Goal: Information Seeking & Learning: Learn about a topic

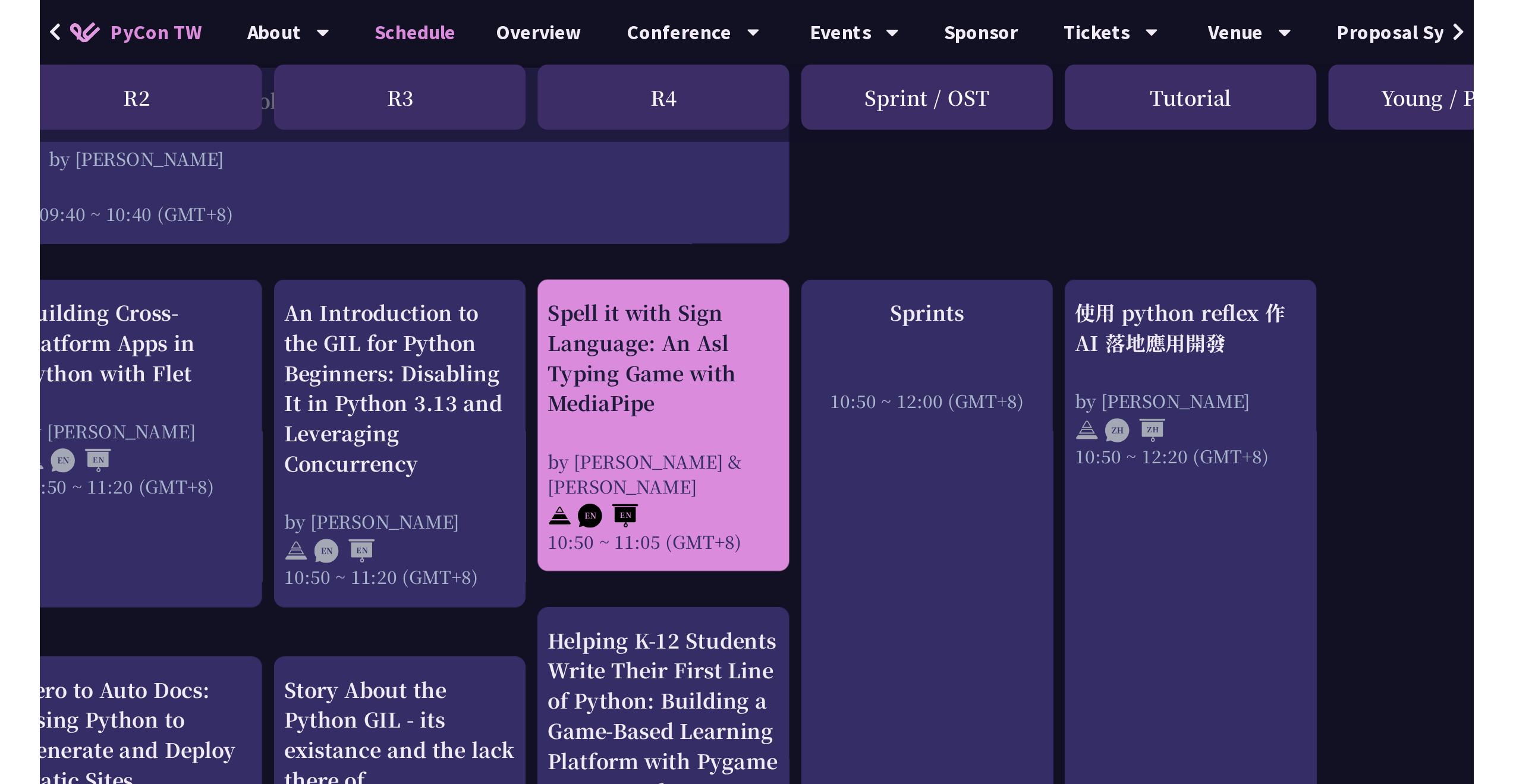
scroll to position [359, 9]
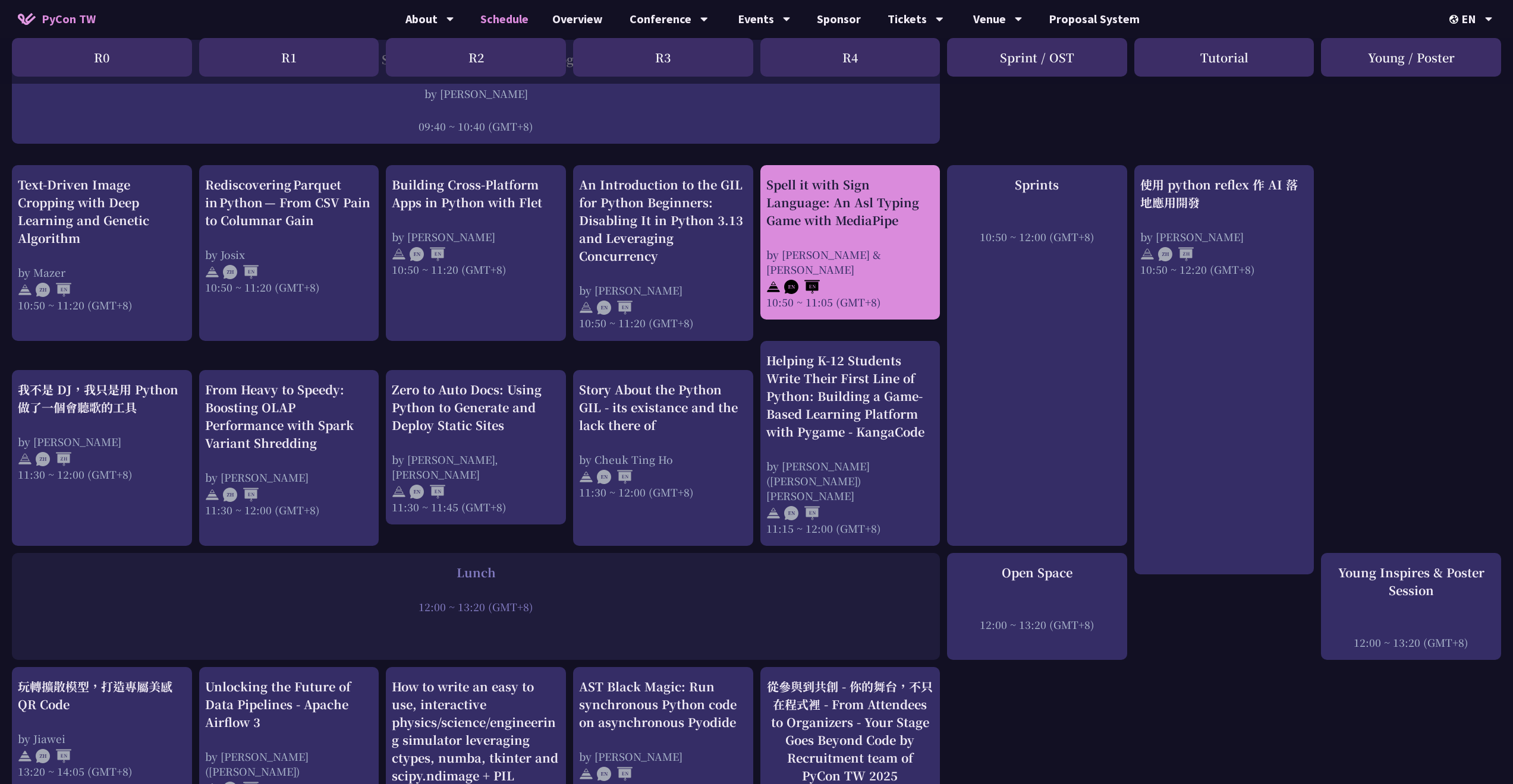
click at [824, 237] on div "Spell it with Sign Language: An Asl Typing Game with MediaPipe by Megan & Ethan…" at bounding box center [850, 242] width 169 height 133
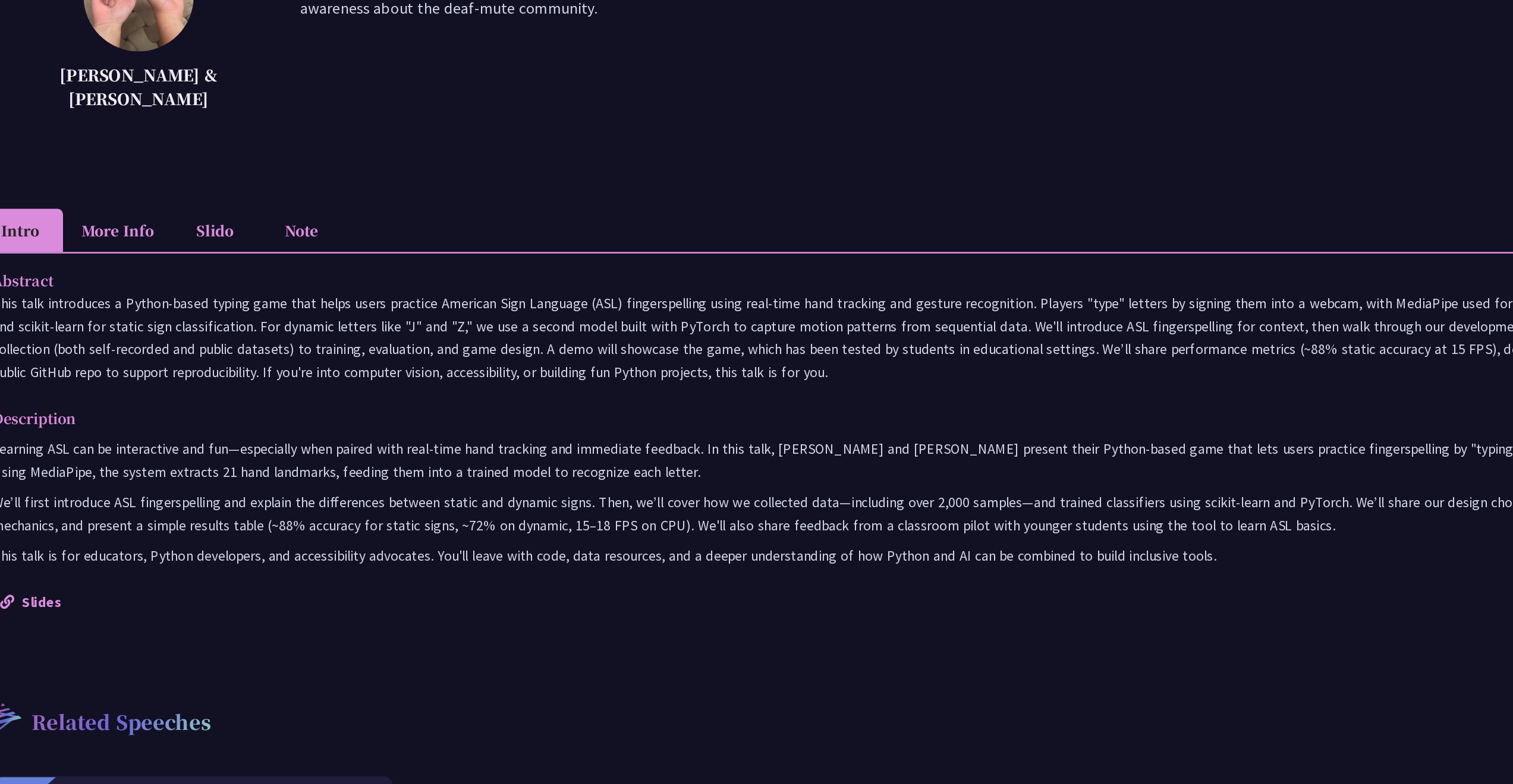
scroll to position [158, 0]
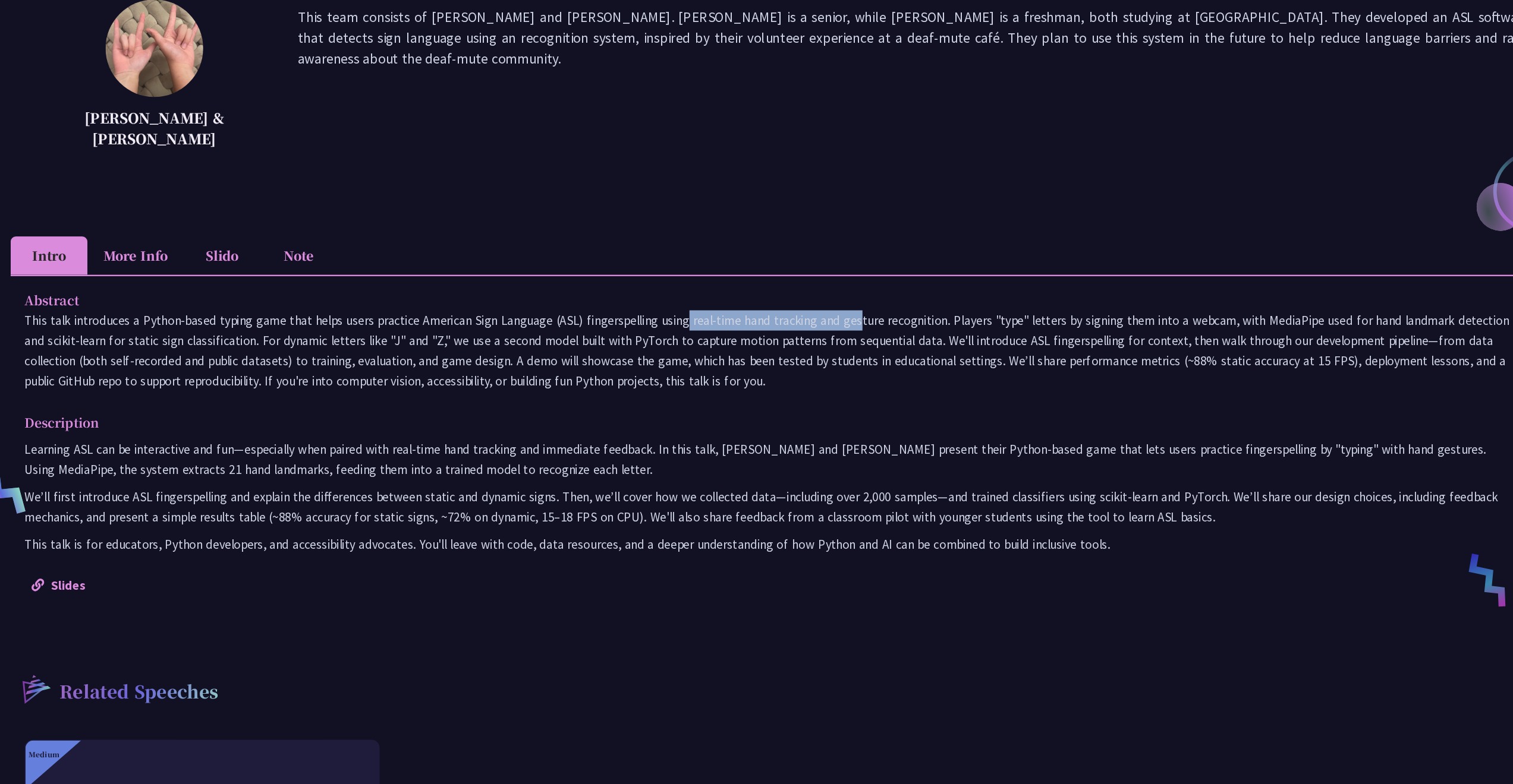
drag, startPoint x: 495, startPoint y: 270, endPoint x: 633, endPoint y: 270, distance: 138.0
click at [633, 306] on p "This talk introduces a Python-based typing game that helps users practice Ameri…" at bounding box center [756, 340] width 1271 height 69
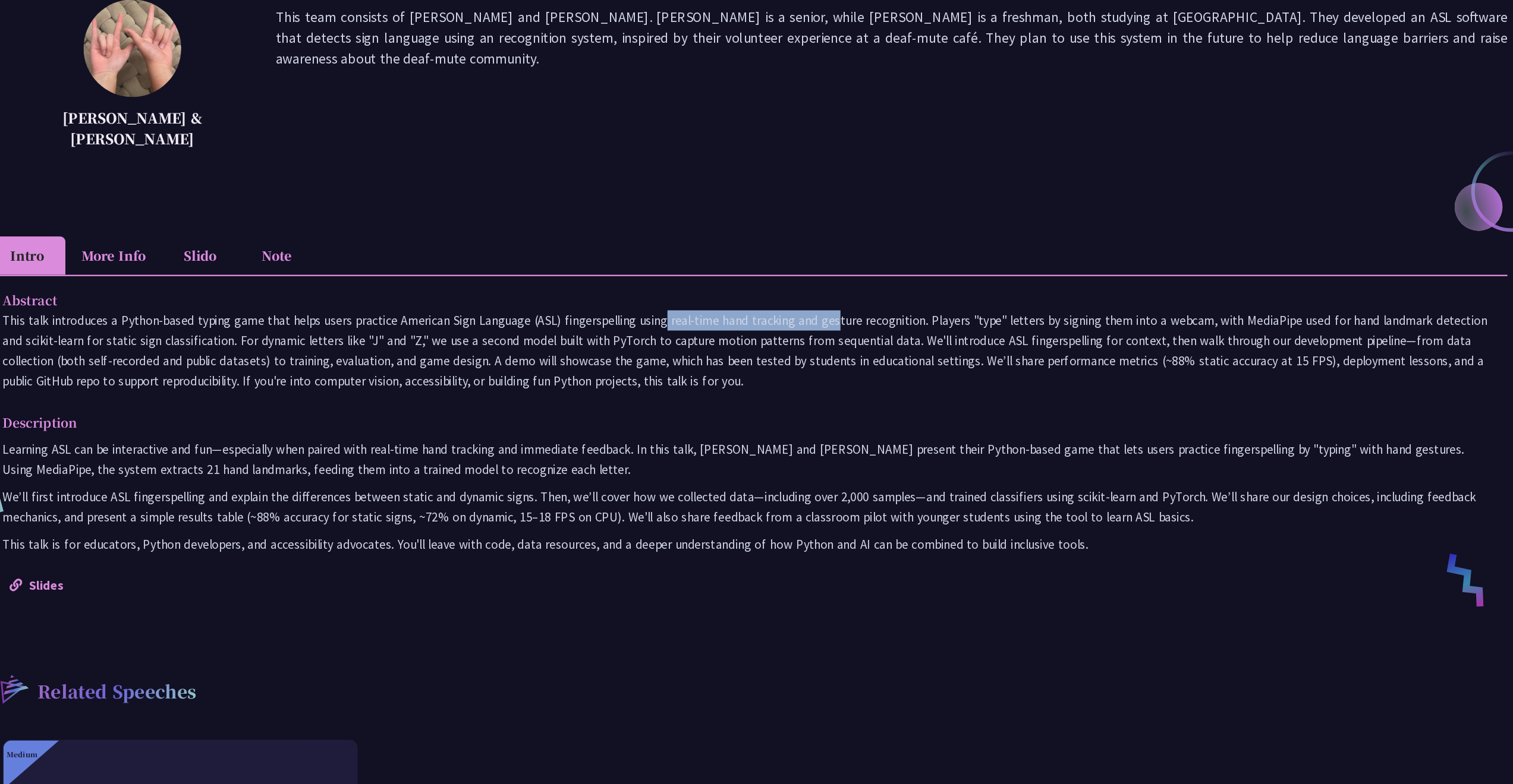
click at [761, 306] on p "This talk introduces a Python-based typing game that helps users practice Ameri…" at bounding box center [756, 340] width 1271 height 69
click at [801, 306] on p "This talk introduces a Python-based typing game that helps users practice Ameri…" at bounding box center [756, 340] width 1271 height 69
click at [829, 306] on p "This talk introduces a Python-based typing game that helps users practice Ameri…" at bounding box center [756, 340] width 1271 height 69
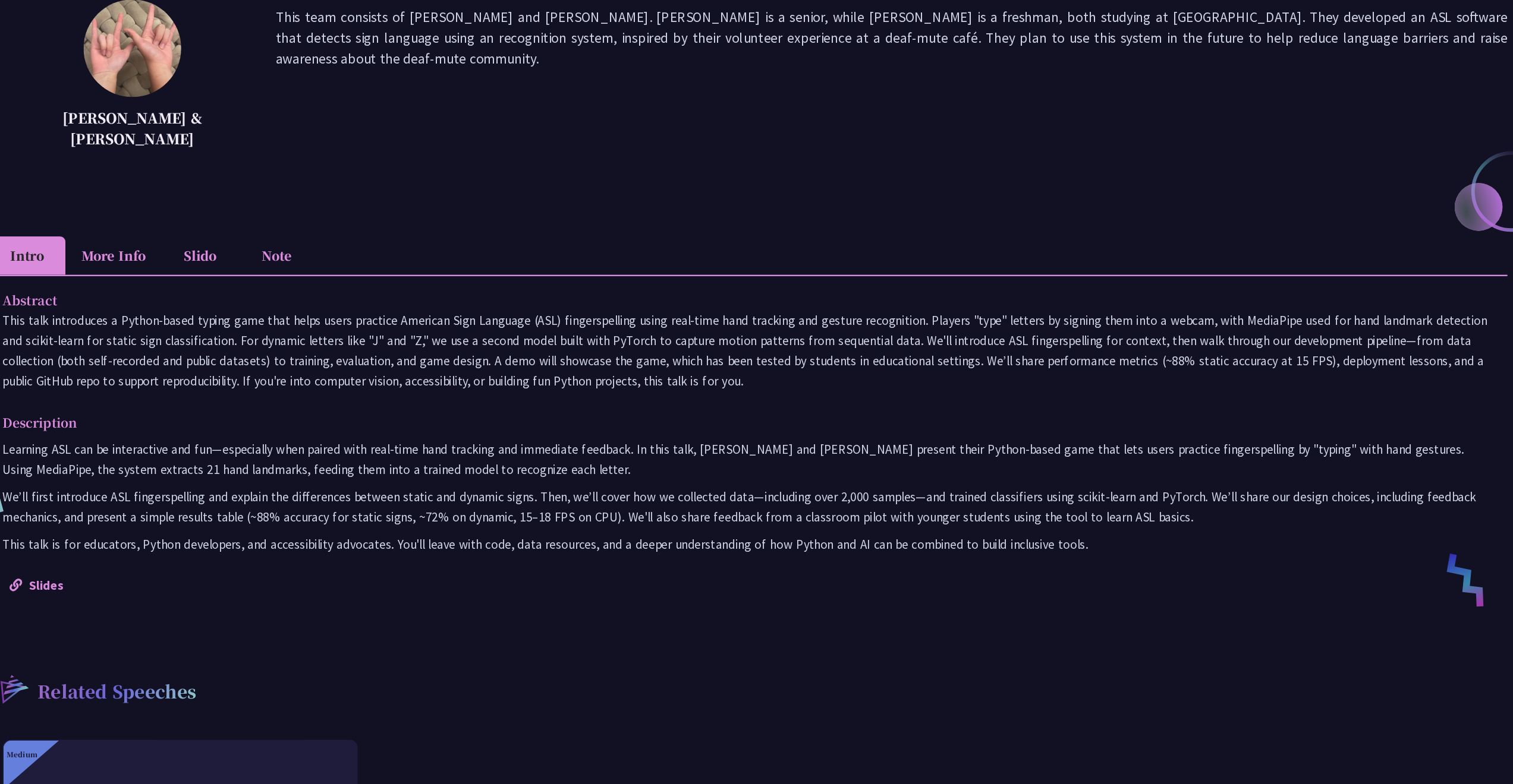
click at [846, 306] on p "This talk introduces a Python-based typing game that helps users practice Ameri…" at bounding box center [756, 340] width 1271 height 69
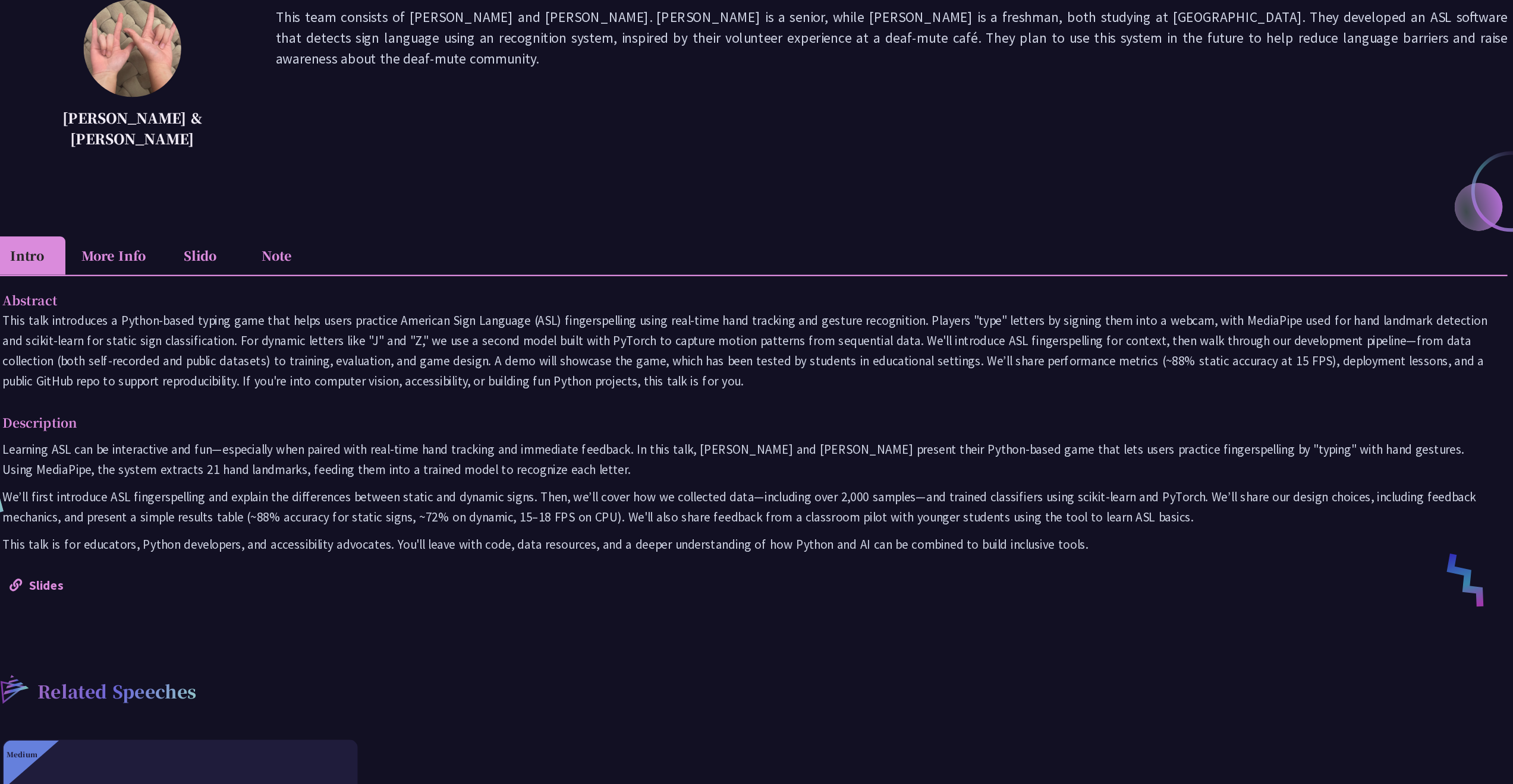
click at [846, 306] on p "This talk introduces a Python-based typing game that helps users practice Ameri…" at bounding box center [756, 340] width 1271 height 69
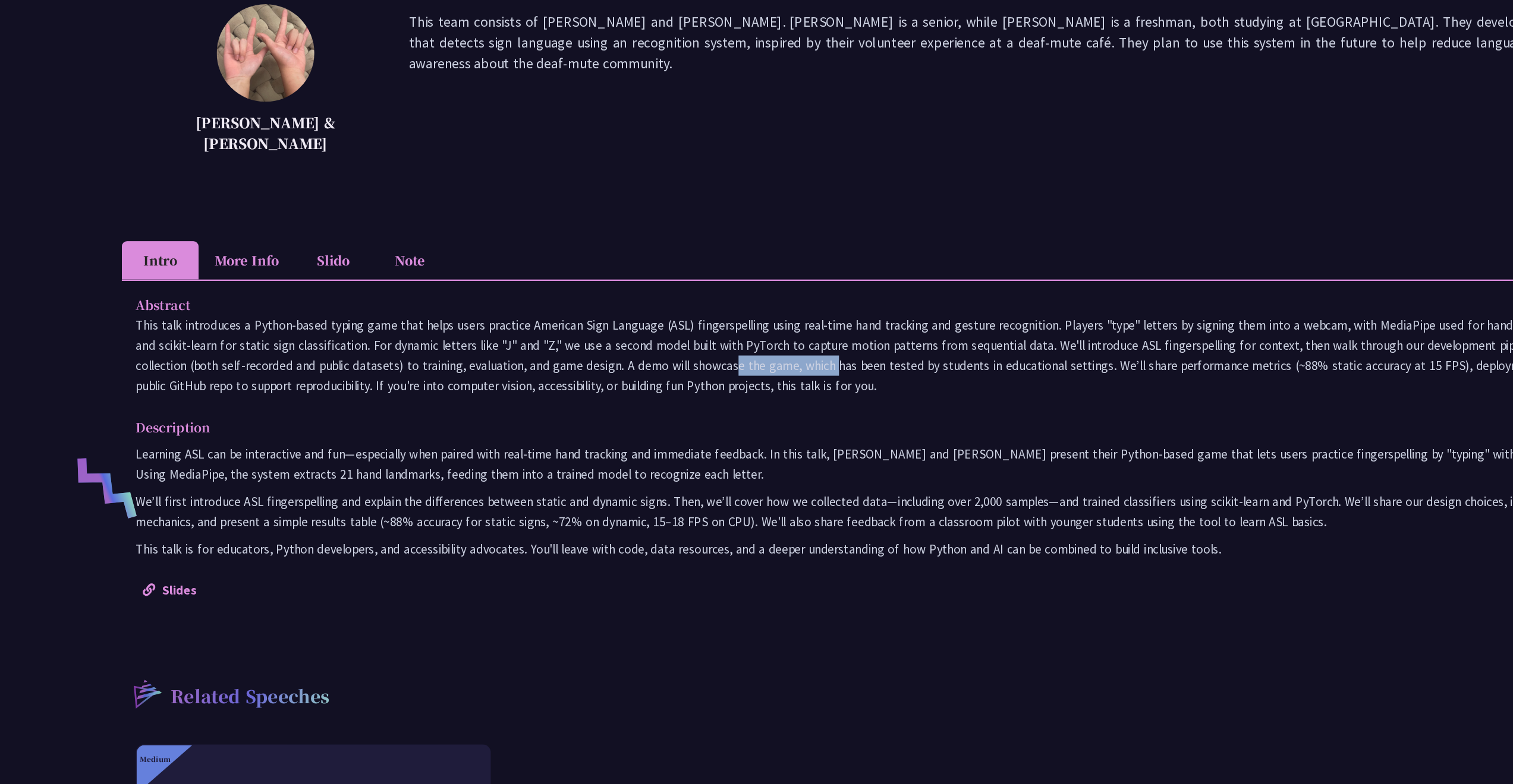
drag, startPoint x: 528, startPoint y: 311, endPoint x: 613, endPoint y: 309, distance: 85.0
click at [613, 309] on p "This talk introduces a Python-based typing game that helps users practice Ameri…" at bounding box center [756, 340] width 1271 height 69
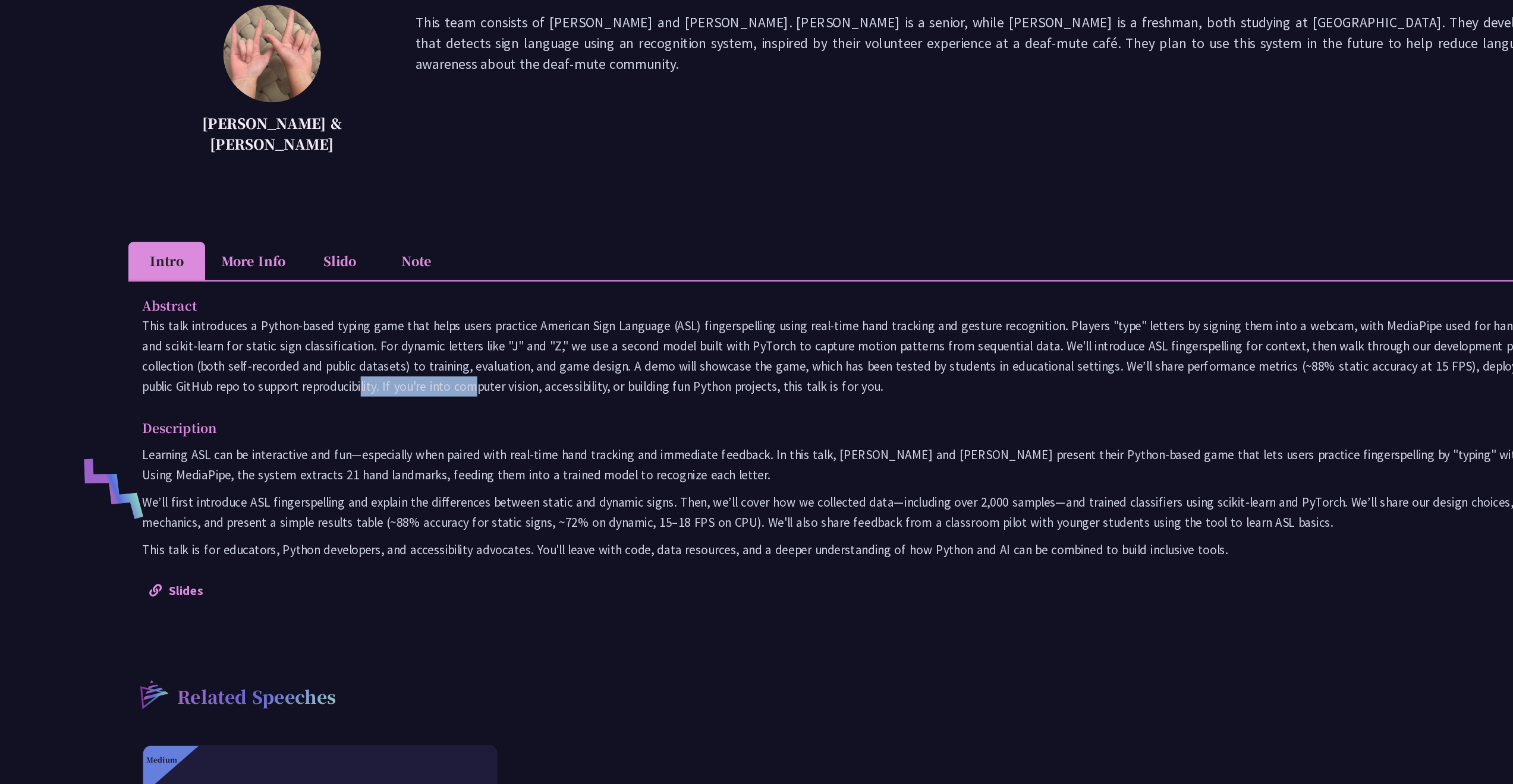
drag, startPoint x: 212, startPoint y: 332, endPoint x: 320, endPoint y: 332, distance: 108.0
click at [320, 332] on p "This talk introduces a Python-based typing game that helps users practice Ameri…" at bounding box center [756, 340] width 1271 height 69
drag, startPoint x: 335, startPoint y: 328, endPoint x: 426, endPoint y: 335, distance: 91.3
click at [426, 335] on p "This talk introduces a Python-based typing game that helps users practice Ameri…" at bounding box center [756, 340] width 1271 height 69
drag, startPoint x: 480, startPoint y: 330, endPoint x: 486, endPoint y: 331, distance: 6.1
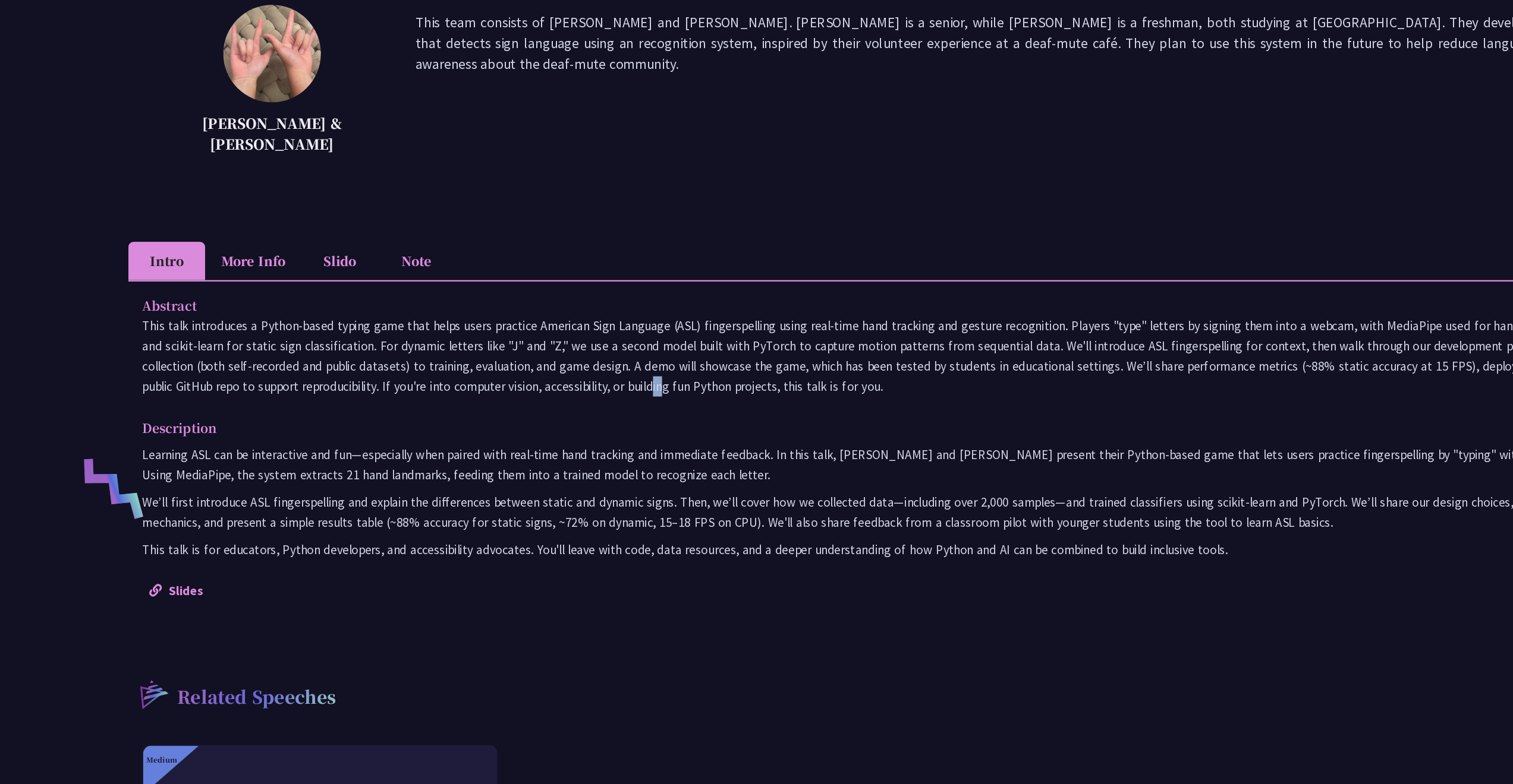
click at [486, 331] on p "This talk introduces a Python-based typing game that helps users practice Ameri…" at bounding box center [756, 340] width 1271 height 69
drag, startPoint x: 553, startPoint y: 332, endPoint x: 752, endPoint y: 330, distance: 199.0
click at [752, 330] on p "This talk introduces a Python-based typing game that helps users practice Ameri…" at bounding box center [756, 340] width 1271 height 69
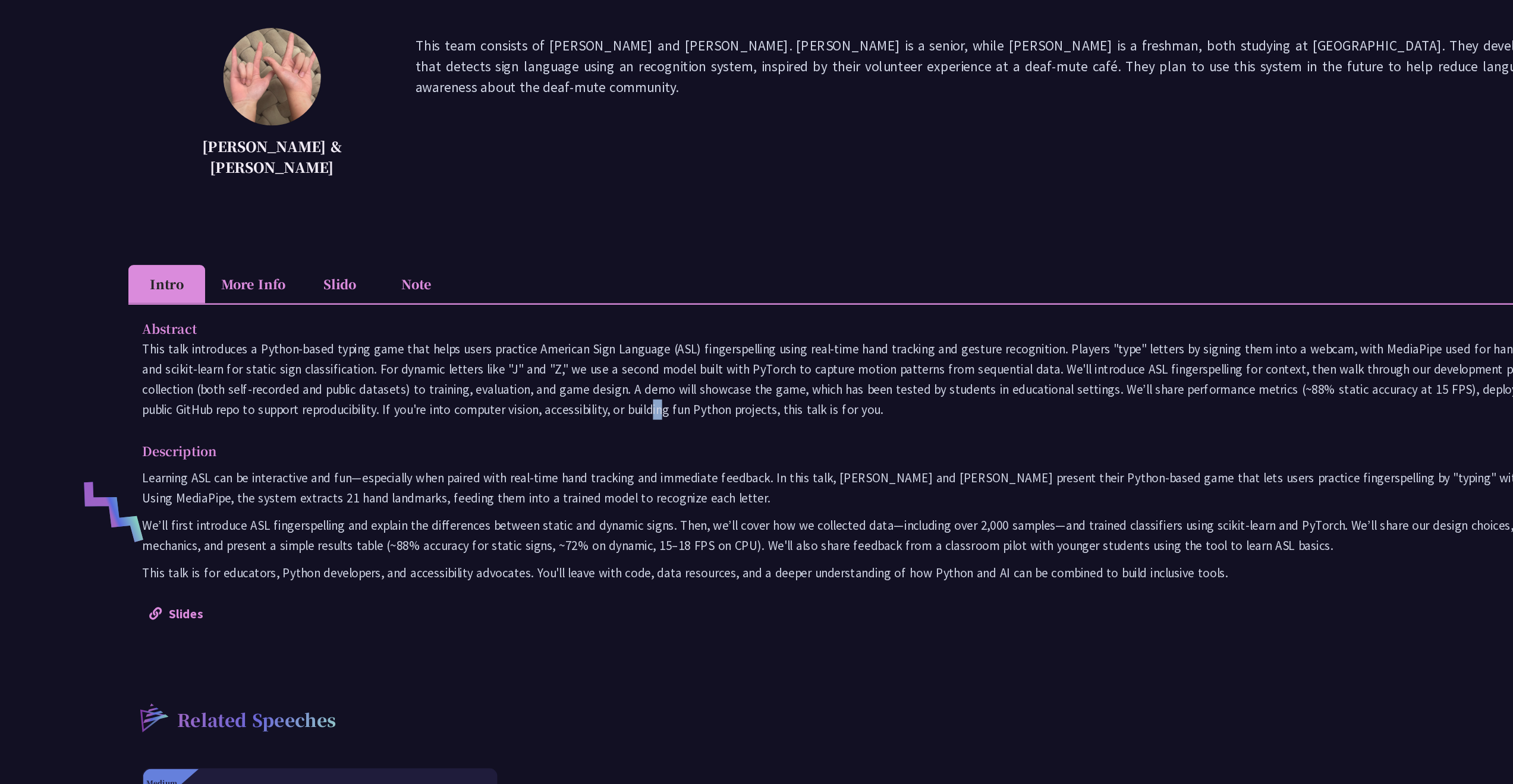
scroll to position [90, 0]
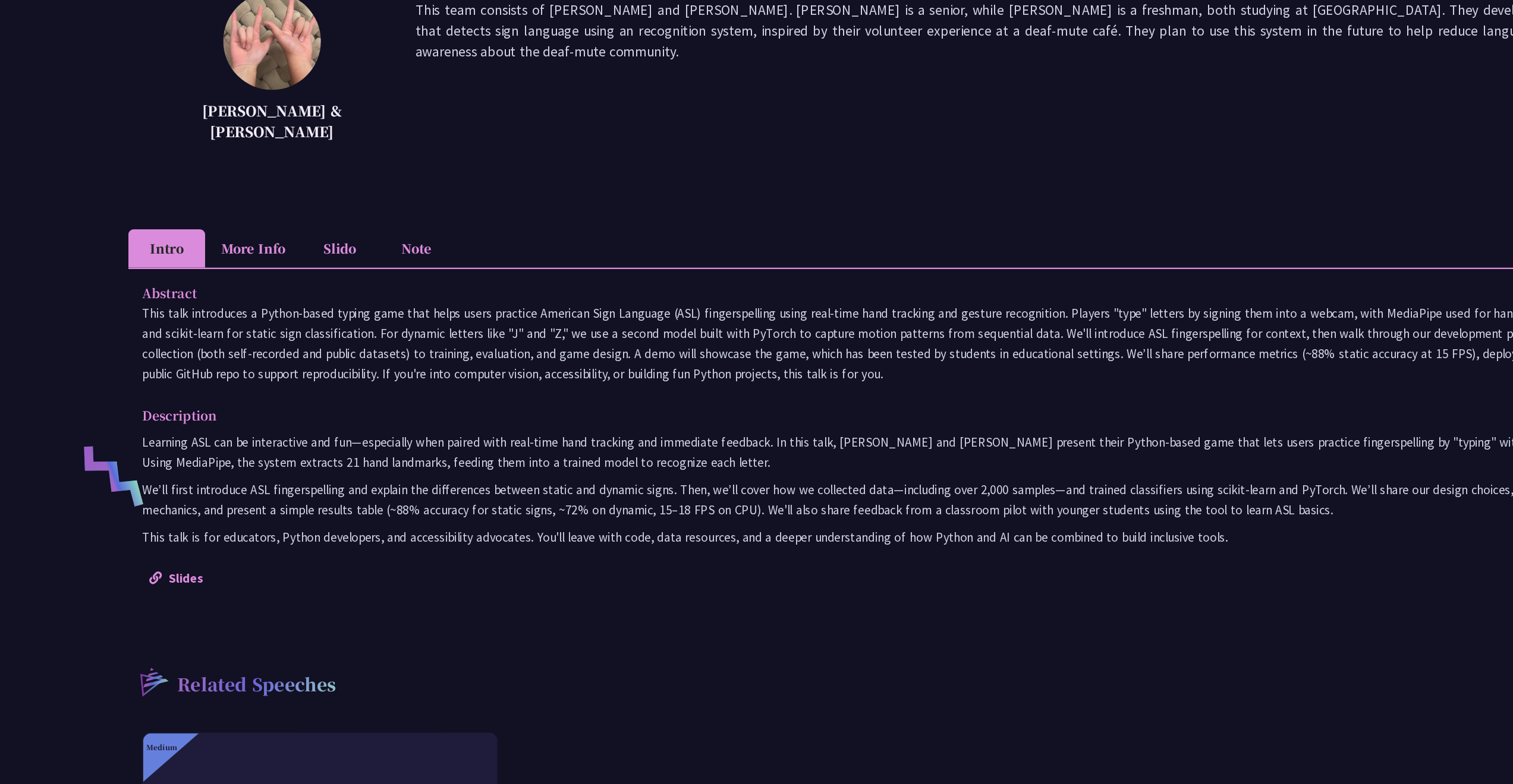
click at [284, 311] on li "Slido" at bounding box center [289, 327] width 65 height 33
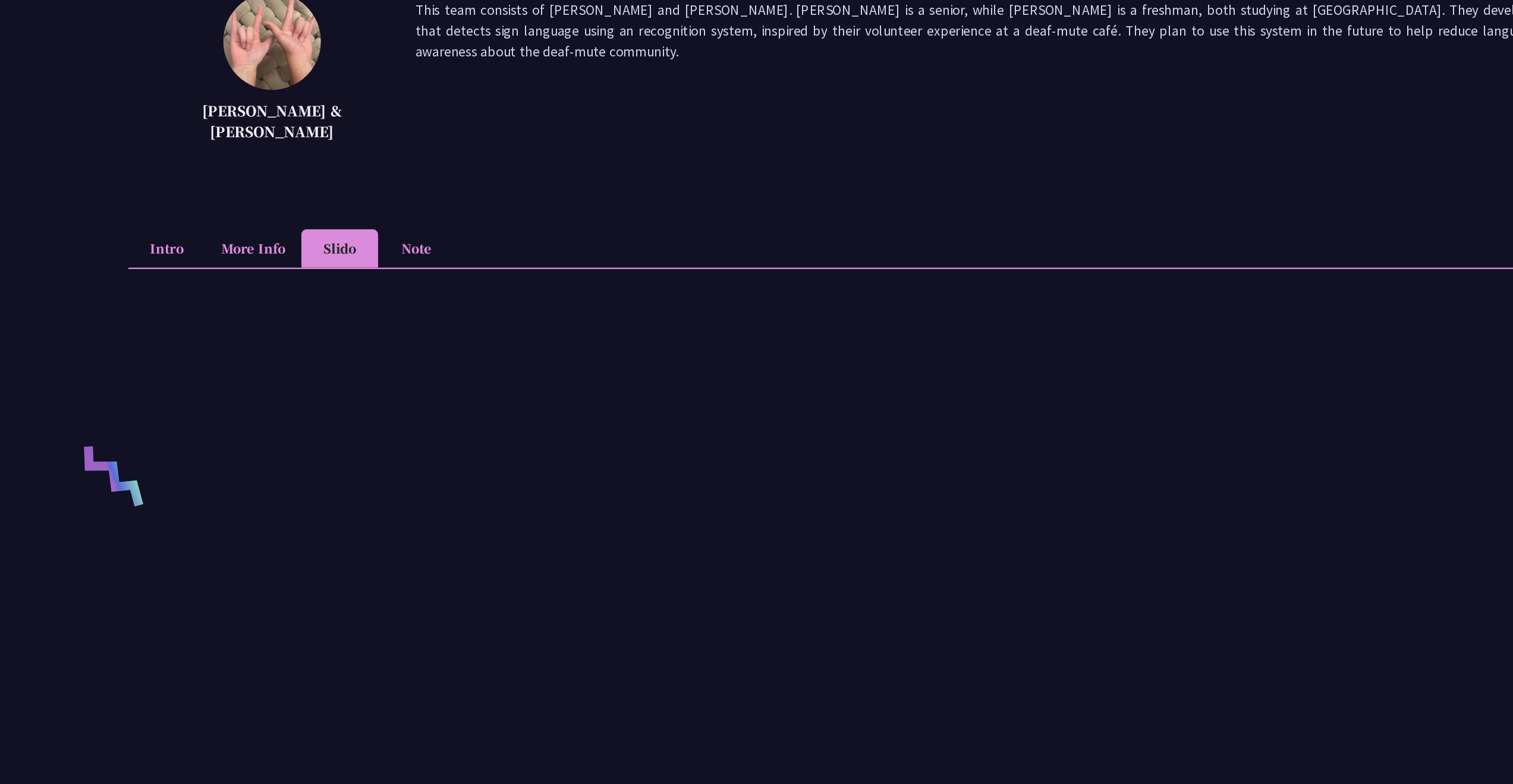
click at [216, 311] on li "More Info" at bounding box center [216, 327] width 82 height 33
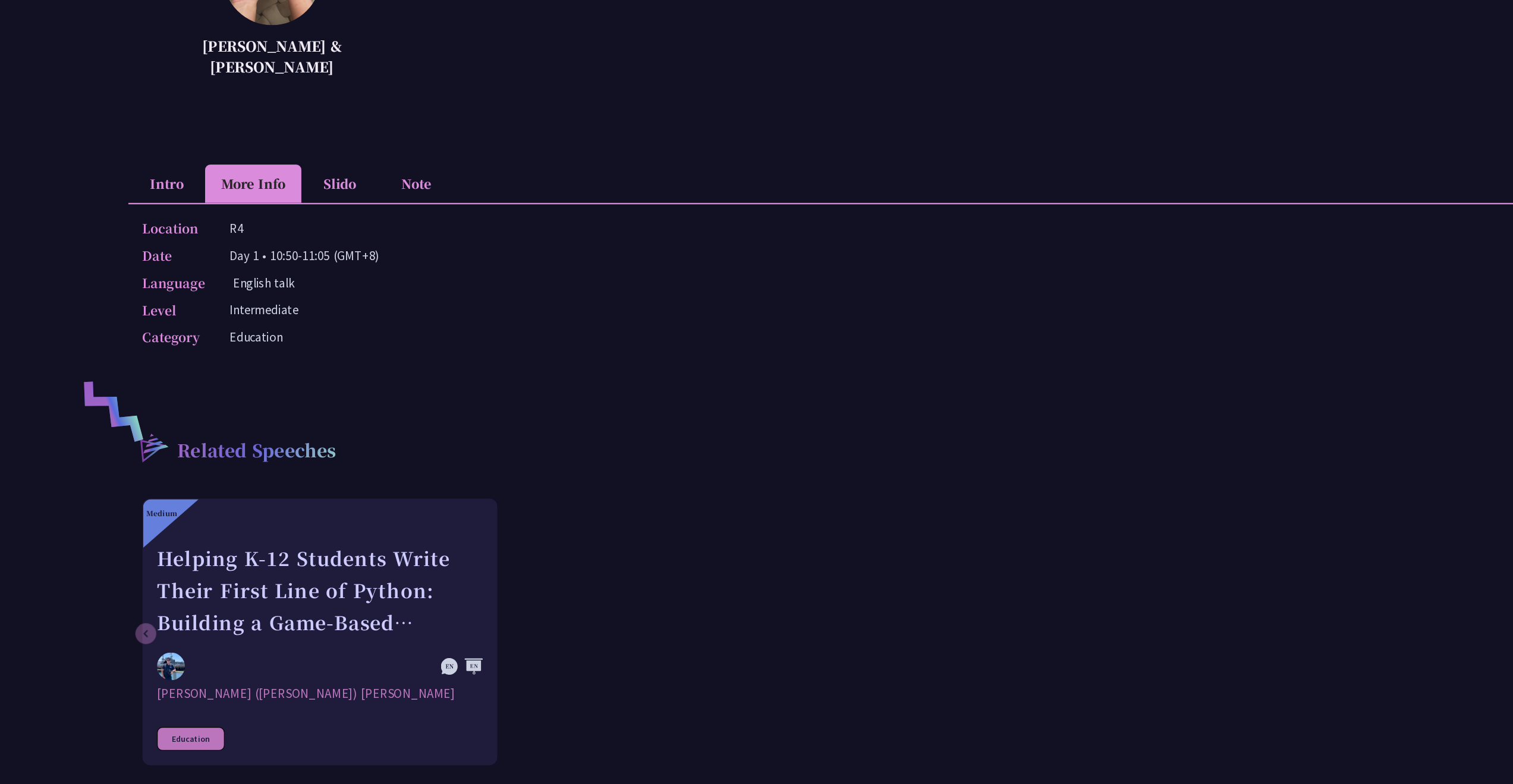
scroll to position [303, 0]
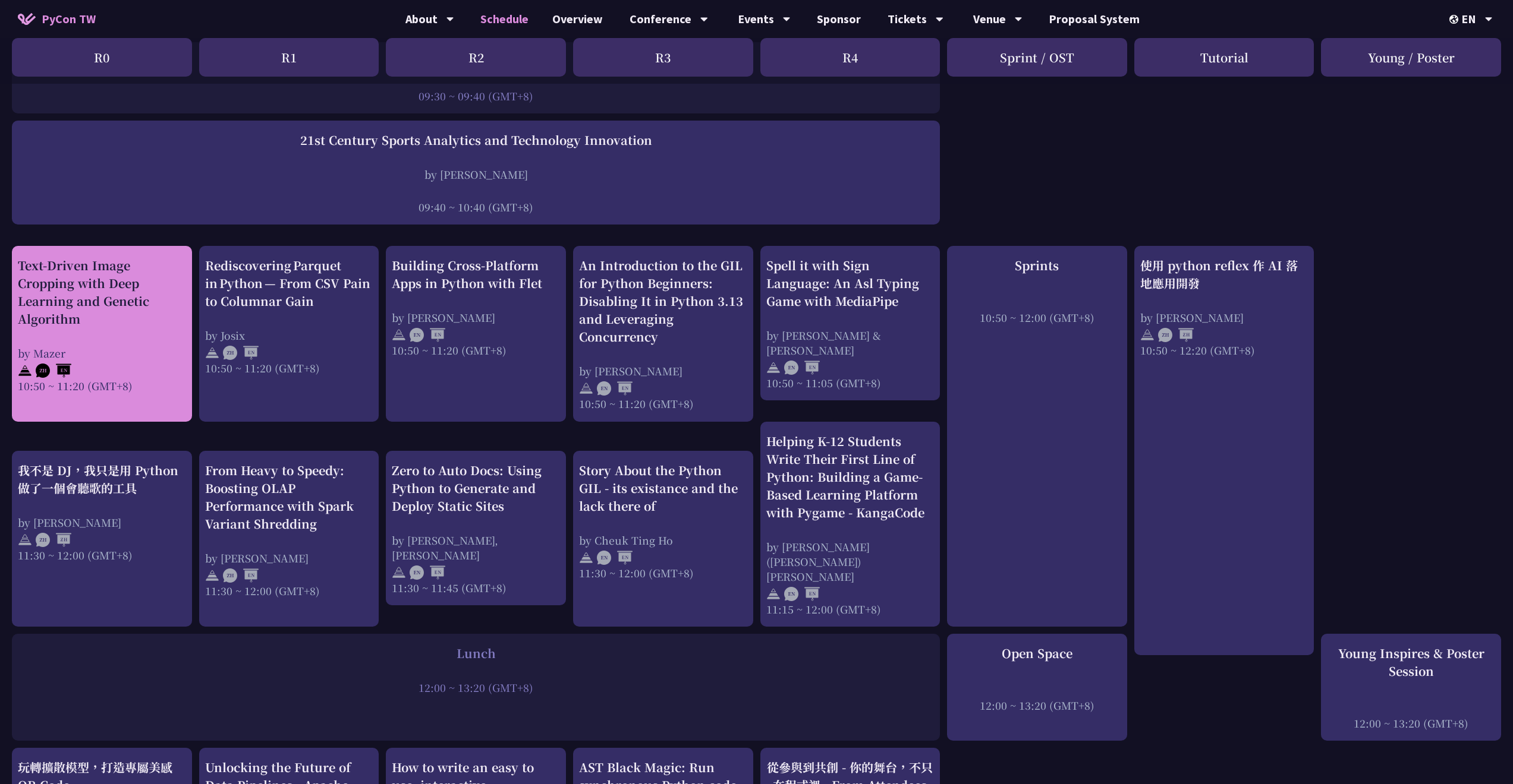
scroll to position [252, 0]
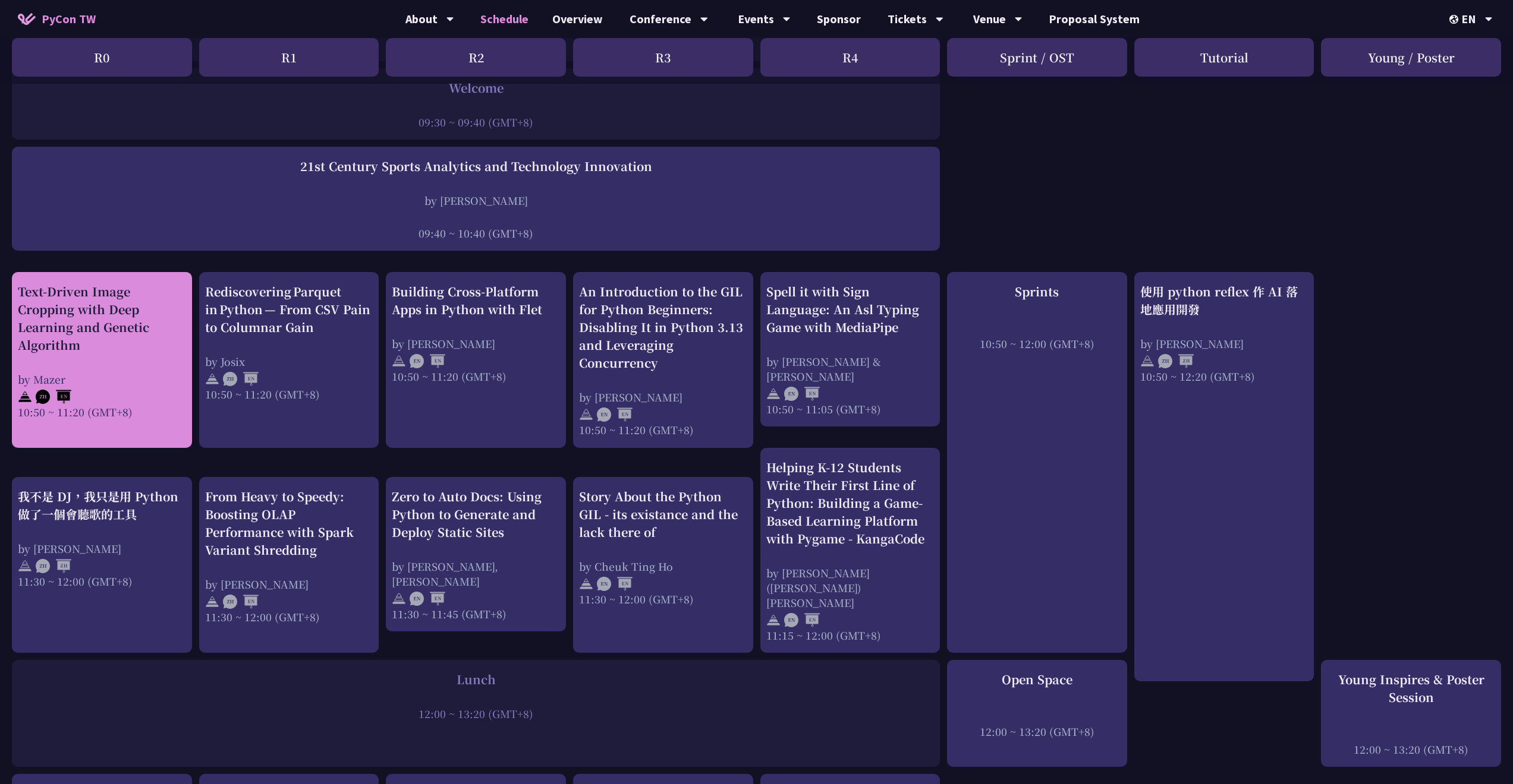
click at [113, 323] on div "Text-Driven Image Cropping with Deep Learning and Genetic Algorithm" at bounding box center [101, 318] width 169 height 71
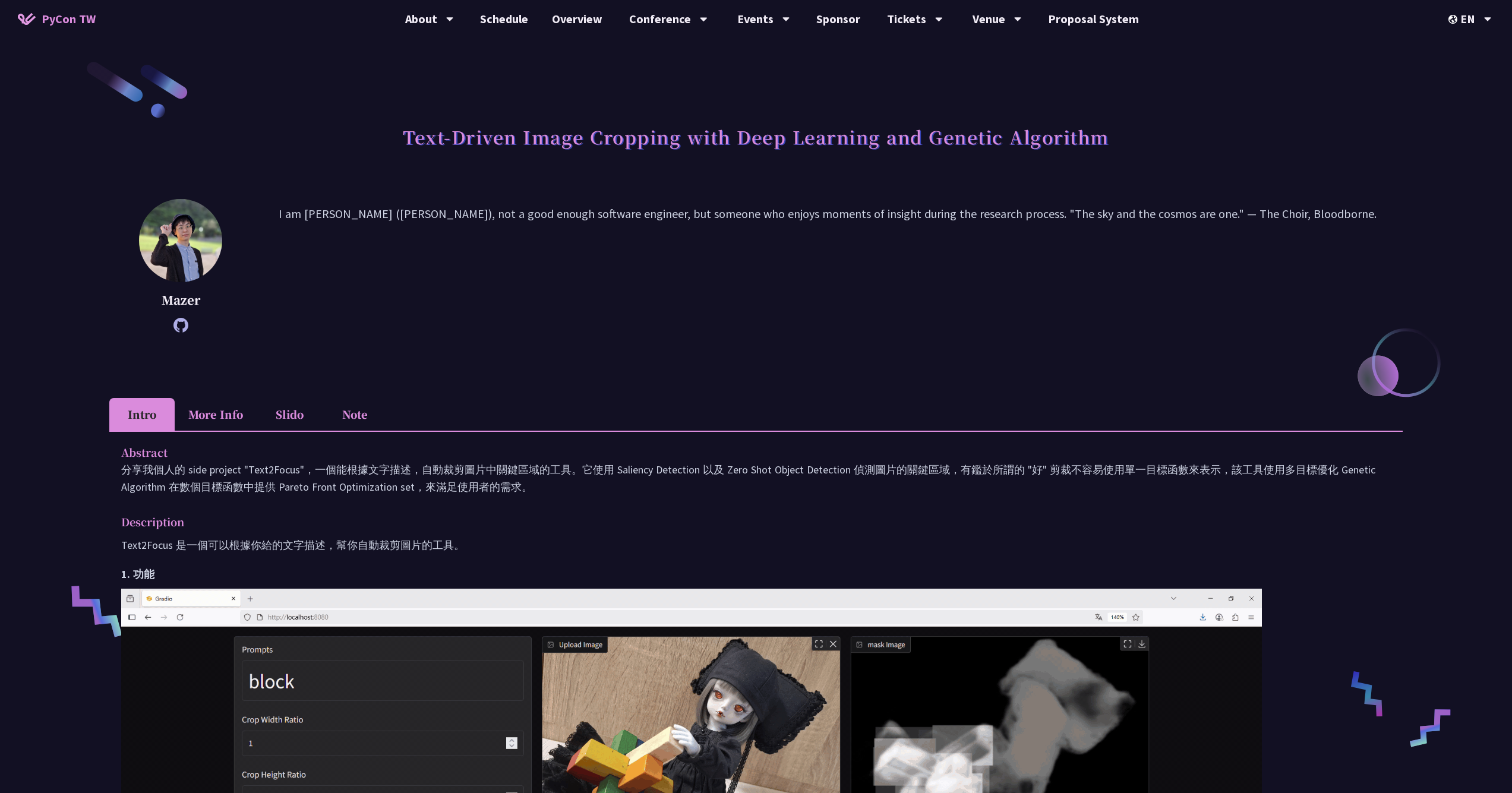
click at [219, 415] on li "More Info" at bounding box center [215, 414] width 82 height 33
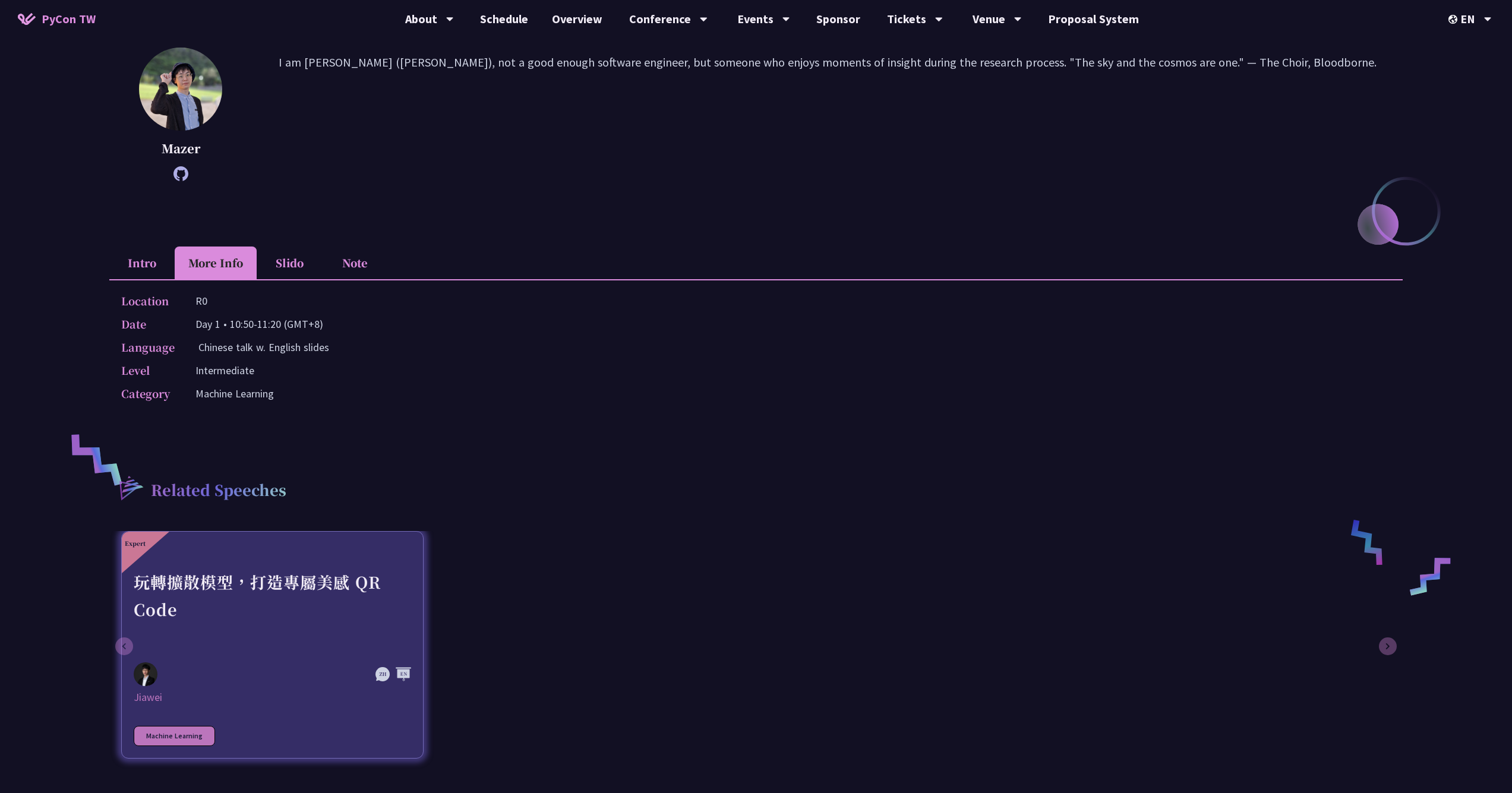
scroll to position [93, 0]
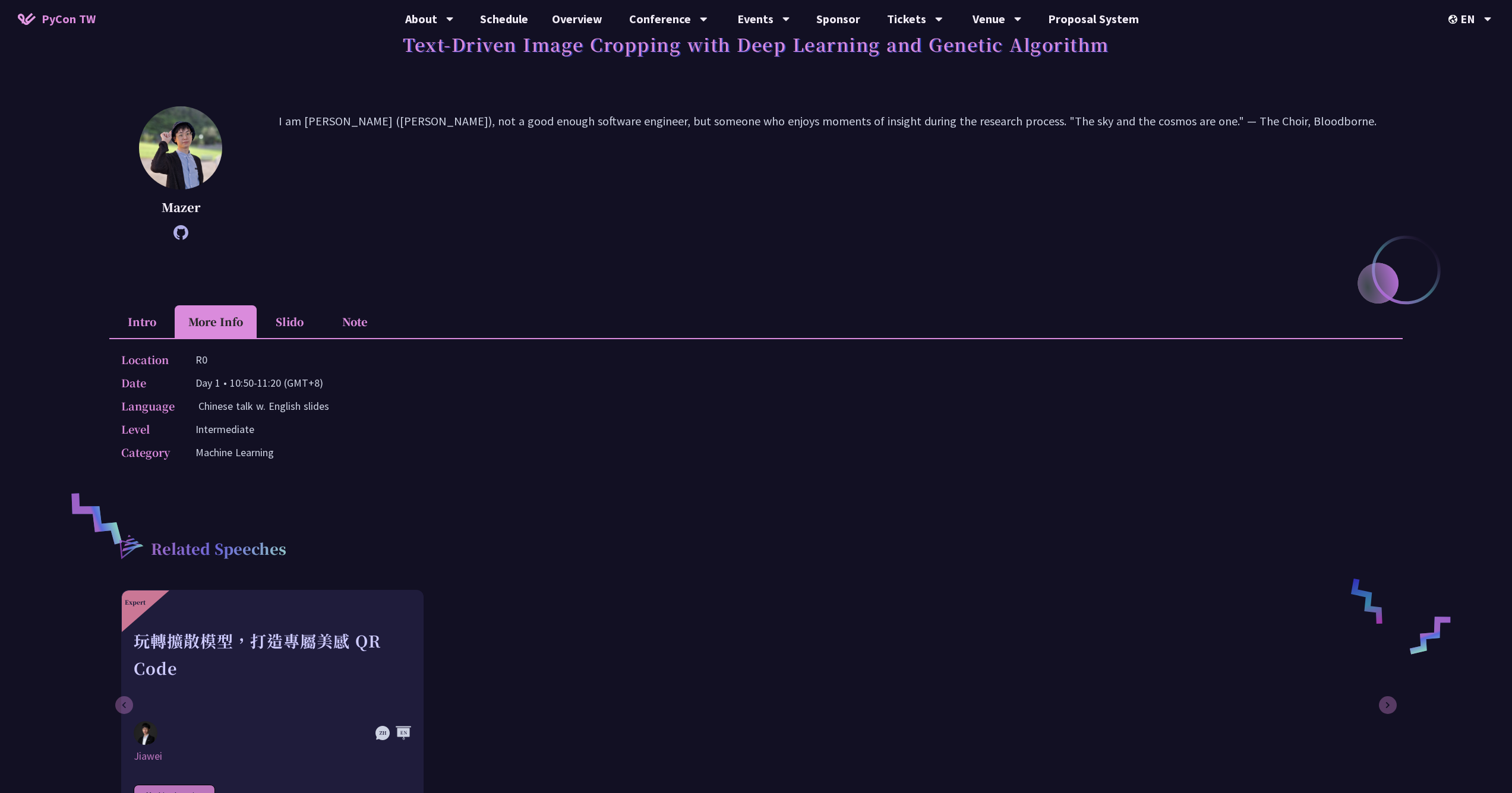
click at [297, 320] on li "Slido" at bounding box center [289, 321] width 65 height 33
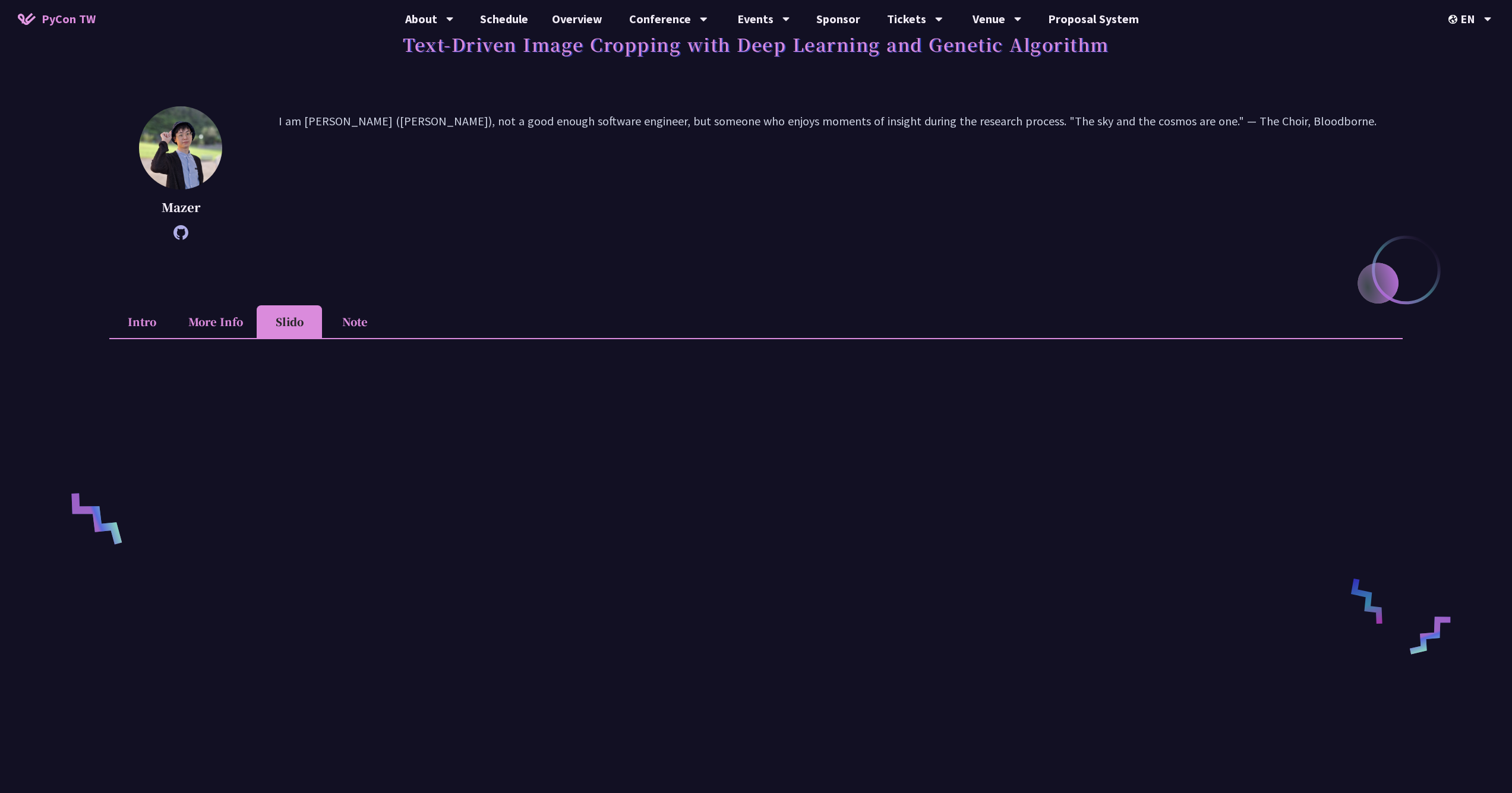
click at [361, 329] on li "Note" at bounding box center [355, 321] width 65 height 33
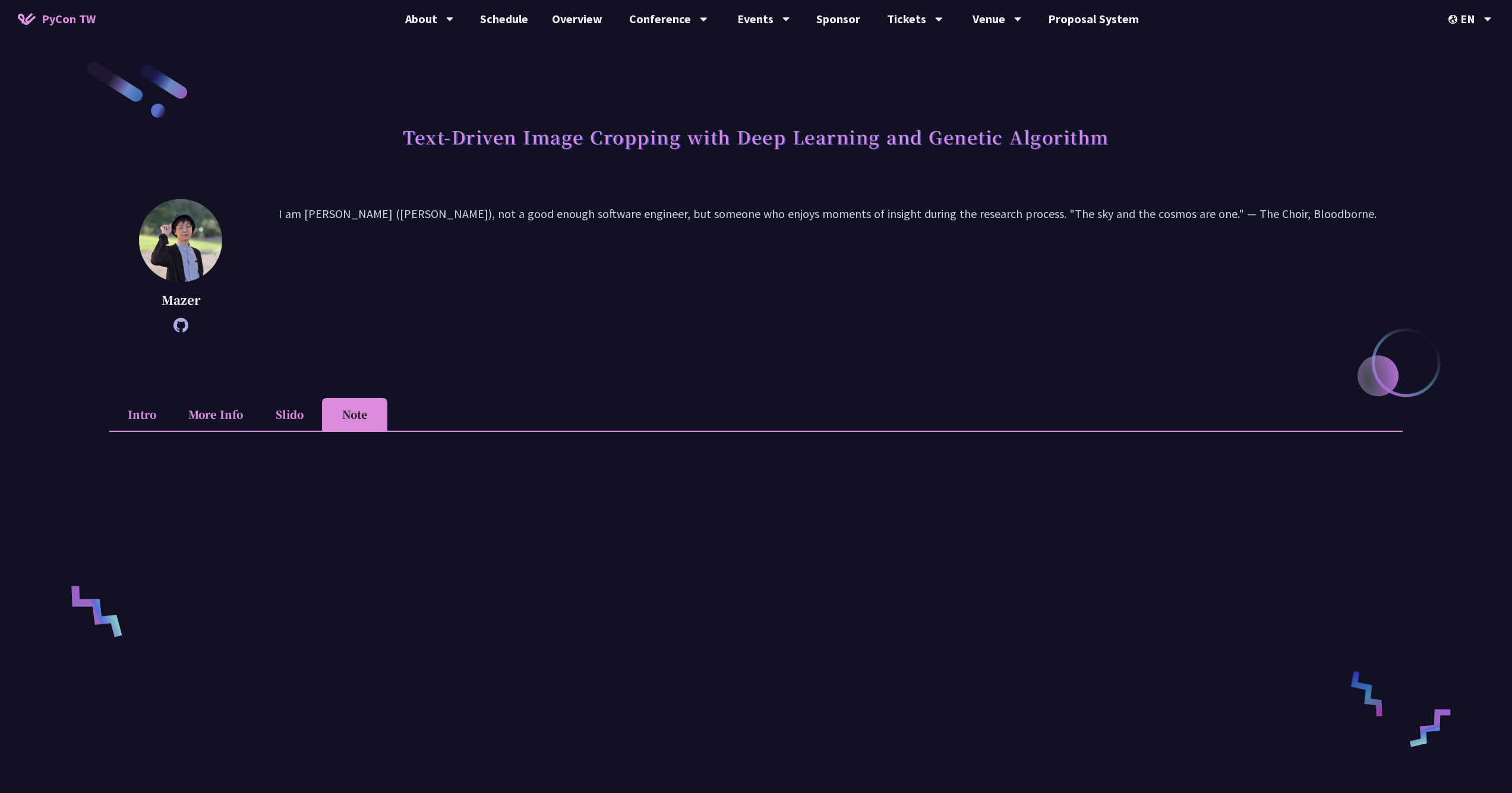
scroll to position [0, 0]
drag, startPoint x: 469, startPoint y: 211, endPoint x: 643, endPoint y: 219, distance: 174.2
click at [643, 219] on p "I am Mazer (Ting-Yu Chen), not a good enough software engineer, but someone who…" at bounding box center [826, 266] width 1151 height 122
drag, startPoint x: 668, startPoint y: 213, endPoint x: 873, endPoint y: 211, distance: 205.0
click at [846, 211] on p "I am Mazer (Ting-Yu Chen), not a good enough software engineer, but someone who…" at bounding box center [826, 266] width 1151 height 122
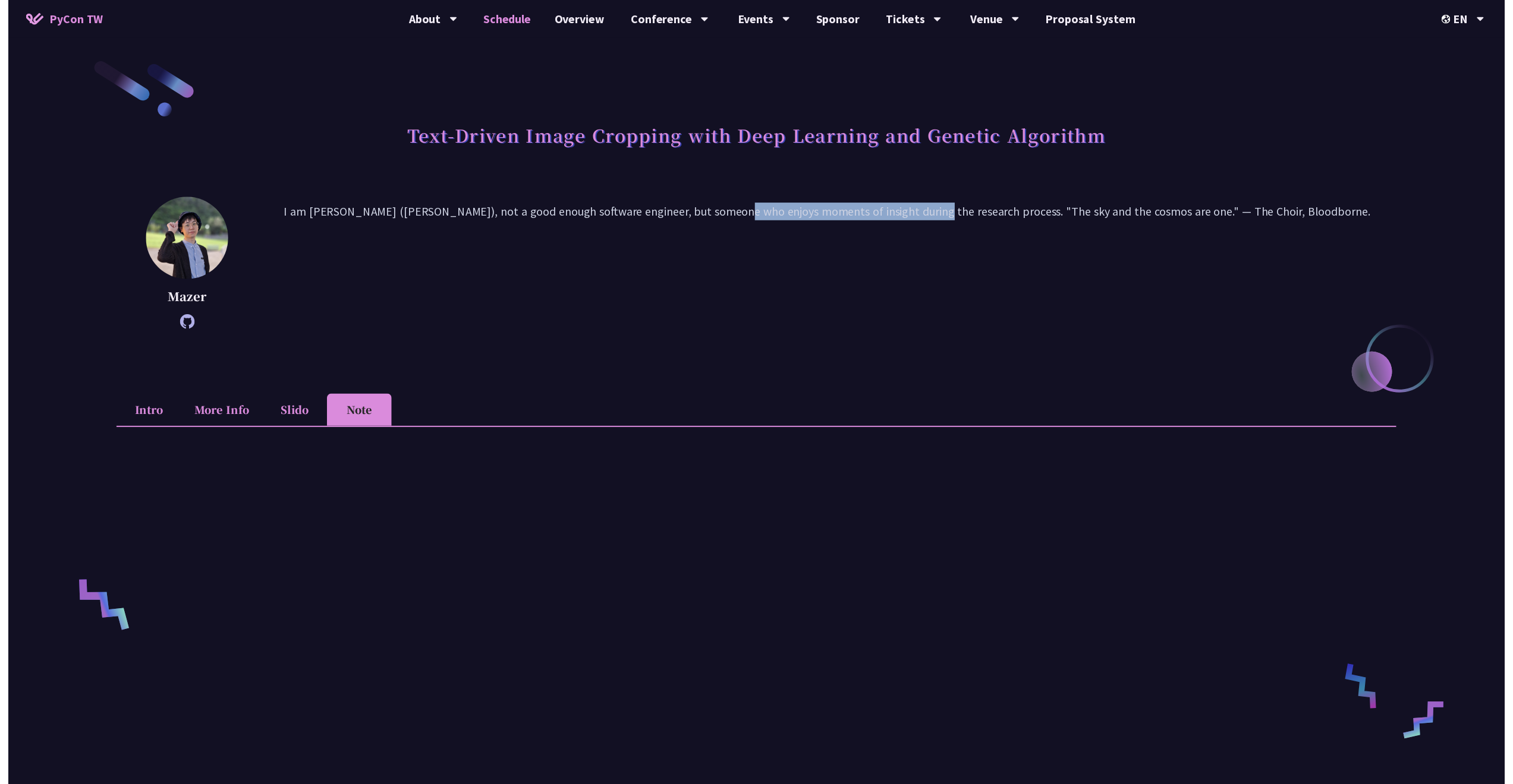
scroll to position [252, 0]
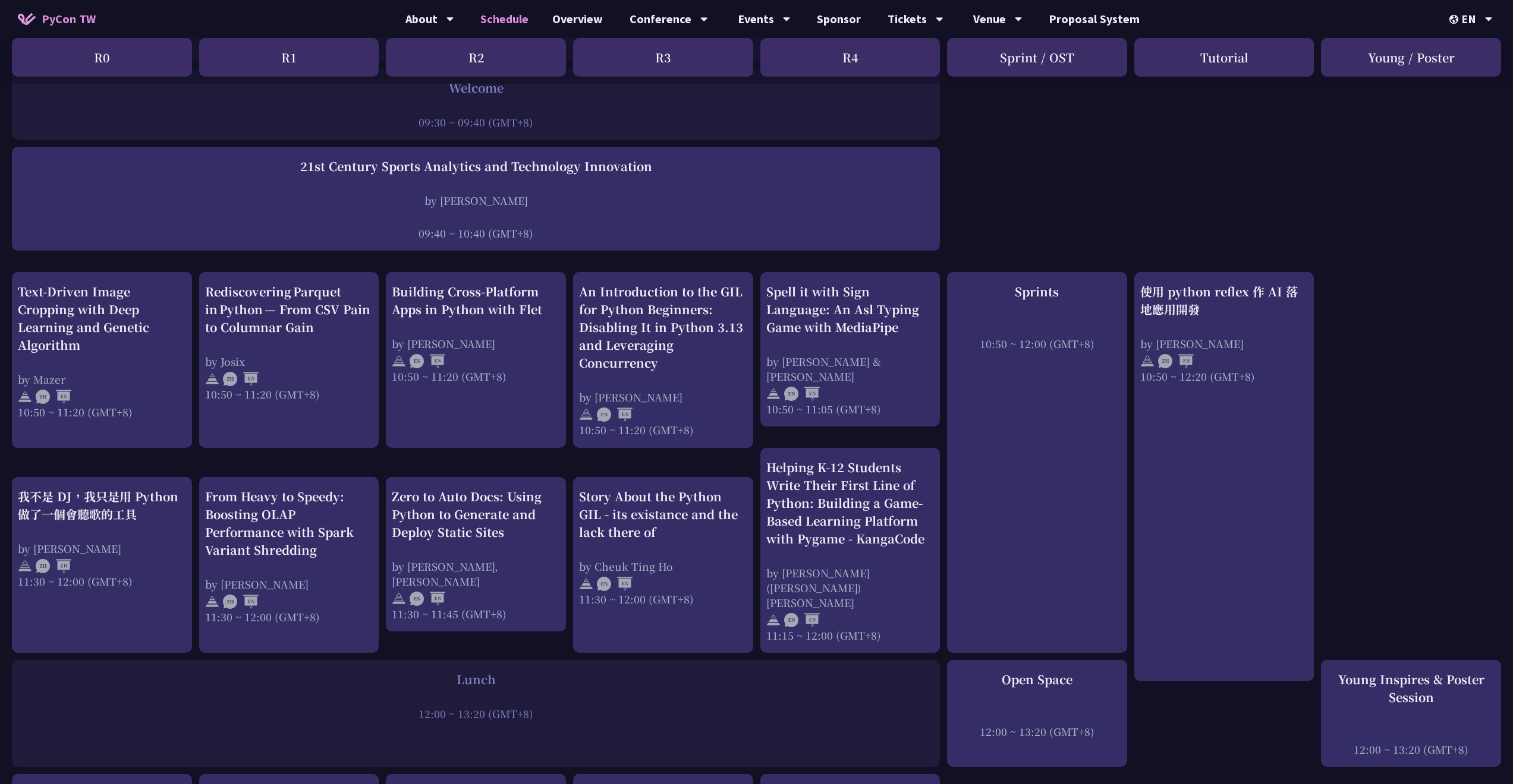
click at [543, 241] on div "21st Century Sports Analytics and Technology Innovation by Tica Lin 09:40 ~ 10:…" at bounding box center [476, 199] width 928 height 104
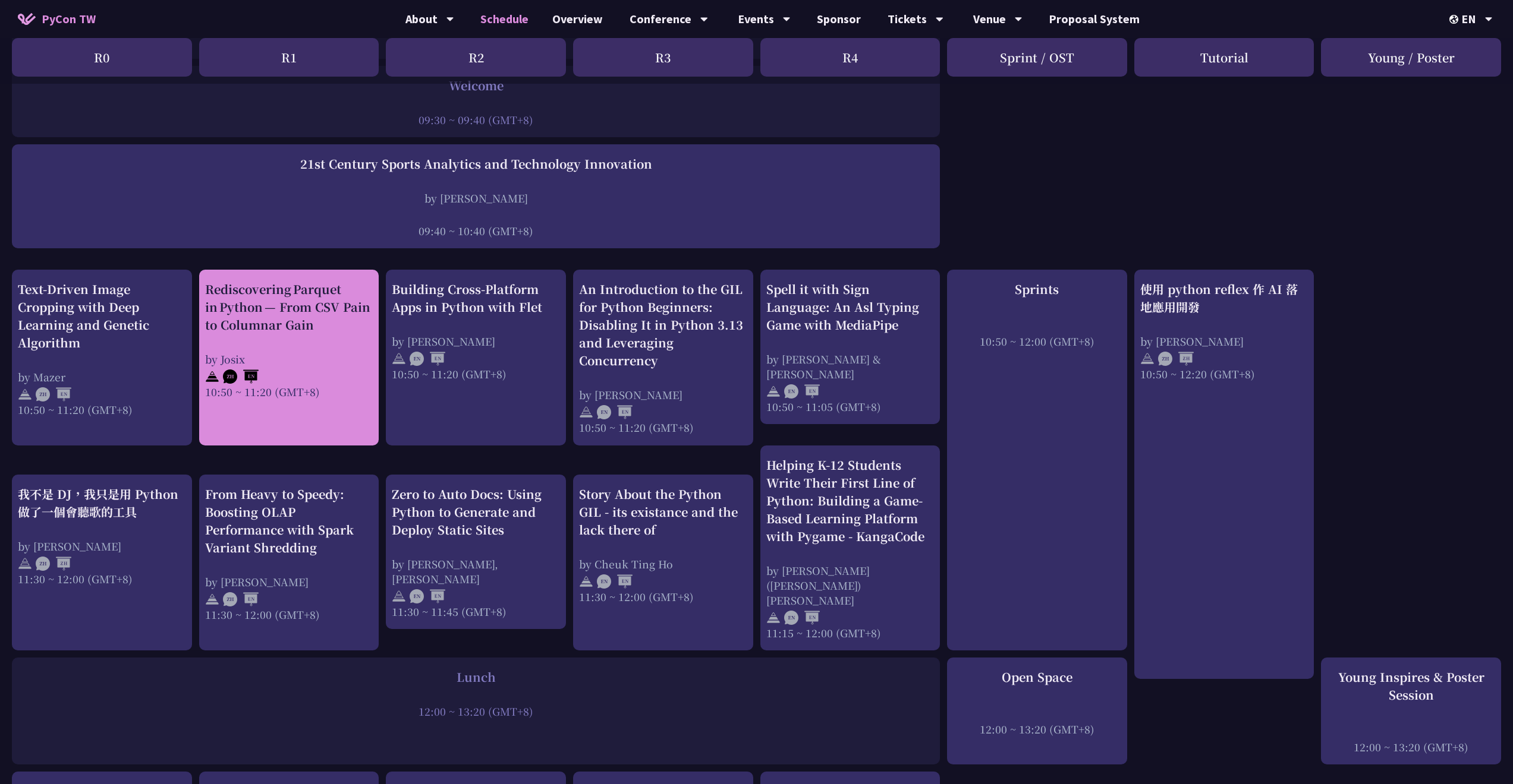
scroll to position [254, 0]
click at [328, 325] on div "Rediscovering Parquet in Python — From CSV Pain to Columnar Gain" at bounding box center [289, 308] width 169 height 54
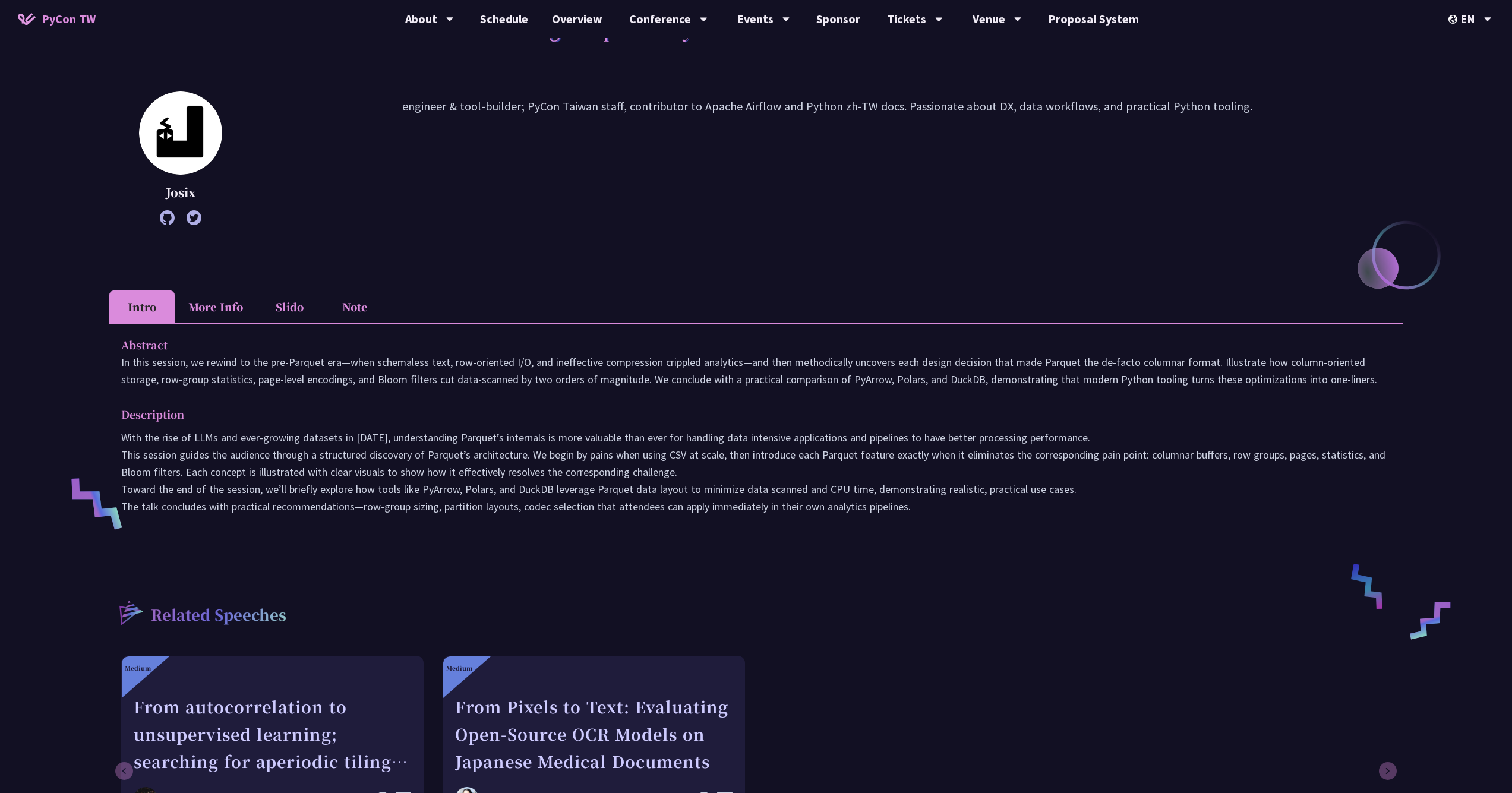
scroll to position [137, 0]
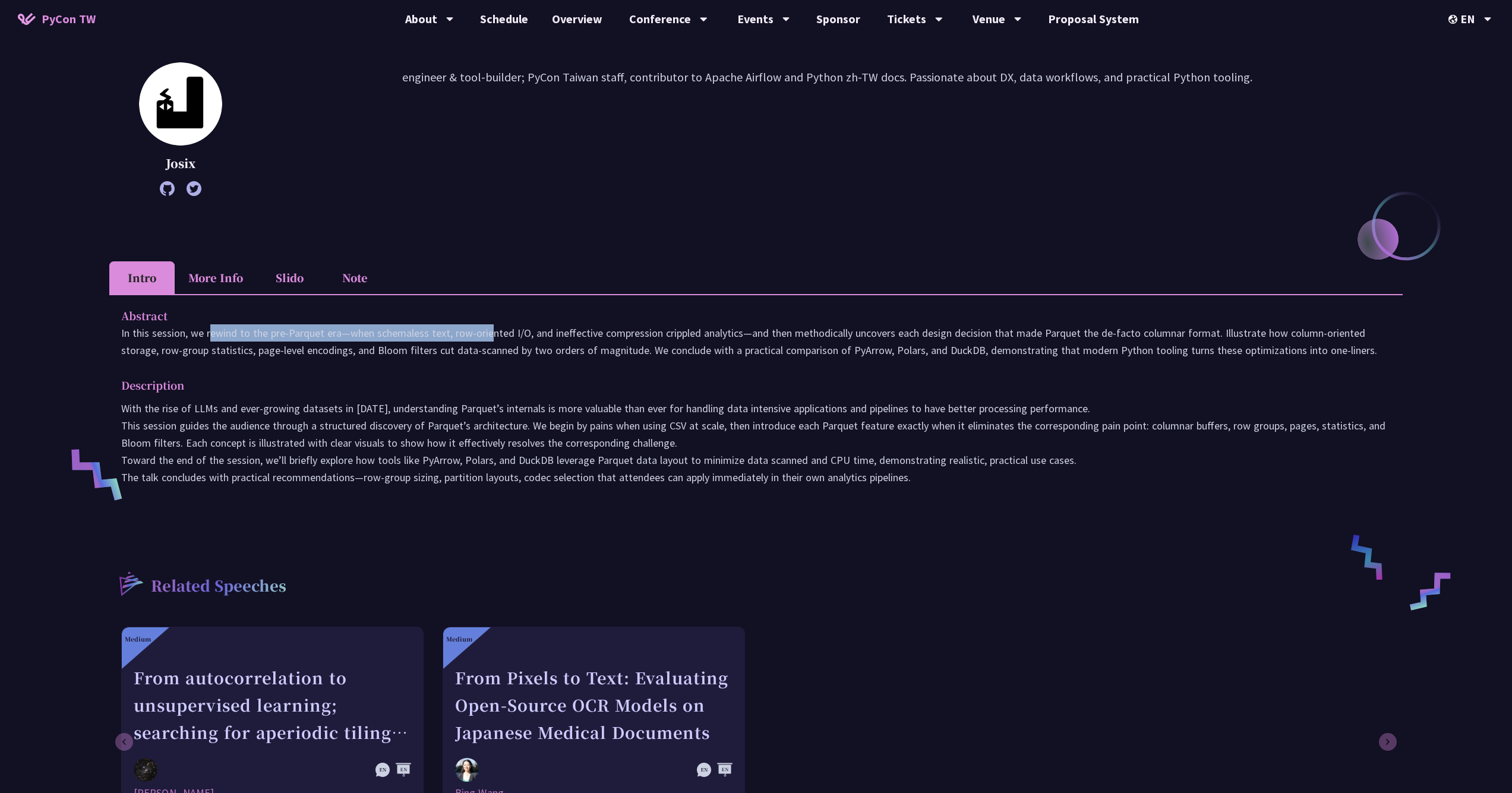
drag, startPoint x: 122, startPoint y: 329, endPoint x: 399, endPoint y: 331, distance: 277.0
click at [399, 331] on p "In this session, we rewind to the pre‑Parquet era—when schemaless text, row‑ori…" at bounding box center [756, 341] width 1270 height 34
click at [307, 335] on p "In this session, we rewind to the pre‑Parquet era—when schemaless text, row‑ori…" at bounding box center [756, 341] width 1270 height 34
drag, startPoint x: 268, startPoint y: 332, endPoint x: 444, endPoint y: 338, distance: 176.1
click at [444, 338] on p "In this session, we rewind to the pre‑Parquet era—when schemaless text, row‑ori…" at bounding box center [756, 341] width 1270 height 34
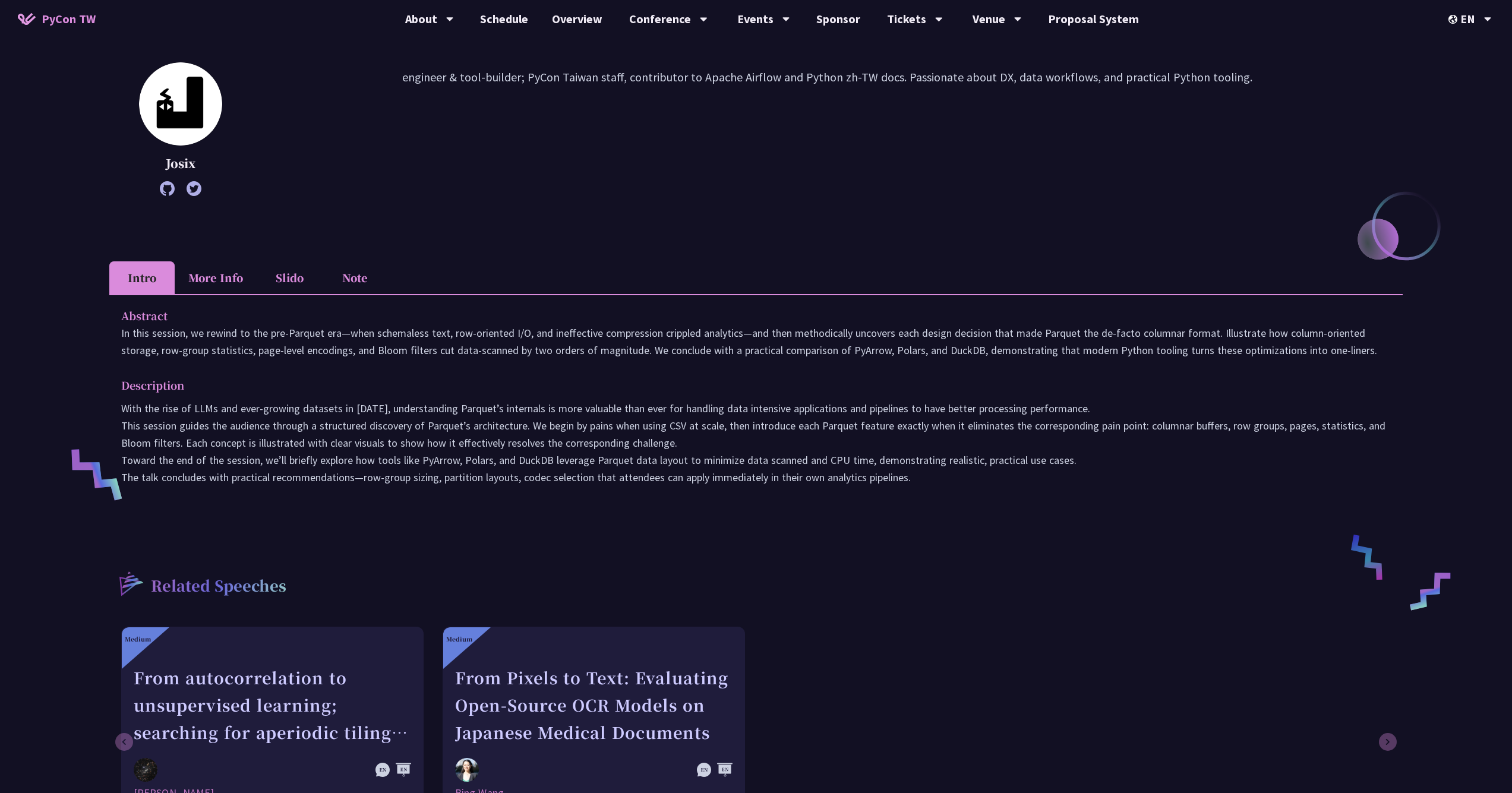
click at [449, 354] on p "In this session, we rewind to the pre‑Parquet era—when schemaless text, row‑ori…" at bounding box center [756, 341] width 1270 height 34
drag, startPoint x: 114, startPoint y: 329, endPoint x: 986, endPoint y: 360, distance: 872.6
click at [846, 360] on div "Abstract In this session, we rewind to the pre‑Parquet era—when schemaless text…" at bounding box center [755, 405] width 1293 height 221
click at [846, 405] on p "With the rise of LLMs and ever-growing datasets in 2025, understanding Parquet’…" at bounding box center [756, 443] width 1270 height 86
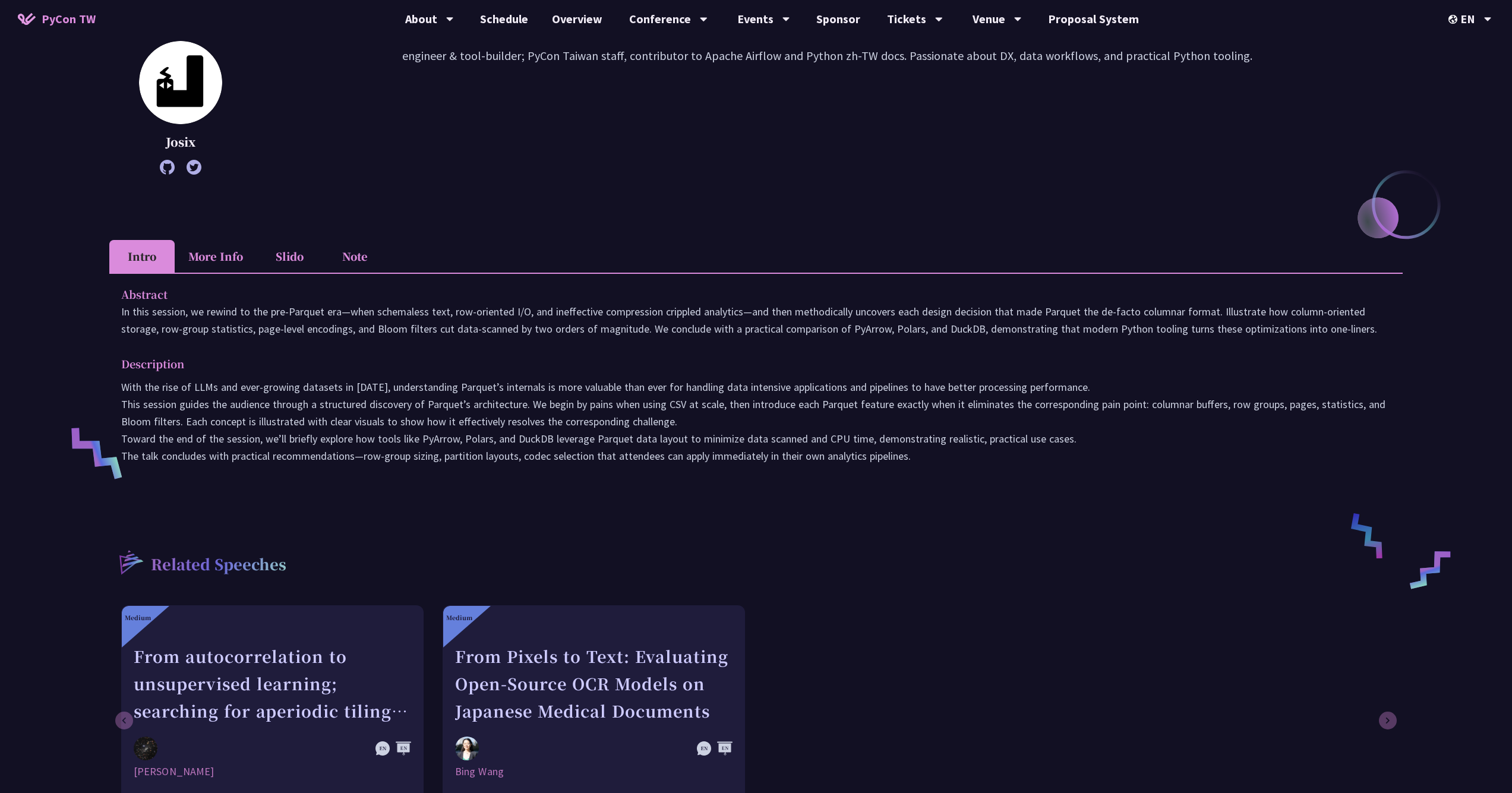
scroll to position [176, 0]
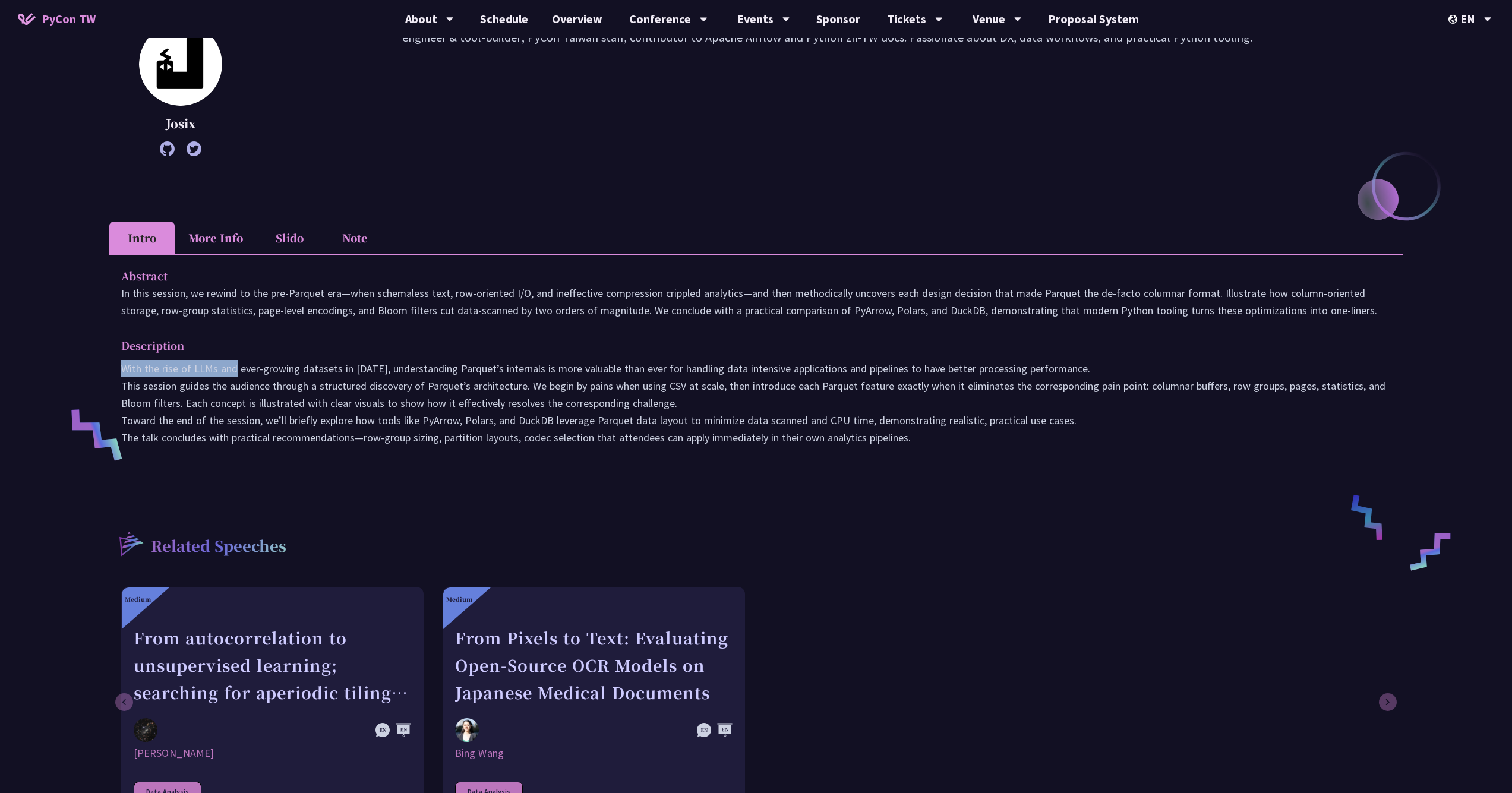
drag, startPoint x: 122, startPoint y: 366, endPoint x: 236, endPoint y: 366, distance: 114.0
click at [236, 366] on p "With the rise of LLMs and ever-growing datasets in 2025, understanding Parquet’…" at bounding box center [756, 402] width 1270 height 86
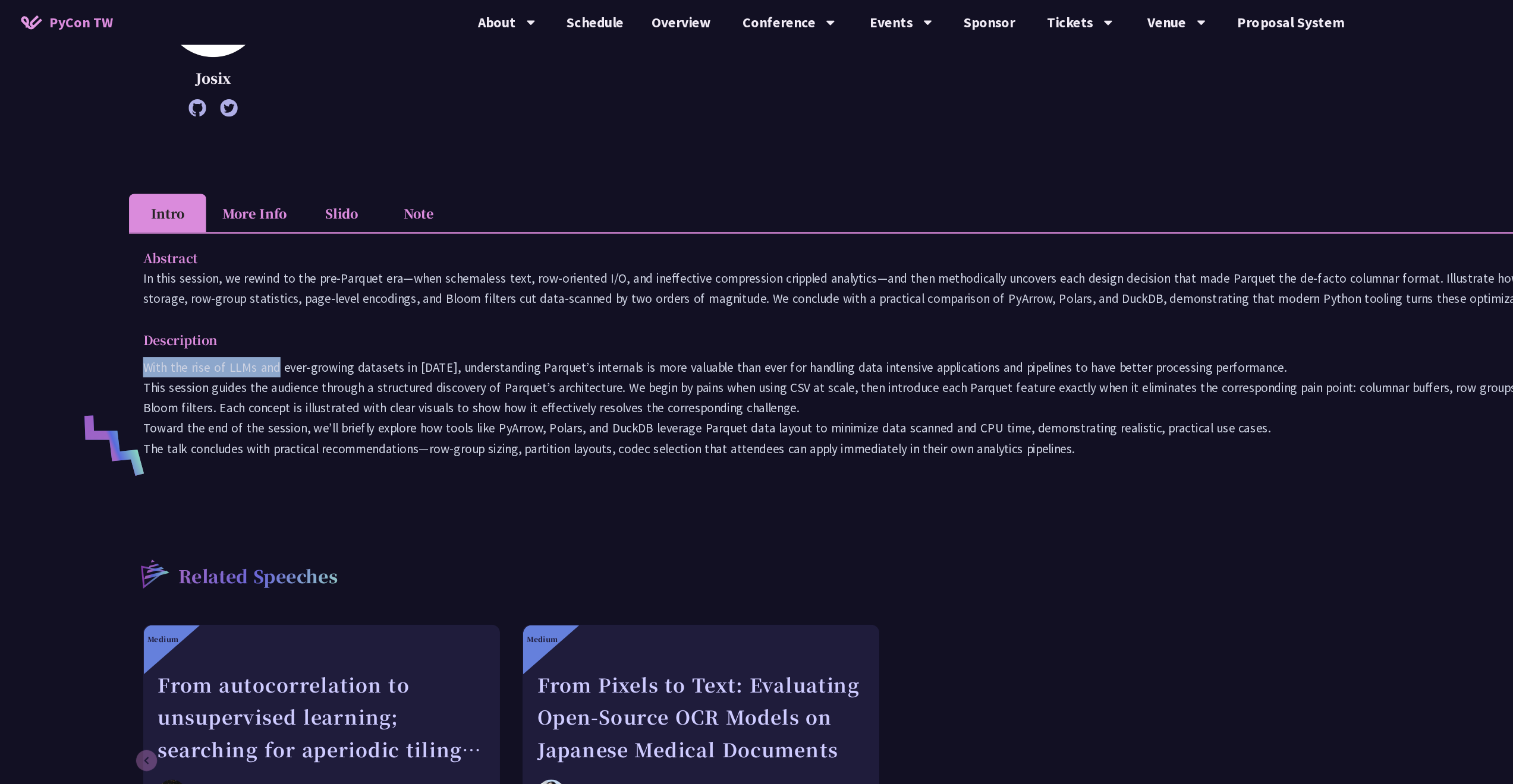
scroll to position [207, 0]
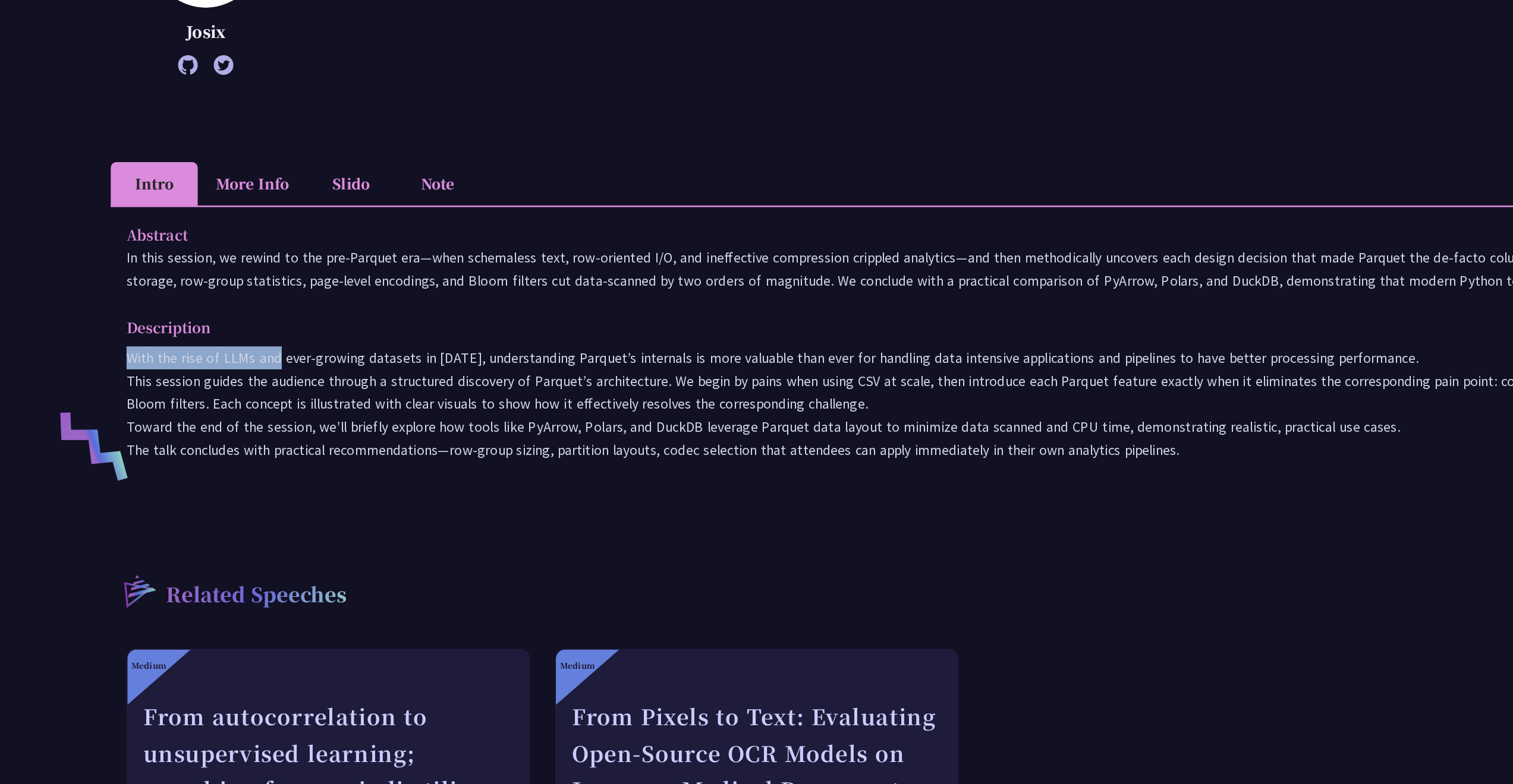
drag, startPoint x: 346, startPoint y: 341, endPoint x: 445, endPoint y: 364, distance: 101.6
click at [445, 364] on div "Abstract In this session, we rewind to the pre‑Parquet era—when schemaless text…" at bounding box center [756, 335] width 1294 height 221
click at [439, 354] on div "Abstract In this session, we rewind to the pre‑Parquet era—when schemaless text…" at bounding box center [756, 335] width 1294 height 221
drag, startPoint x: 419, startPoint y: 342, endPoint x: 494, endPoint y: 340, distance: 75.0
click at [494, 339] on p "With the rise of LLMs and ever-growing datasets in 2025, understanding Parquet’…" at bounding box center [756, 372] width 1271 height 86
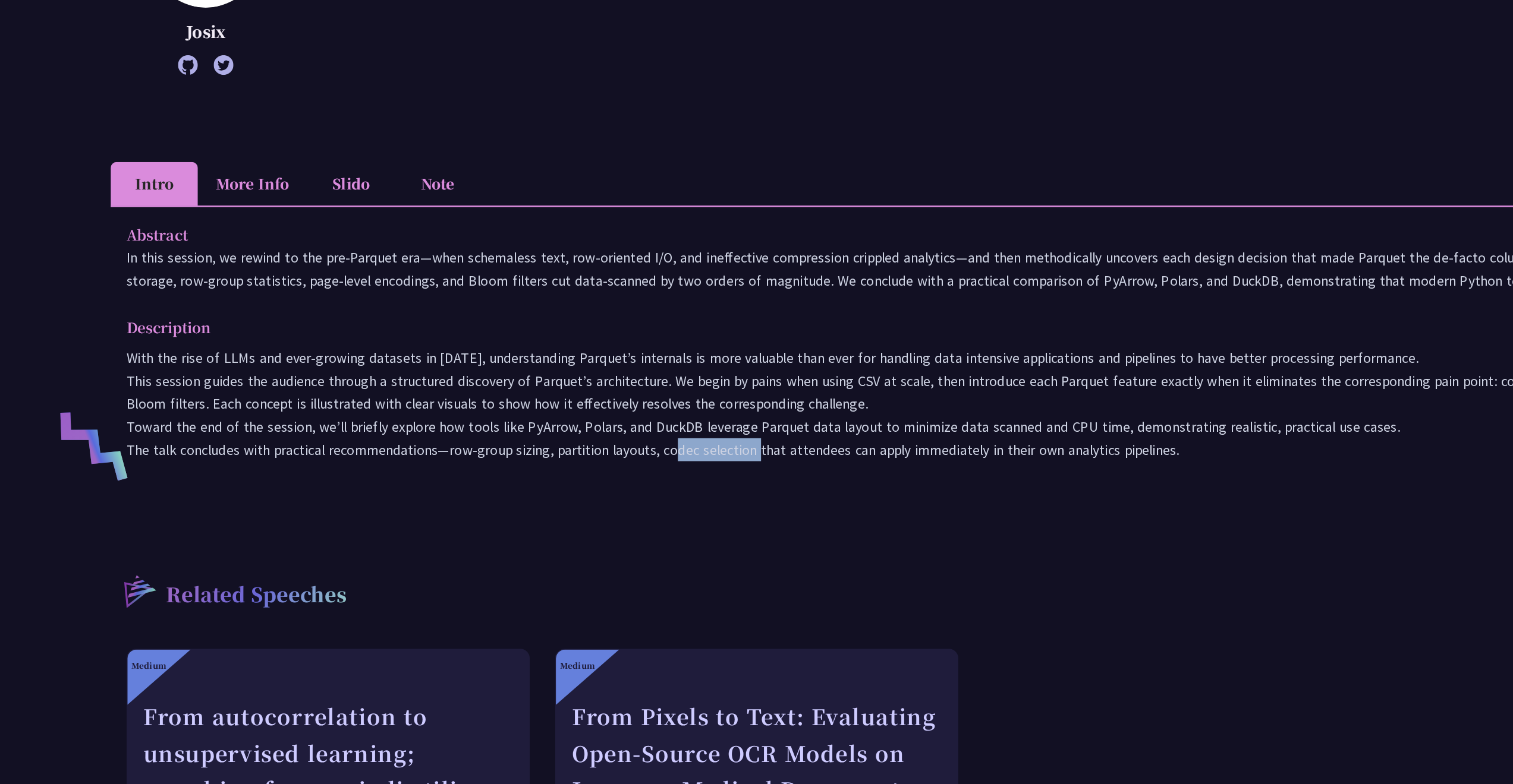
drag, startPoint x: 501, startPoint y: 340, endPoint x: 564, endPoint y: 343, distance: 63.1
click at [566, 343] on p "With the rise of LLMs and ever-growing datasets in 2025, understanding Parquet’…" at bounding box center [756, 372] width 1271 height 86
drag, startPoint x: 572, startPoint y: 338, endPoint x: 632, endPoint y: 344, distance: 60.3
click at [632, 344] on p "With the rise of LLMs and ever-growing datasets in 2025, understanding Parquet’…" at bounding box center [756, 372] width 1271 height 86
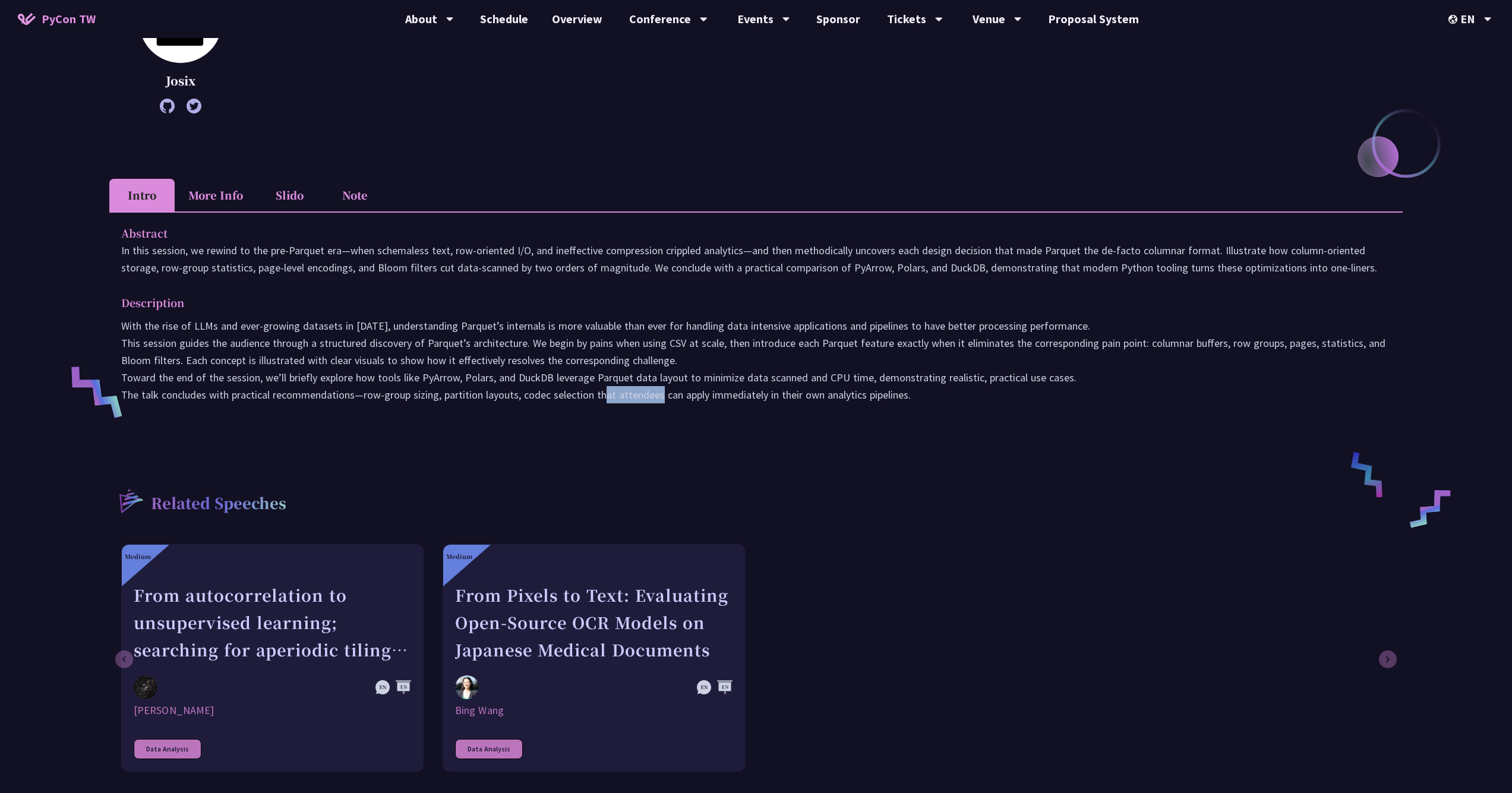
scroll to position [220, 0]
click at [294, 199] on li "Slido" at bounding box center [289, 194] width 65 height 33
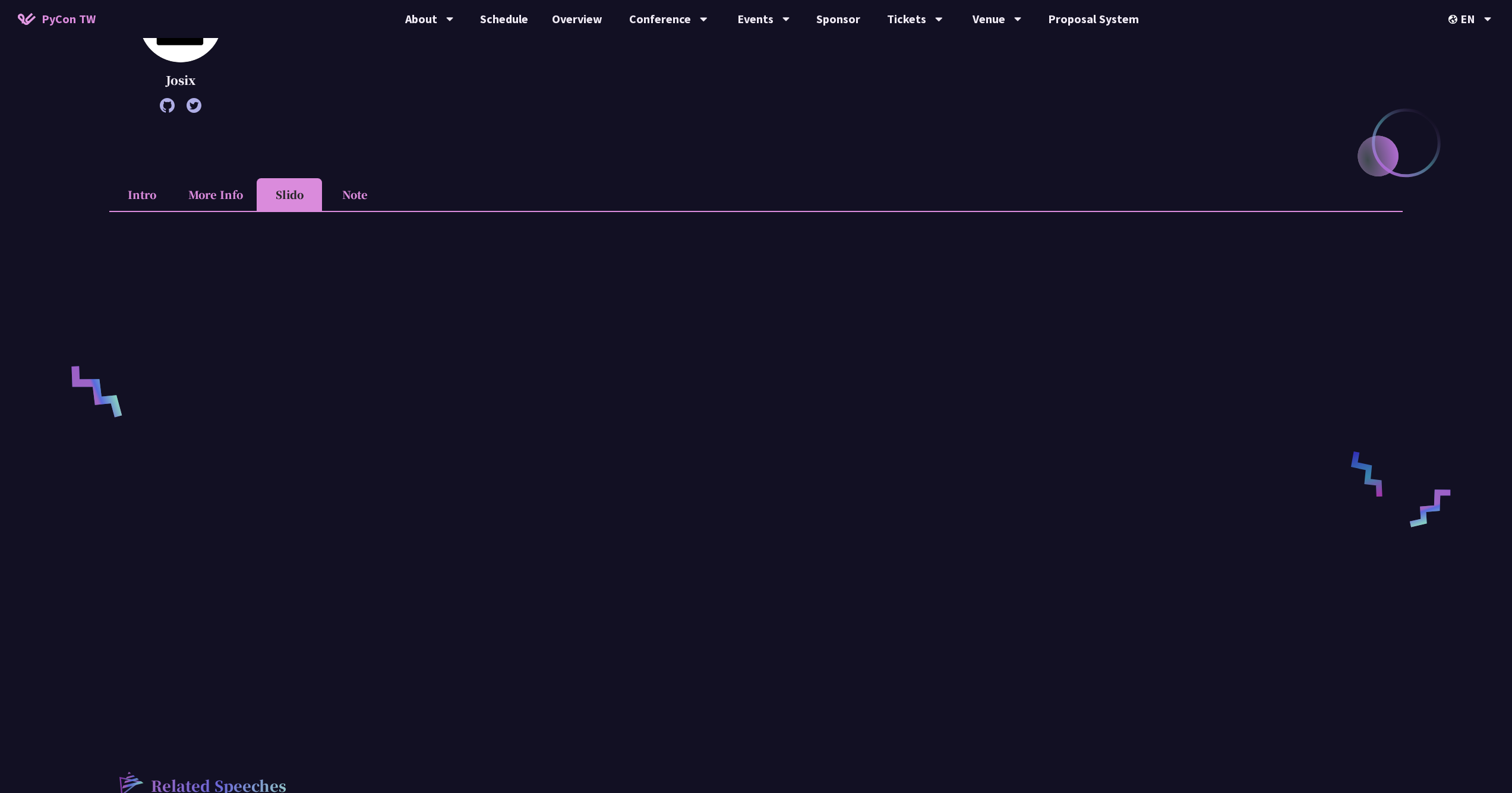
click at [220, 191] on li "More Info" at bounding box center [215, 194] width 82 height 33
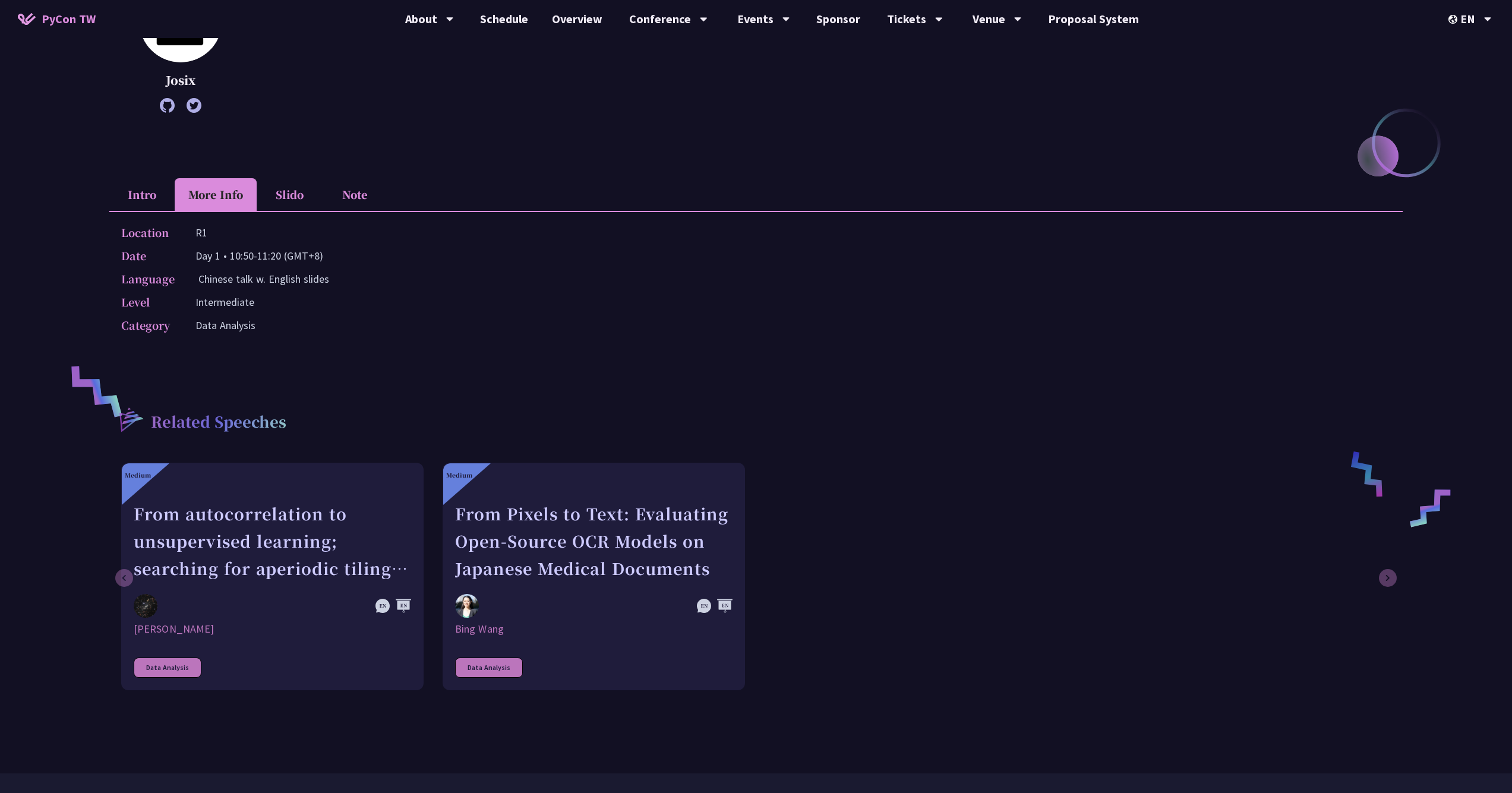
click at [378, 187] on li "Note" at bounding box center [355, 194] width 65 height 33
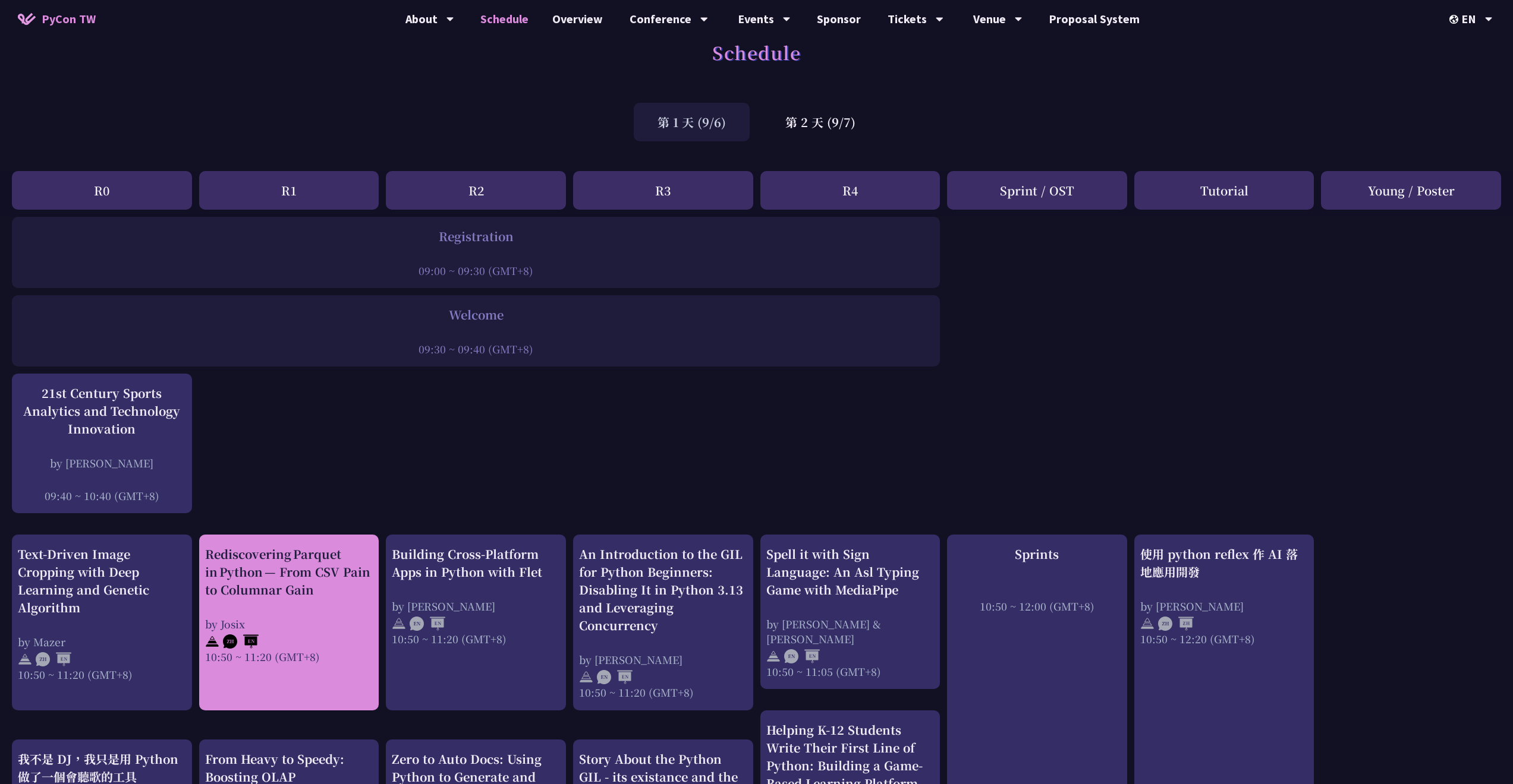
scroll to position [22, 0]
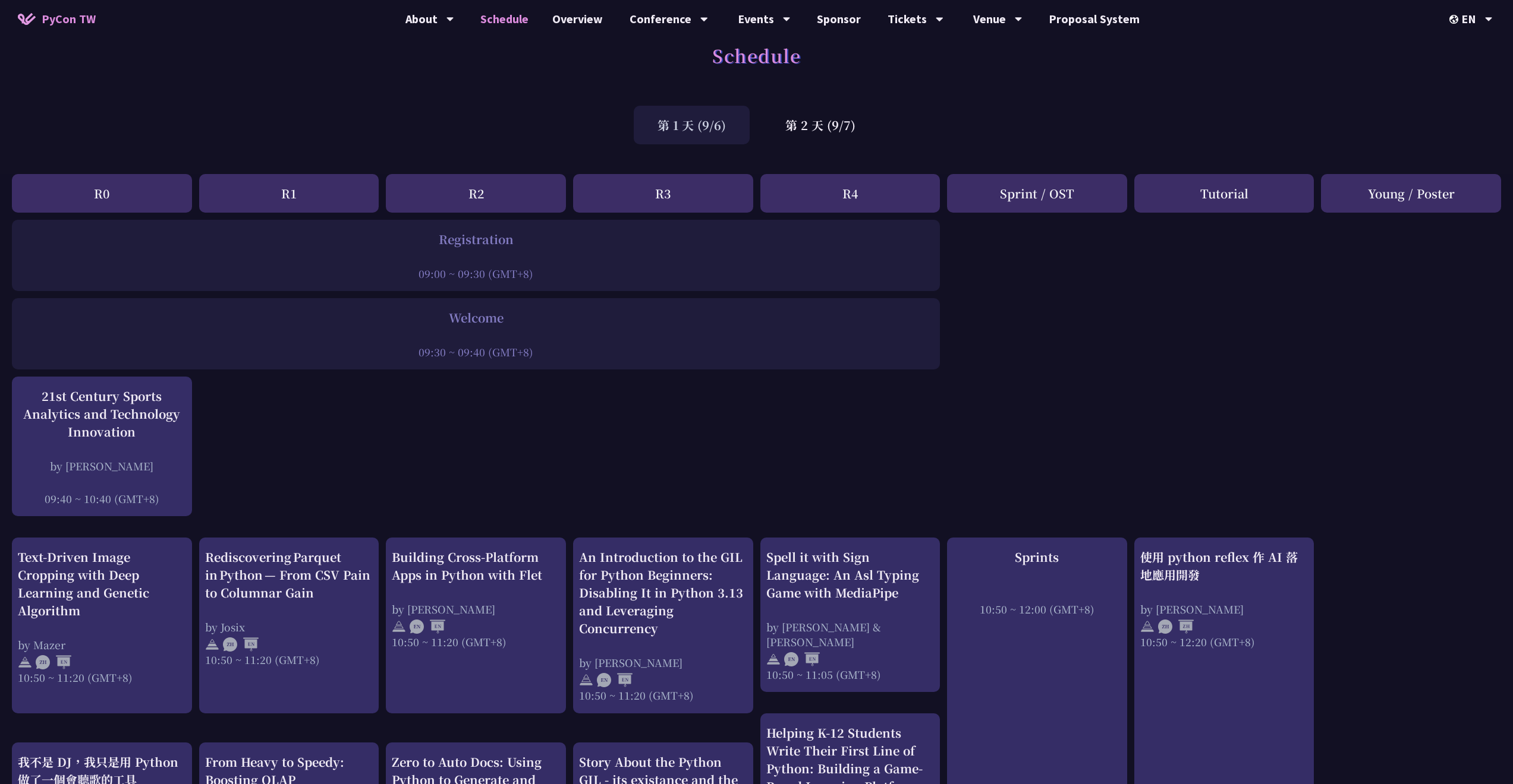
click at [119, 190] on div "R0" at bounding box center [101, 194] width 180 height 39
click at [232, 209] on div "R1" at bounding box center [289, 194] width 180 height 39
click at [352, 211] on div "R1" at bounding box center [289, 194] width 180 height 39
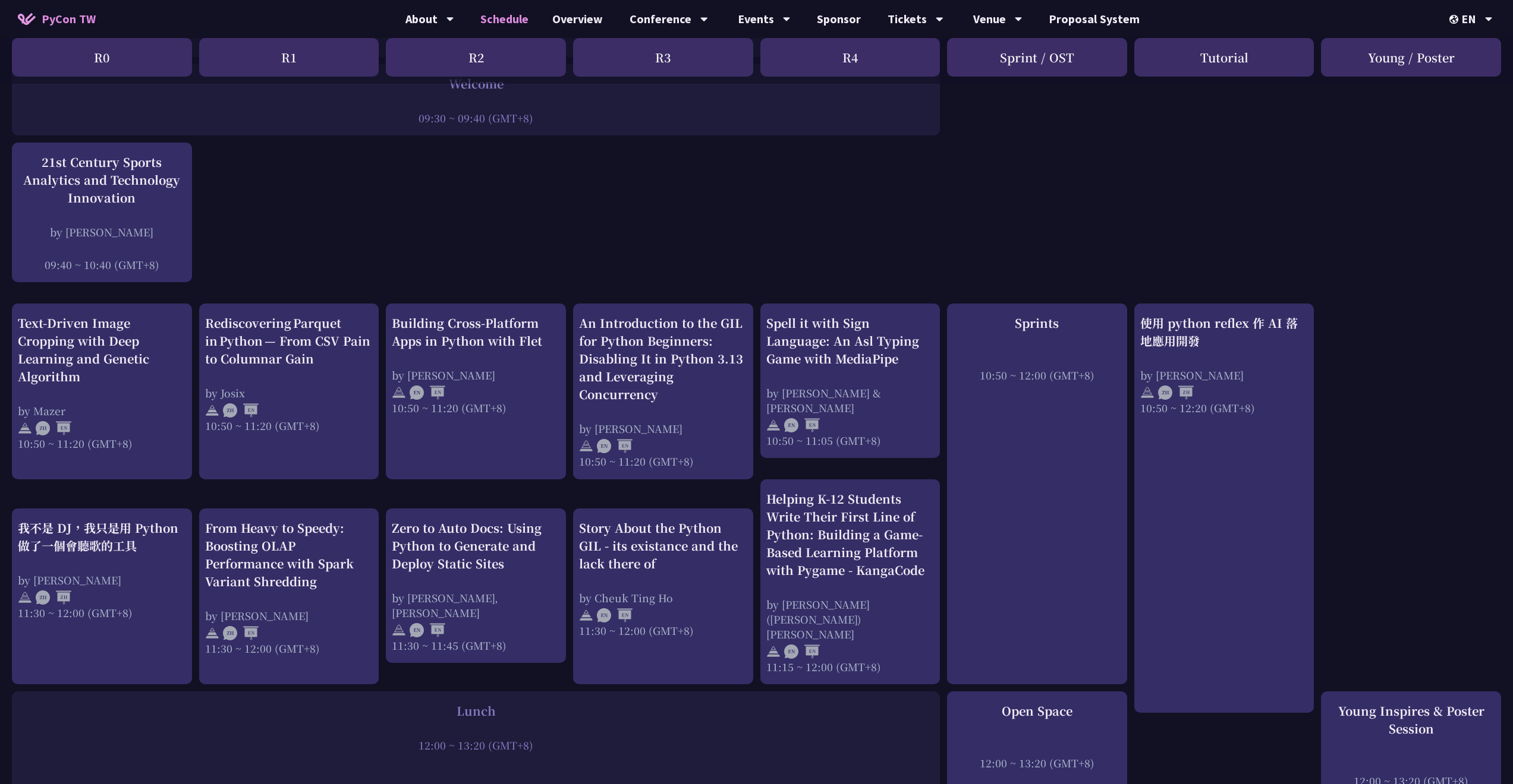
scroll to position [281, 0]
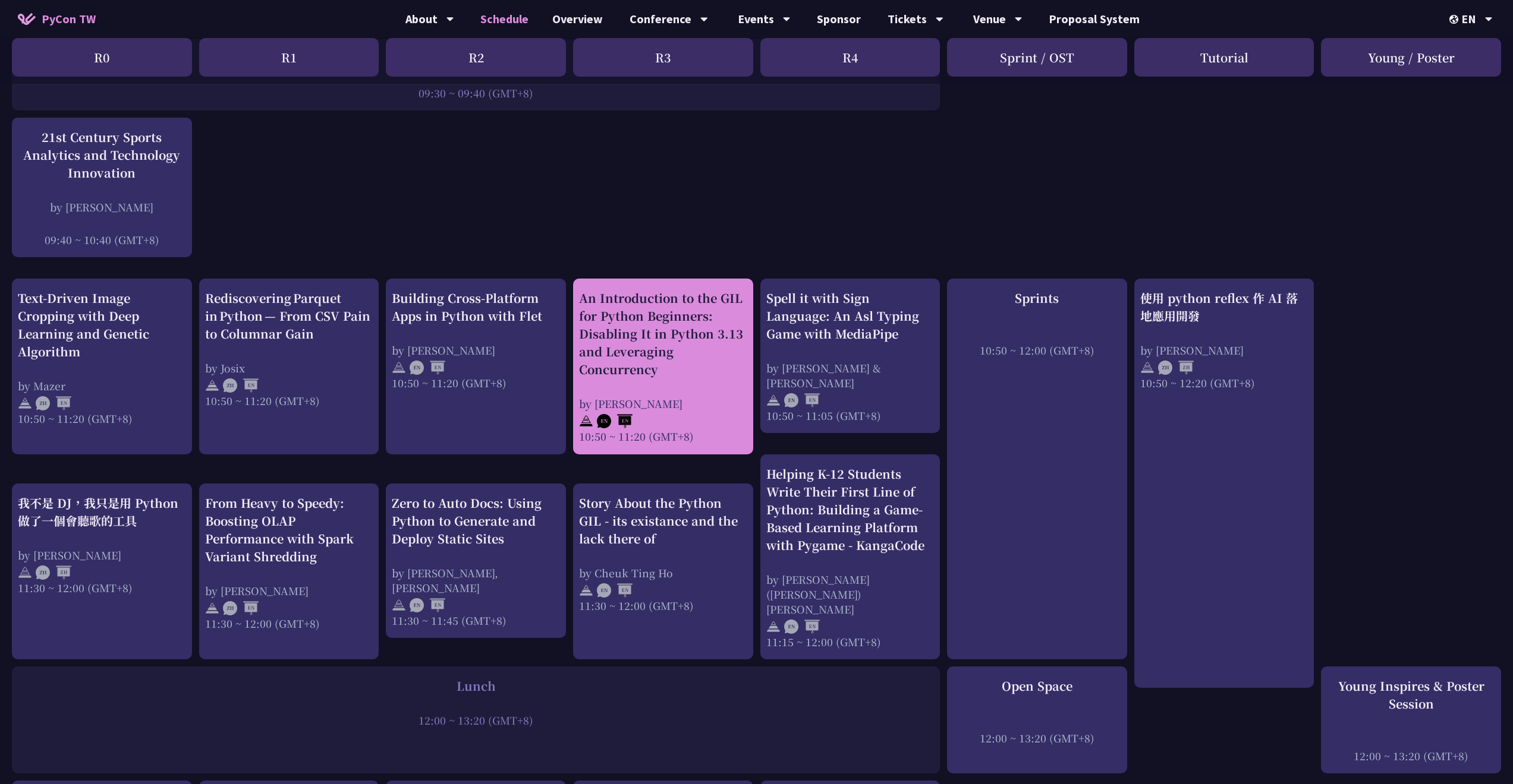
click at [694, 418] on div at bounding box center [663, 419] width 169 height 18
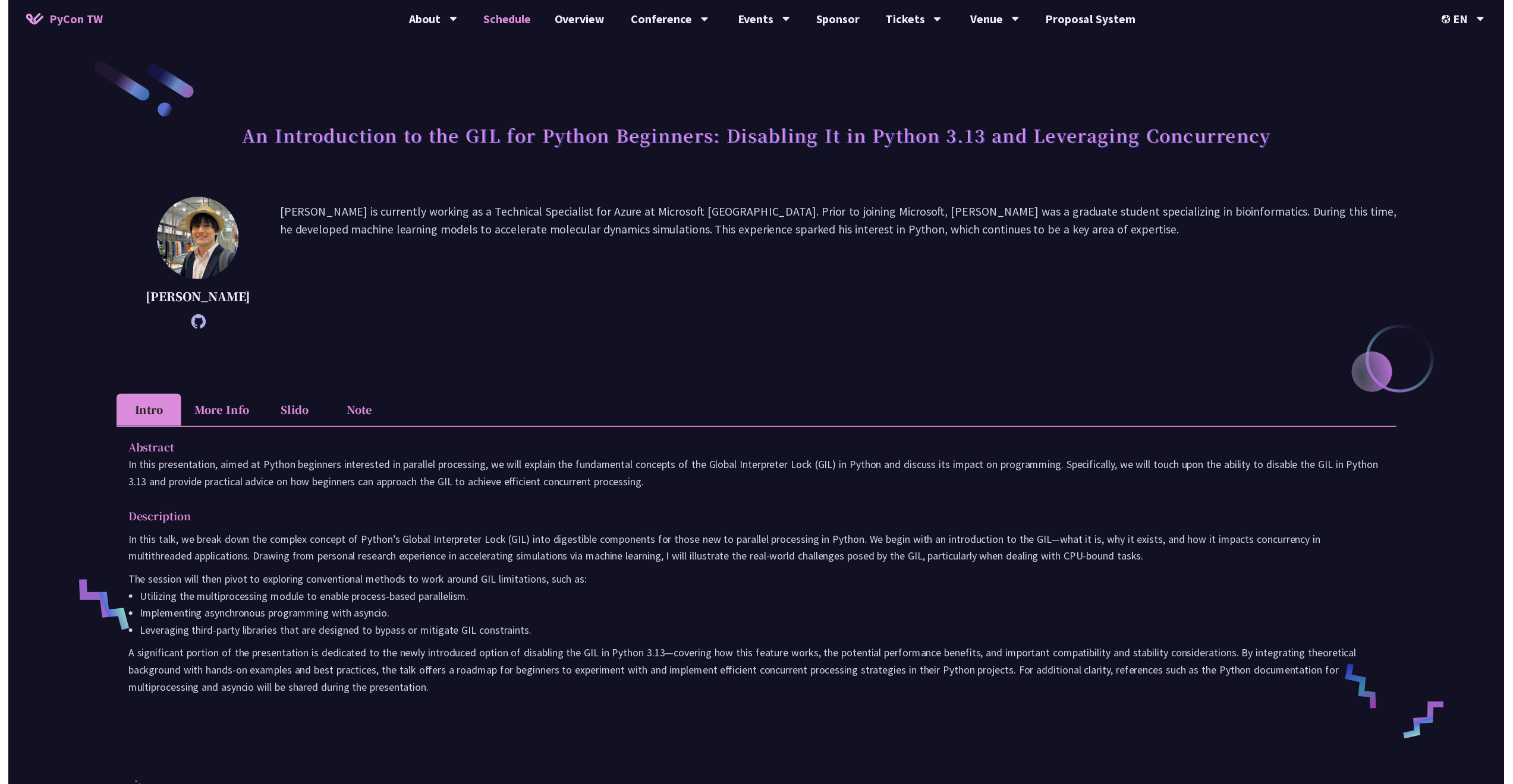
scroll to position [281, 0]
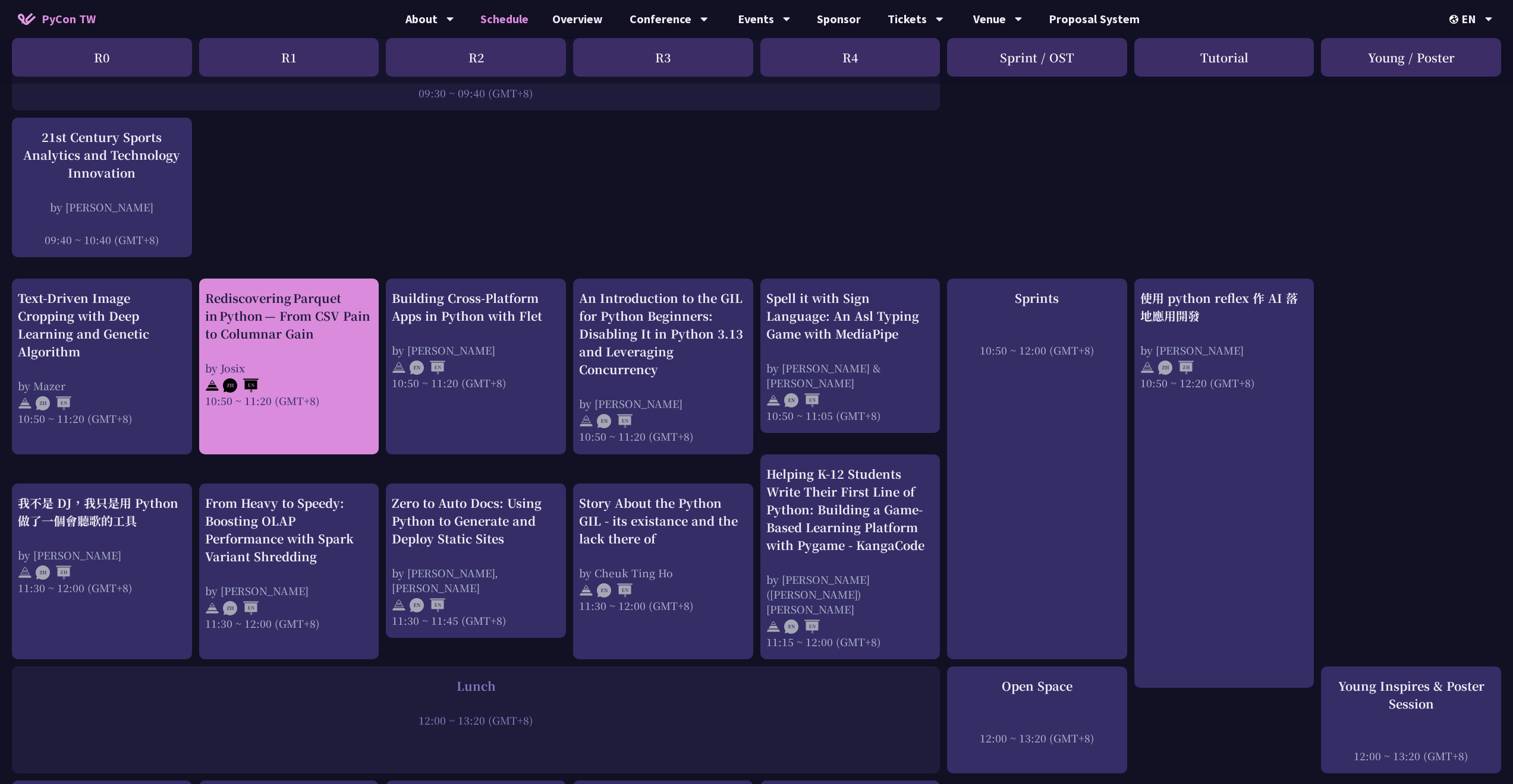
click at [326, 402] on div "10:50 ~ 11:20 (GMT+8)" at bounding box center [289, 401] width 169 height 15
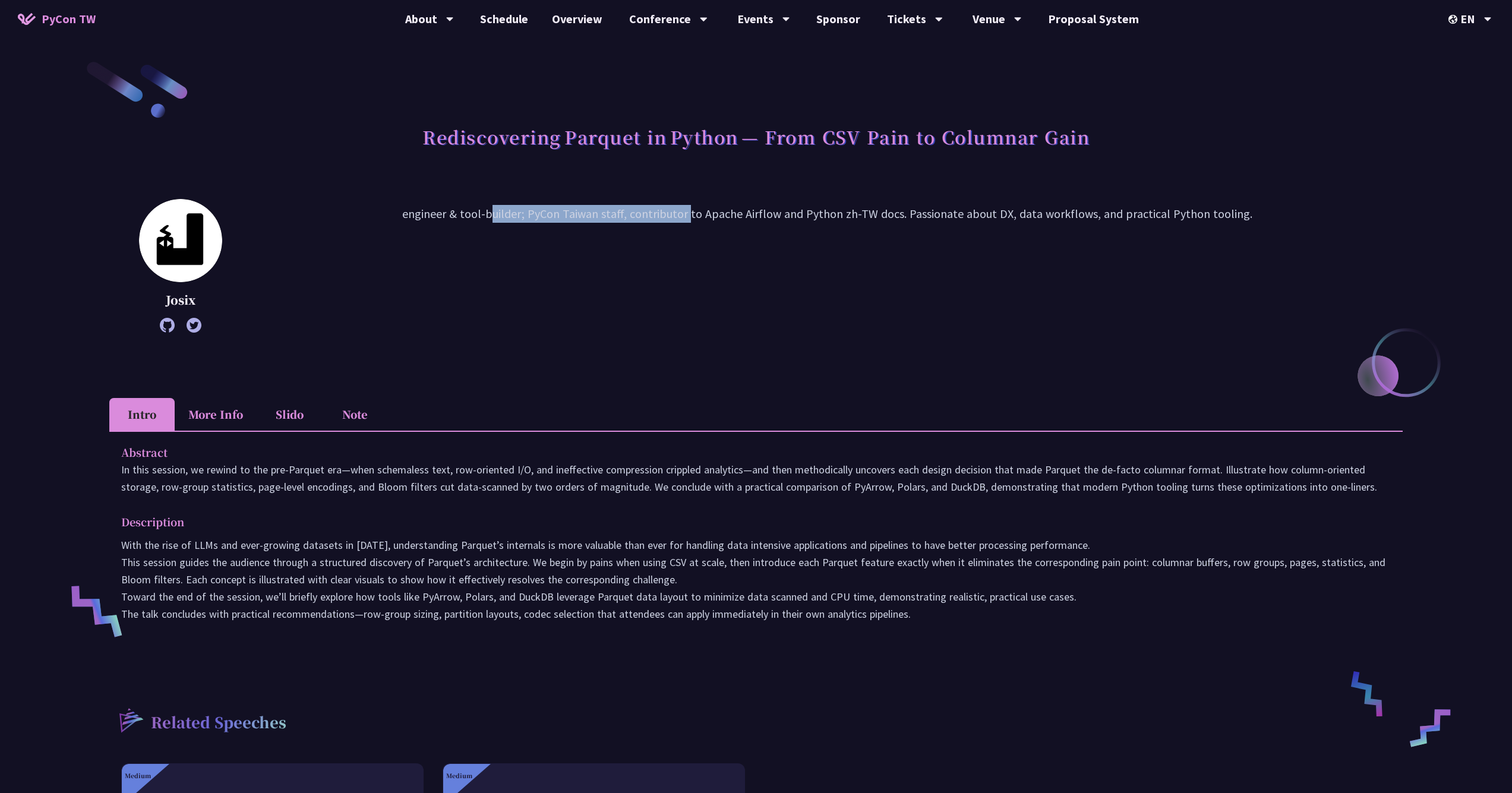
drag, startPoint x: 406, startPoint y: 214, endPoint x: 617, endPoint y: 213, distance: 211.0
click at [617, 215] on p "engineer & tool-builder; PyCon Taiwan staff, contributor to Apache Airflow and …" at bounding box center [826, 266] width 1151 height 122
click at [597, 215] on p "engineer & tool-builder; PyCon Taiwan staff, contributor to Apache Airflow and …" at bounding box center [826, 266] width 1151 height 122
drag, startPoint x: 570, startPoint y: 210, endPoint x: 627, endPoint y: 210, distance: 57.0
click at [627, 210] on p "engineer & tool-builder; PyCon Taiwan staff, contributor to Apache Airflow and …" at bounding box center [826, 266] width 1151 height 122
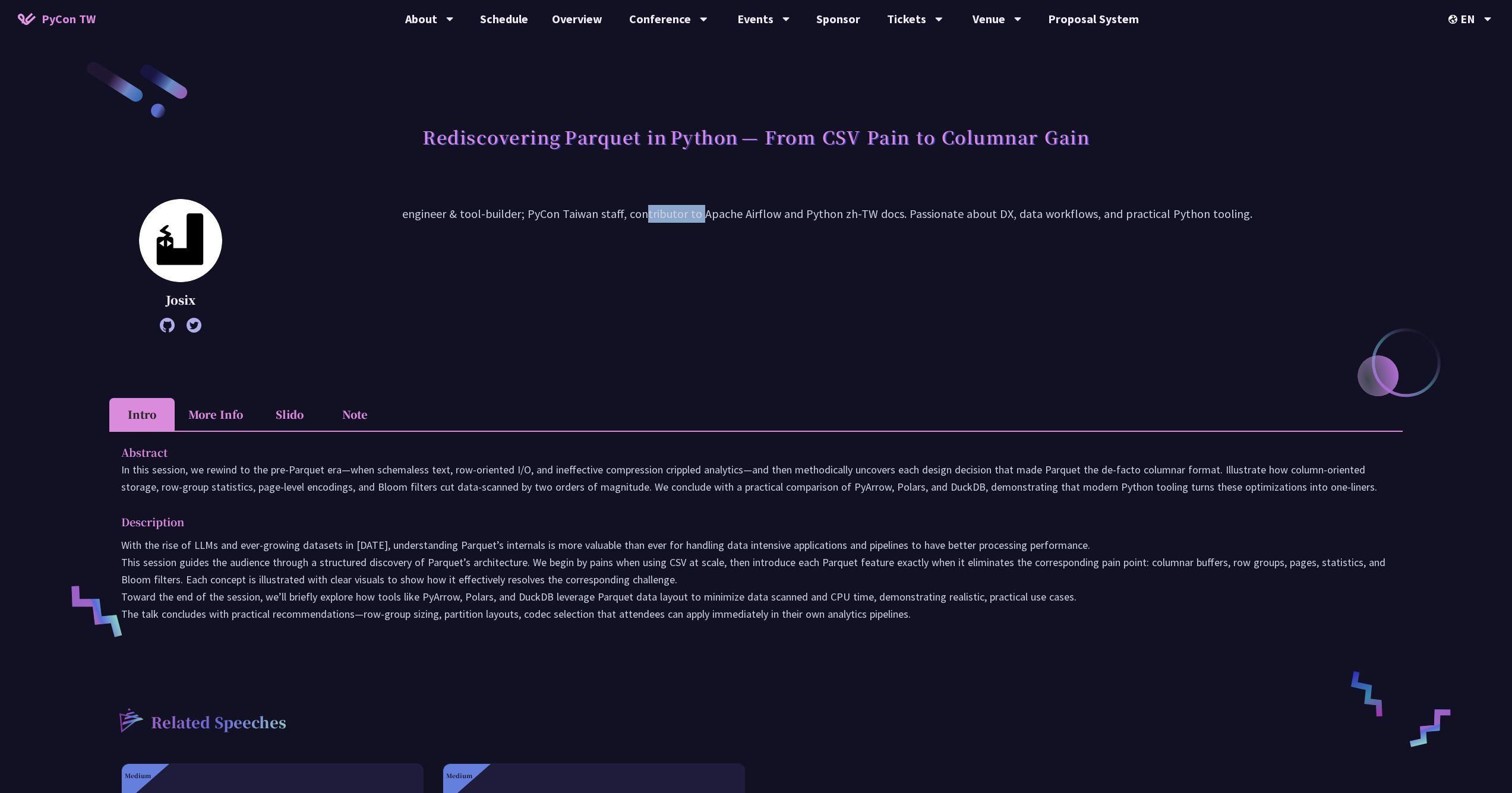
drag, startPoint x: 636, startPoint y: 210, endPoint x: 764, endPoint y: 222, distance: 128.6
click at [764, 222] on p "engineer & tool-builder; PyCon Taiwan staff, contributor to Apache Airflow and …" at bounding box center [826, 266] width 1151 height 122
click at [820, 314] on p "engineer & tool-builder; PyCon Taiwan staff, contributor to Apache Airflow and …" at bounding box center [826, 266] width 1151 height 122
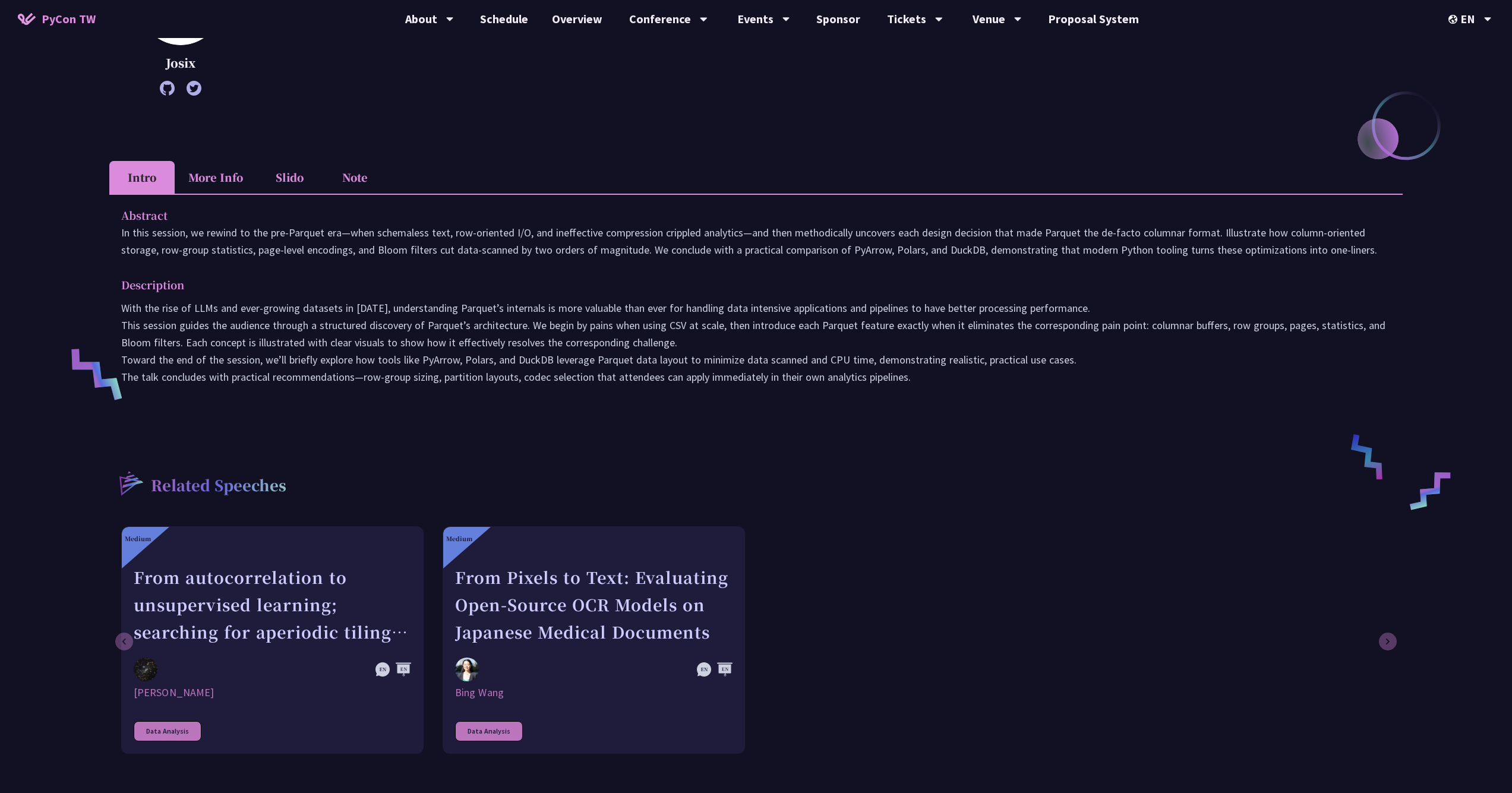
scroll to position [101, 0]
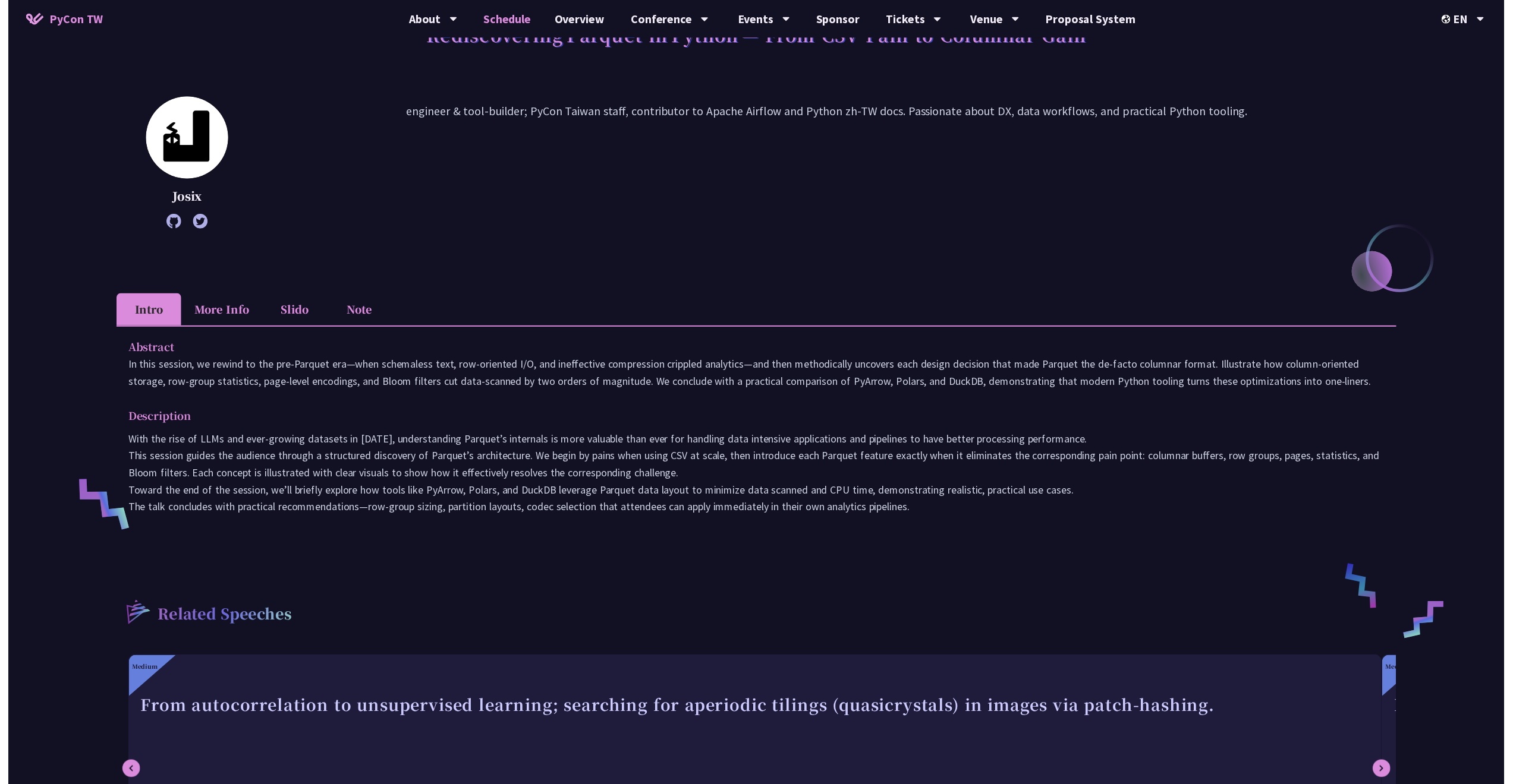
scroll to position [281, 0]
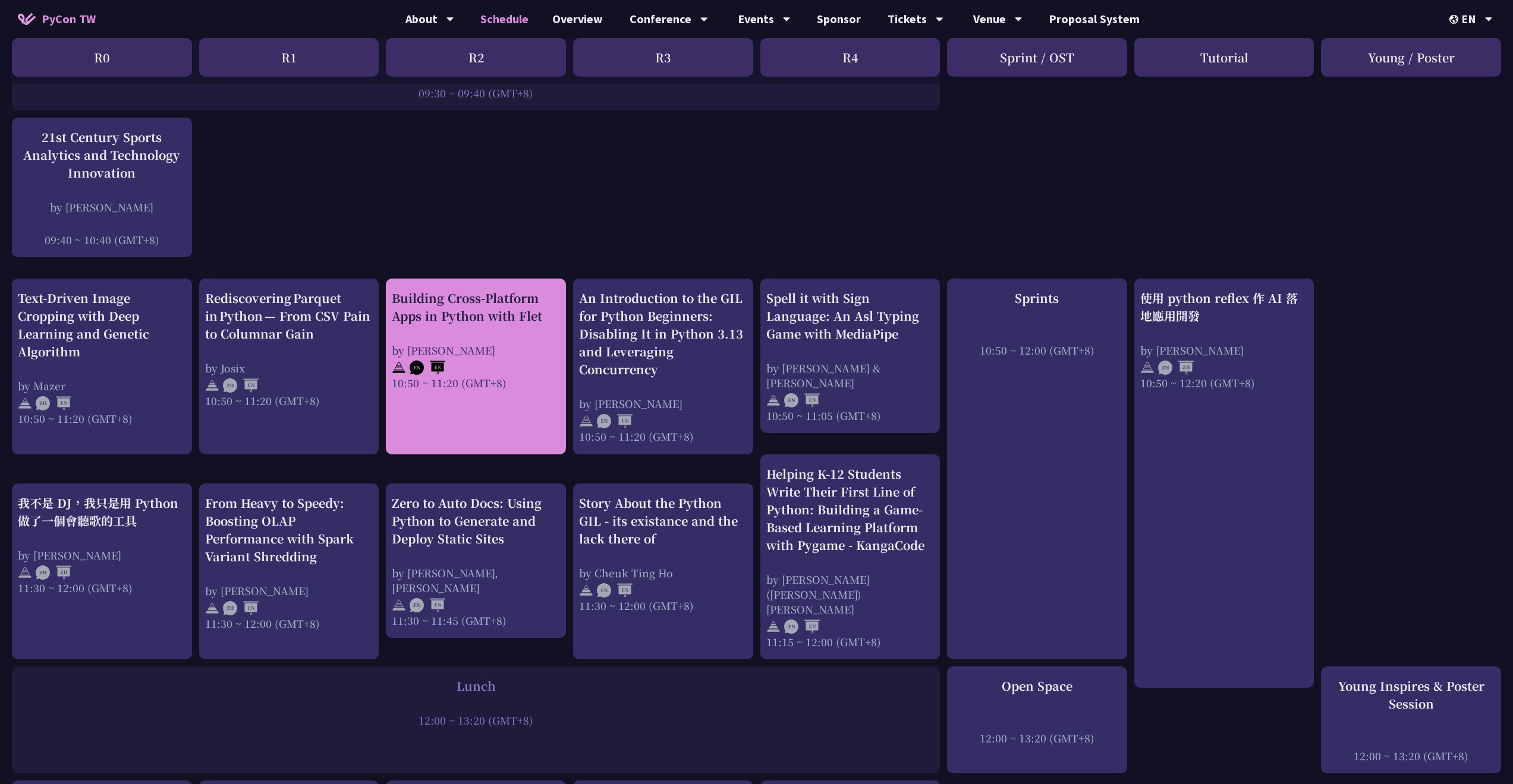
click at [520, 398] on link "Building Cross-Platform Apps in Python with Flet by Cyrus Mante 10:50 ~ 11:20 (…" at bounding box center [476, 366] width 169 height 155
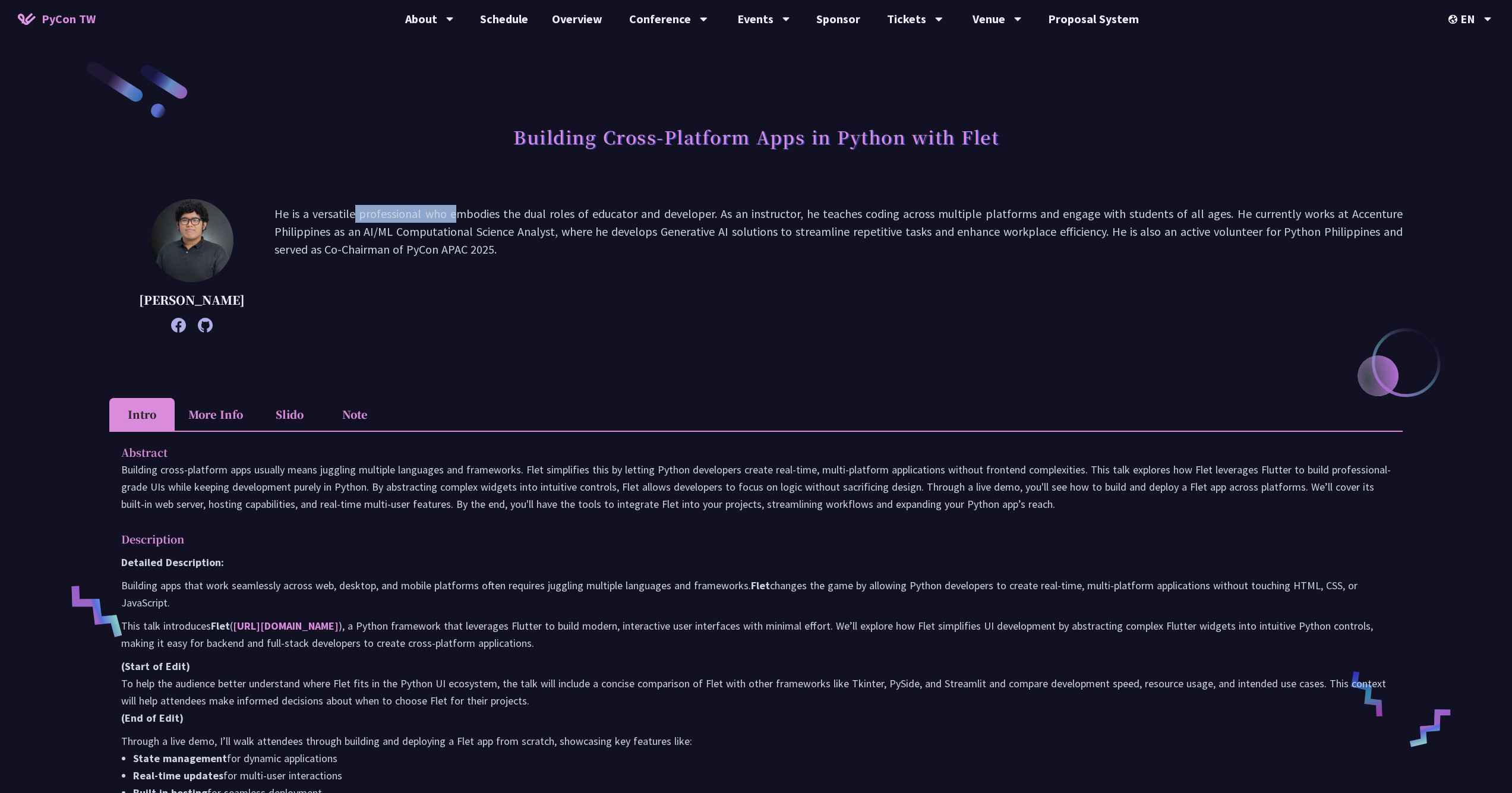
drag, startPoint x: 250, startPoint y: 214, endPoint x: 338, endPoint y: 211, distance: 88.1
click at [338, 211] on div "Cyrus Mante He is a versatile professional who embodies the dual roles of educa…" at bounding box center [755, 265] width 1293 height 133
drag, startPoint x: 338, startPoint y: 211, endPoint x: 418, endPoint y: 240, distance: 85.1
click at [418, 240] on p "He is a versatile professional who embodies the dual roles of educator and deve…" at bounding box center [838, 266] width 1128 height 122
click at [421, 245] on p "He is a versatile professional who embodies the dual roles of educator and deve…" at bounding box center [838, 266] width 1128 height 122
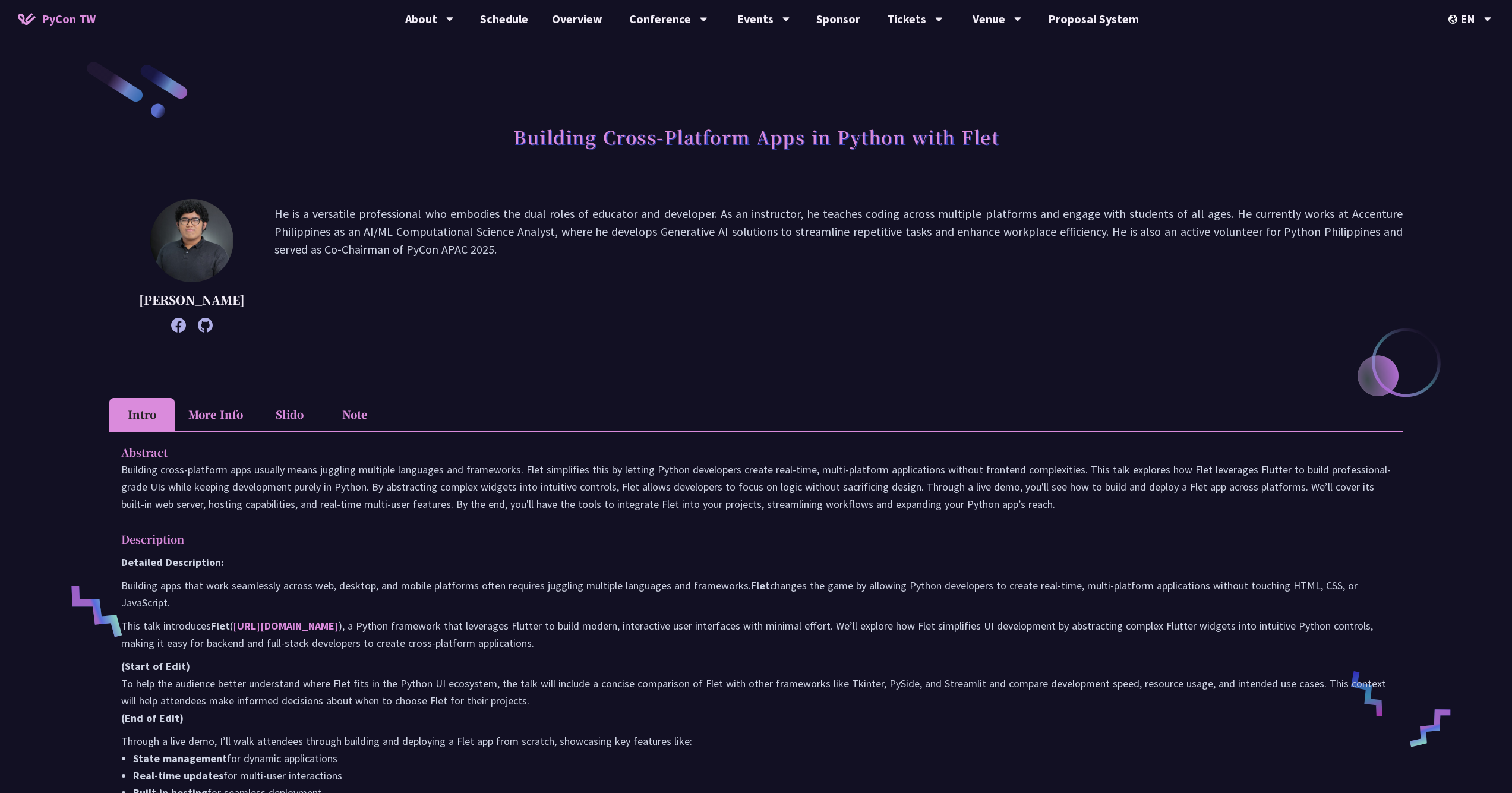
drag, startPoint x: 421, startPoint y: 246, endPoint x: 243, endPoint y: 209, distance: 181.8
click at [244, 209] on div "Cyrus Mante He is a versatile professional who embodies the dual roles of educa…" at bounding box center [755, 265] width 1293 height 133
click at [354, 295] on p "He is a versatile professional who embodies the dual roles of educator and deve…" at bounding box center [838, 266] width 1128 height 122
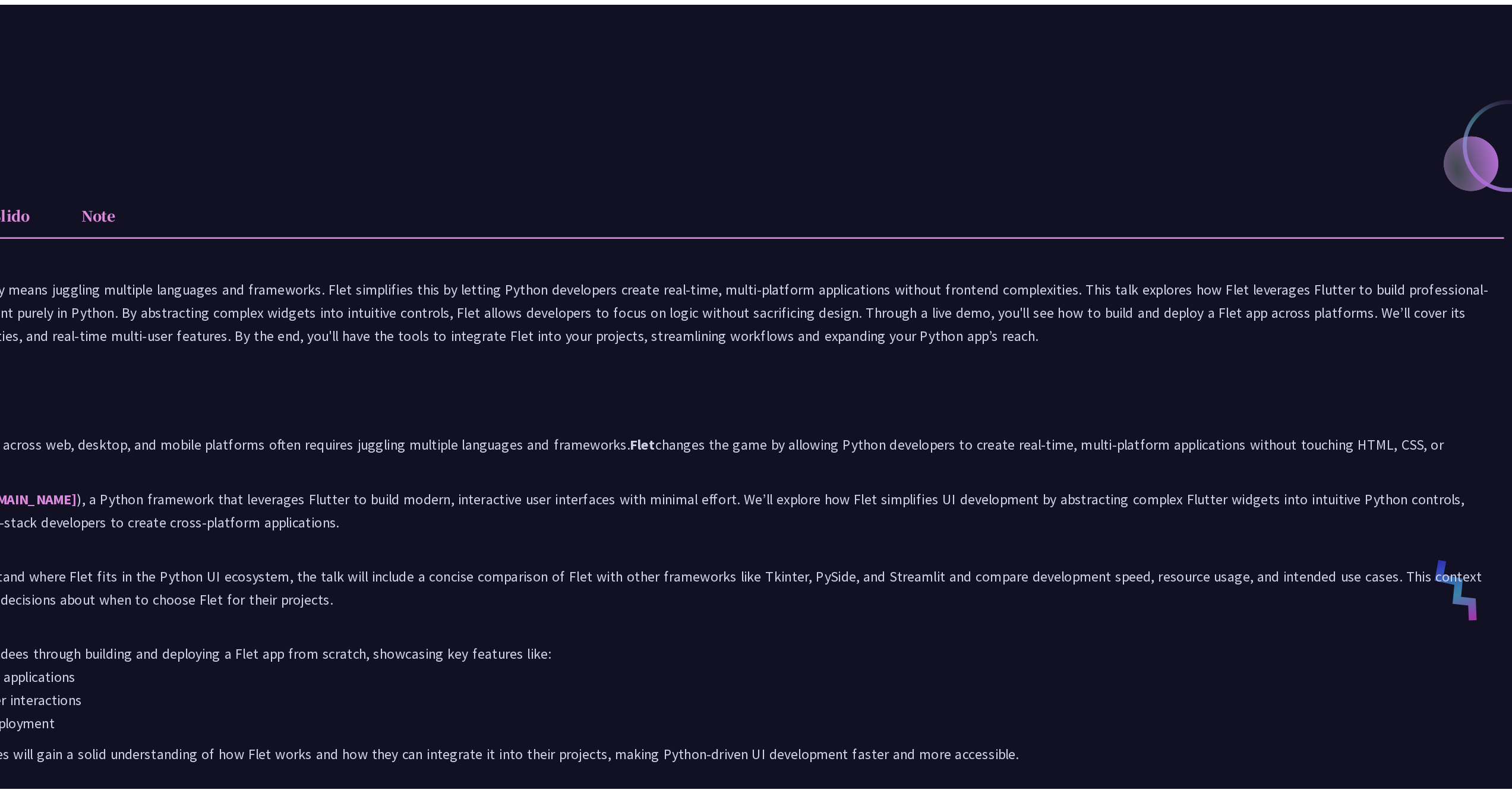
scroll to position [190, 0]
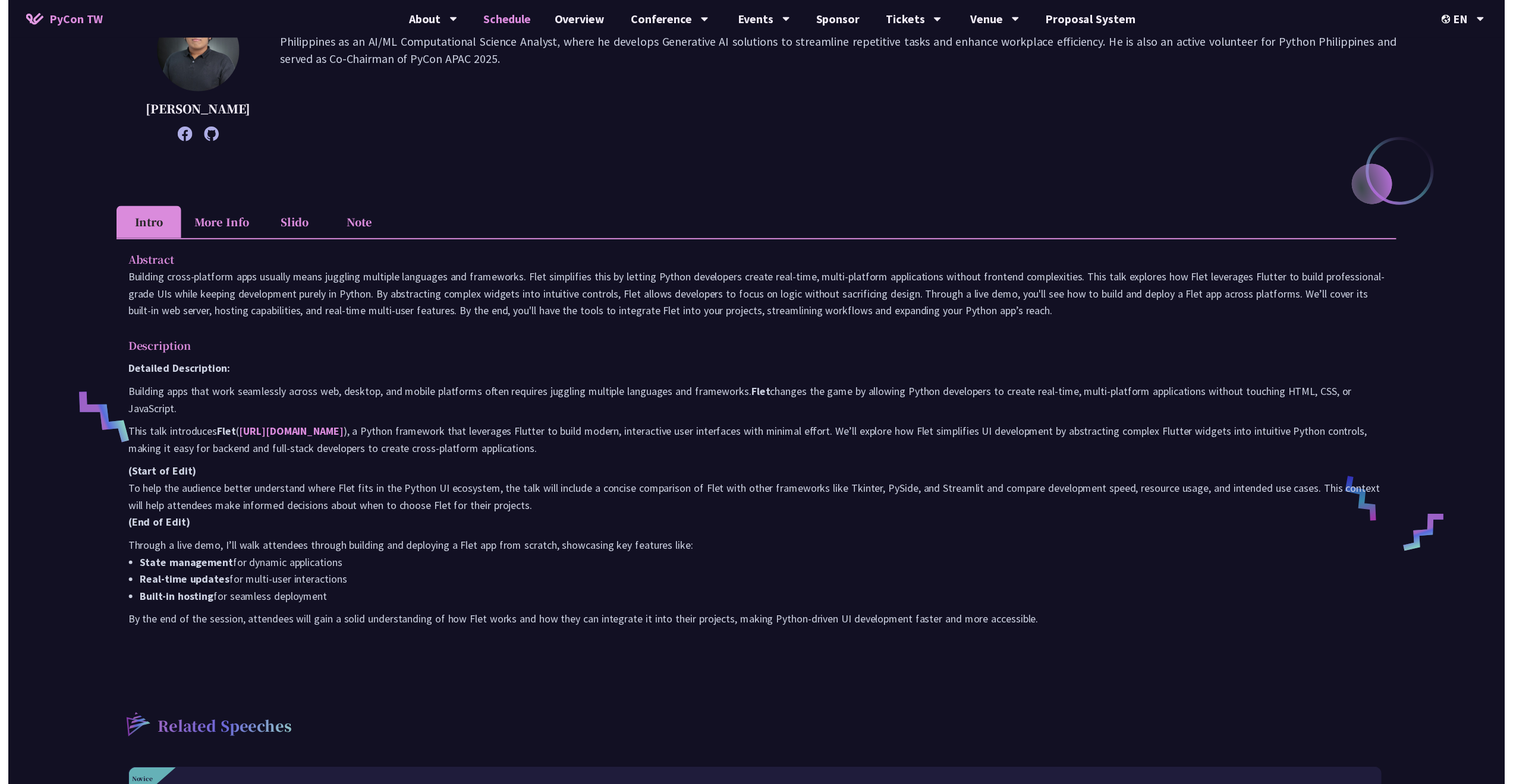
scroll to position [281, 0]
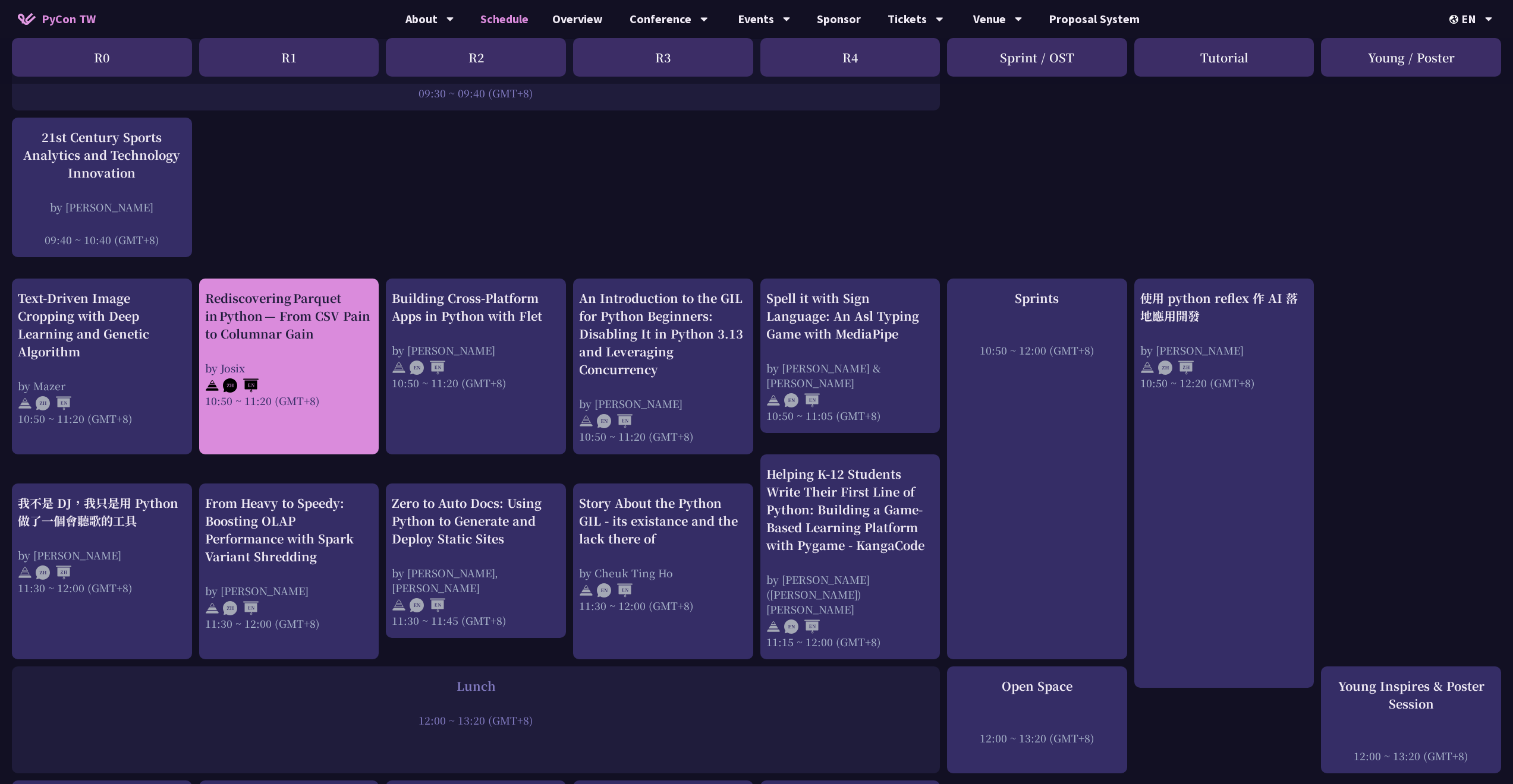
click at [205, 299] on div "Rediscovering Parquet in Python — From CSV Pain to Columnar Gain by Josix 10:50…" at bounding box center [289, 366] width 180 height 176
click at [327, 340] on div "Rediscovering Parquet in Python — From CSV Pain to Columnar Gain" at bounding box center [289, 316] width 169 height 54
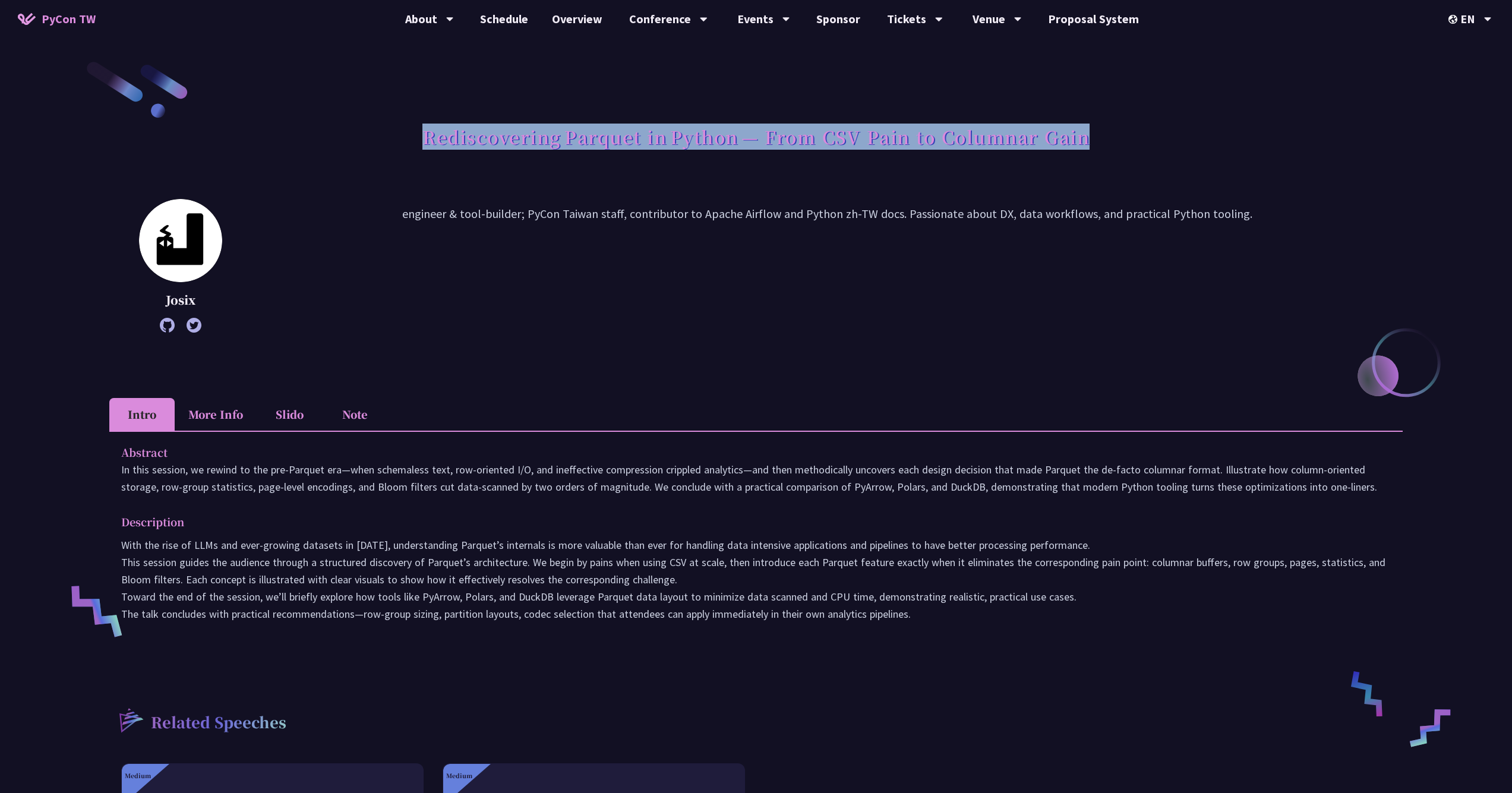
drag, startPoint x: 420, startPoint y: 137, endPoint x: 1151, endPoint y: 148, distance: 731.1
click at [1151, 148] on div "Rediscovering Parquet in Python — From CSV Pain to Columnar Gain" at bounding box center [755, 150] width 1293 height 62
copy h1 "Rediscovering Parquet in Python — From CSV Pain to Columnar Gain"
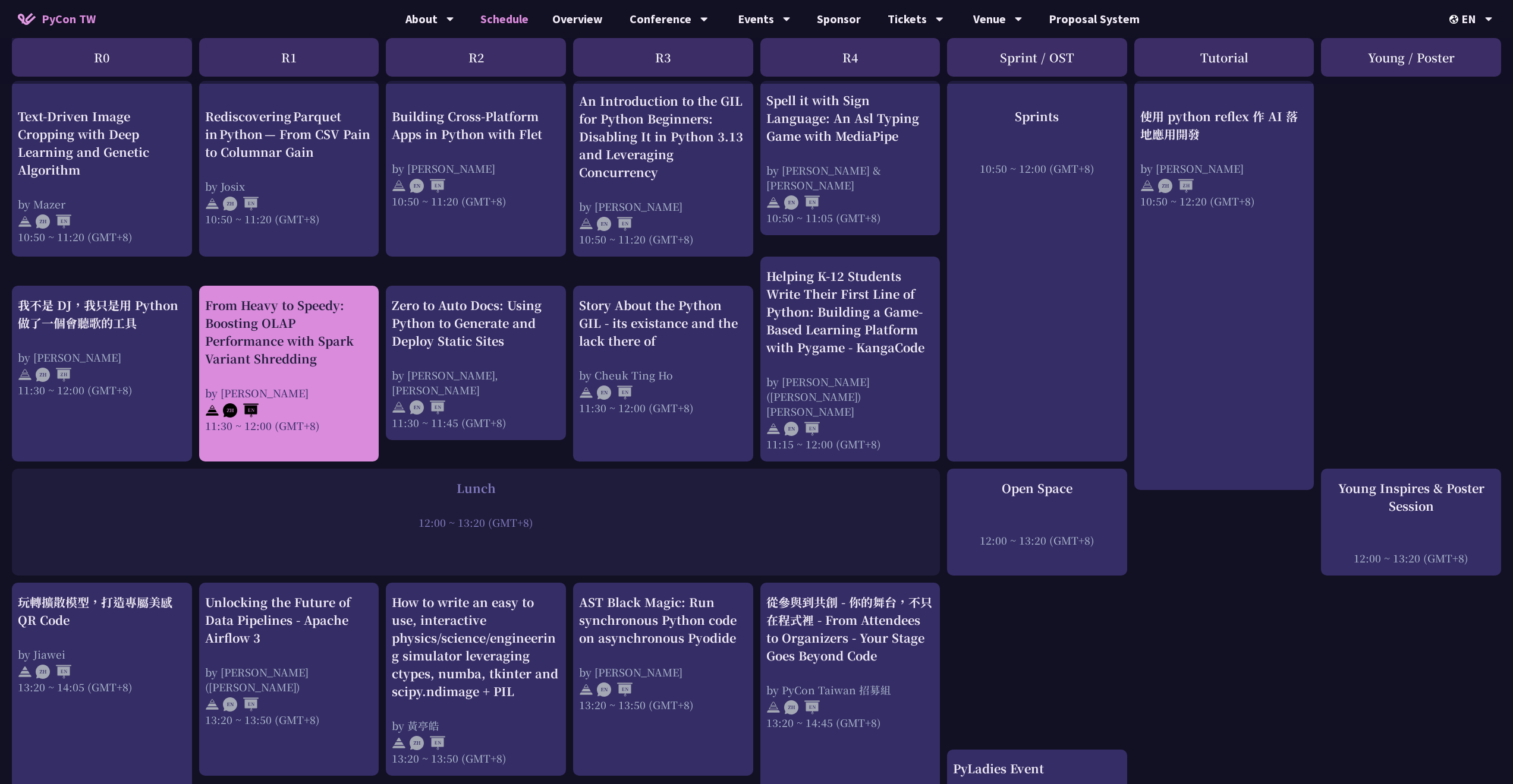
scroll to position [479, 1]
click at [313, 344] on div "From Heavy to Speedy: Boosting OLAP Performance with Spark Variant Shredding" at bounding box center [289, 332] width 169 height 71
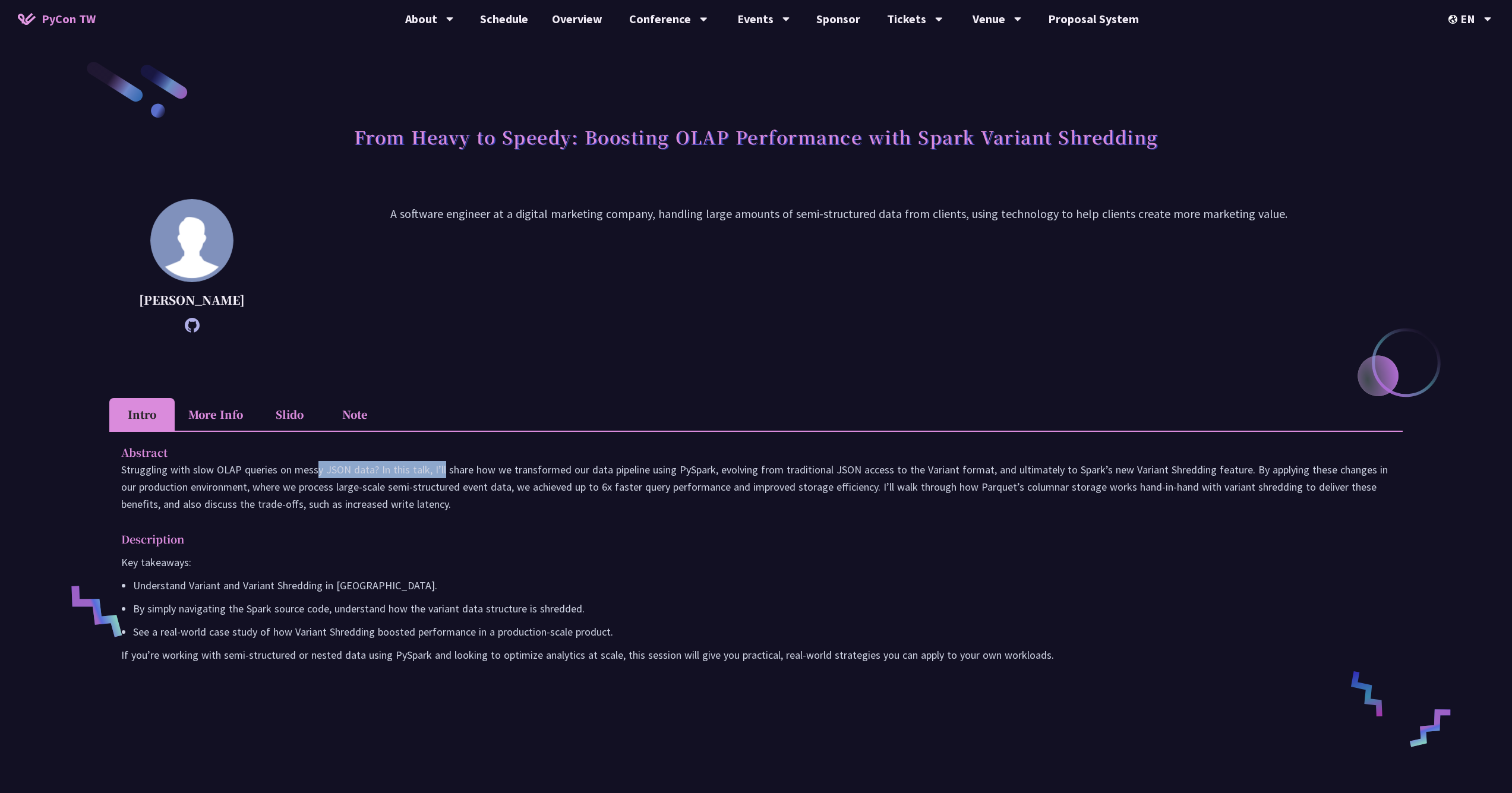
drag, startPoint x: 211, startPoint y: 483, endPoint x: 367, endPoint y: 491, distance: 156.2
click at [367, 491] on p "Struggling with slow OLAP queries on messy JSON data? In this talk, I’ll share …" at bounding box center [756, 487] width 1270 height 52
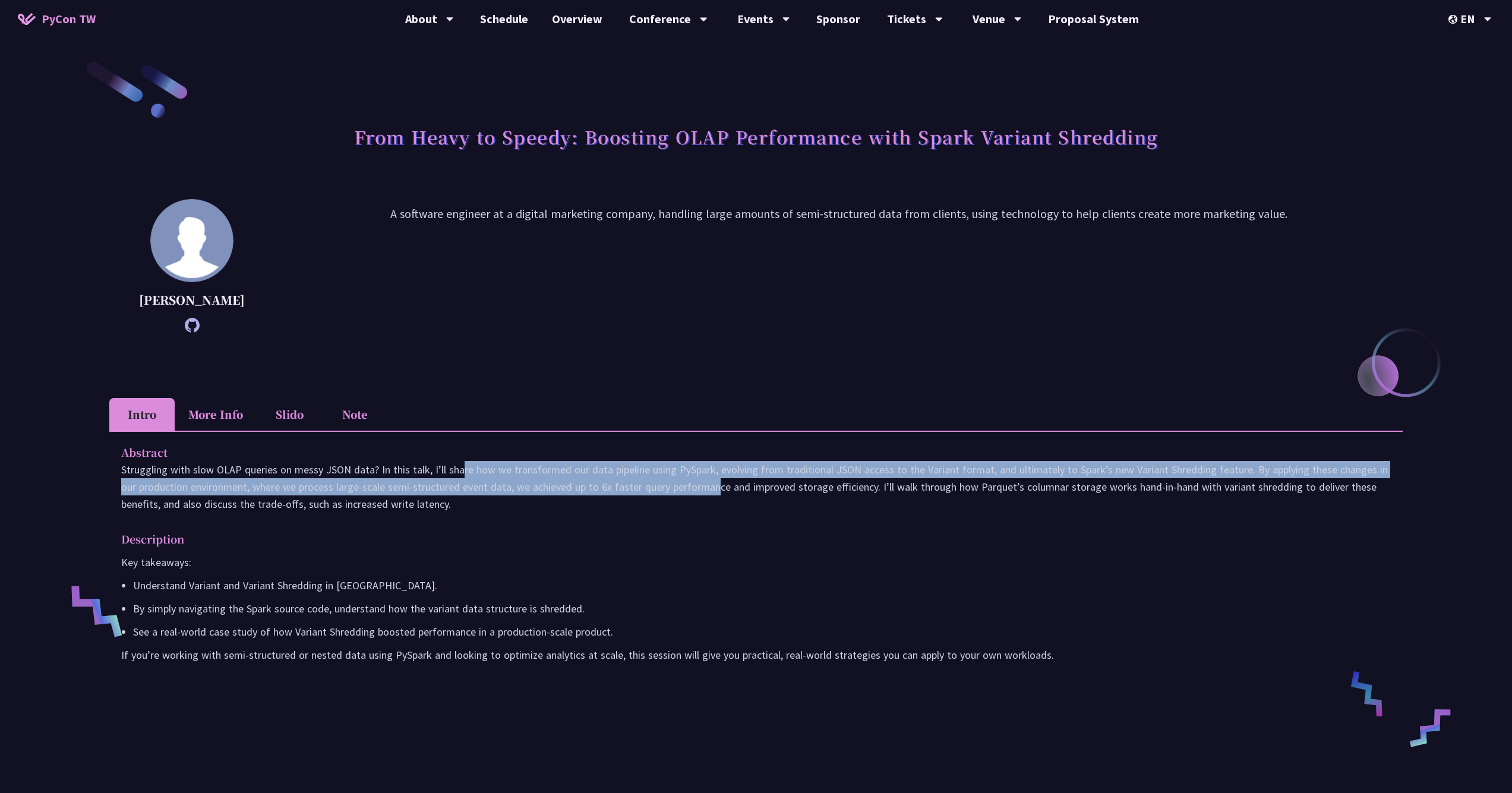
drag, startPoint x: 381, startPoint y: 490, endPoint x: 616, endPoint y: 495, distance: 235.1
click at [616, 495] on p "Struggling with slow OLAP queries on messy JSON data? In this talk, I’ll share …" at bounding box center [756, 487] width 1270 height 52
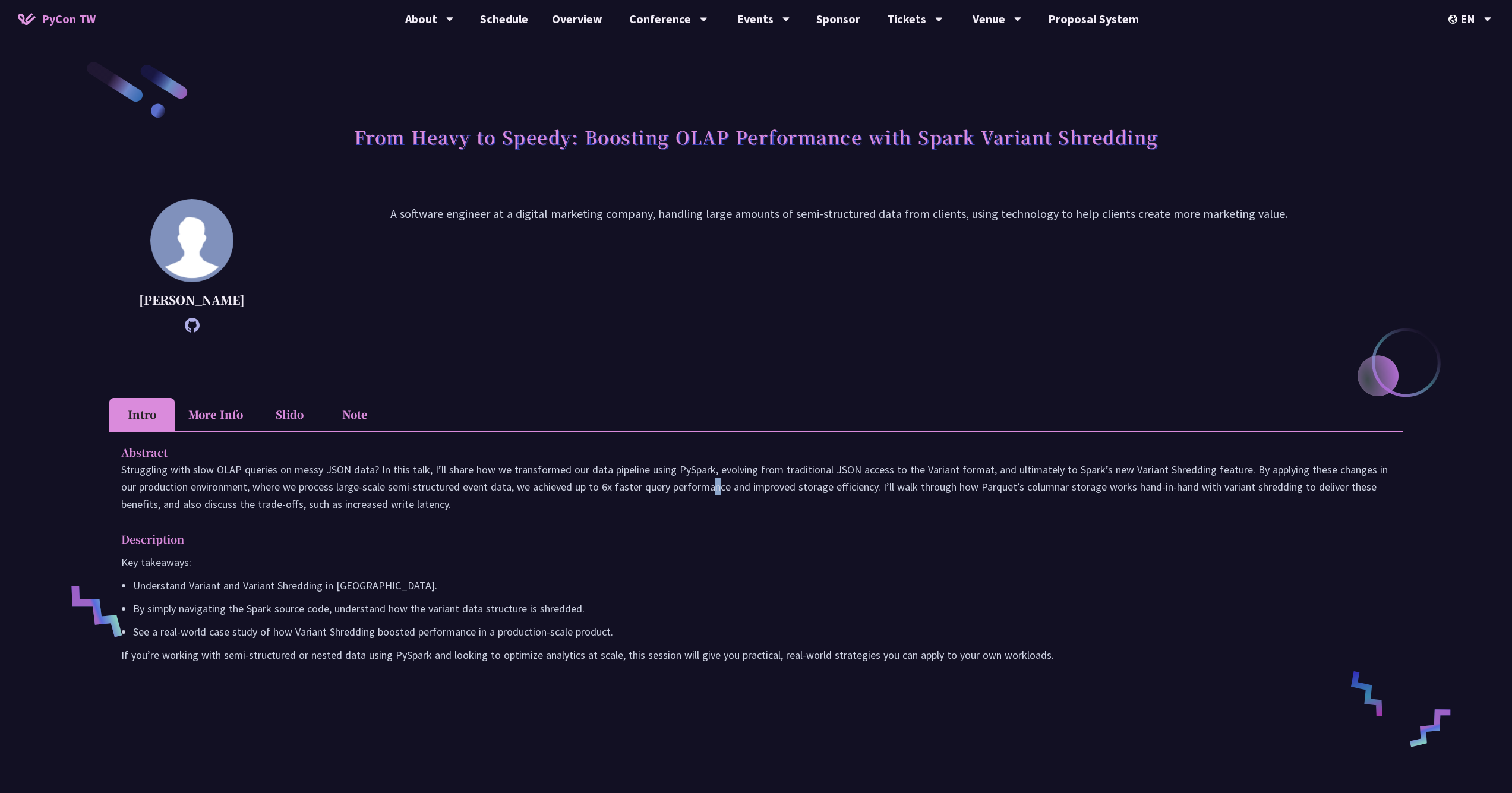
drag, startPoint x: 616, startPoint y: 495, endPoint x: 615, endPoint y: 505, distance: 10.0
click at [615, 505] on p "Struggling with slow OLAP queries on messy JSON data? In this talk, I’ll share …" at bounding box center [756, 487] width 1270 height 52
drag, startPoint x: 673, startPoint y: 486, endPoint x: 976, endPoint y: 493, distance: 303.1
click at [976, 493] on p "Struggling with slow OLAP queries on messy JSON data? In this talk, I’ll share …" at bounding box center [756, 487] width 1270 height 52
drag, startPoint x: 993, startPoint y: 488, endPoint x: 962, endPoint y: 529, distance: 51.4
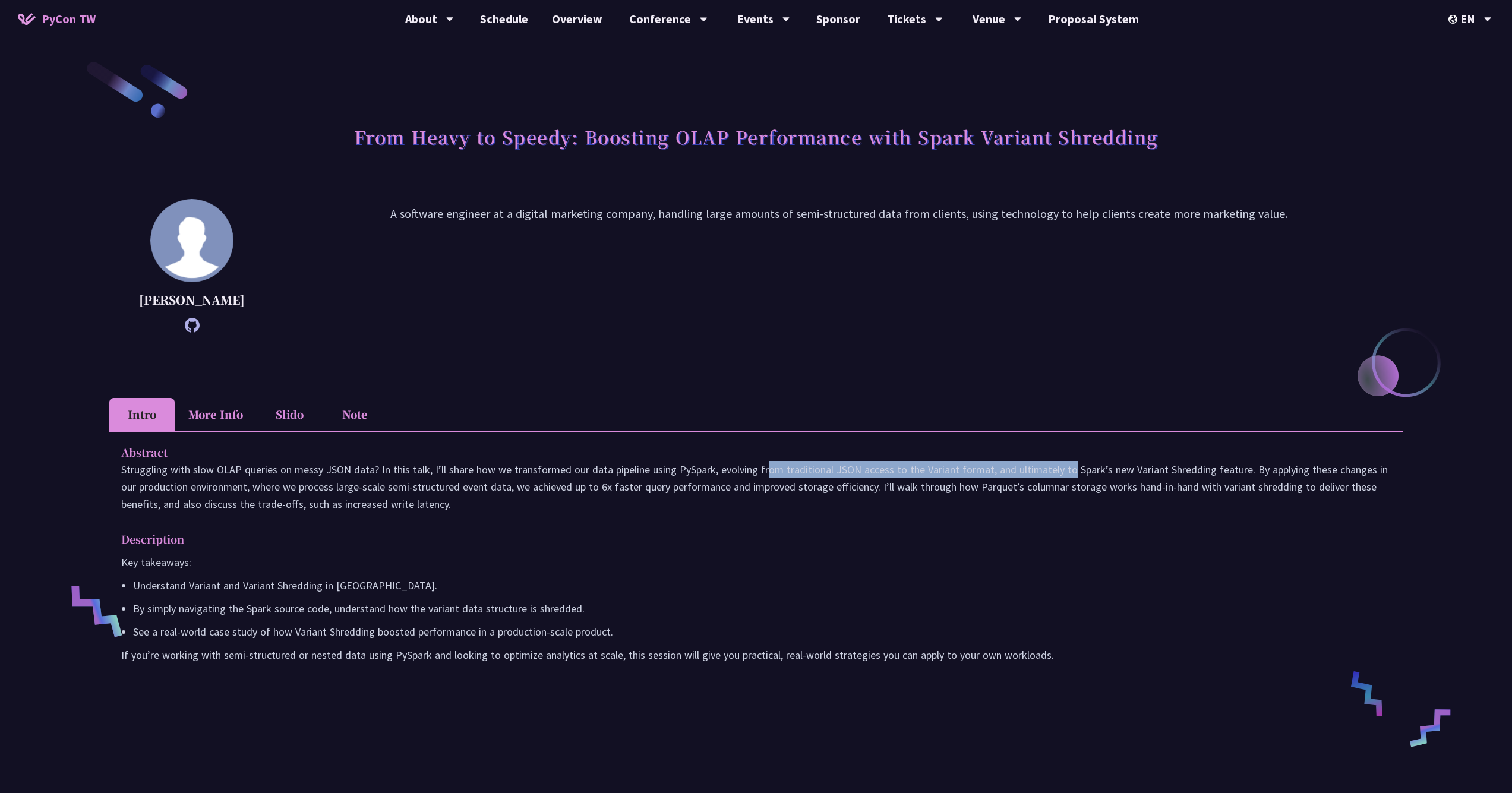
click at [962, 513] on p "Struggling with slow OLAP queries on messy JSON data? In this talk, I’ll share …" at bounding box center [756, 487] width 1270 height 52
click at [924, 571] on p "Key takeaways:" at bounding box center [756, 562] width 1270 height 18
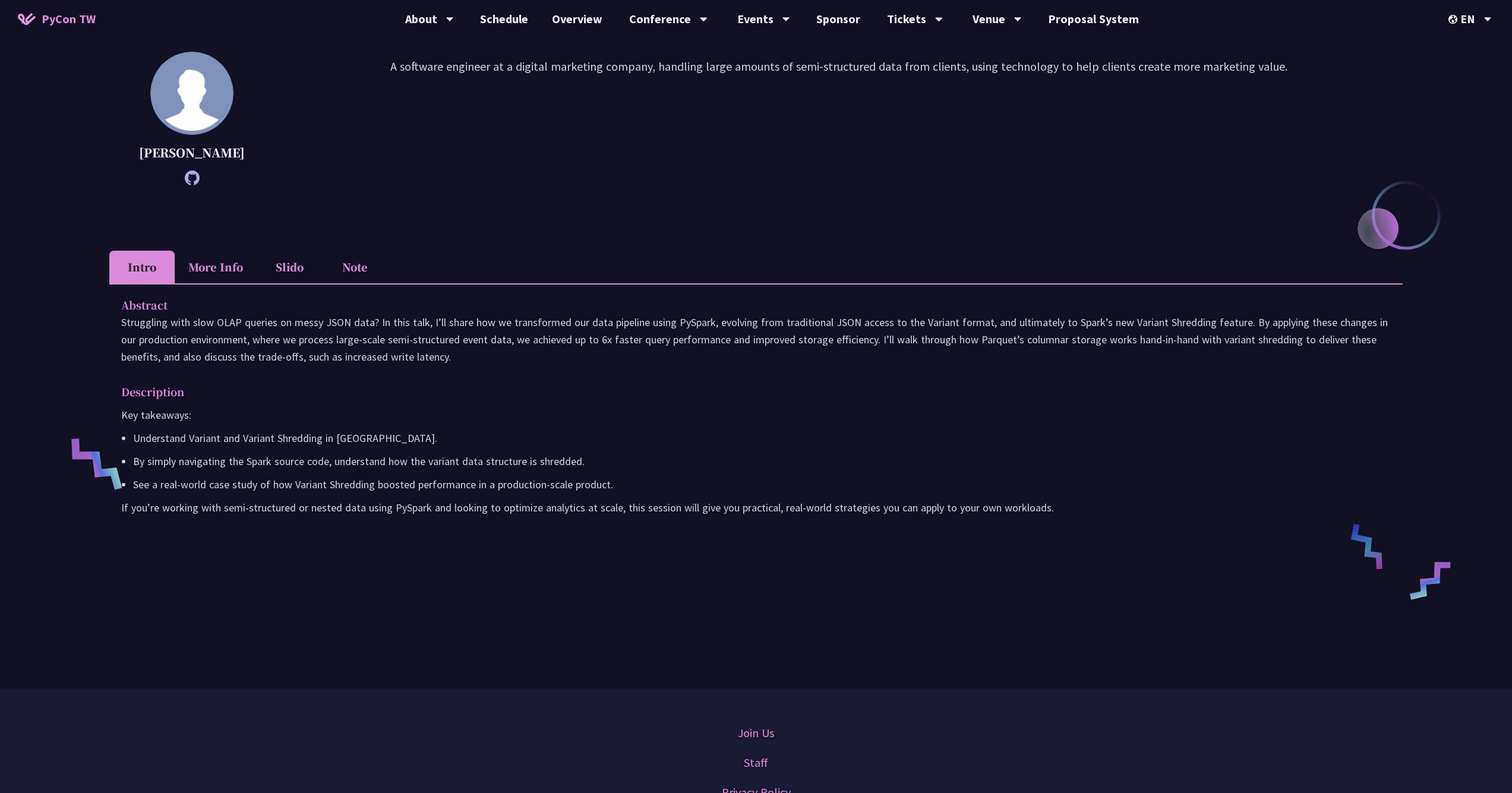
scroll to position [256, 0]
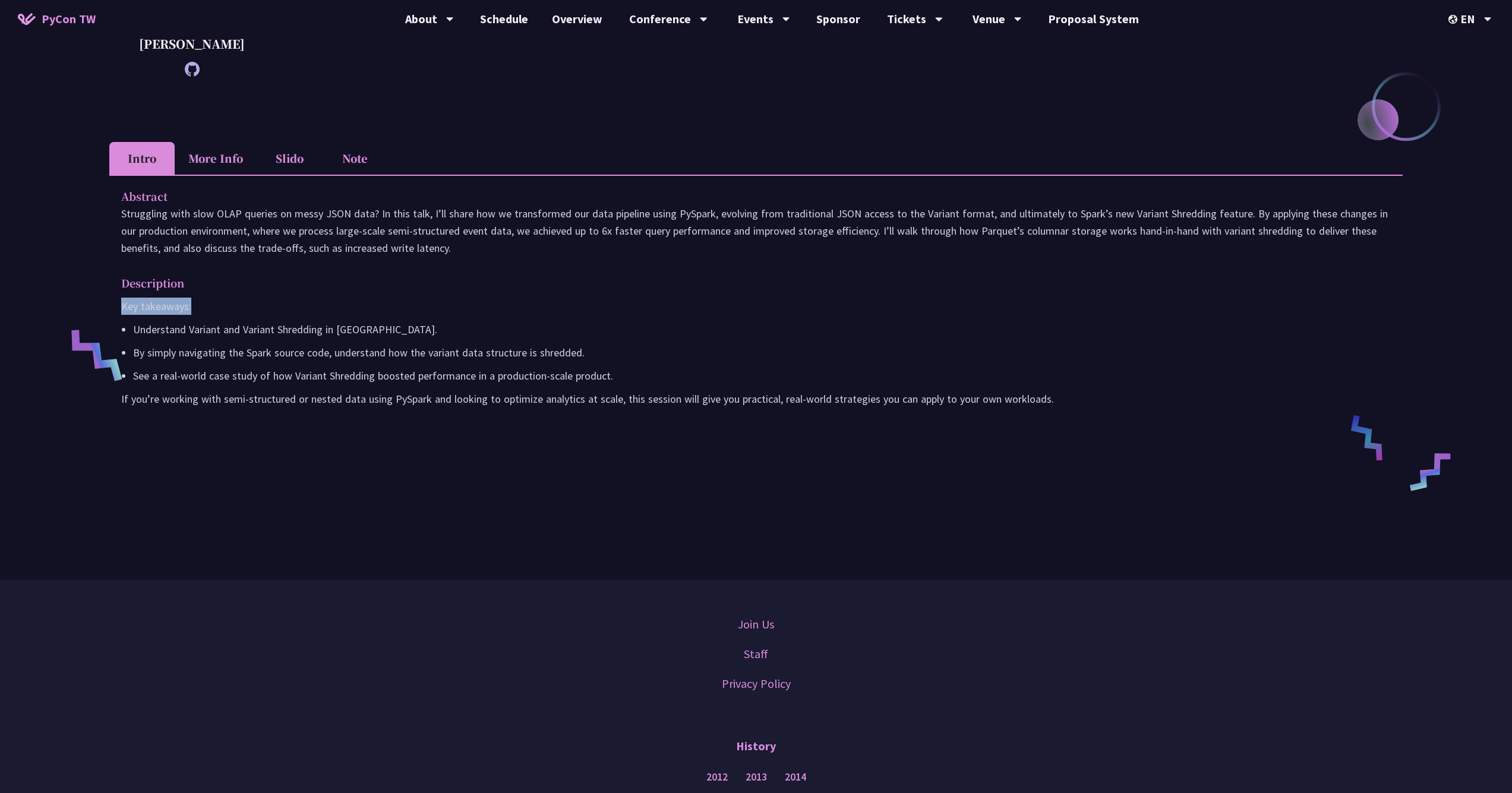
drag, startPoint x: 118, startPoint y: 324, endPoint x: 229, endPoint y: 324, distance: 111.0
click at [230, 324] on div "Abstract Struggling with slow OLAP queries on messy JSON data? In this talk, I’…" at bounding box center [755, 305] width 1293 height 262
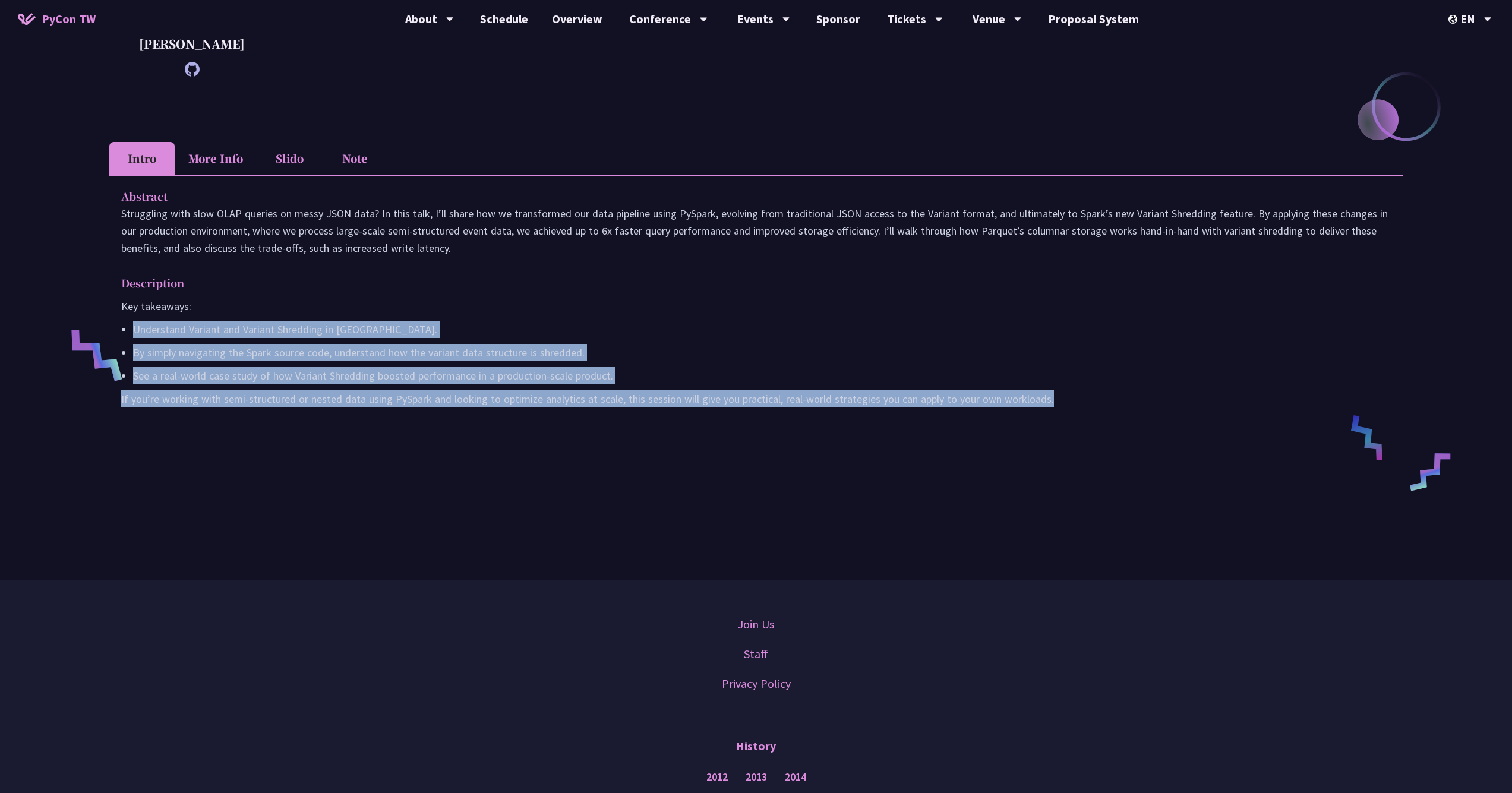
drag, startPoint x: 122, startPoint y: 350, endPoint x: 489, endPoint y: 454, distance: 381.5
click at [489, 438] on div "Abstract Struggling with slow OLAP queries on messy JSON data? In this talk, I’…" at bounding box center [755, 305] width 1293 height 262
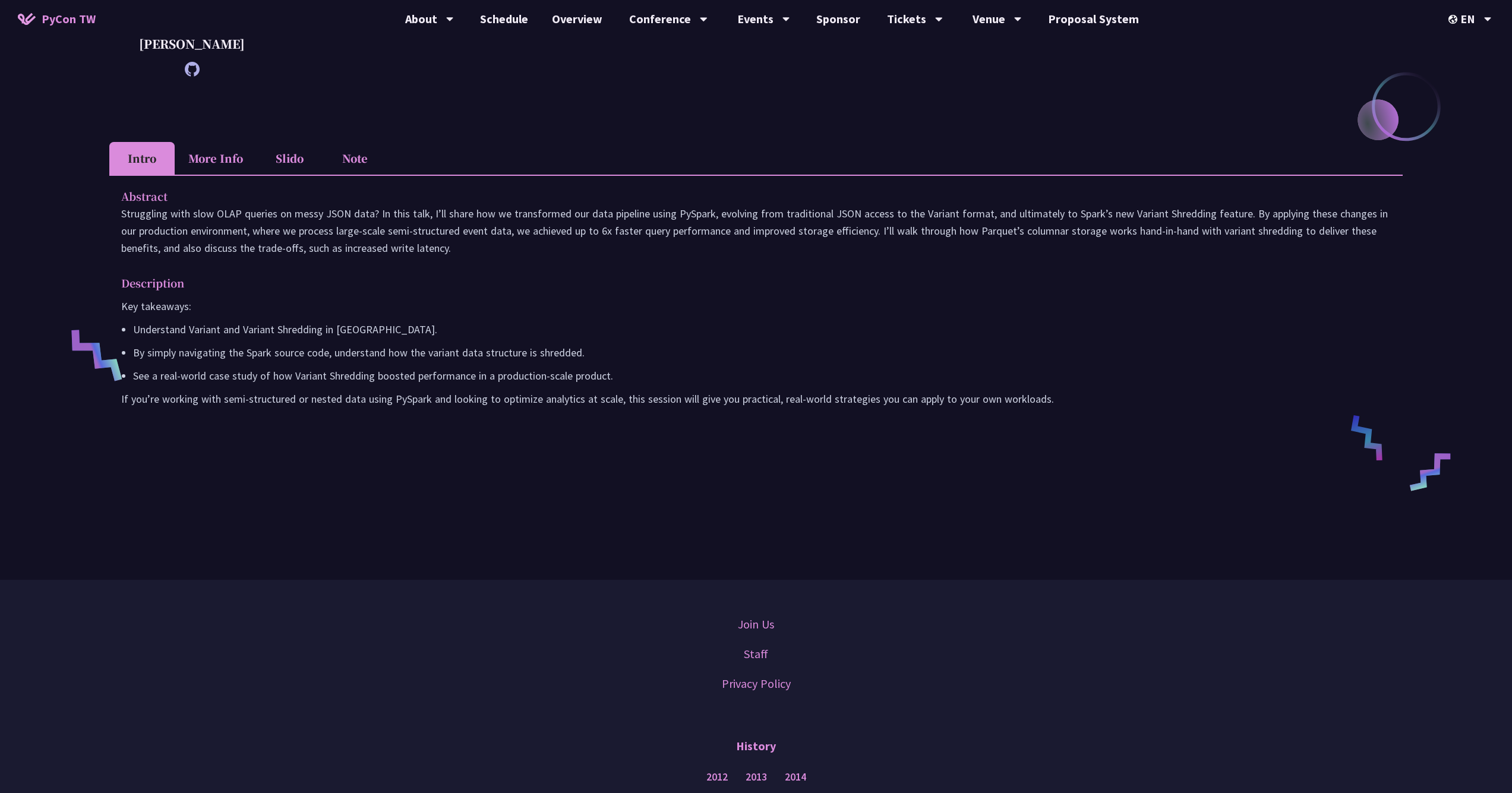
click at [583, 521] on div "From Heavy to Speedy: Boosting OLAP Performance with Spark Variant Shredding We…" at bounding box center [755, 161] width 1293 height 717
click at [217, 174] on li "More Info" at bounding box center [215, 158] width 82 height 33
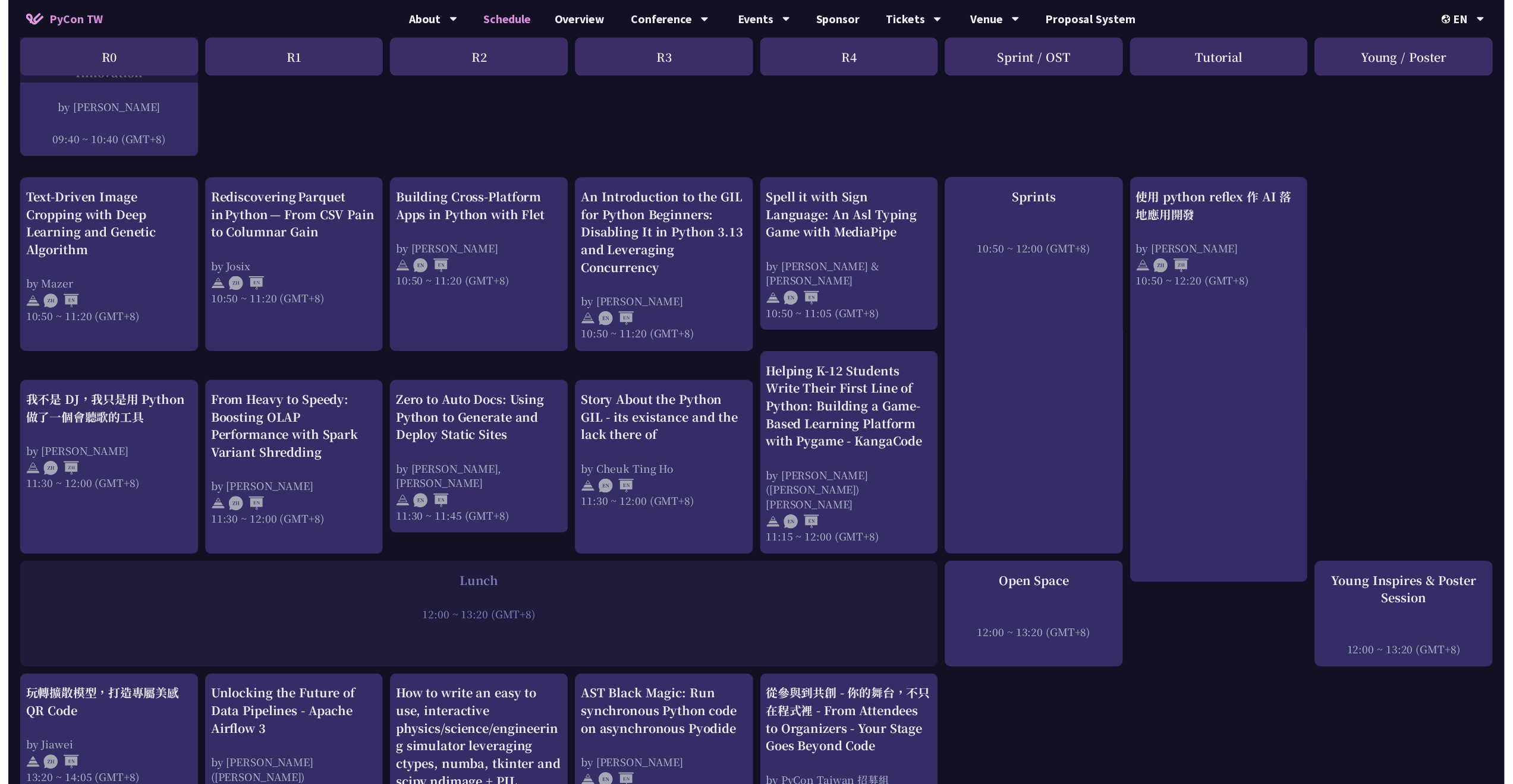
scroll to position [479, 0]
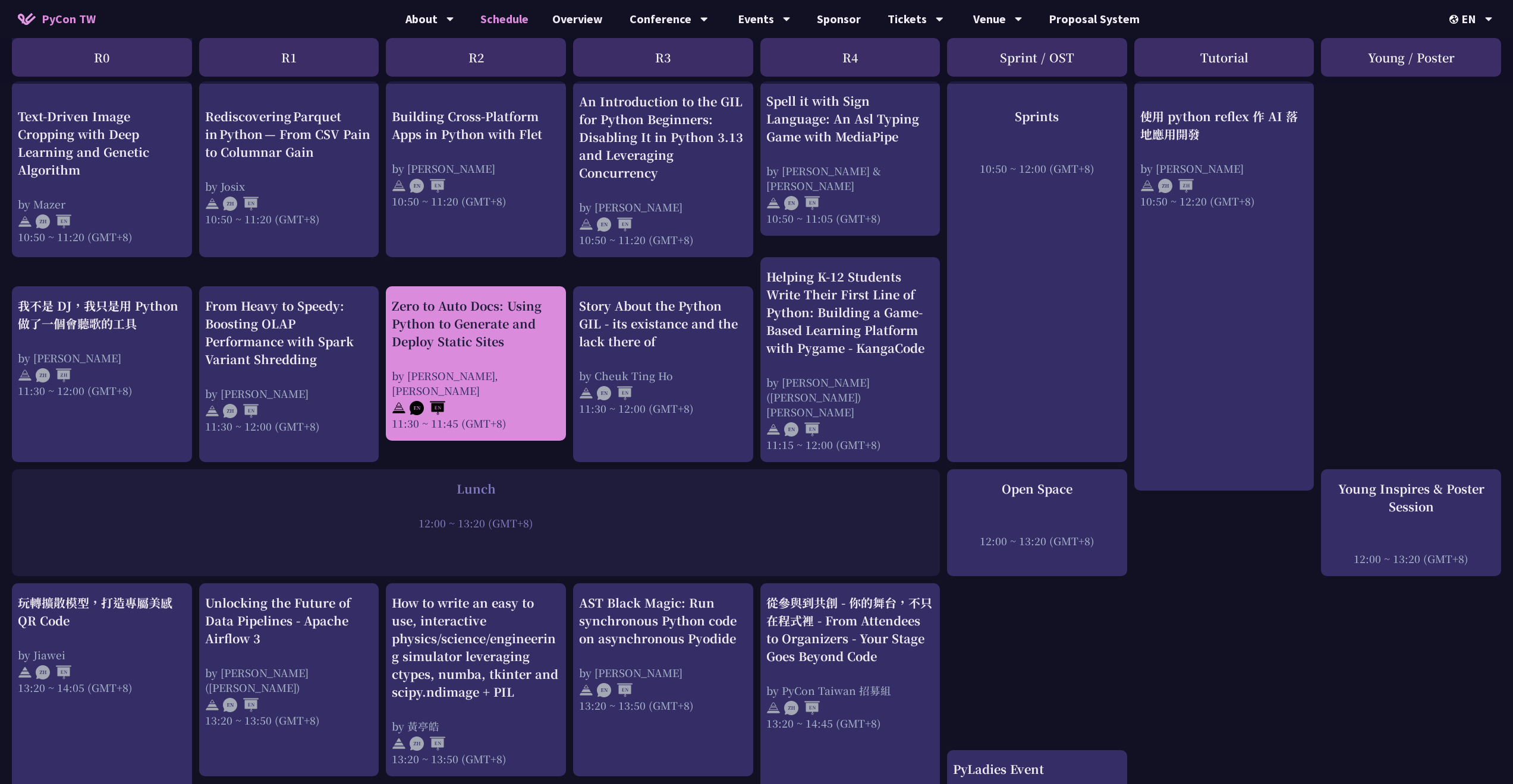
click at [431, 350] on div "Zero to Auto Docs: Using Python to Generate and Deploy Static Sites by Daniel G…" at bounding box center [476, 363] width 169 height 133
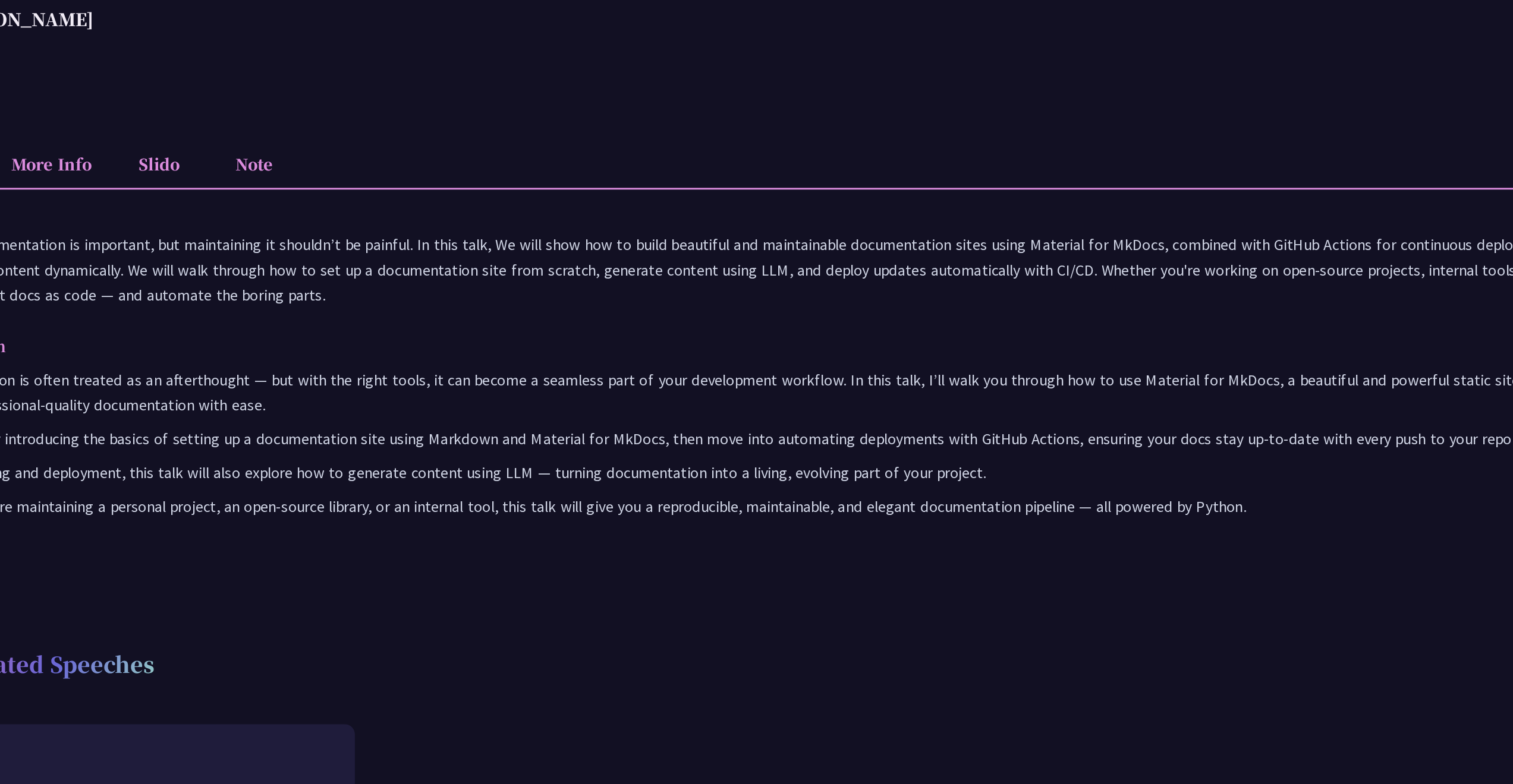
scroll to position [401, 0]
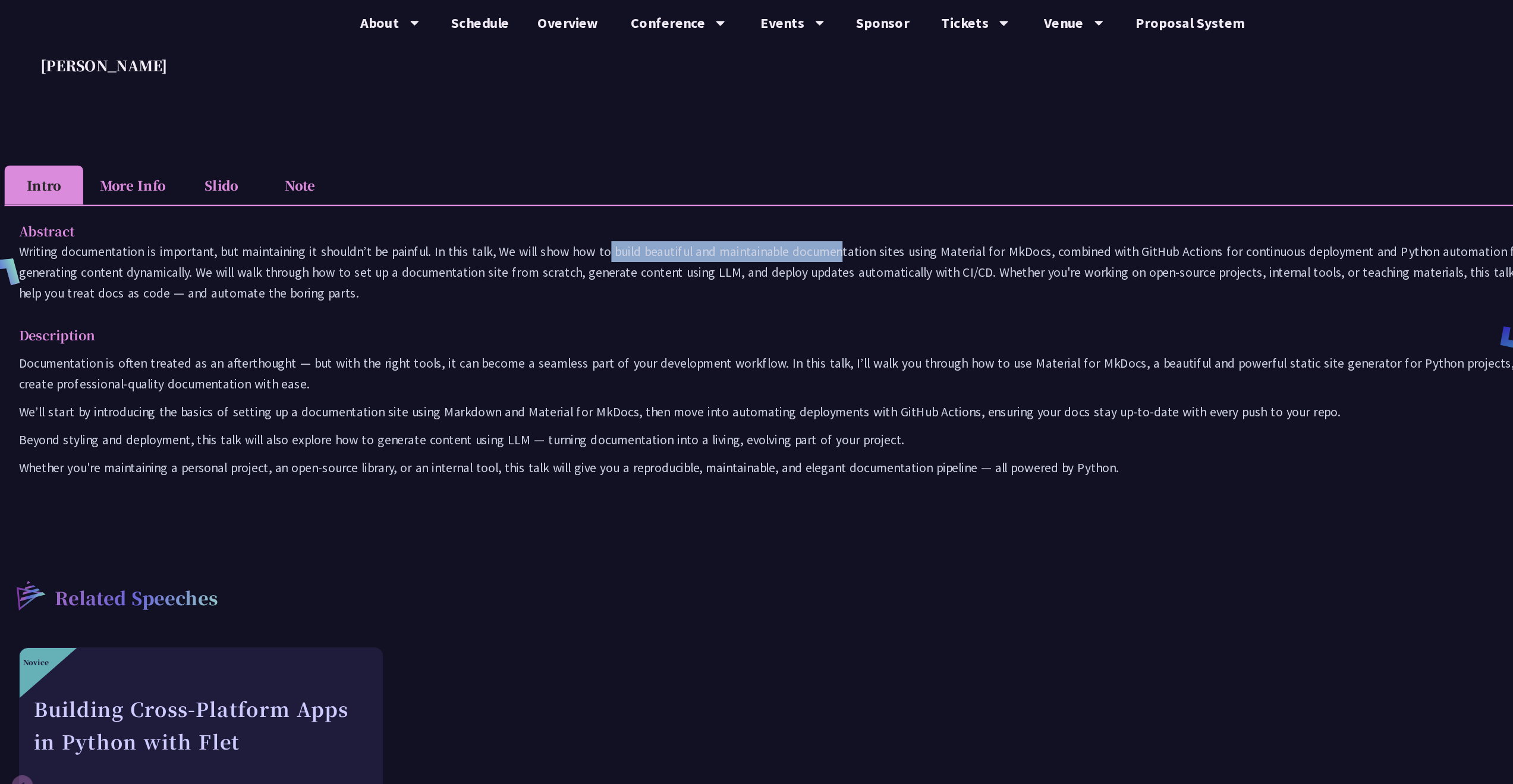
drag, startPoint x: 409, startPoint y: 209, endPoint x: 598, endPoint y: 209, distance: 189.0
click at [598, 209] on p "Writing documentation is important, but maintaining it shouldn’t be painful. In…" at bounding box center [756, 226] width 1271 height 52
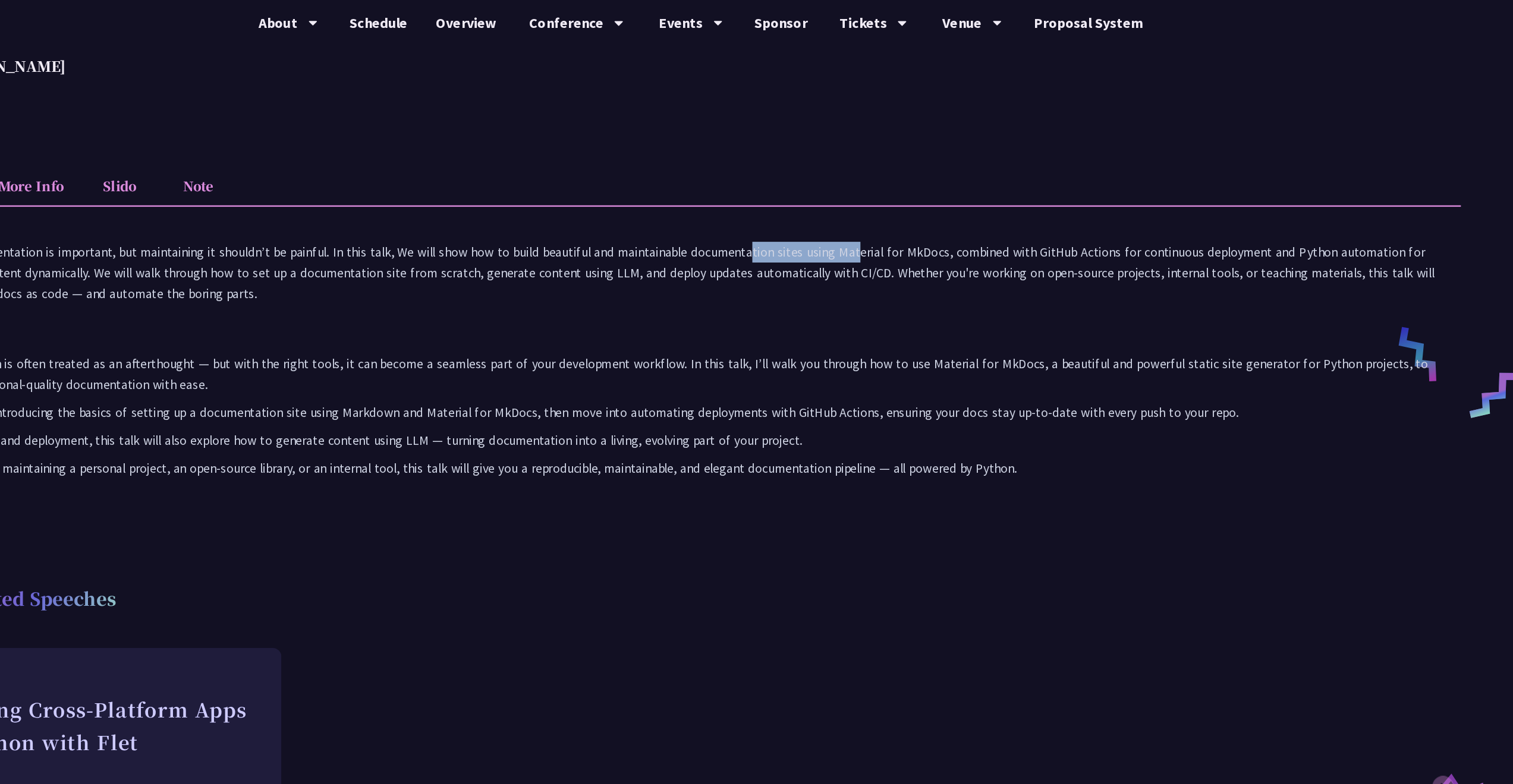
drag, startPoint x: 525, startPoint y: 210, endPoint x: 623, endPoint y: 210, distance: 98.0
click at [623, 210] on p "Writing documentation is important, but maintaining it shouldn’t be painful. In…" at bounding box center [756, 227] width 1271 height 52
drag, startPoint x: 650, startPoint y: 210, endPoint x: 792, endPoint y: 210, distance: 142.0
click at [792, 210] on p "Writing documentation is important, but maintaining it shouldn’t be painful. In…" at bounding box center [756, 227] width 1271 height 52
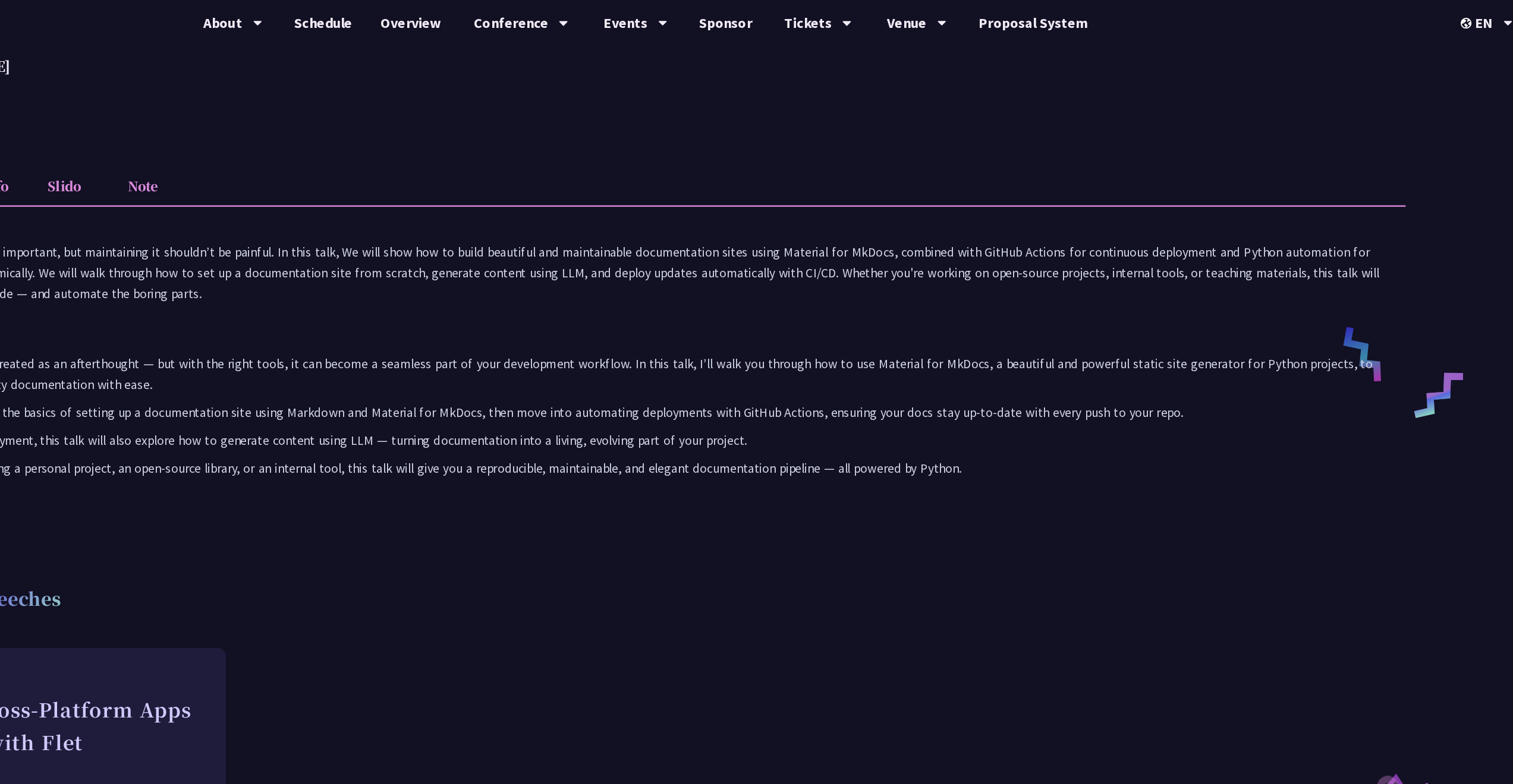
click at [748, 207] on p "Writing documentation is important, but maintaining it shouldn’t be painful. In…" at bounding box center [756, 227] width 1271 height 52
drag, startPoint x: 751, startPoint y: 210, endPoint x: 854, endPoint y: 214, distance: 103.1
click at [854, 215] on p "Writing documentation is important, but maintaining it shouldn’t be painful. In…" at bounding box center [756, 227] width 1271 height 52
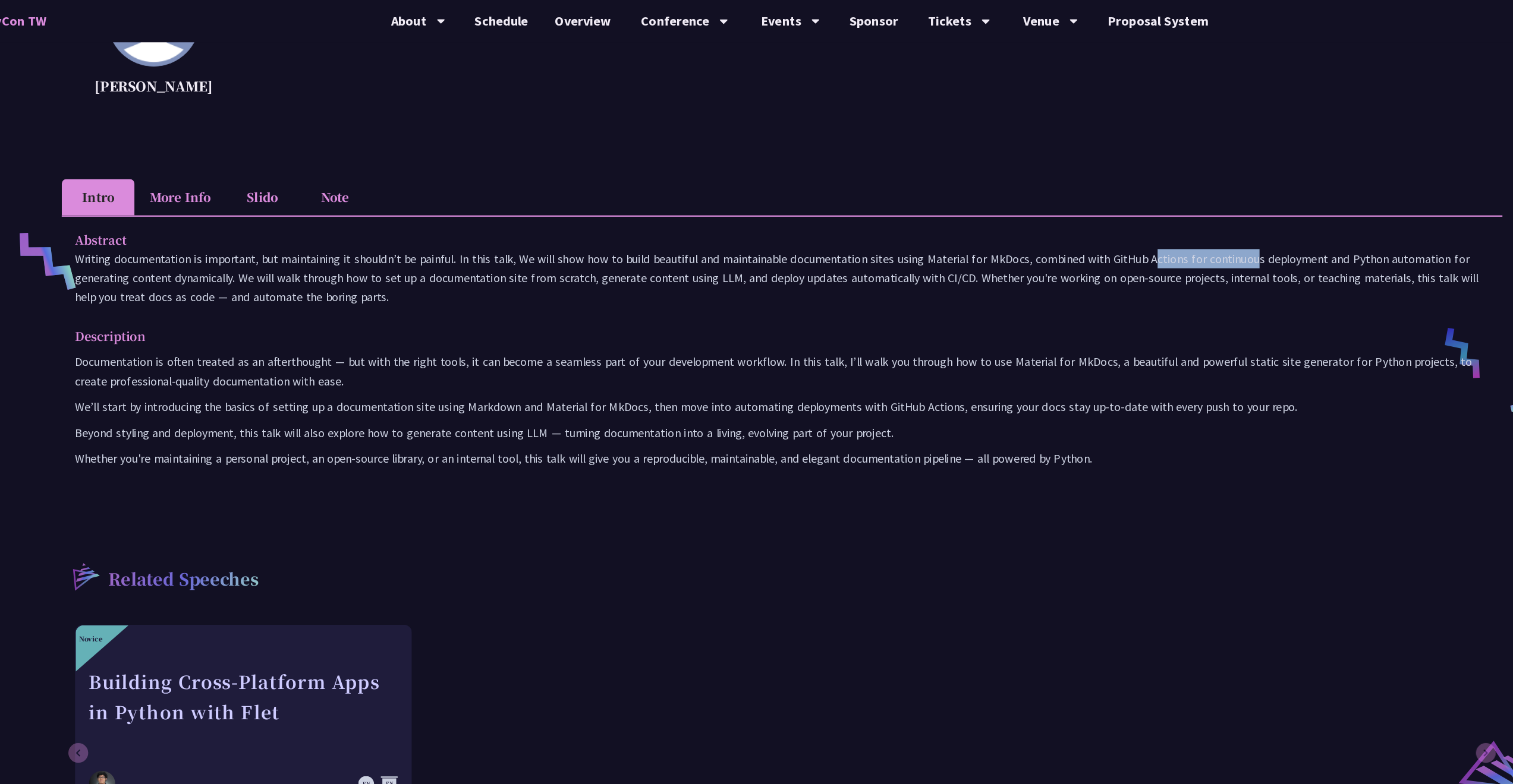
scroll to position [376, 0]
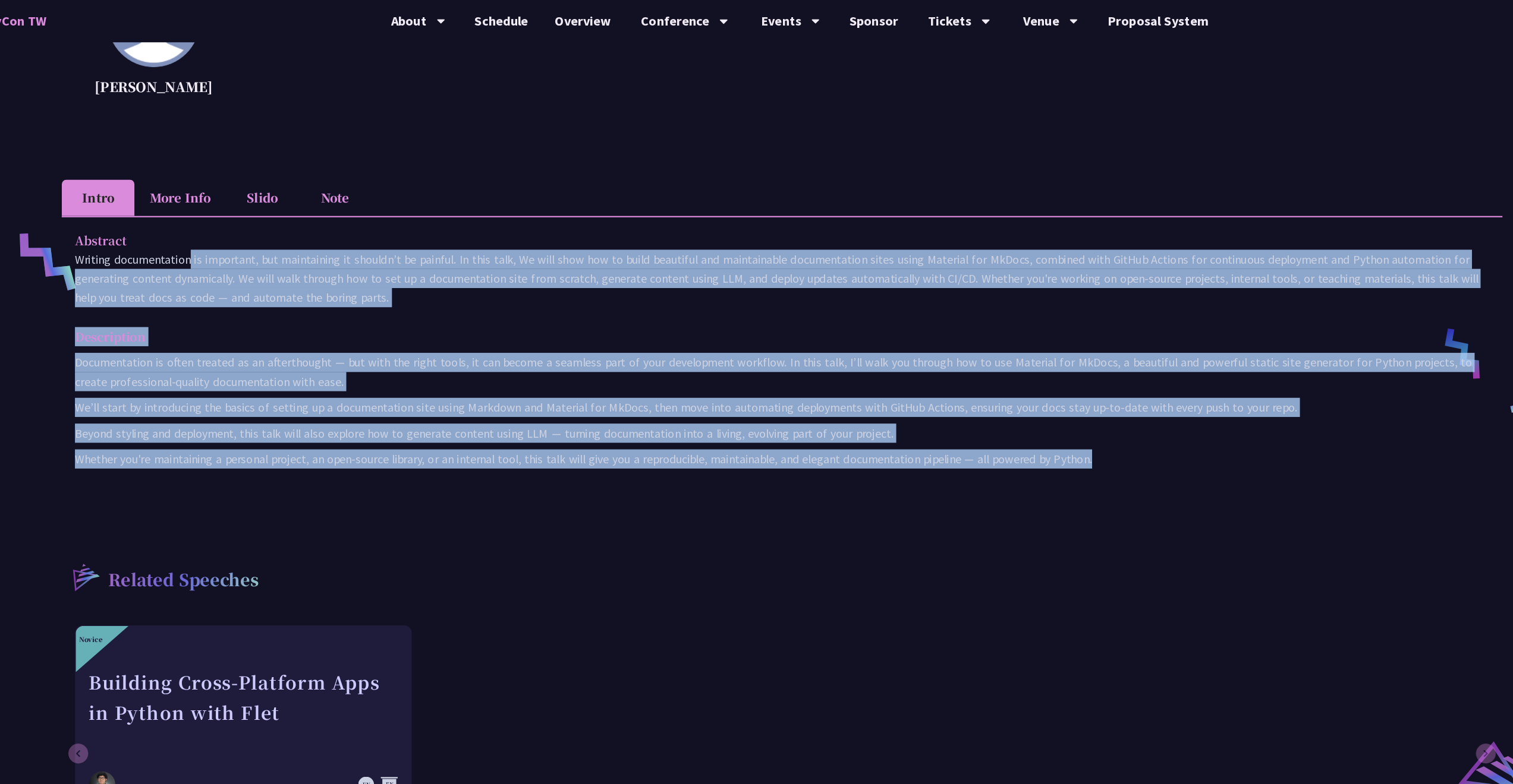
drag, startPoint x: 67, startPoint y: 230, endPoint x: 658, endPoint y: 432, distance: 624.6
click at [658, 432] on div "Abstract Writing documentation is important, but maintaining it shouldn’t be pa…" at bounding box center [756, 323] width 1294 height 257
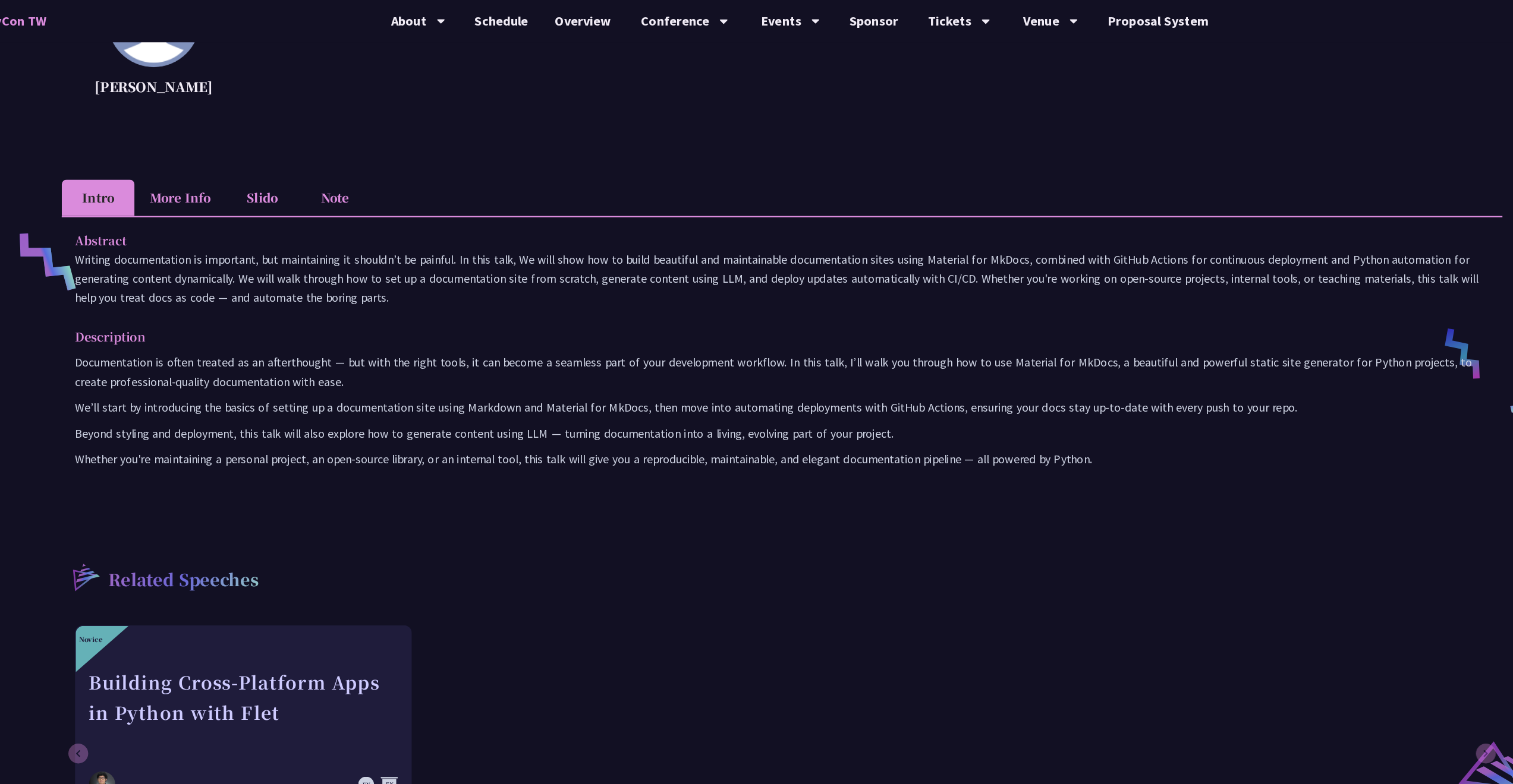
click at [852, 491] on div "Related Speeches Novice Building Cross-Platform Apps in Python with Flet Cyrus …" at bounding box center [756, 614] width 1294 height 279
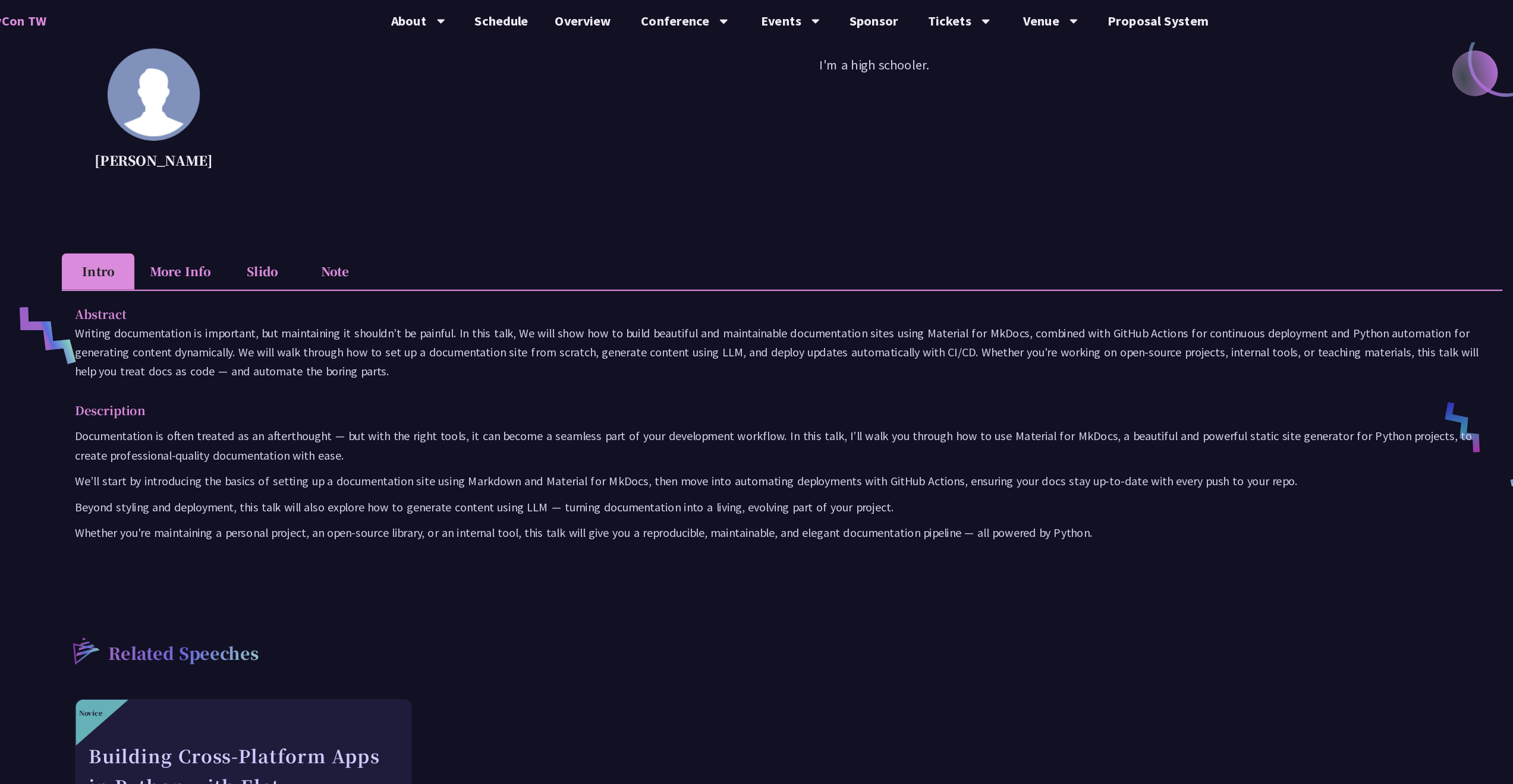
scroll to position [309, 0]
click at [174, 244] on li "More Info" at bounding box center [216, 246] width 82 height 33
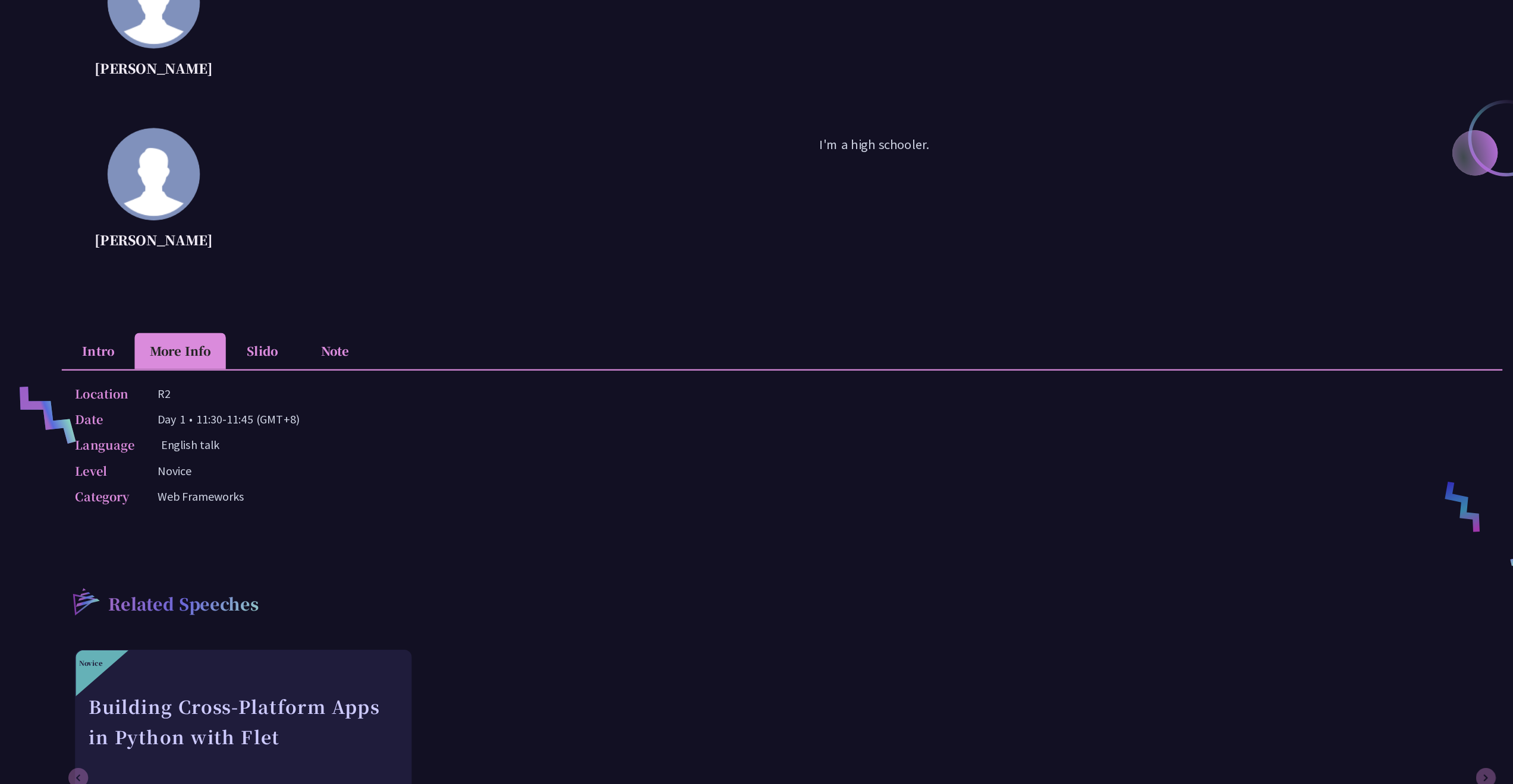
scroll to position [162, 0]
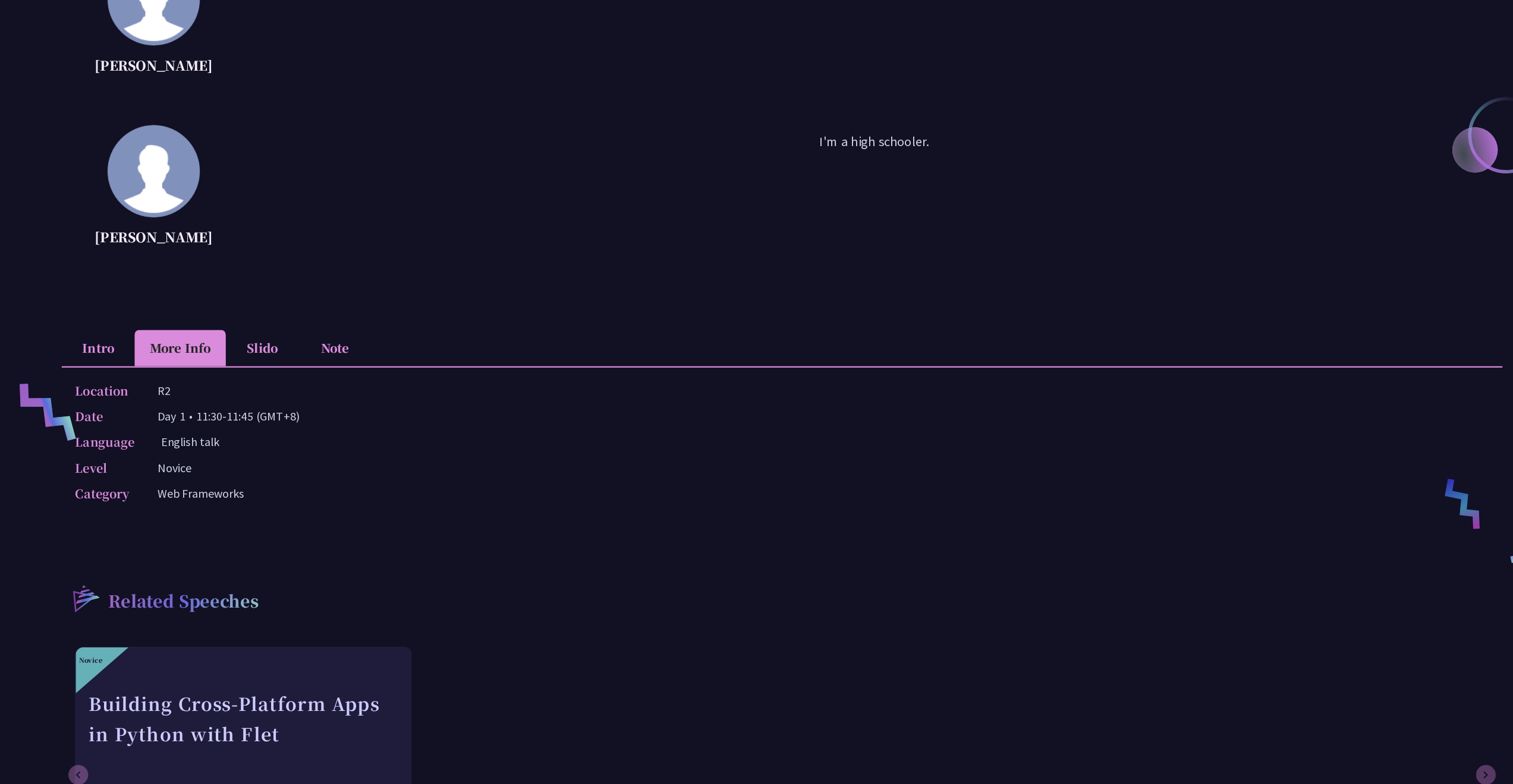
drag, startPoint x: 715, startPoint y: 126, endPoint x: 872, endPoint y: 126, distance: 157.0
click at [872, 198] on p "I'm a high schooler." at bounding box center [839, 252] width 1129 height 107
click at [770, 198] on p "I'm a high schooler." at bounding box center [839, 252] width 1129 height 107
click at [257, 376] on li "Slido" at bounding box center [289, 392] width 65 height 33
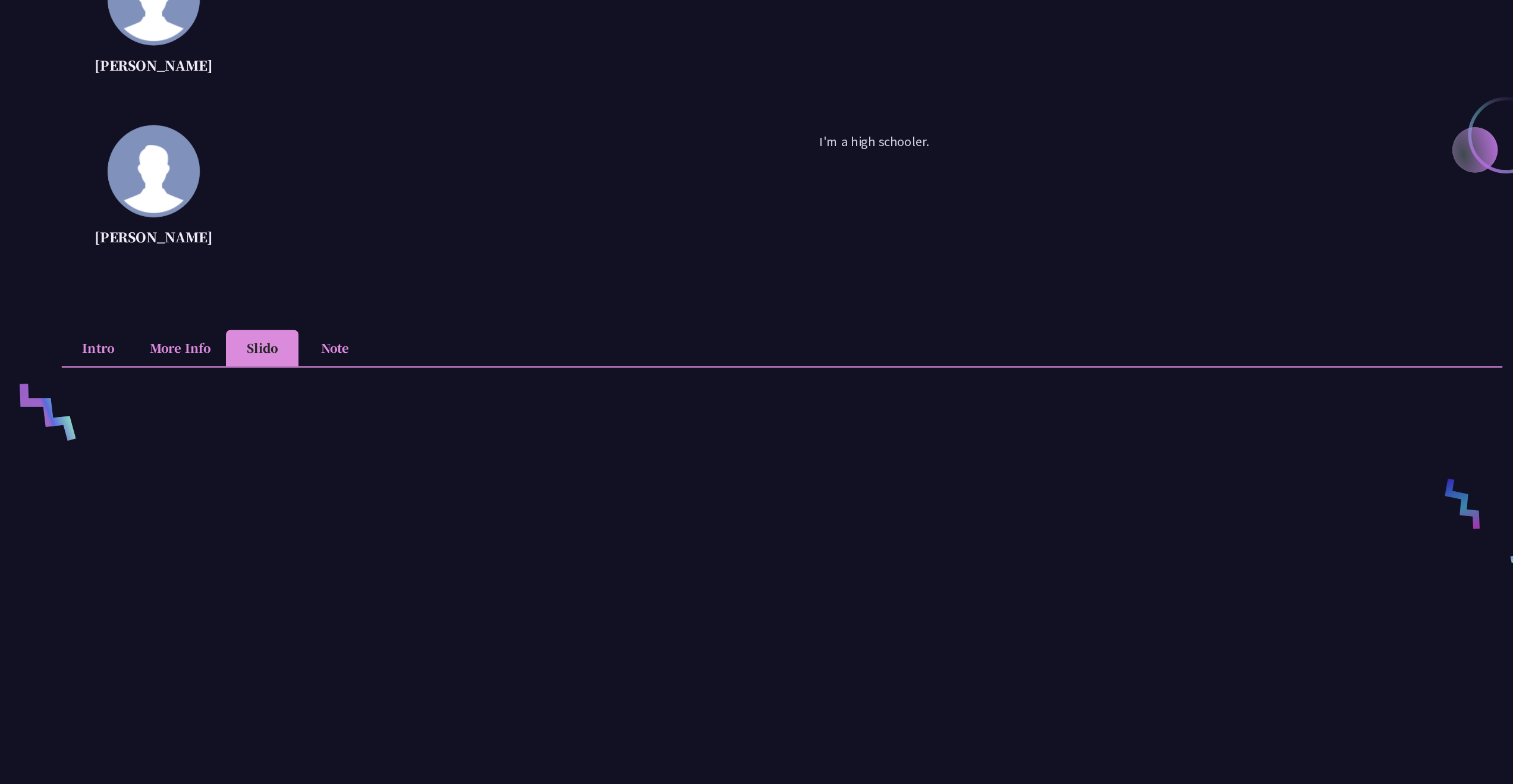
click at [322, 376] on li "Note" at bounding box center [355, 392] width 65 height 33
click at [174, 376] on li "More Info" at bounding box center [216, 392] width 82 height 33
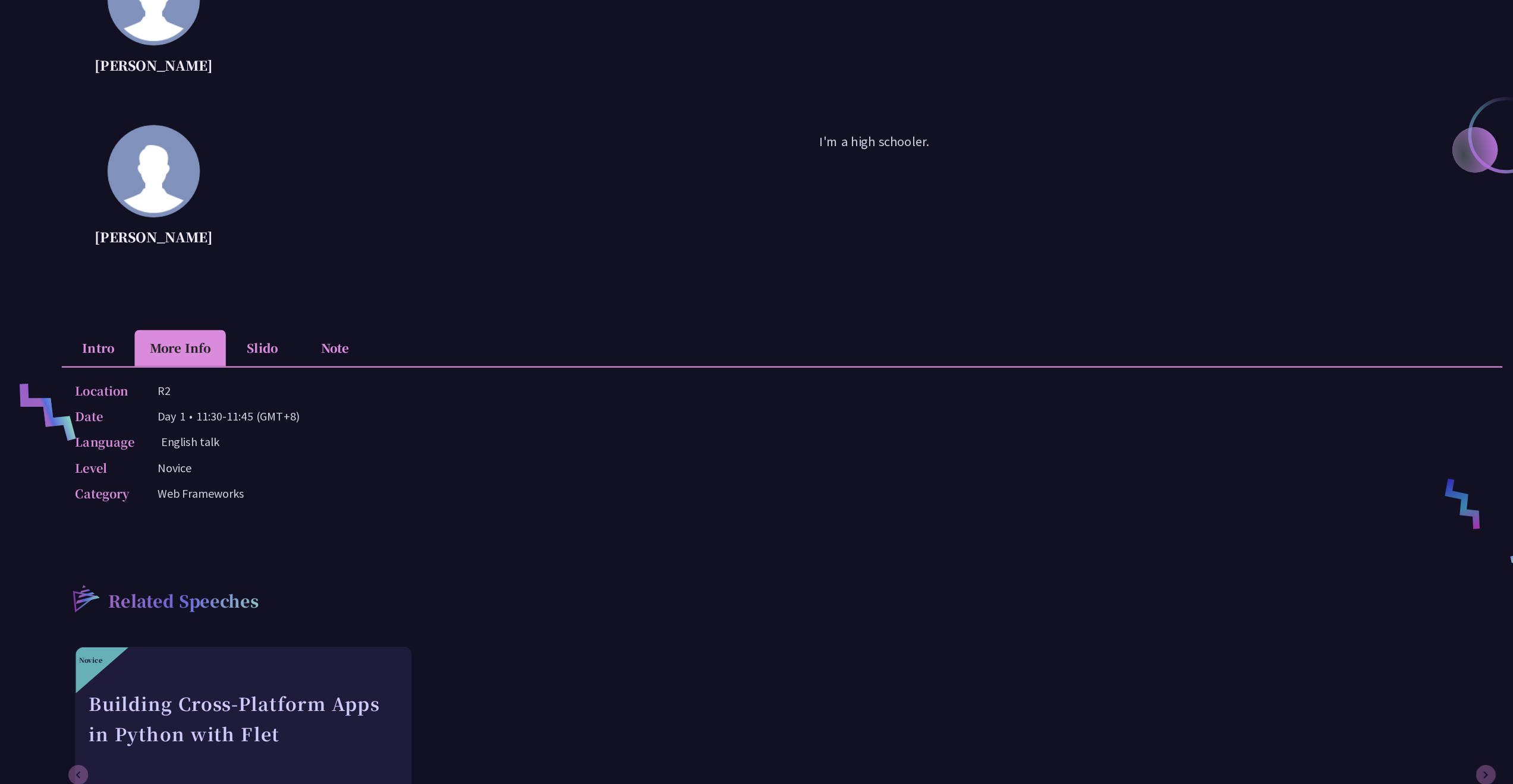
click at [114, 376] on li "Intro" at bounding box center [142, 392] width 65 height 33
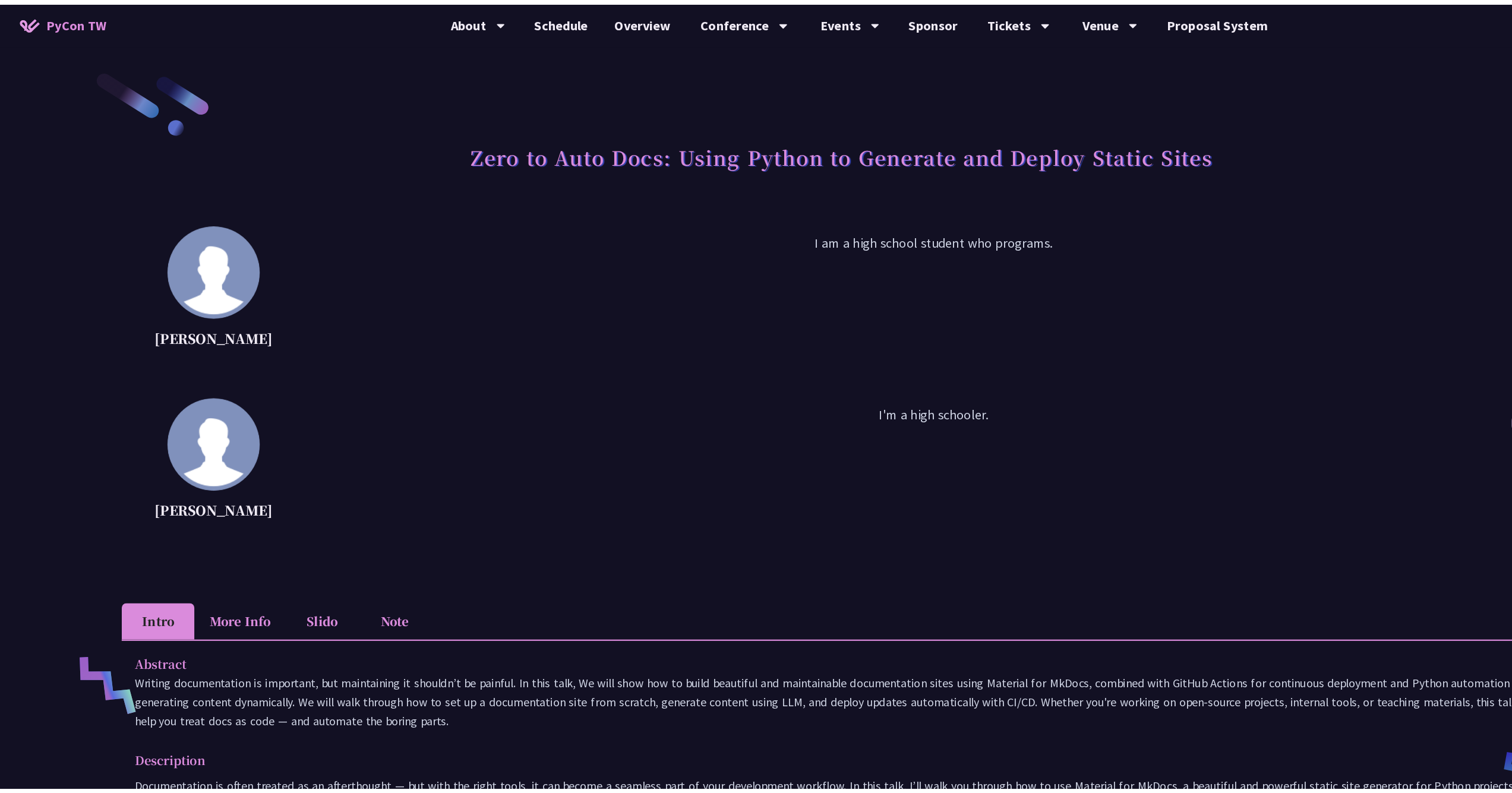
scroll to position [0, 0]
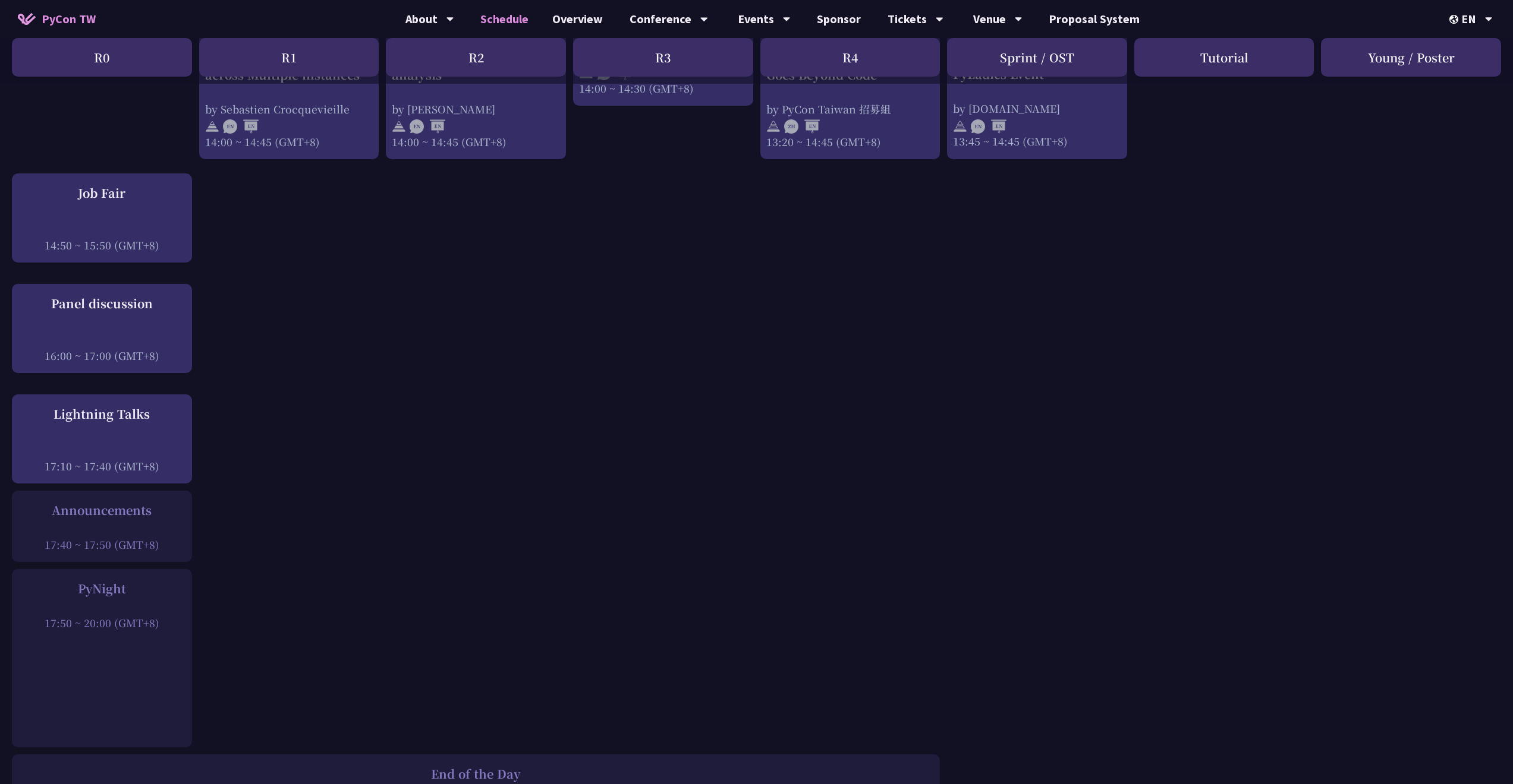
scroll to position [1274, 0]
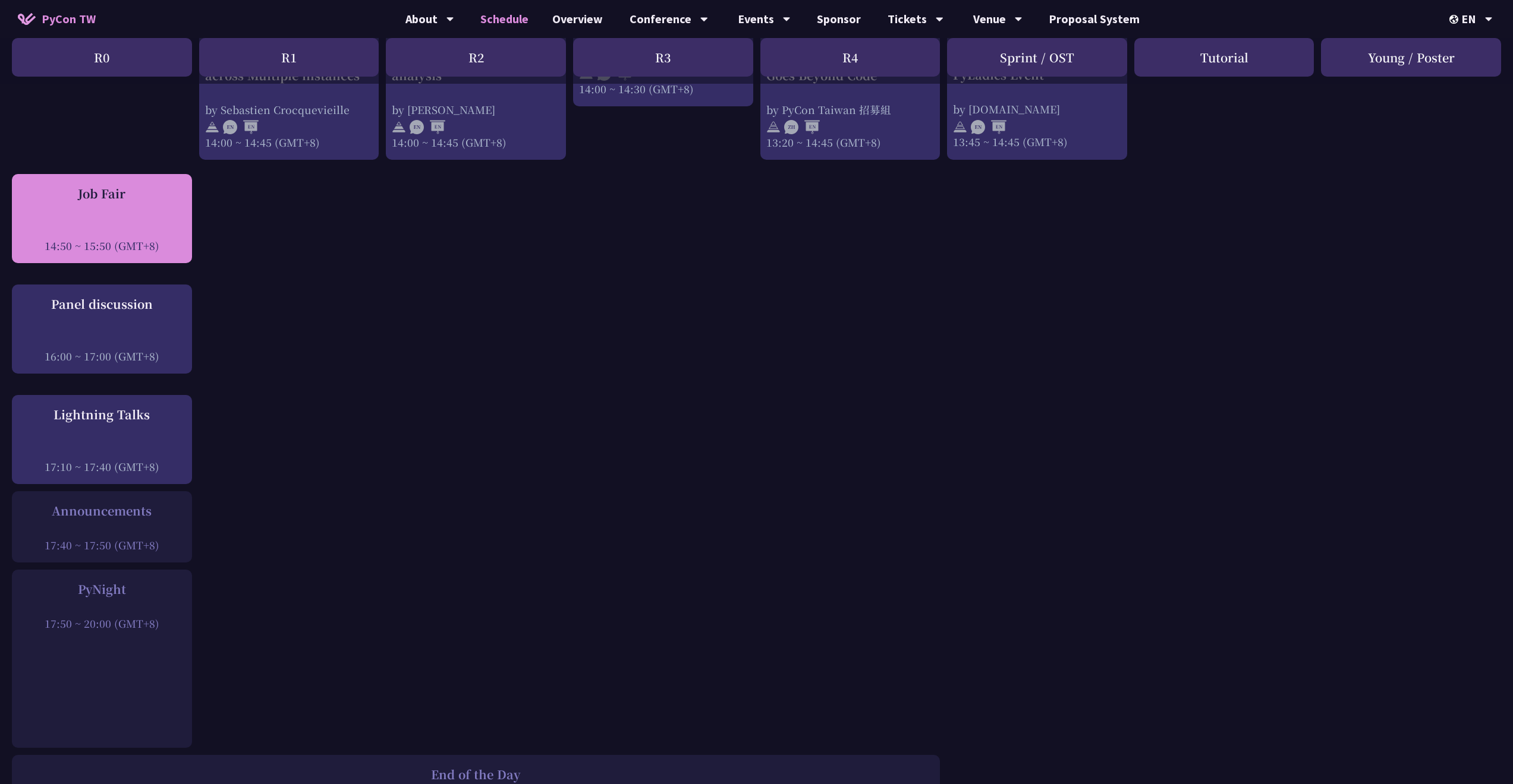
click at [122, 238] on div "14:50 ~ 15:50 (GMT+8)" at bounding box center [101, 246] width 169 height 15
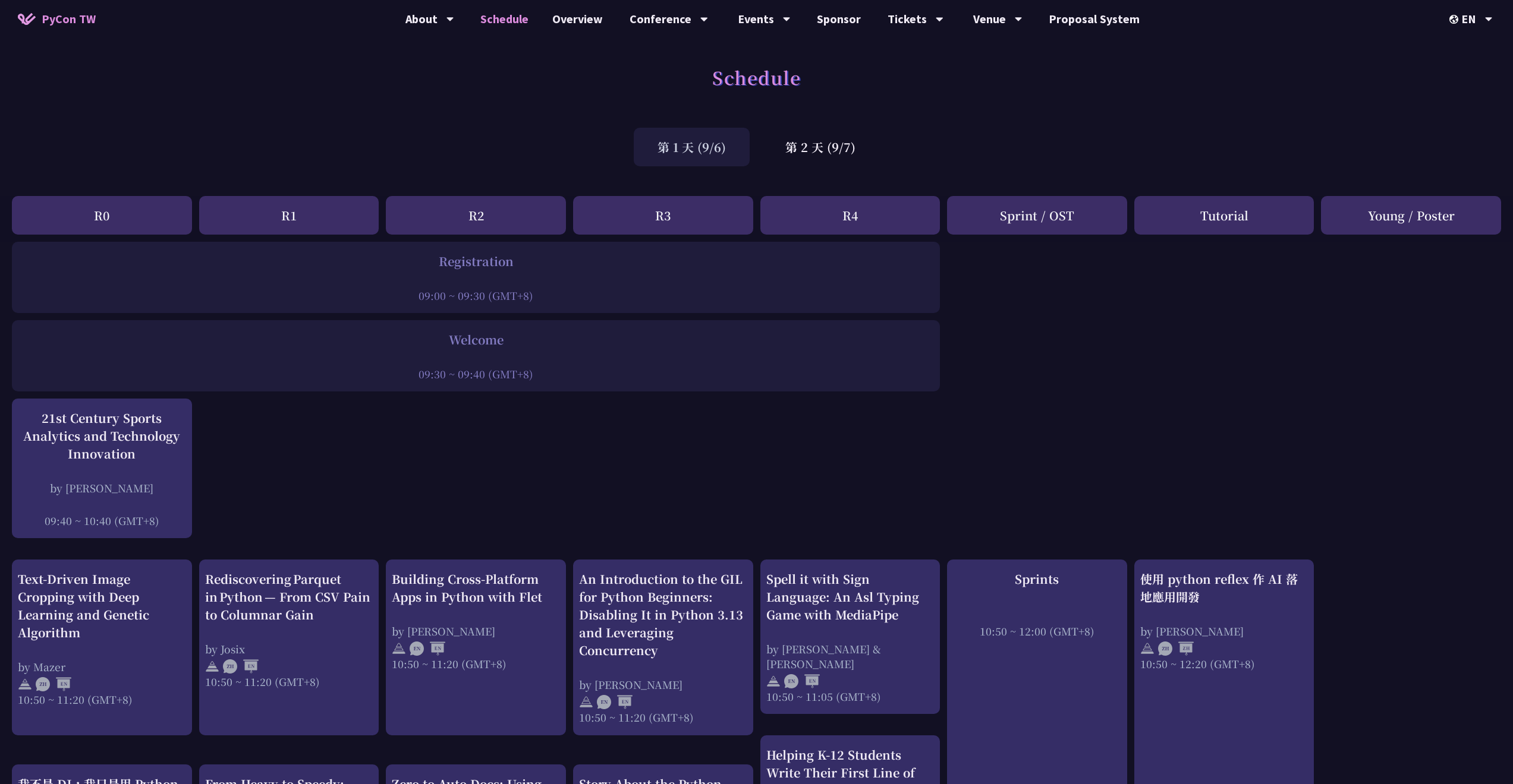
scroll to position [0, 0]
click at [855, 132] on div "第 2 天 (9/7)" at bounding box center [820, 147] width 117 height 39
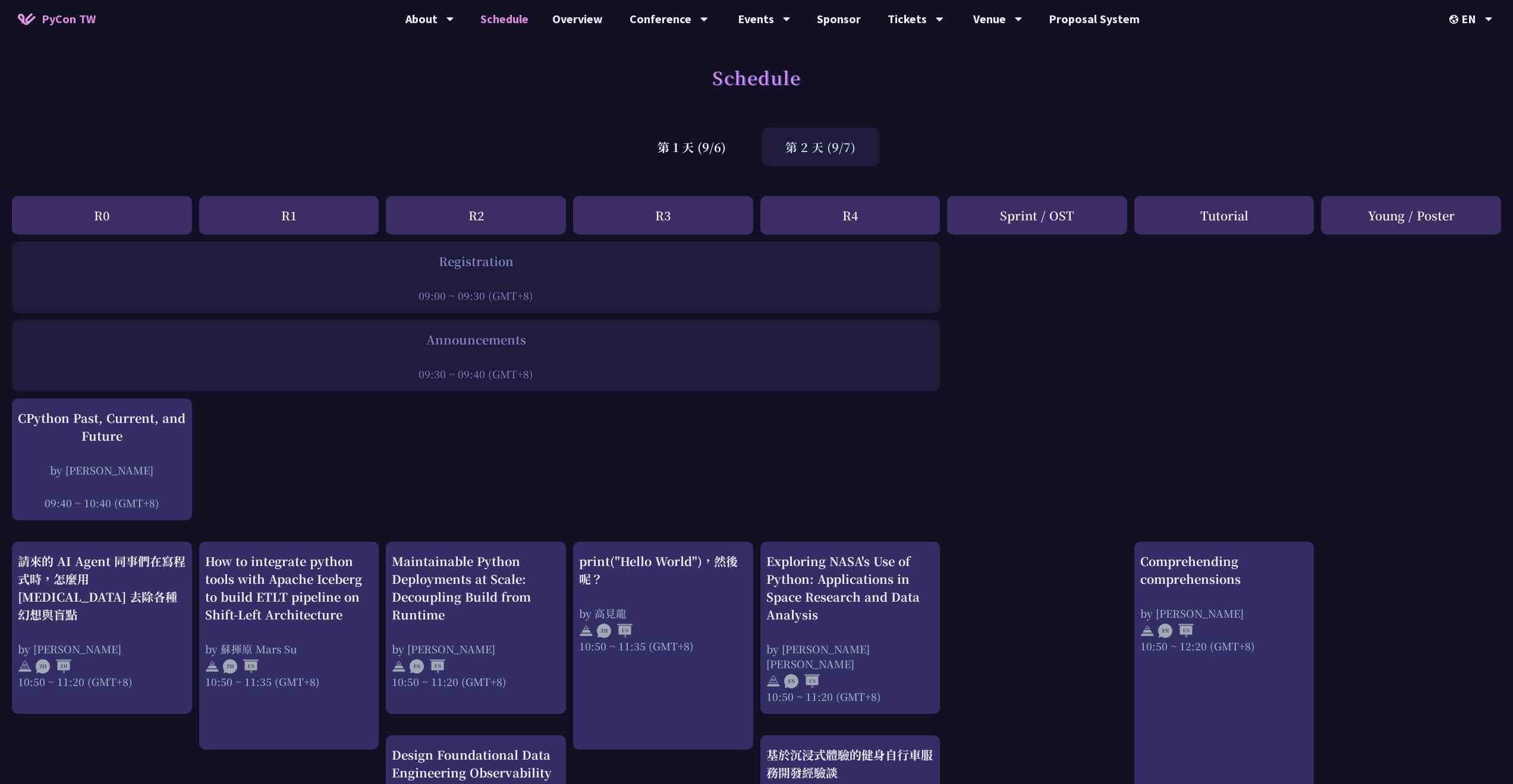
scroll to position [0, 9]
click at [689, 142] on div "第 1 天 (9/6)" at bounding box center [691, 147] width 116 height 39
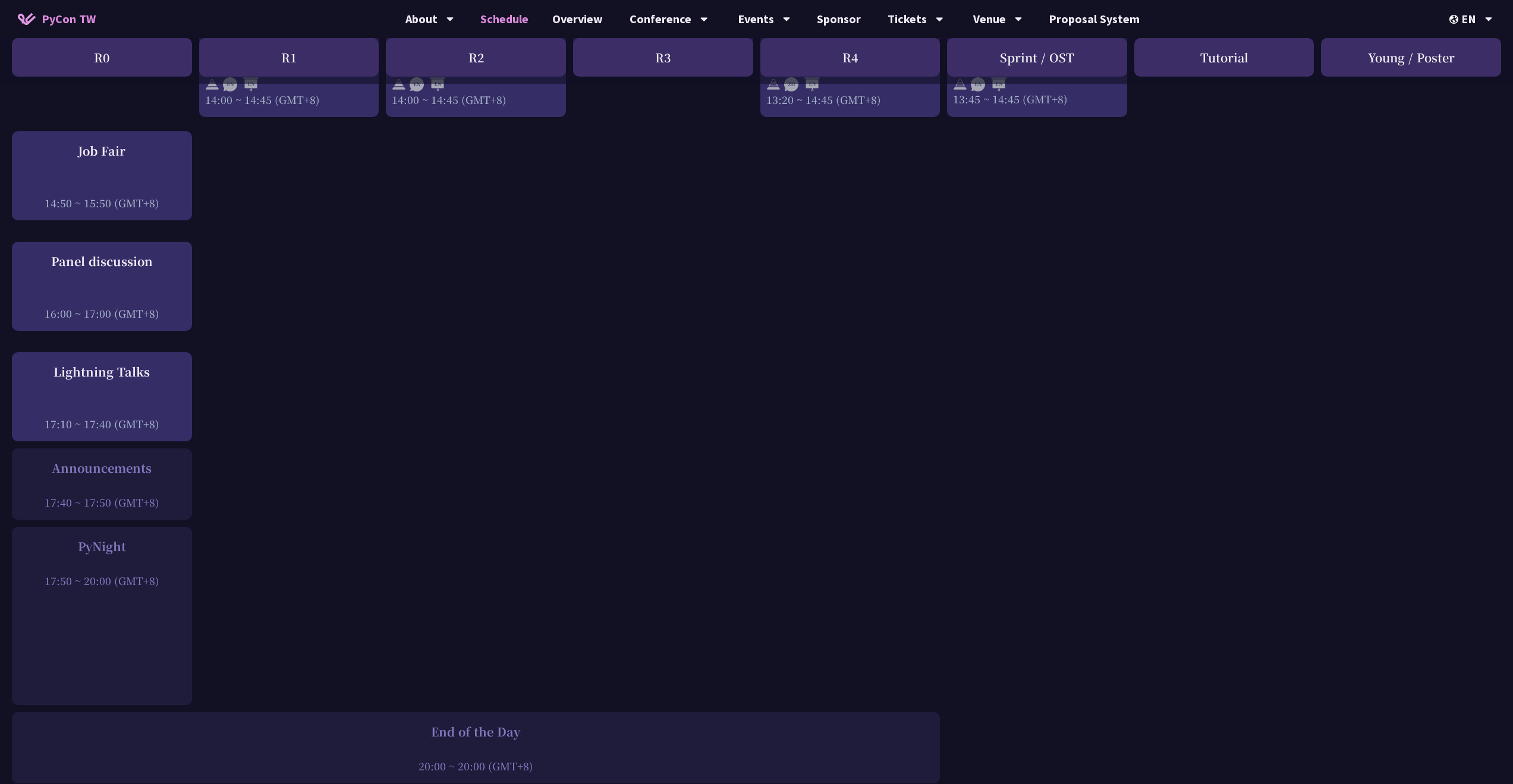
scroll to position [1243, 9]
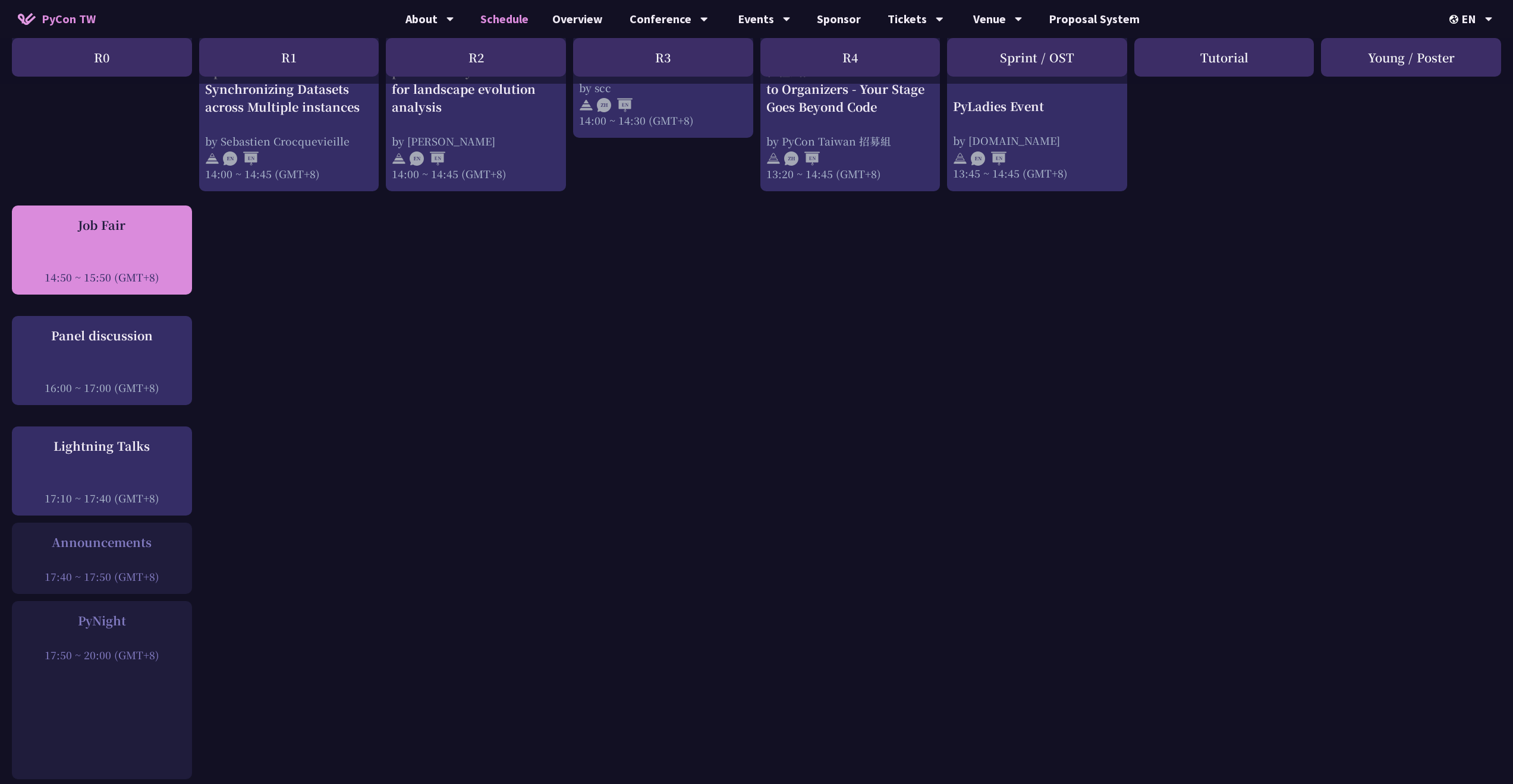
click at [146, 262] on div "Job Fair 14:50 ~ 15:50 (GMT+8)" at bounding box center [101, 250] width 180 height 89
click at [126, 252] on div at bounding box center [101, 260] width 169 height 18
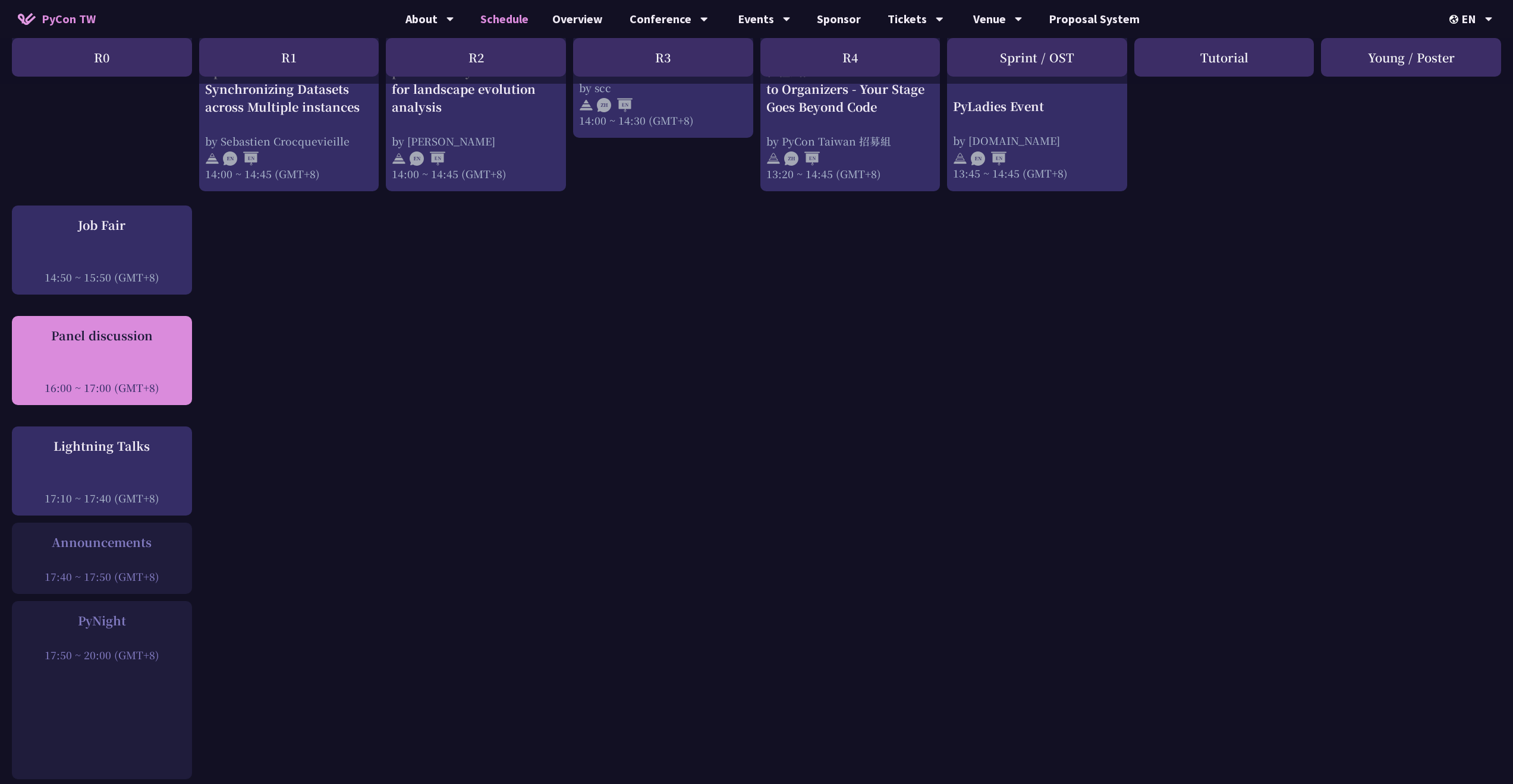
click at [99, 327] on div "Panel discussion 16:00 ~ 17:00 (GMT+8)" at bounding box center [101, 361] width 169 height 69
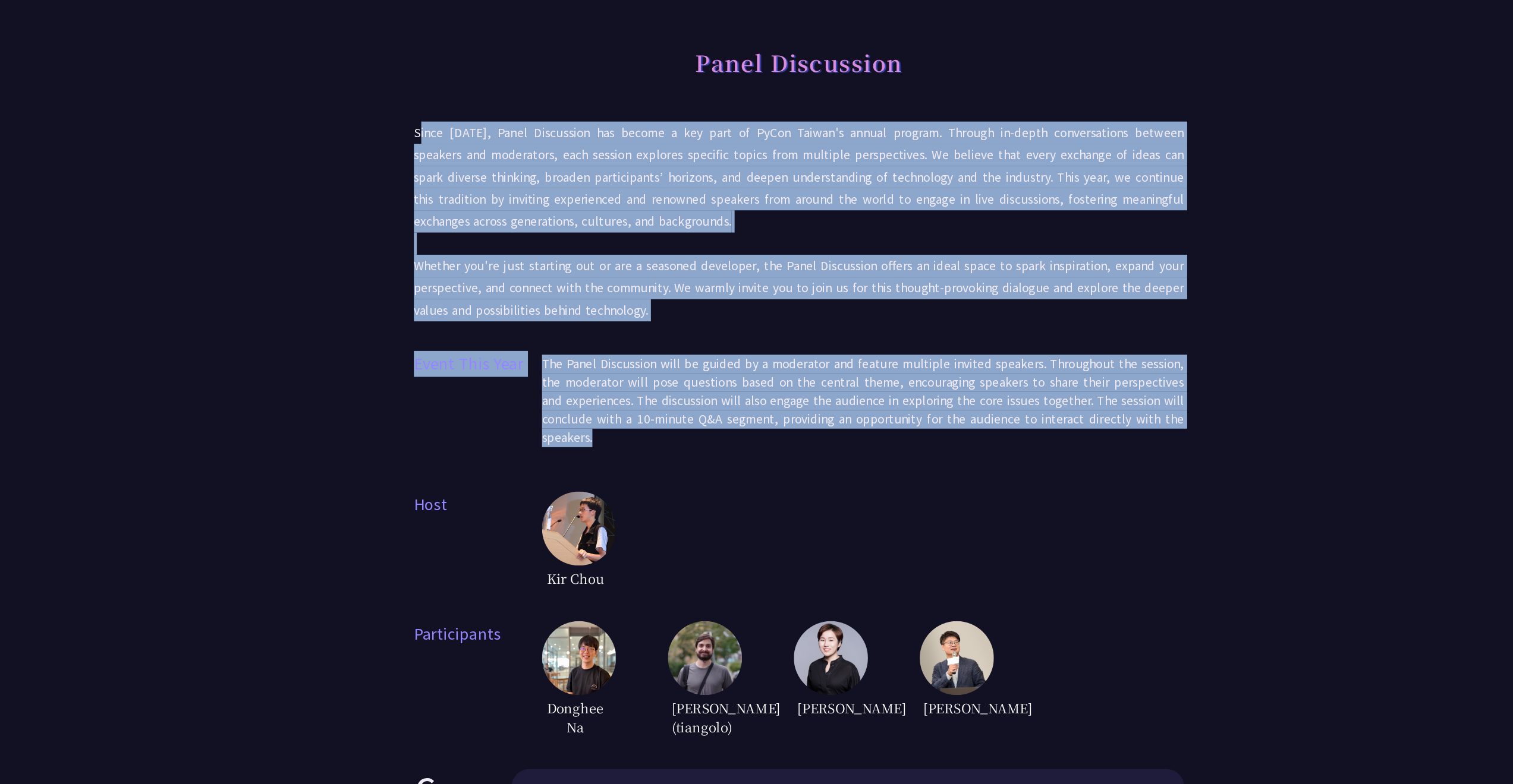
drag, startPoint x: 335, startPoint y: 105, endPoint x: 599, endPoint y: 348, distance: 358.8
click at [599, 348] on div "Panel Discussion Since 2023, Panel Discussion has become a key part of PyCon Ta…" at bounding box center [756, 340] width 618 height 562
click at [736, 422] on div "Kir Chou" at bounding box center [808, 462] width 515 height 80
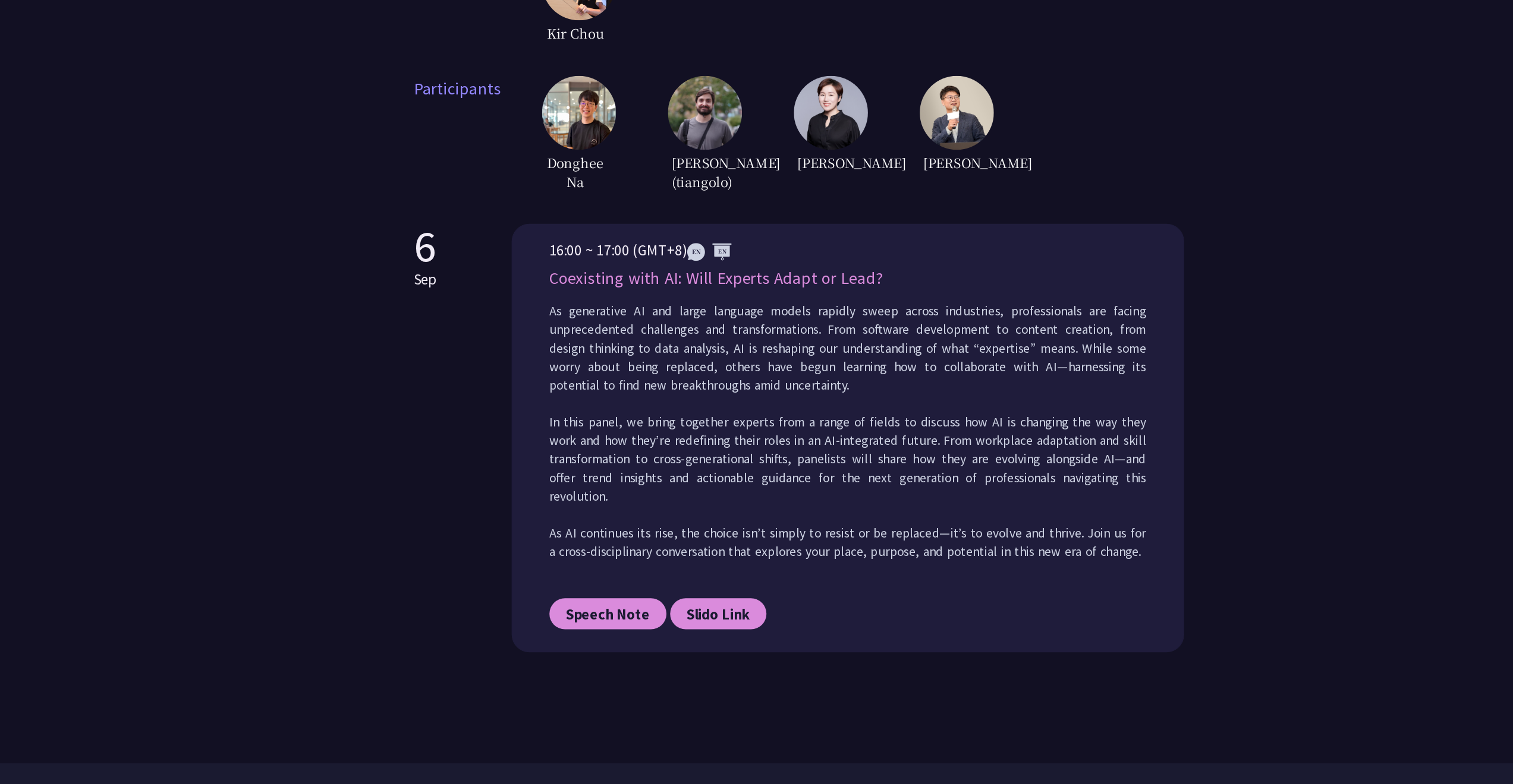
scroll to position [397, 0]
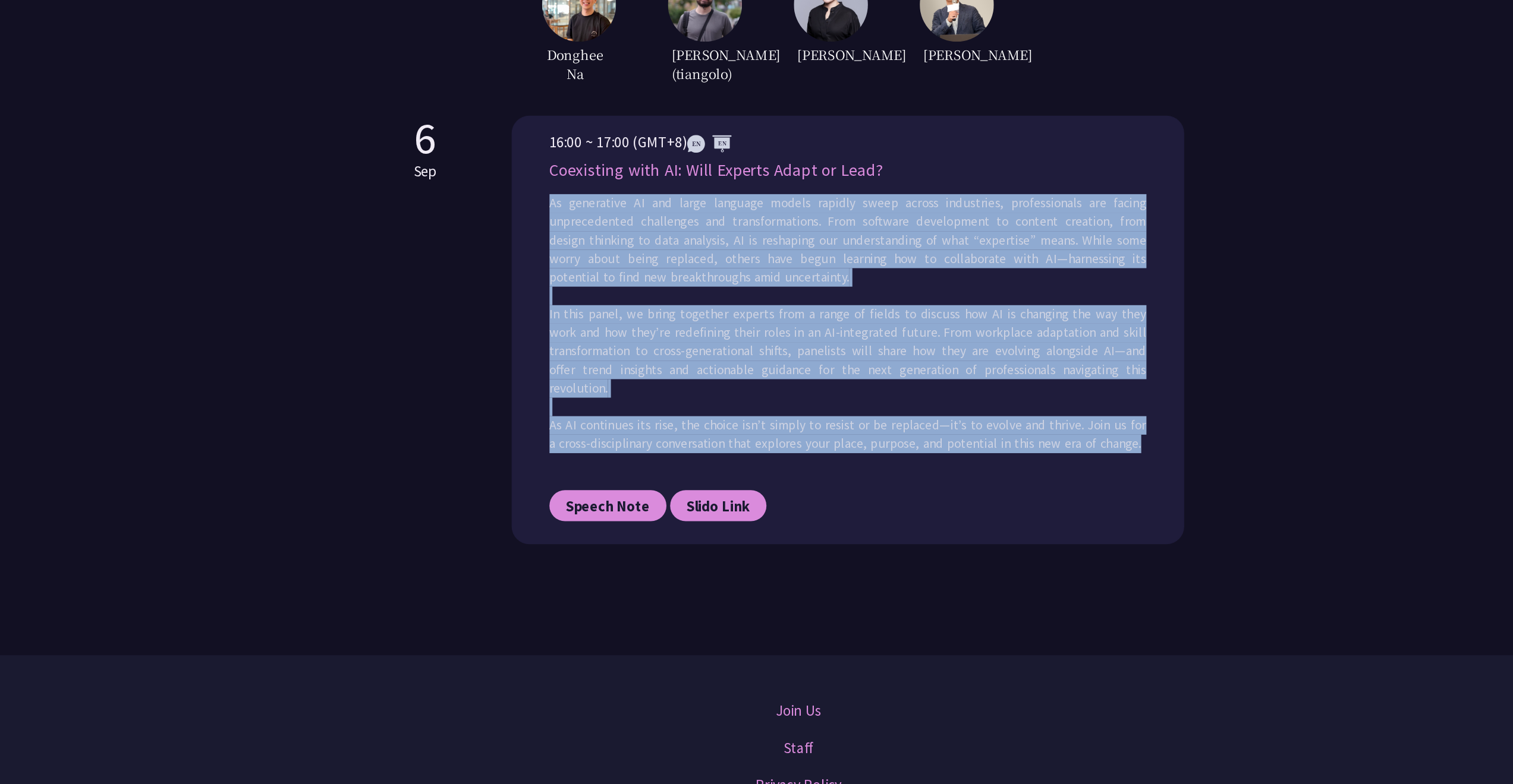
drag, startPoint x: 441, startPoint y: 175, endPoint x: 647, endPoint y: 372, distance: 285.0
click at [647, 372] on div "As generative AI and large language models rapidly sweep across industries, pro…" at bounding box center [795, 419] width 479 height 223
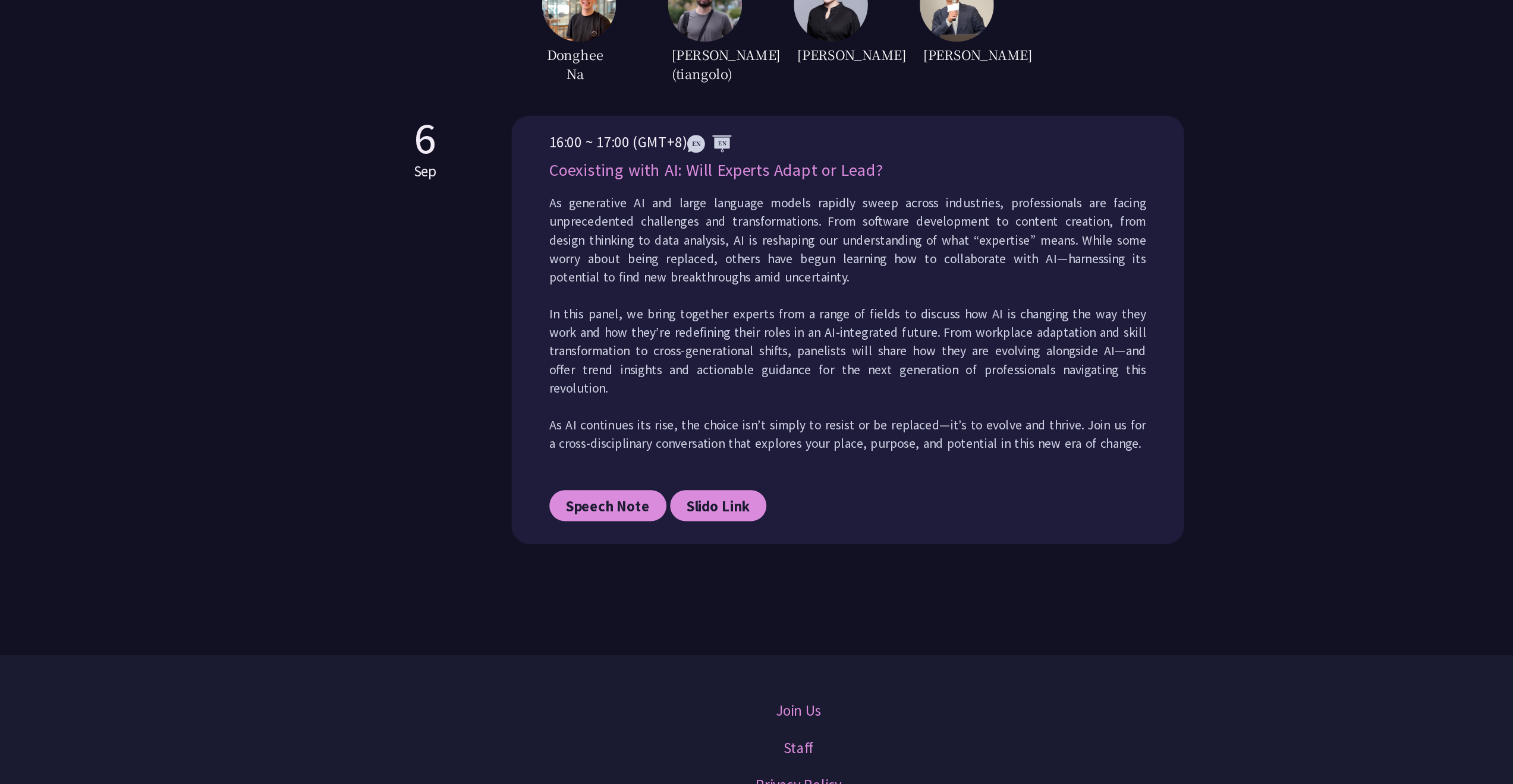
click at [448, 408] on div "6 Sep" at bounding box center [457, 420] width 19 height 344
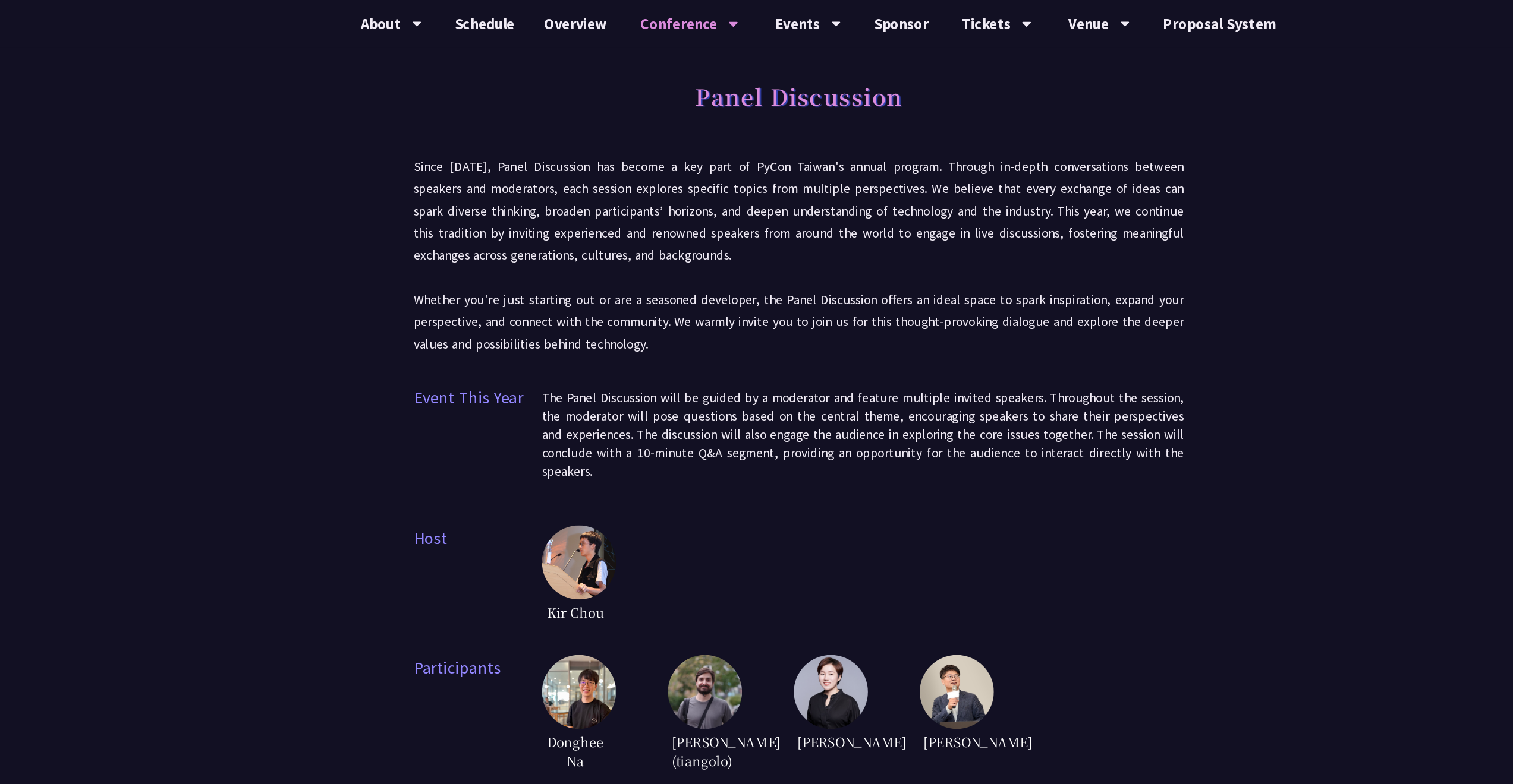
scroll to position [0, 0]
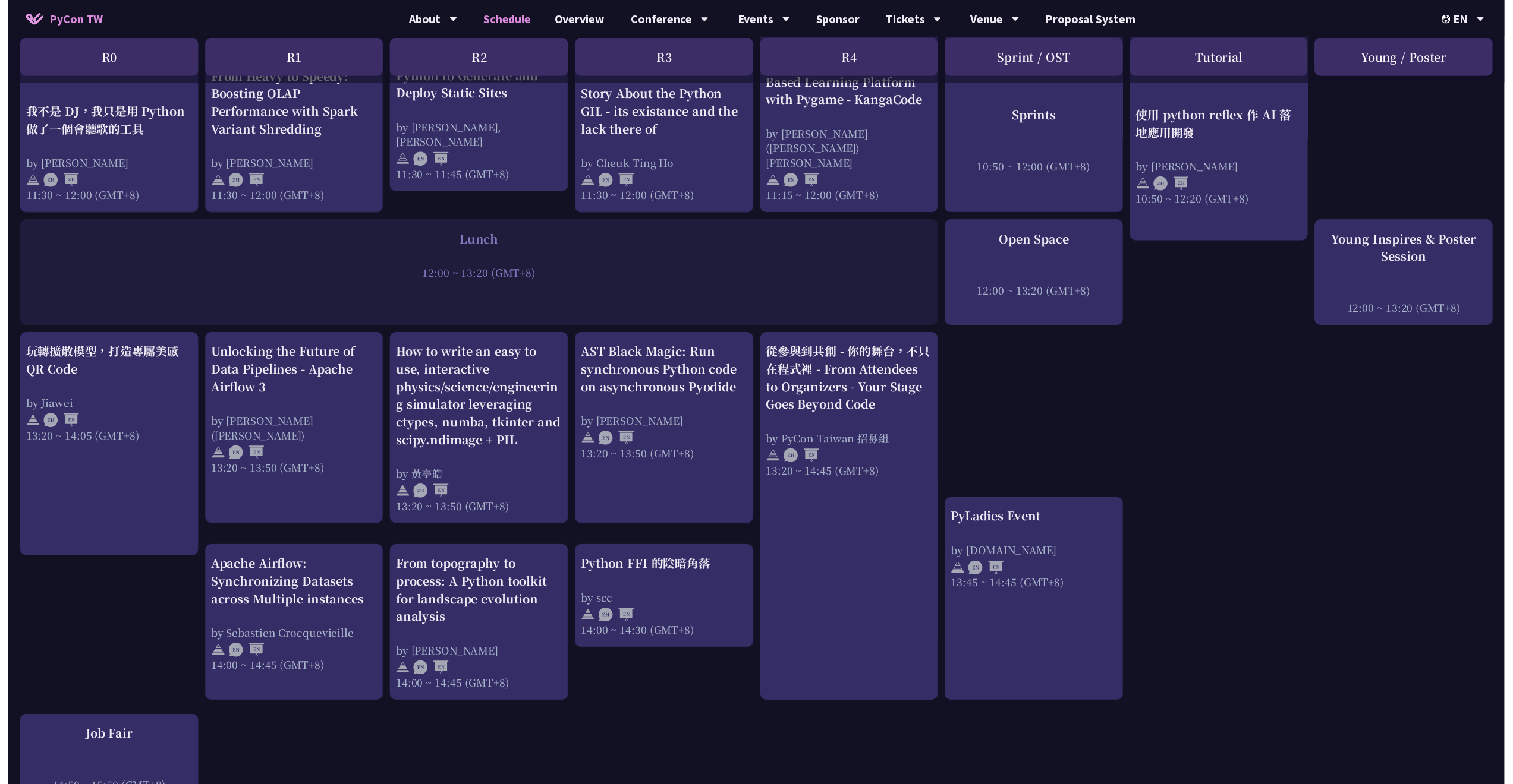
scroll to position [1243, 0]
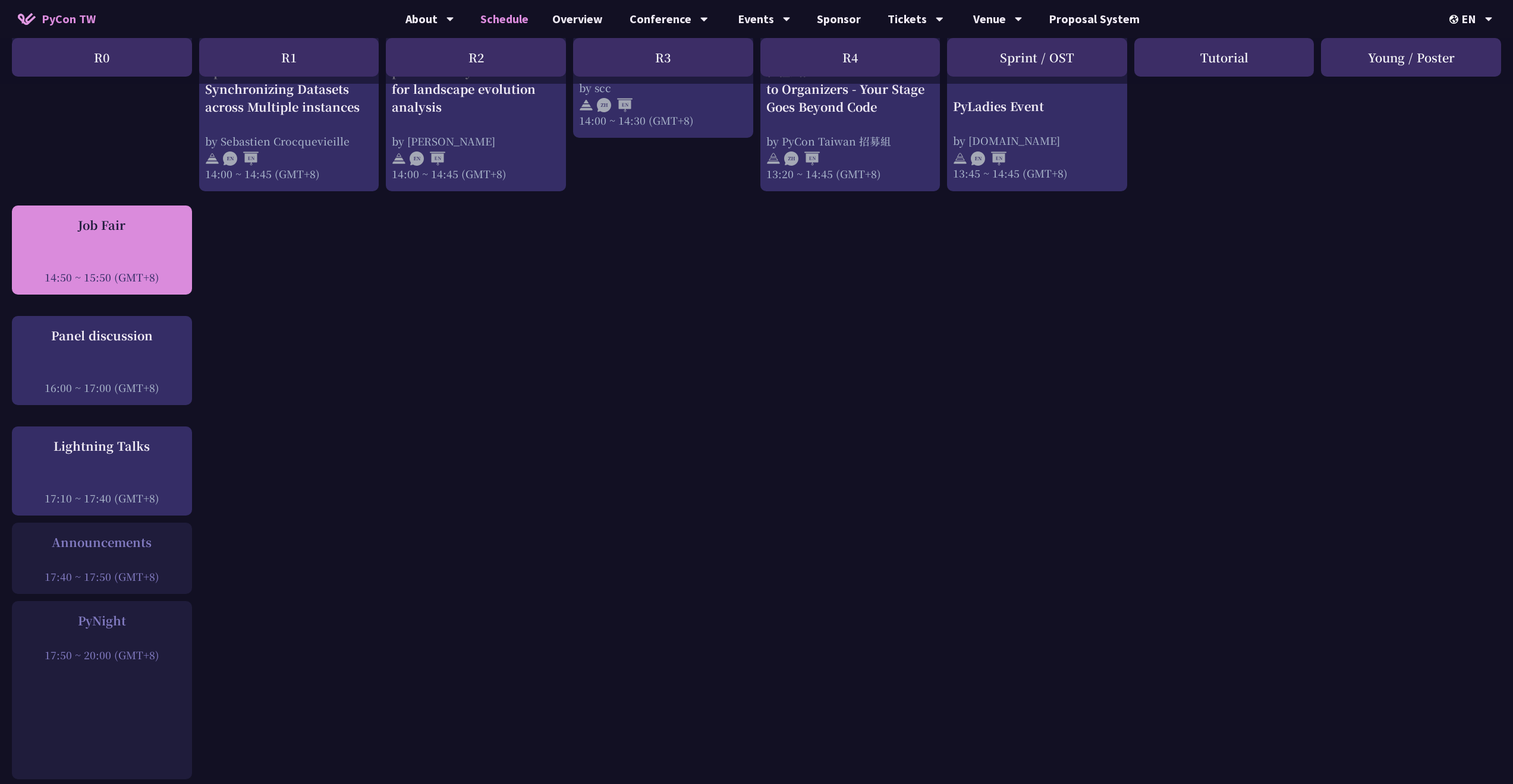
click at [113, 252] on div at bounding box center [101, 260] width 169 height 18
click at [123, 216] on div "Job Fair" at bounding box center [101, 225] width 169 height 18
click at [126, 216] on div "Job Fair 14:50 ~ 15:50 (GMT+8)" at bounding box center [101, 251] width 169 height 69
click at [167, 252] on div at bounding box center [101, 260] width 169 height 18
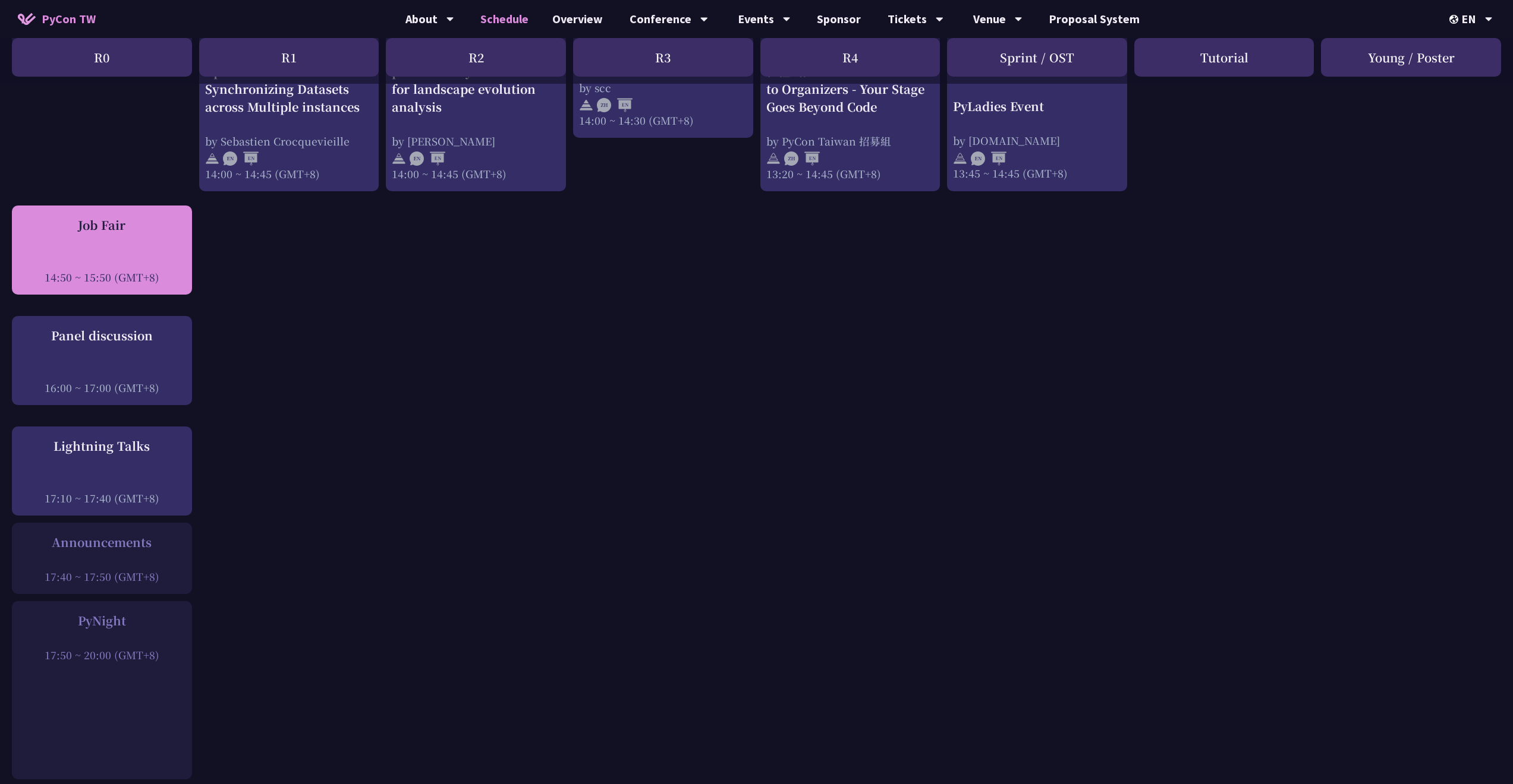
click at [146, 252] on div at bounding box center [101, 260] width 169 height 18
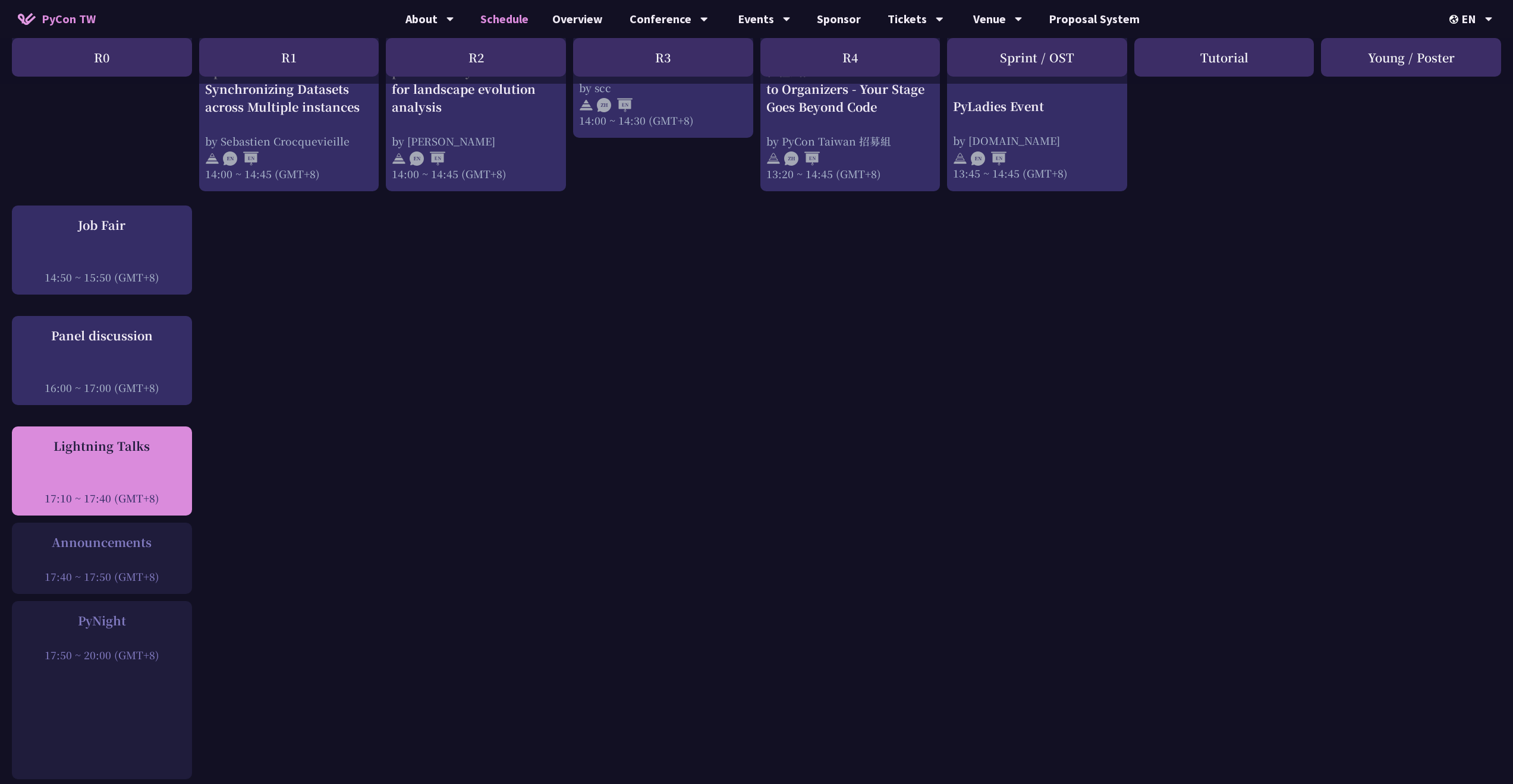
click at [122, 438] on div "Lightning Talks" at bounding box center [101, 446] width 169 height 18
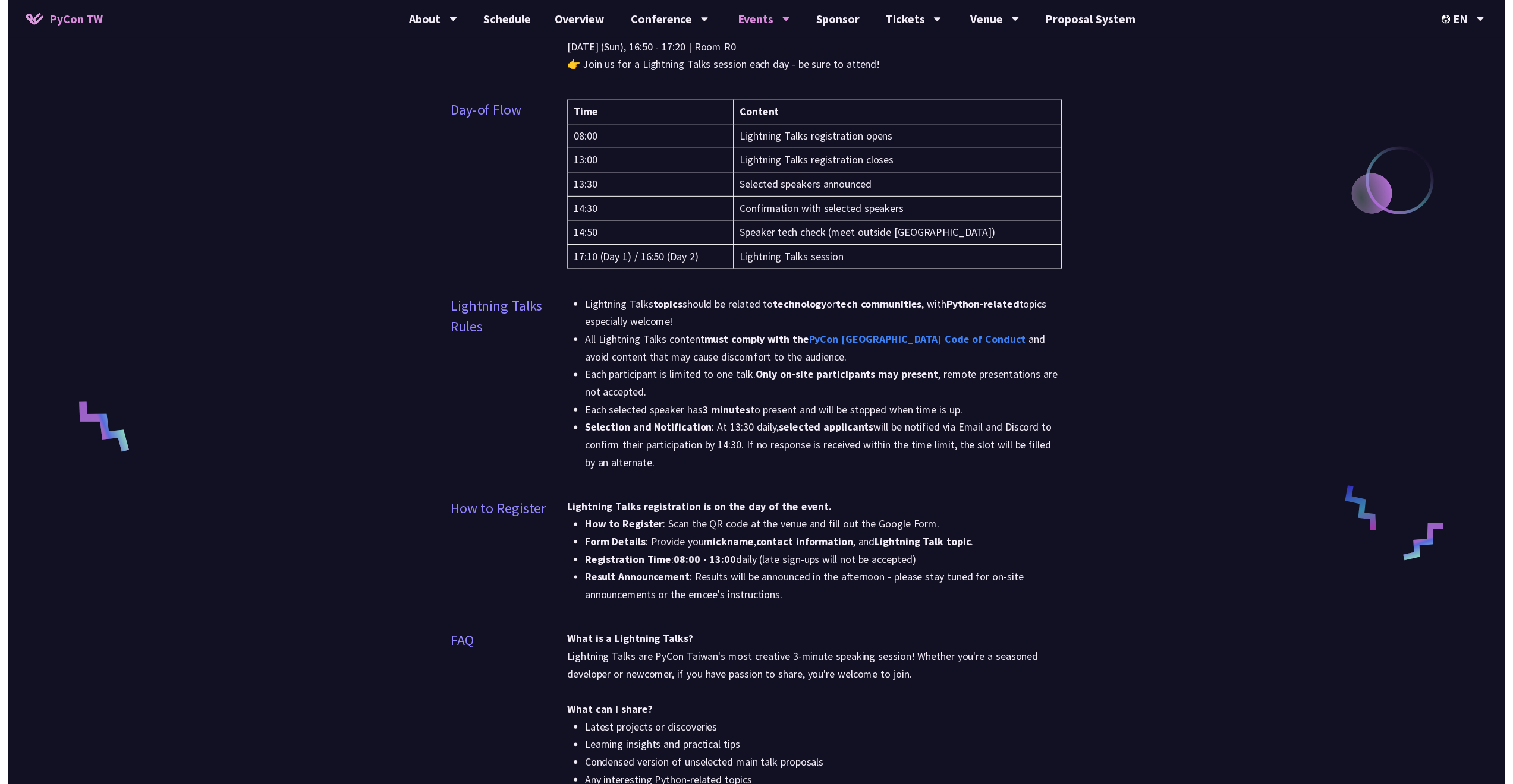
scroll to position [111, 0]
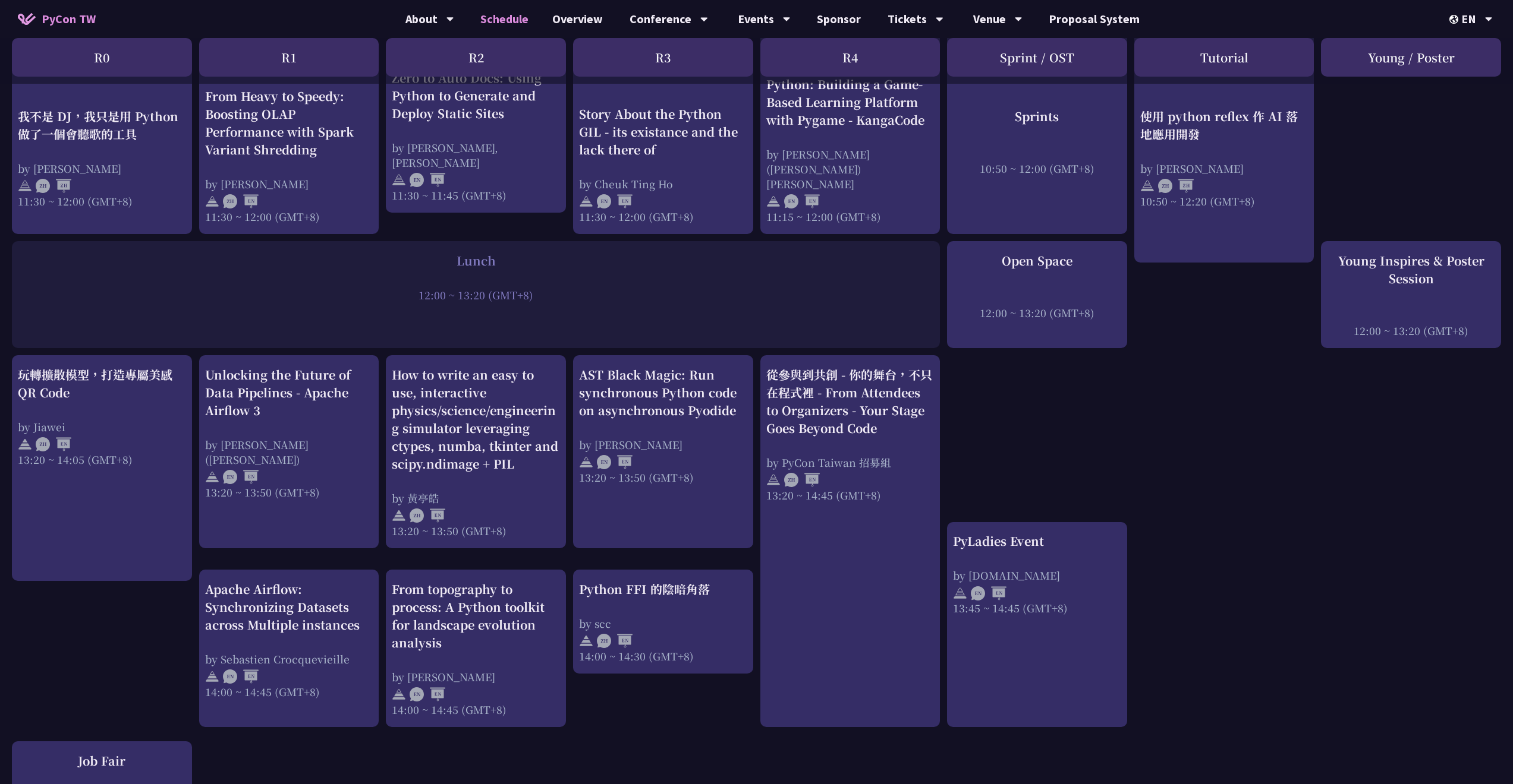
scroll to position [705, 0]
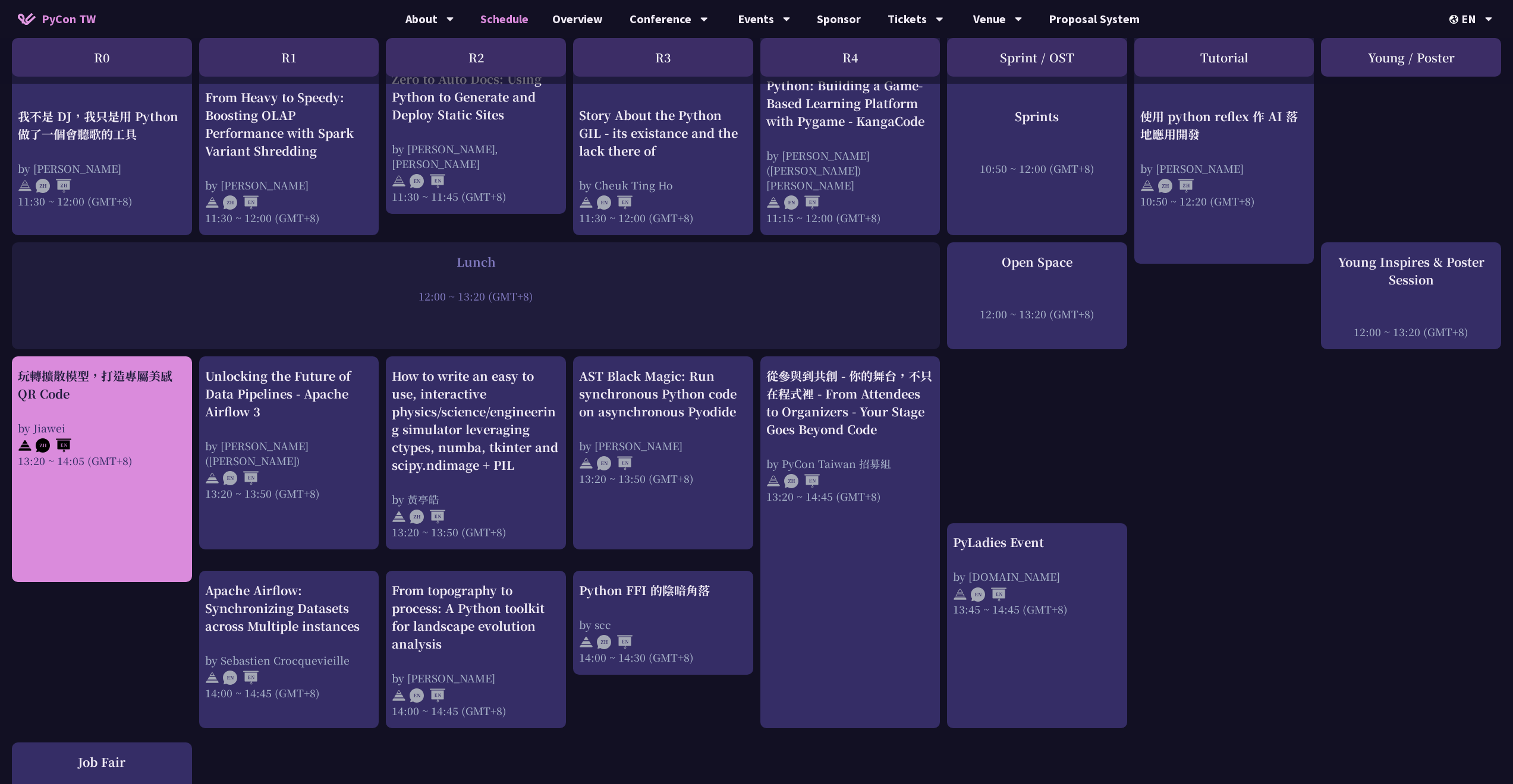
click at [139, 466] on link "玩轉擴散模型，打造專屬美感 QR Code by Jiawei 13:20 ~ 14:05 (GMT+8)" at bounding box center [101, 470] width 169 height 205
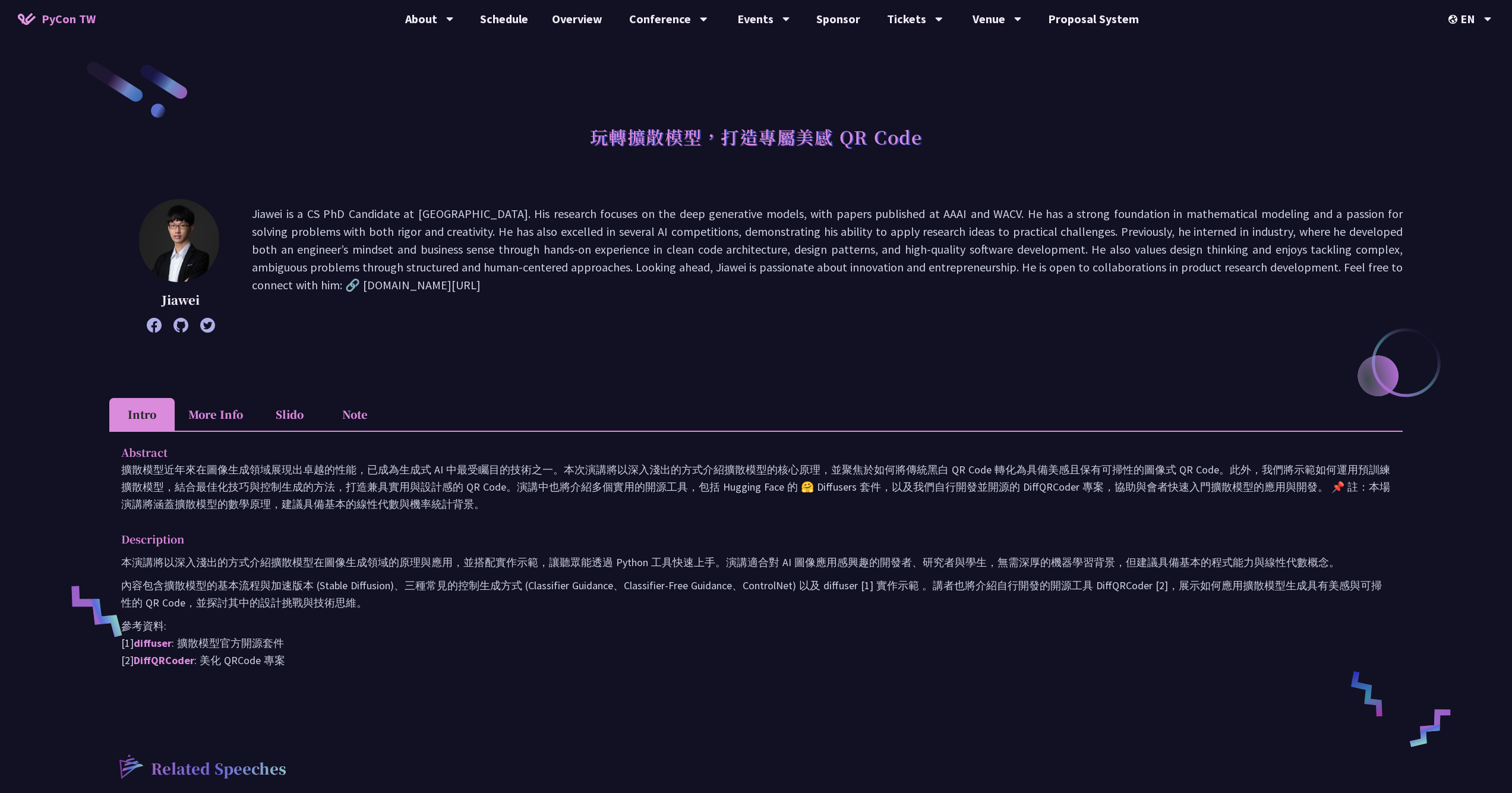
drag, startPoint x: 114, startPoint y: 466, endPoint x: 337, endPoint y: 505, distance: 226.4
click at [337, 506] on div "Abstract 擴散模型近年來在圖像生成領域展現出卓越的性能，已成為生成式 AI 中最受矚目的技術之一。本次演講將以深入淺出的方式介紹擴散模型的核心原理，並…" at bounding box center [755, 565] width 1293 height 268
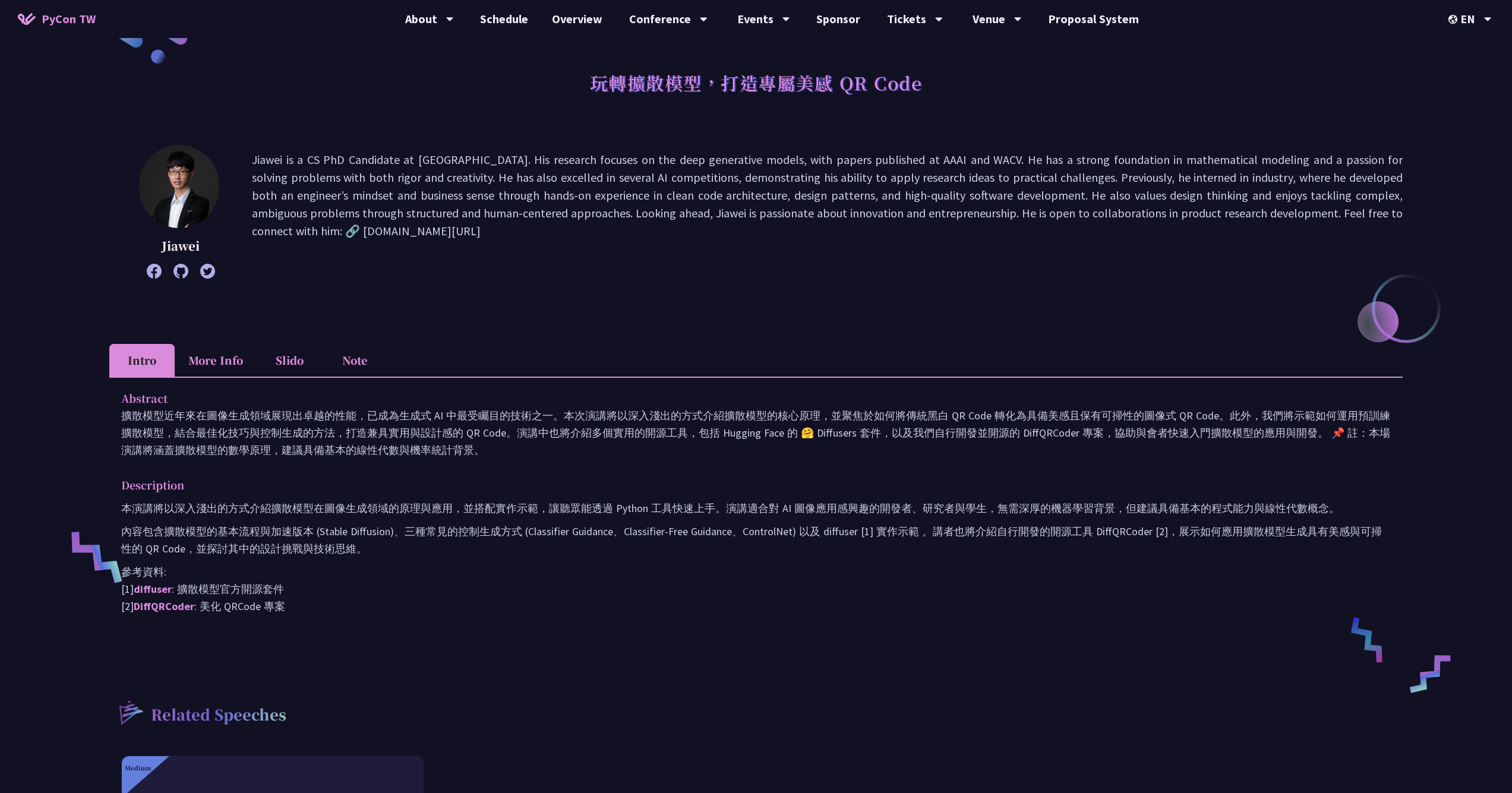
scroll to position [55, 0]
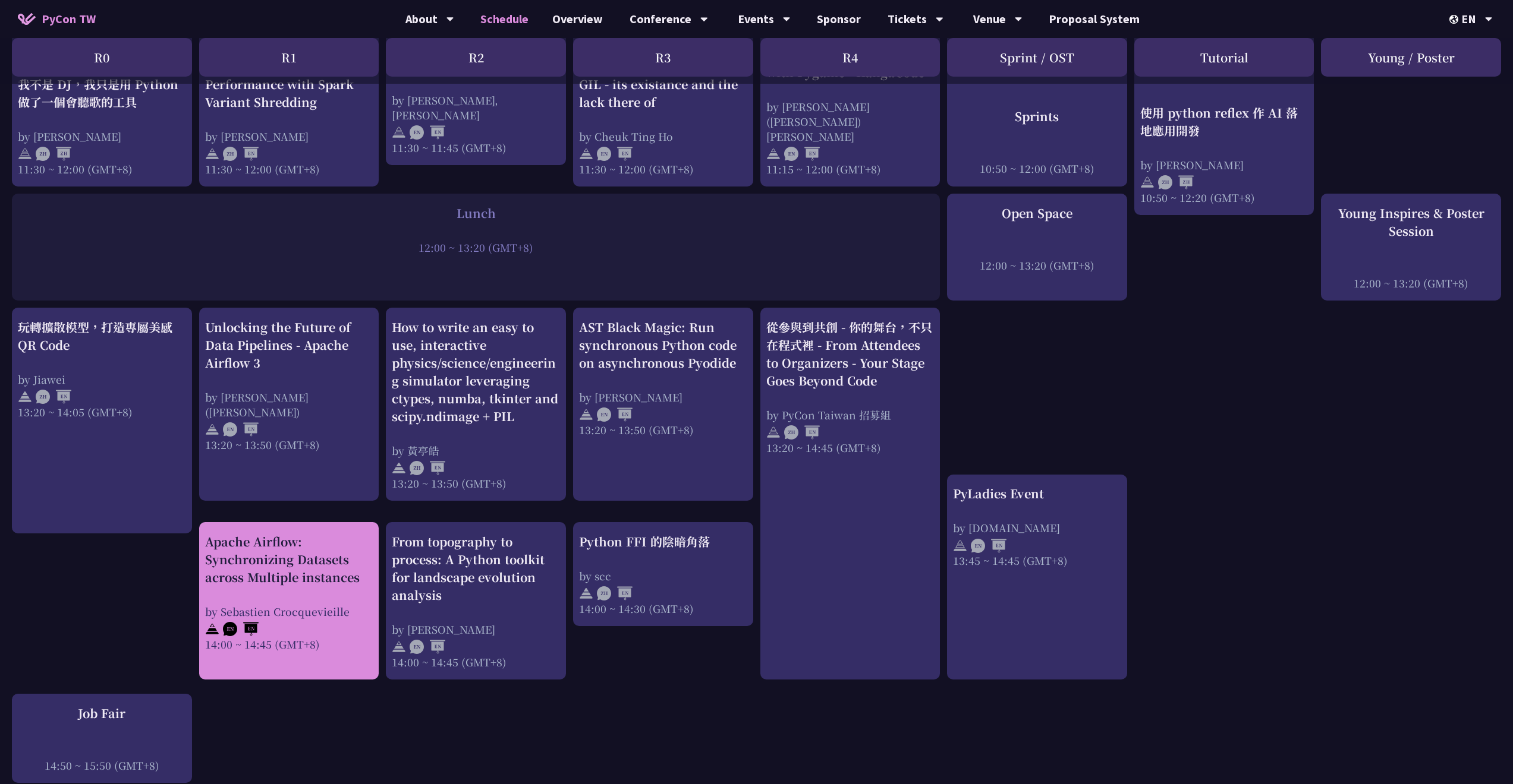
scroll to position [755, 0]
click at [309, 571] on div "Apache Airflow: Synchronizing Datasets across Multiple instances by Sebastien C…" at bounding box center [289, 591] width 169 height 119
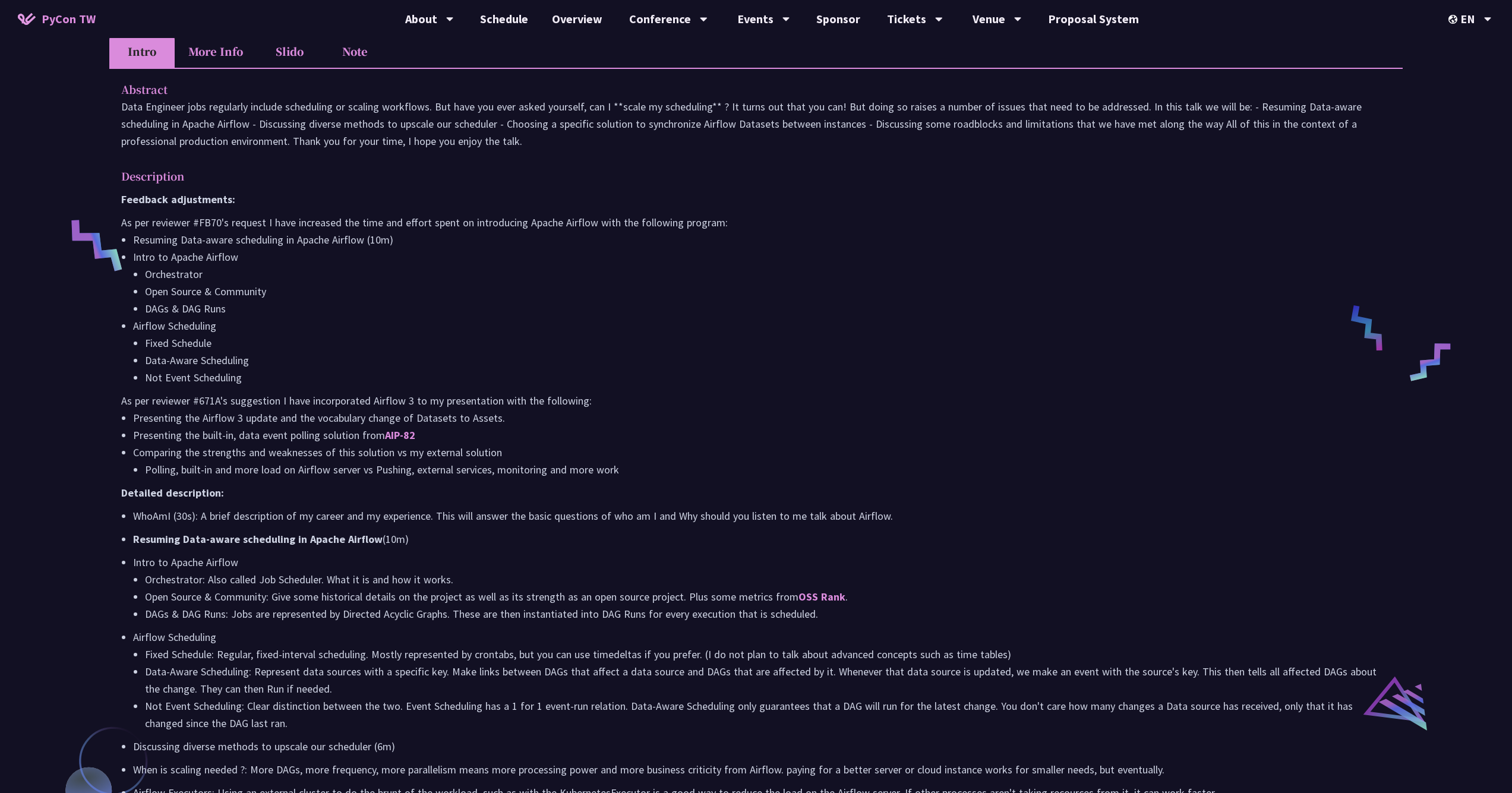
scroll to position [366, 0]
drag, startPoint x: 350, startPoint y: 100, endPoint x: 480, endPoint y: 111, distance: 130.5
click at [480, 111] on p "Data Engineer jobs regularly include scheduling or scaling workflows. But have …" at bounding box center [756, 124] width 1270 height 52
click at [485, 132] on p "Data Engineer jobs regularly include scheduling or scaling workflows. But have …" at bounding box center [756, 124] width 1270 height 52
drag, startPoint x: 435, startPoint y: 104, endPoint x: 686, endPoint y: 104, distance: 251.0
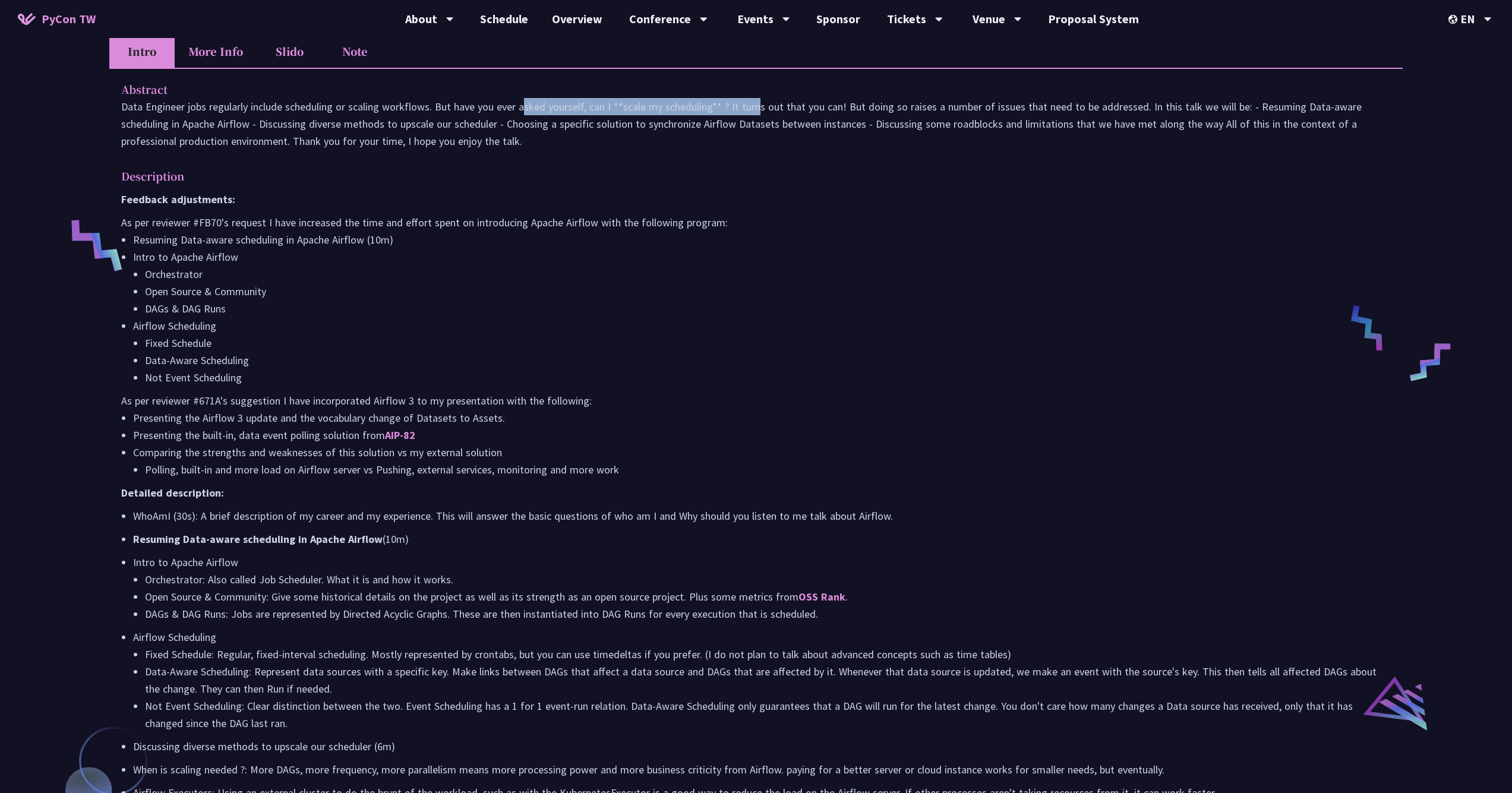
click at [686, 104] on p "Data Engineer jobs regularly include scheduling or scaling workflows. But have …" at bounding box center [756, 124] width 1270 height 52
click at [688, 132] on p "Data Engineer jobs regularly include scheduling or scaling workflows. But have …" at bounding box center [756, 124] width 1270 height 52
drag, startPoint x: 592, startPoint y: 103, endPoint x: 721, endPoint y: 105, distance: 129.0
click at [721, 105] on p "Data Engineer jobs regularly include scheduling or scaling workflows. But have …" at bounding box center [756, 124] width 1270 height 52
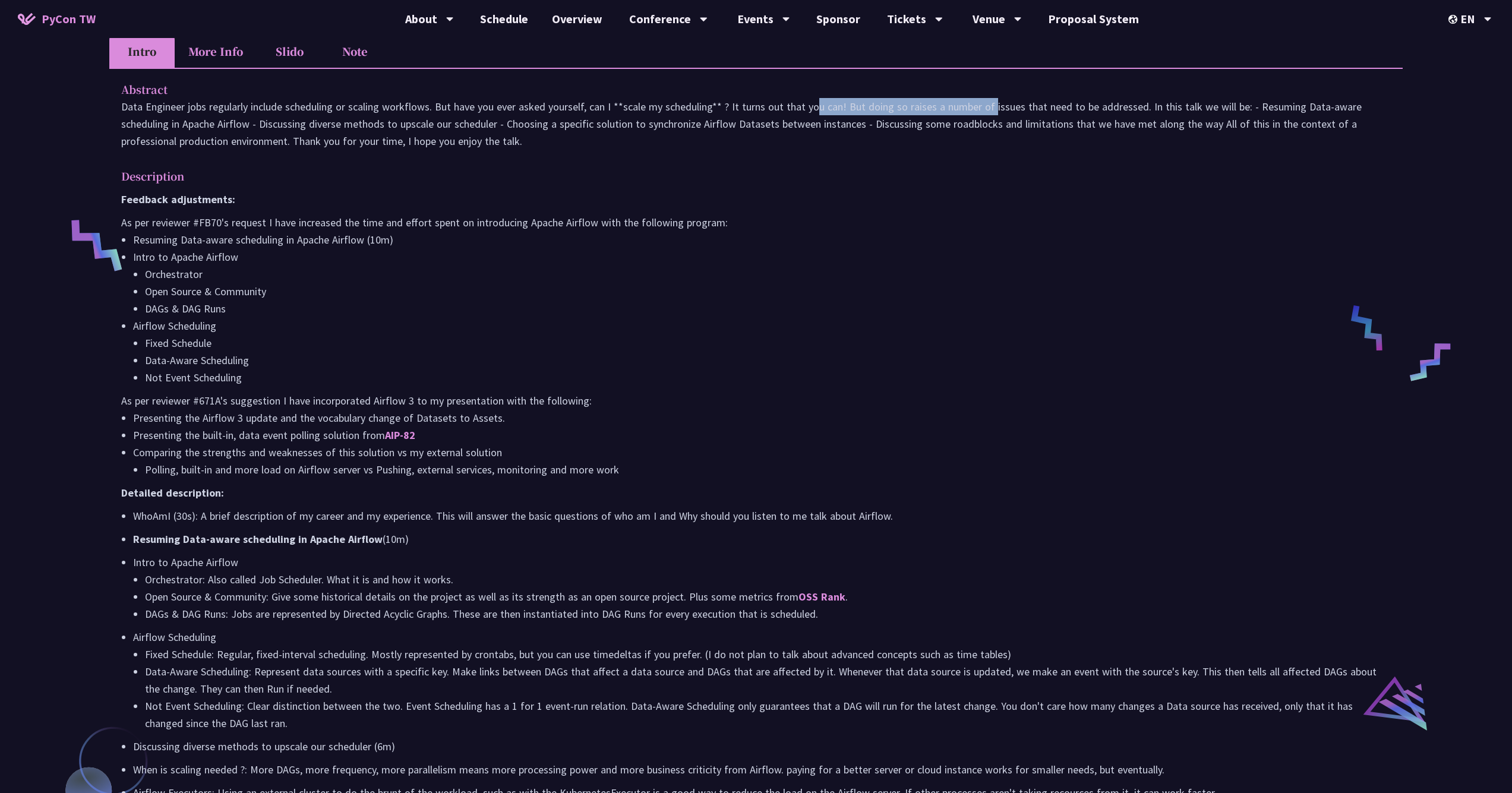
drag, startPoint x: 735, startPoint y: 107, endPoint x: 906, endPoint y: 111, distance: 171.0
click at [906, 111] on p "Data Engineer jobs regularly include scheduling or scaling workflows. But have …" at bounding box center [756, 124] width 1270 height 52
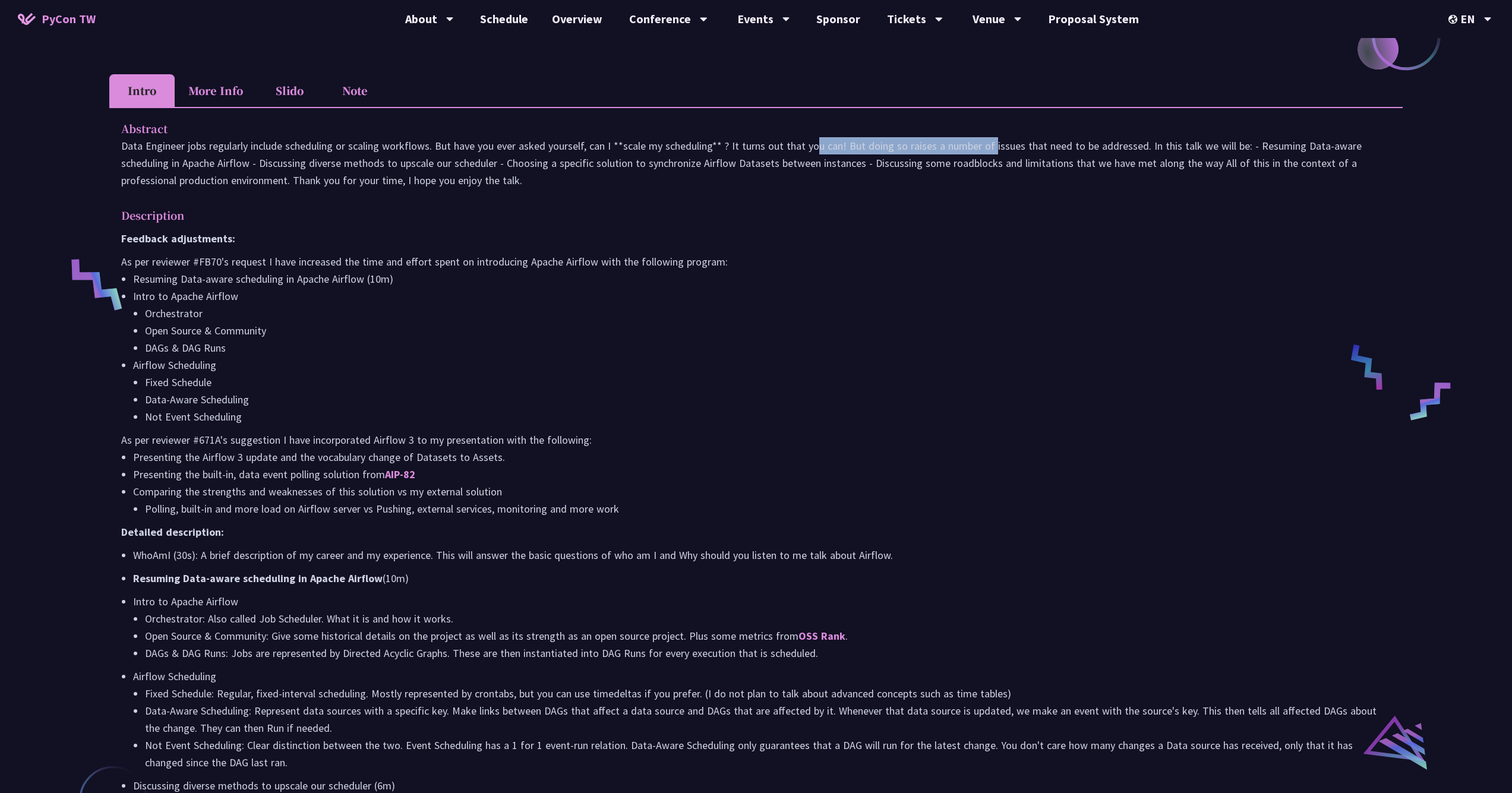
scroll to position [326, 0]
drag, startPoint x: 181, startPoint y: 166, endPoint x: 256, endPoint y: 167, distance: 75.0
click at [256, 167] on p "Data Engineer jobs regularly include scheduling or scaling workflows. But have …" at bounding box center [756, 163] width 1270 height 52
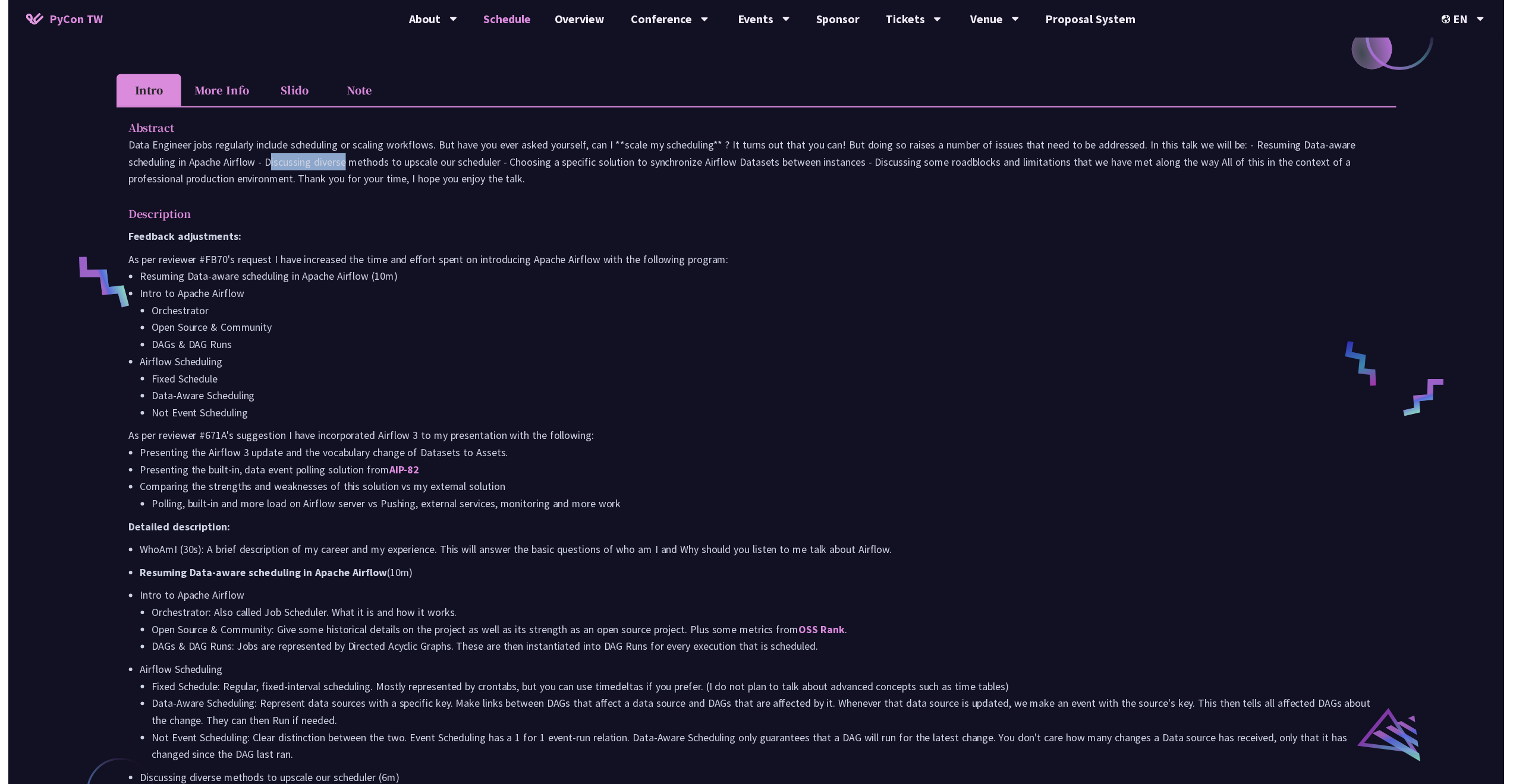
scroll to position [755, 0]
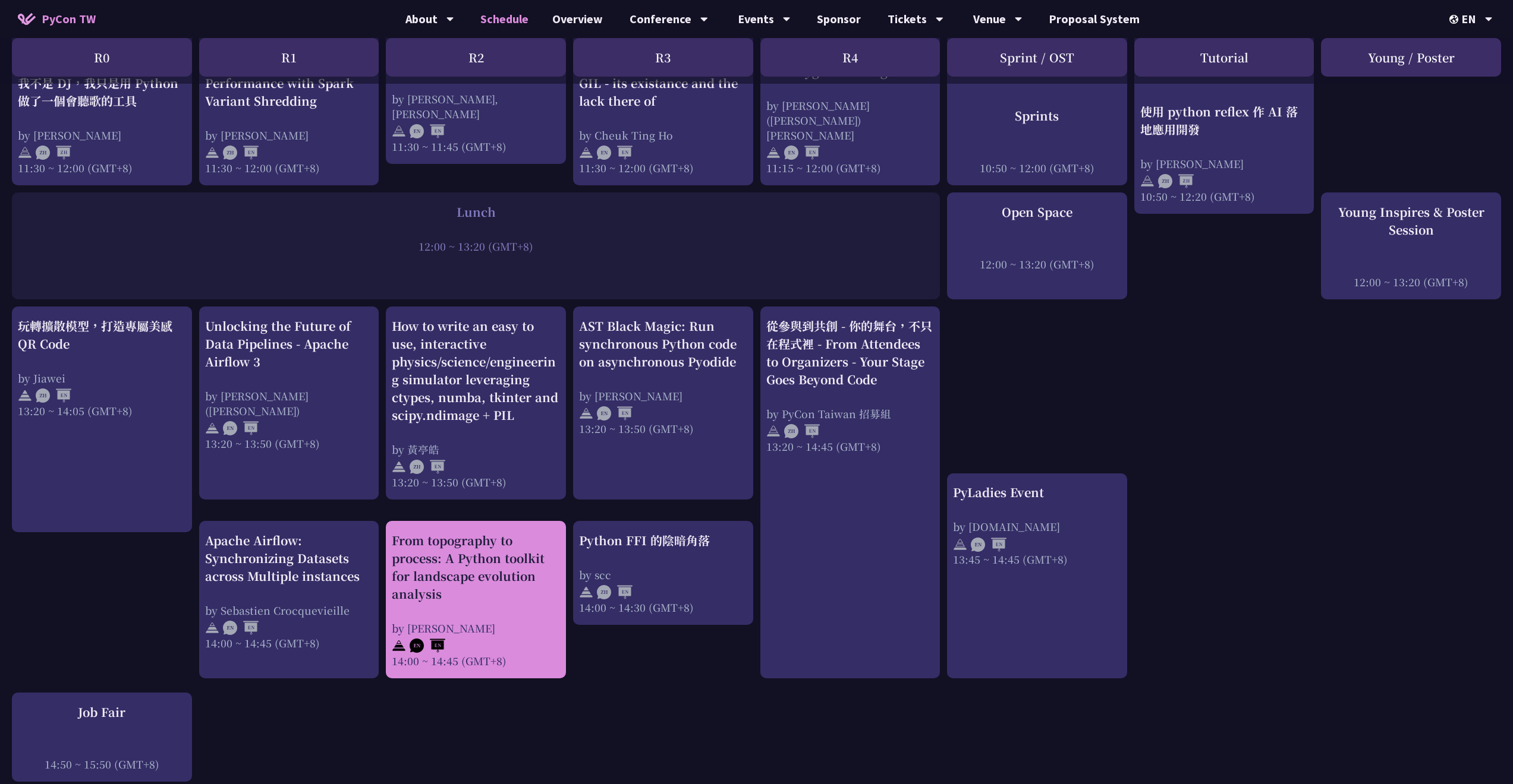
click at [469, 543] on div "From topography to process: A Python toolkit for landscape evolution analysis" at bounding box center [476, 567] width 169 height 71
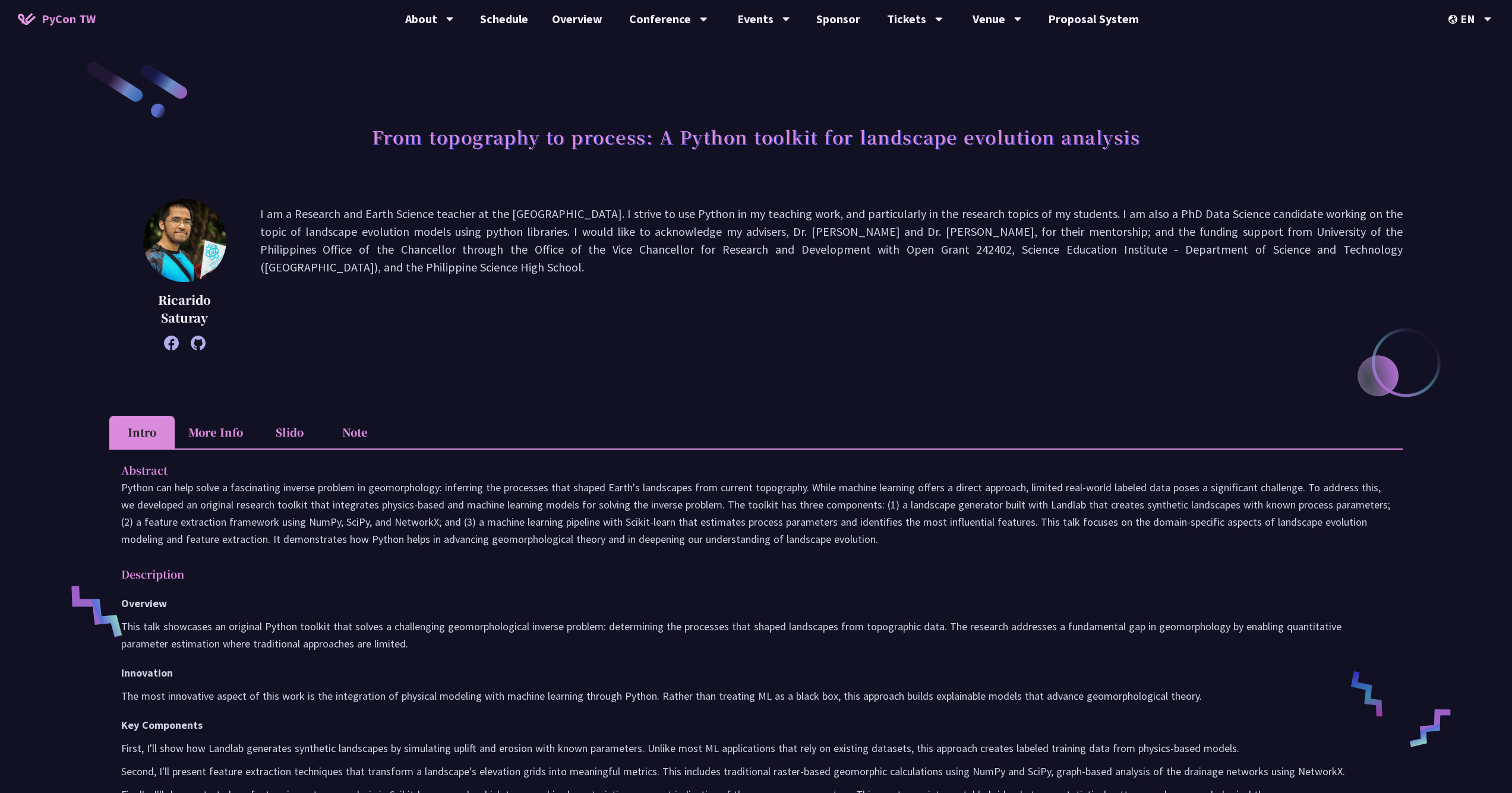
click at [239, 443] on li "More Info" at bounding box center [215, 432] width 82 height 33
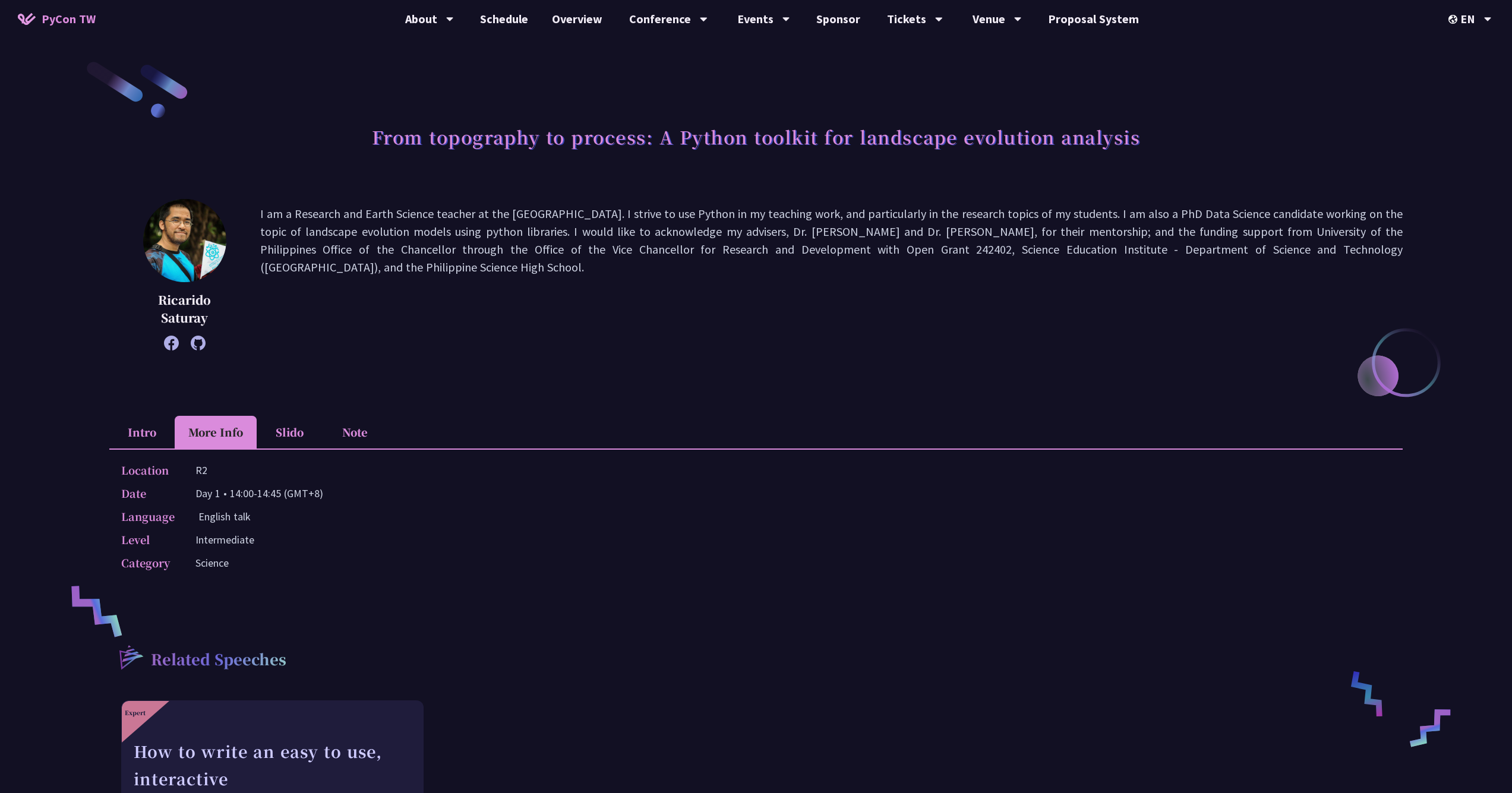
click at [150, 432] on li "Intro" at bounding box center [142, 432] width 65 height 33
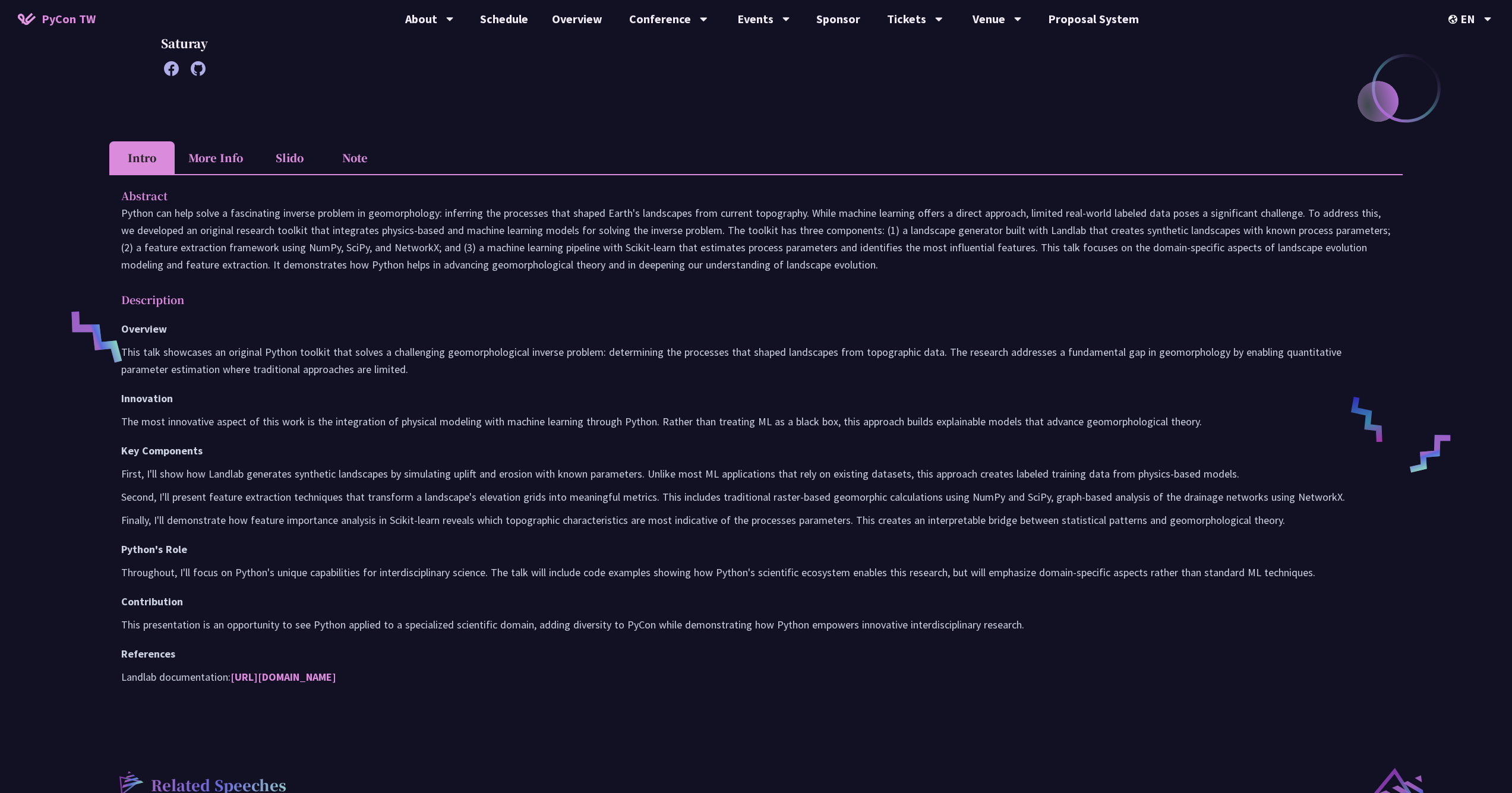
scroll to position [303, 0]
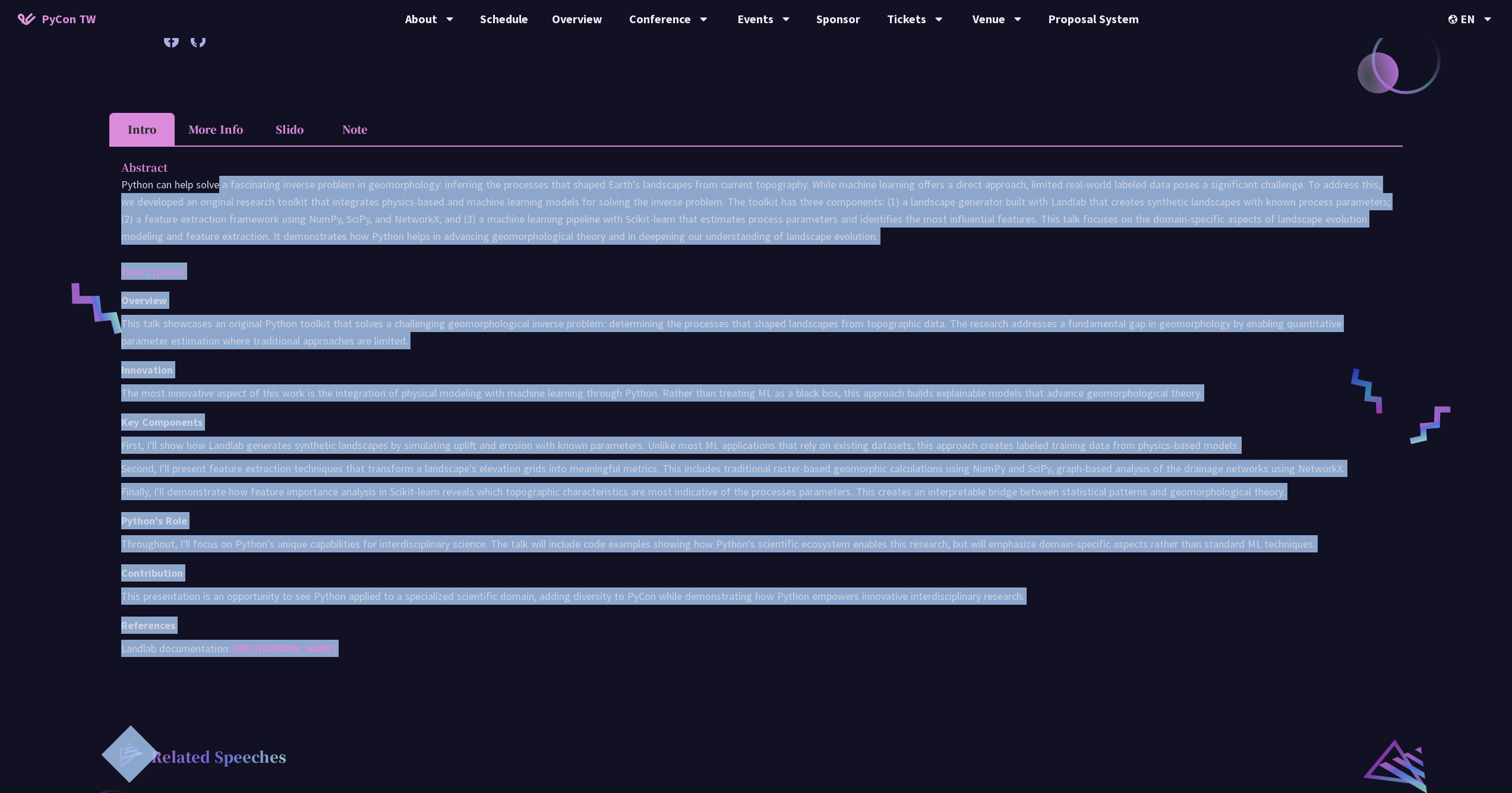
drag, startPoint x: 113, startPoint y: 179, endPoint x: 355, endPoint y: 688, distance: 563.6
click at [355, 688] on div "From topography to process: A Python toolkit for landscape evolution analysis R…" at bounding box center [755, 402] width 1293 height 1293
click at [610, 295] on h1 "Overview" at bounding box center [756, 300] width 1270 height 18
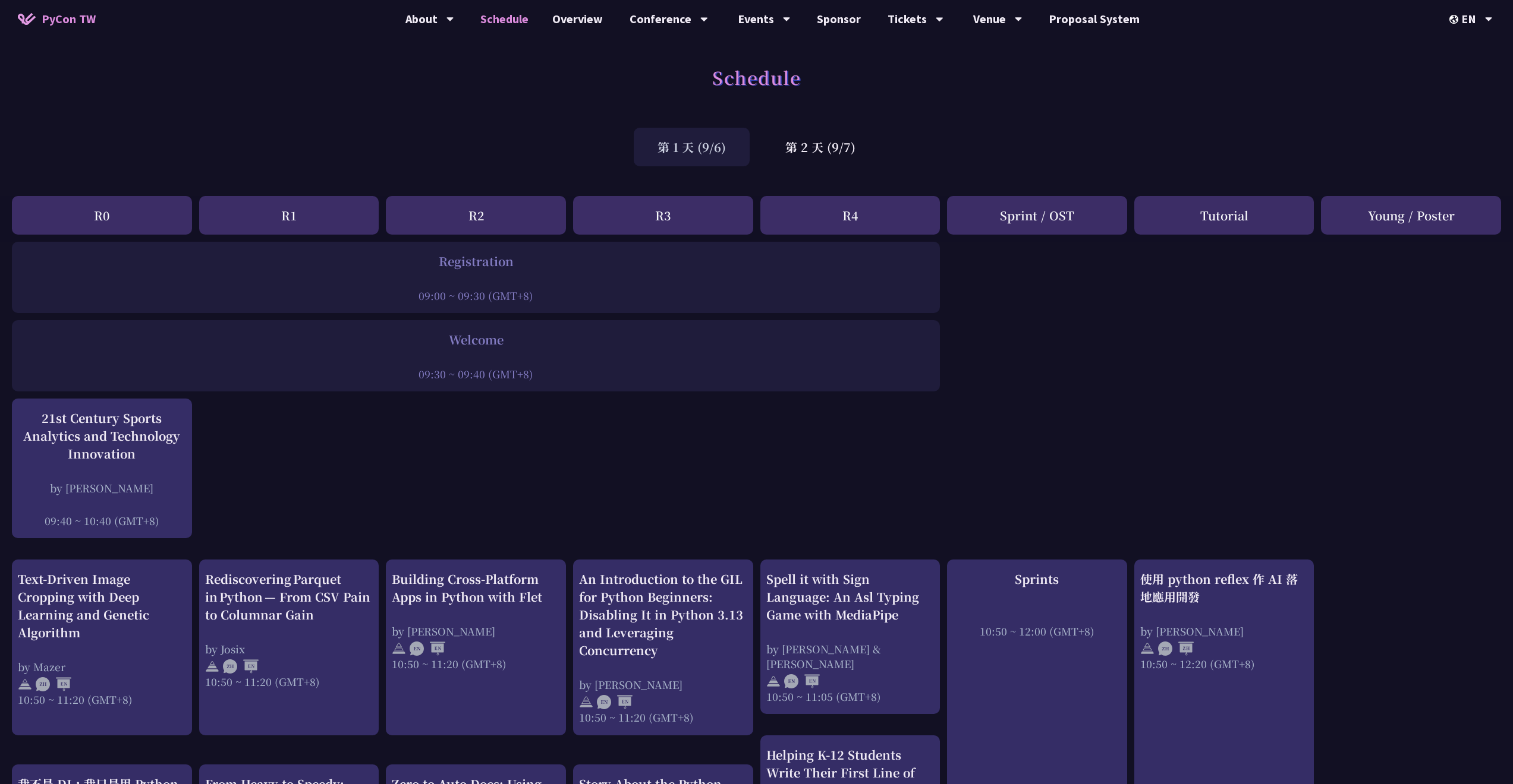
click at [185, 218] on div "R0" at bounding box center [101, 215] width 180 height 39
click at [305, 218] on div "R1" at bounding box center [289, 215] width 180 height 39
click at [990, 62] on link "Venue Info" at bounding box center [997, 55] width 114 height 28
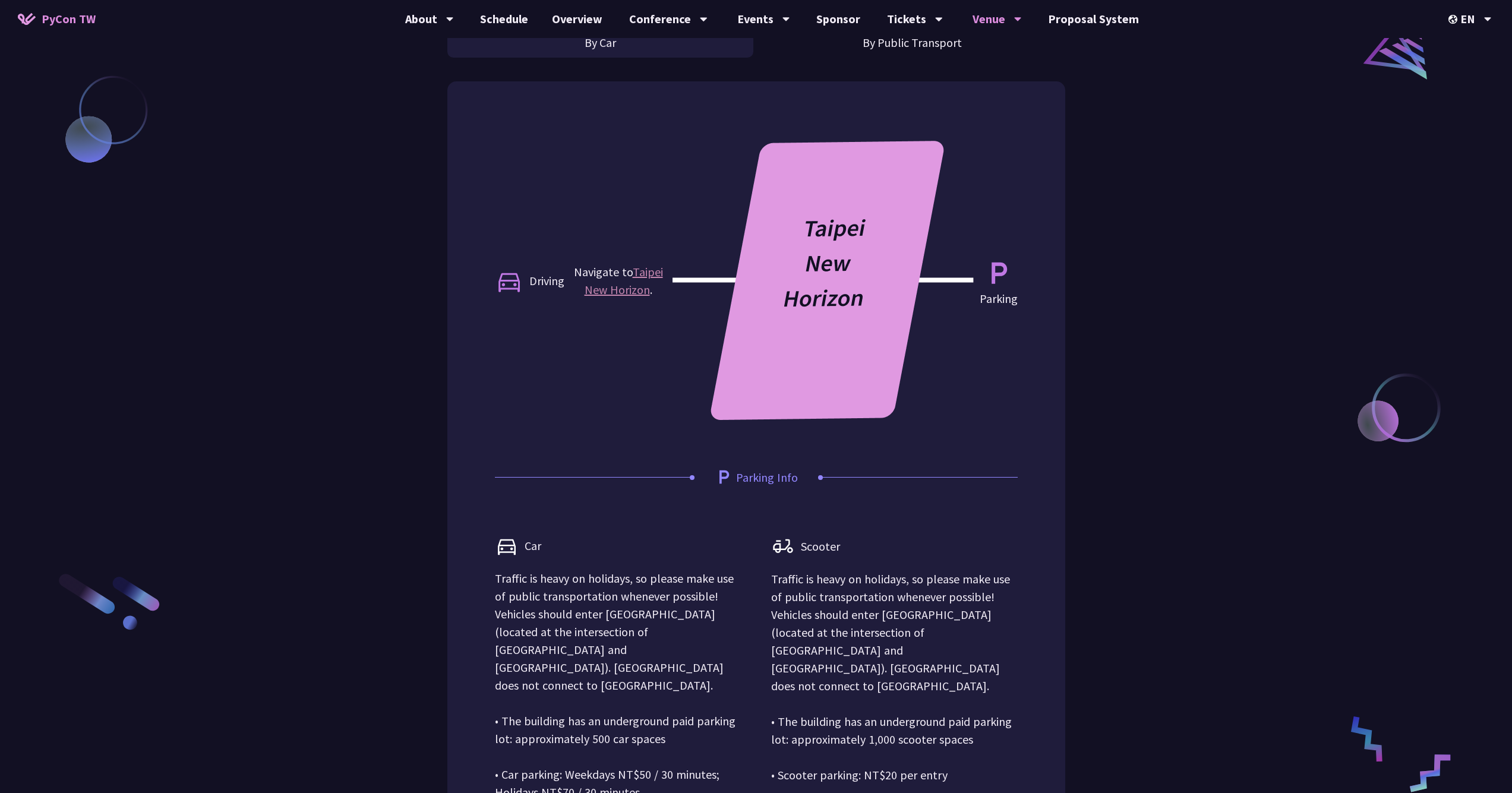
scroll to position [894, 0]
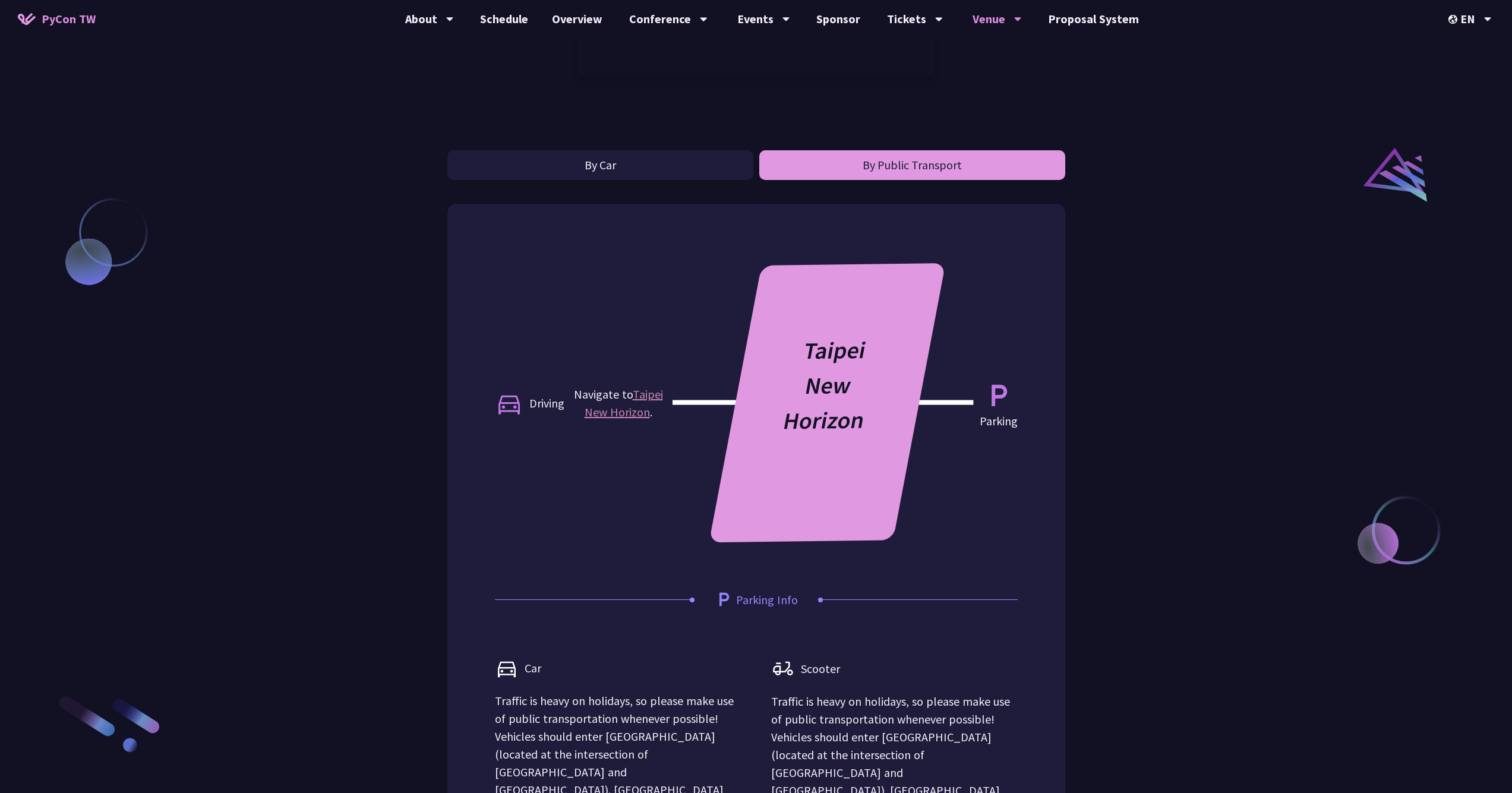
click at [878, 160] on button "By Public Transport" at bounding box center [912, 164] width 306 height 29
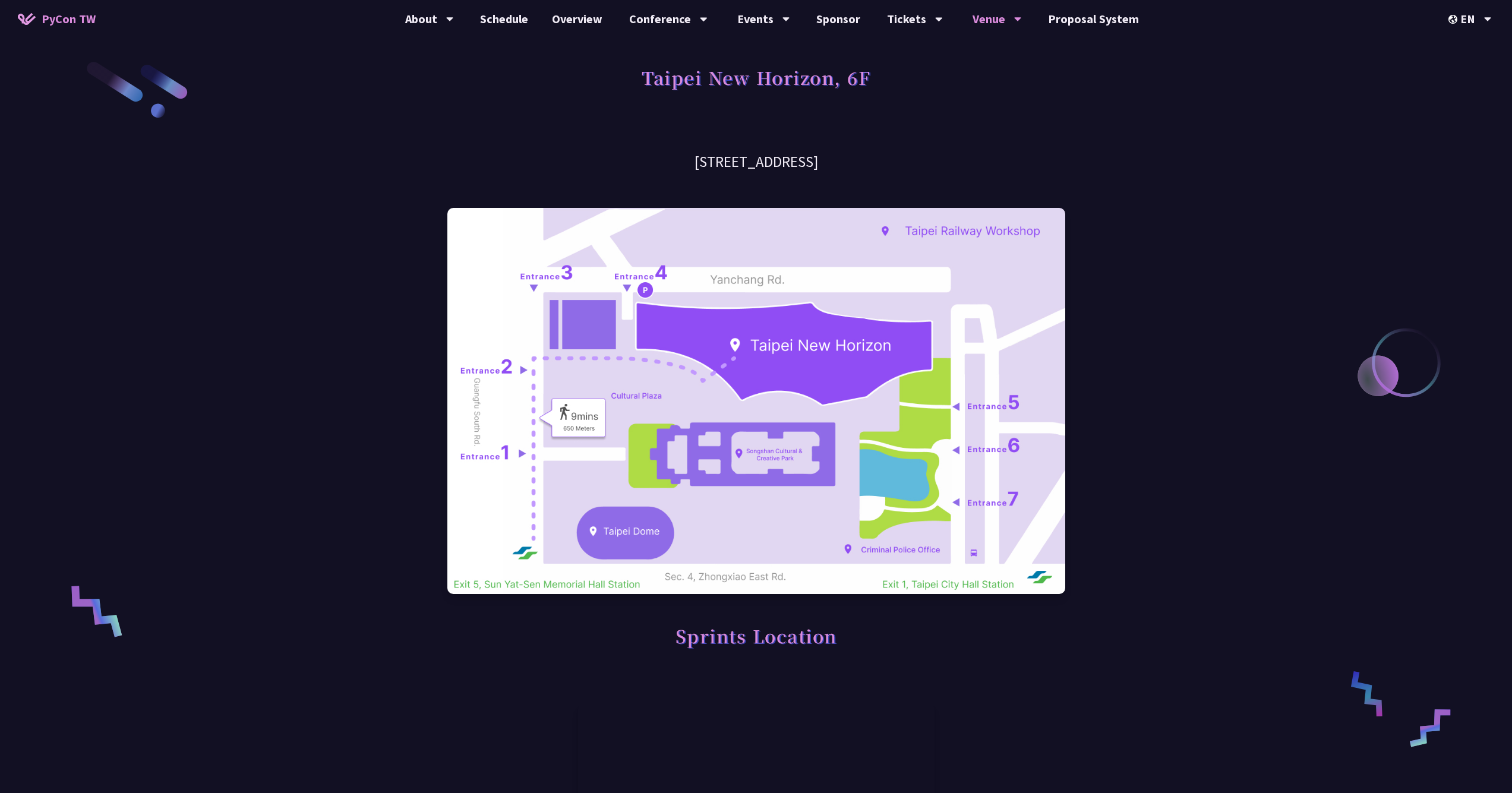
scroll to position [0, 0]
click at [710, 639] on h1 "Sprints Location" at bounding box center [756, 635] width 162 height 36
click at [925, 13] on div "Tickets" at bounding box center [914, 18] width 56 height 38
click at [764, 158] on link "Job Listing" at bounding box center [764, 156] width 114 height 28
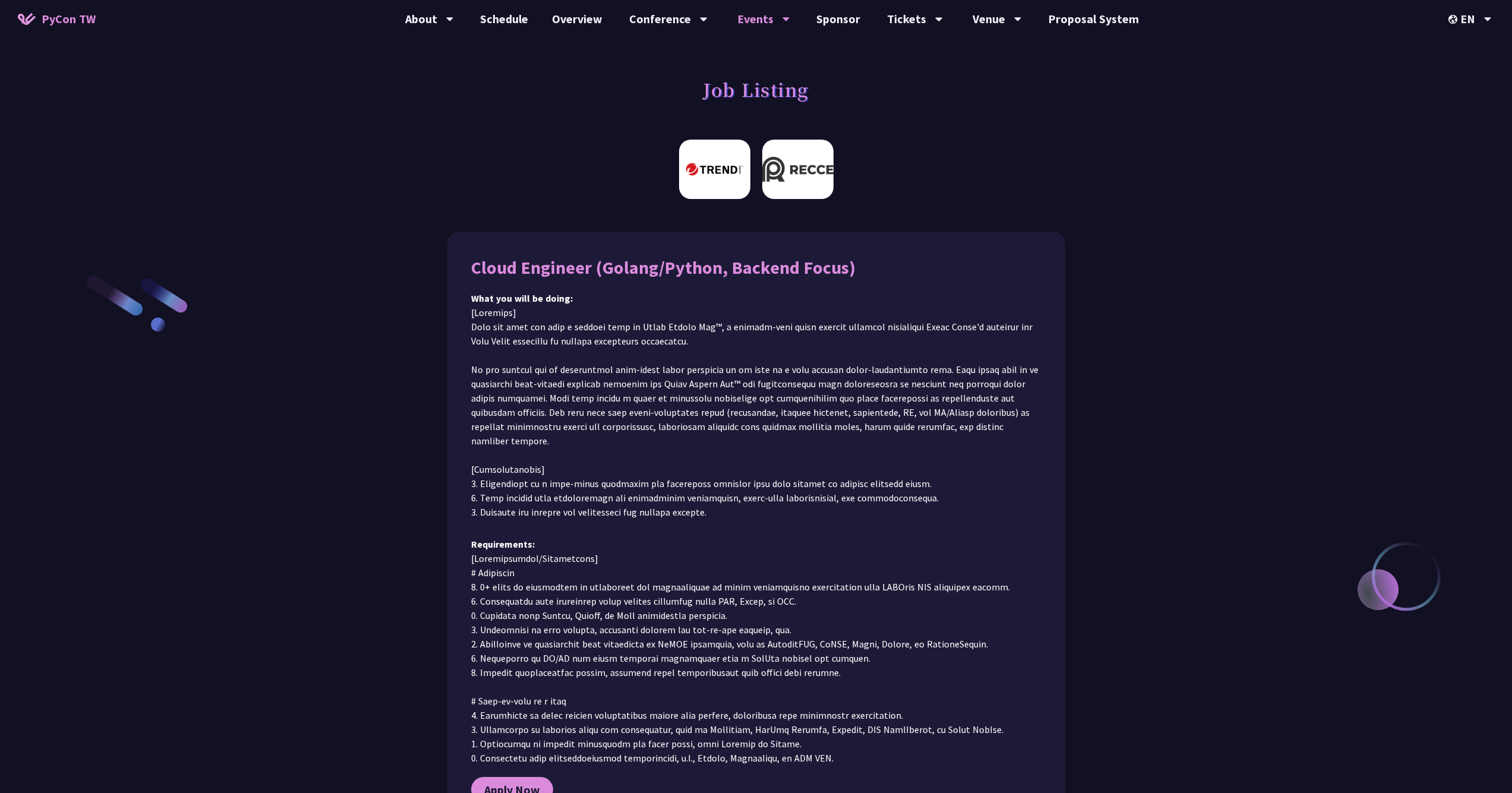
click at [816, 169] on img at bounding box center [797, 169] width 71 height 60
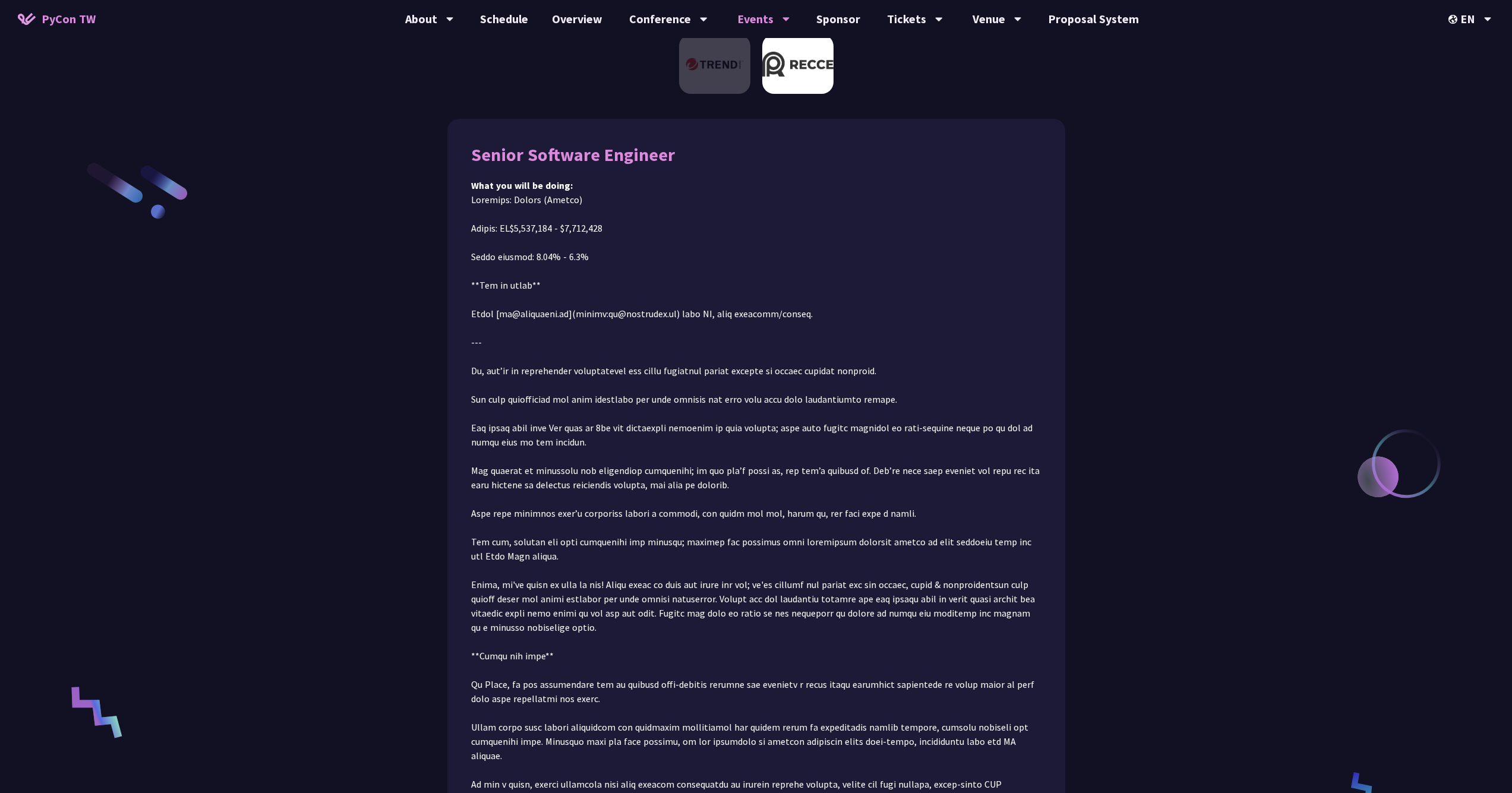
scroll to position [133, 0]
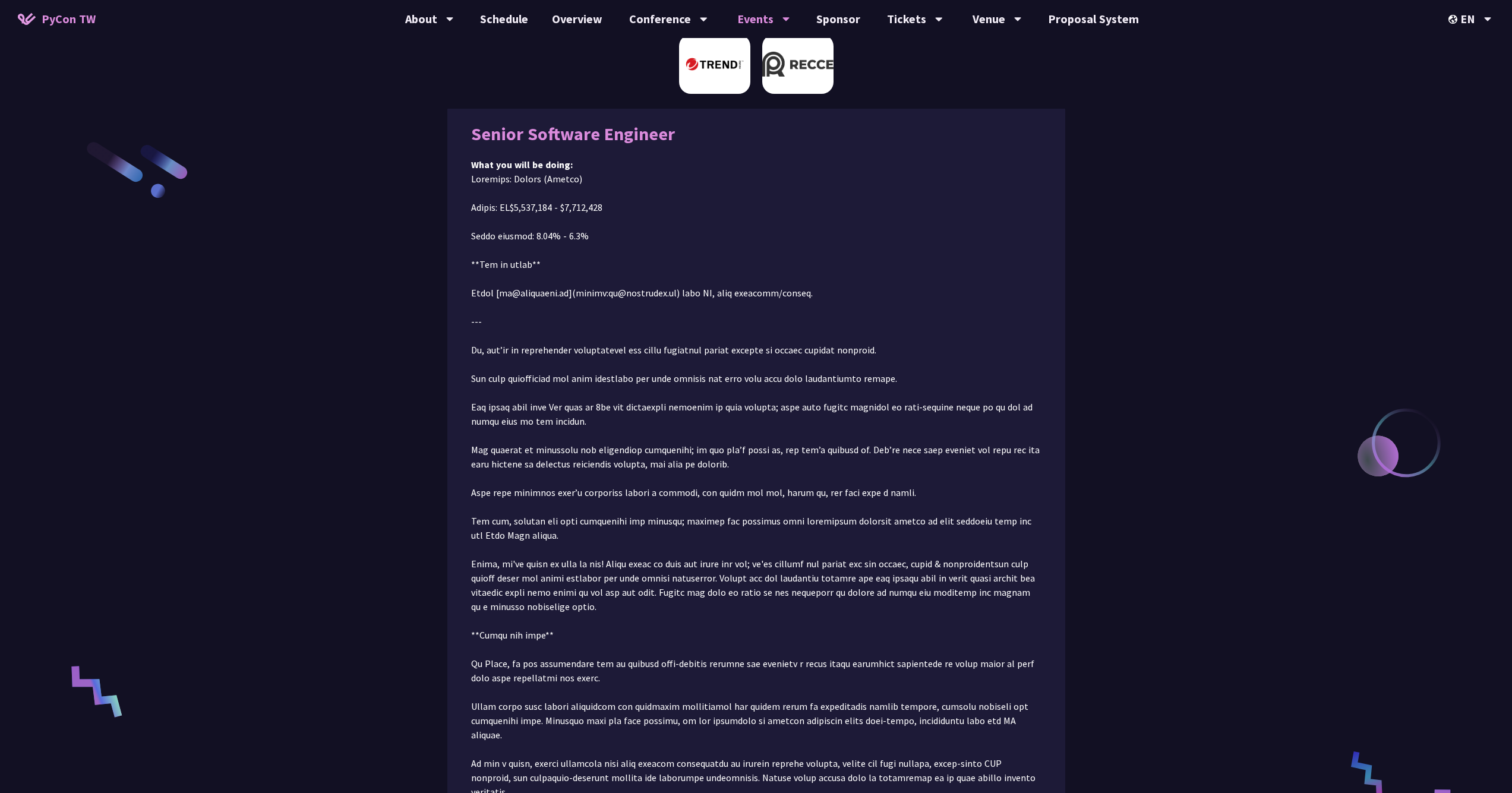
click at [715, 73] on img at bounding box center [714, 64] width 71 height 60
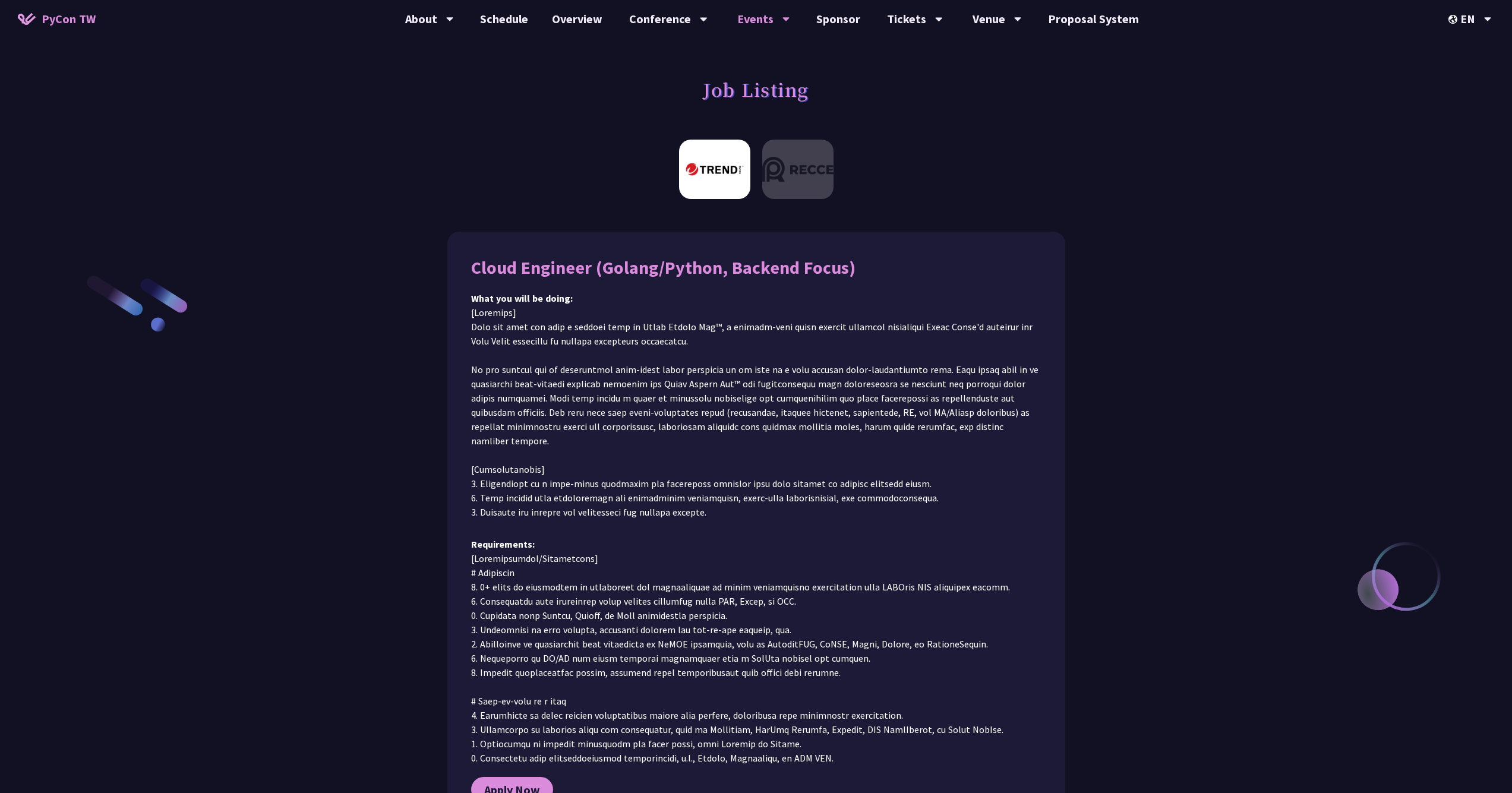
scroll to position [0, 0]
click at [684, 56] on link "Keynotes" at bounding box center [668, 54] width 114 height 28
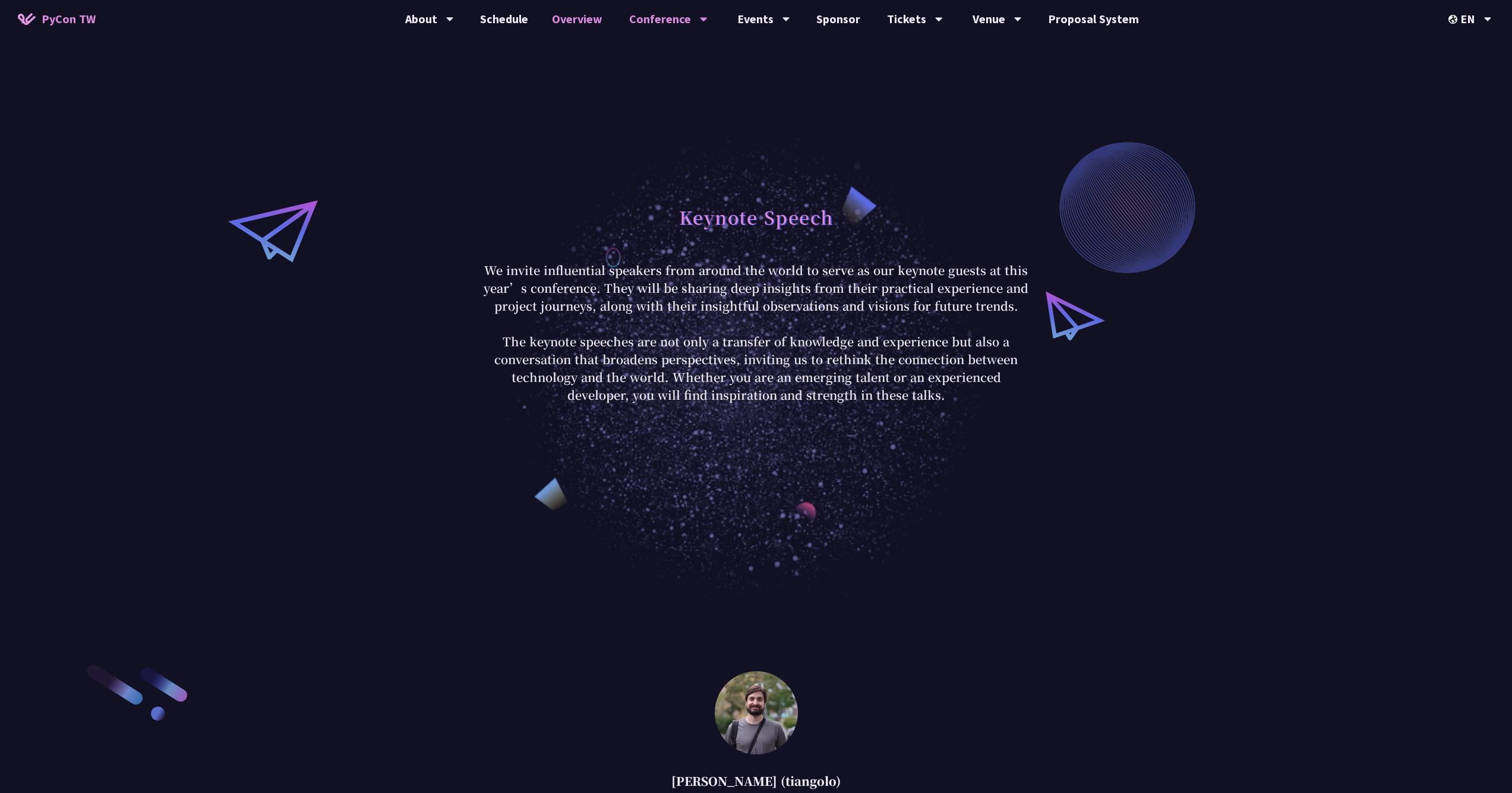
click at [584, 22] on link "Overview" at bounding box center [577, 18] width 75 height 38
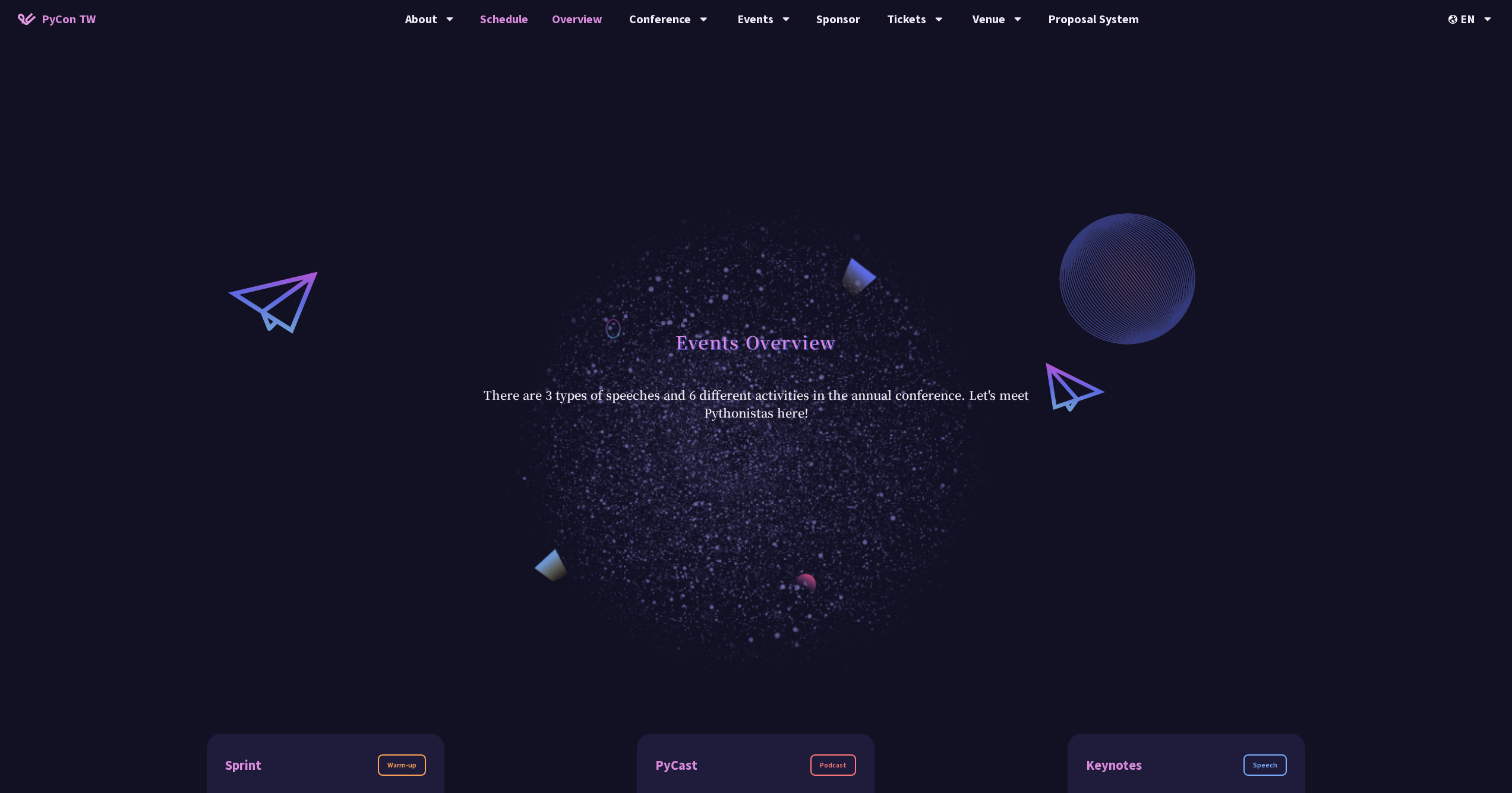
click at [520, 16] on link "Schedule" at bounding box center [504, 18] width 72 height 38
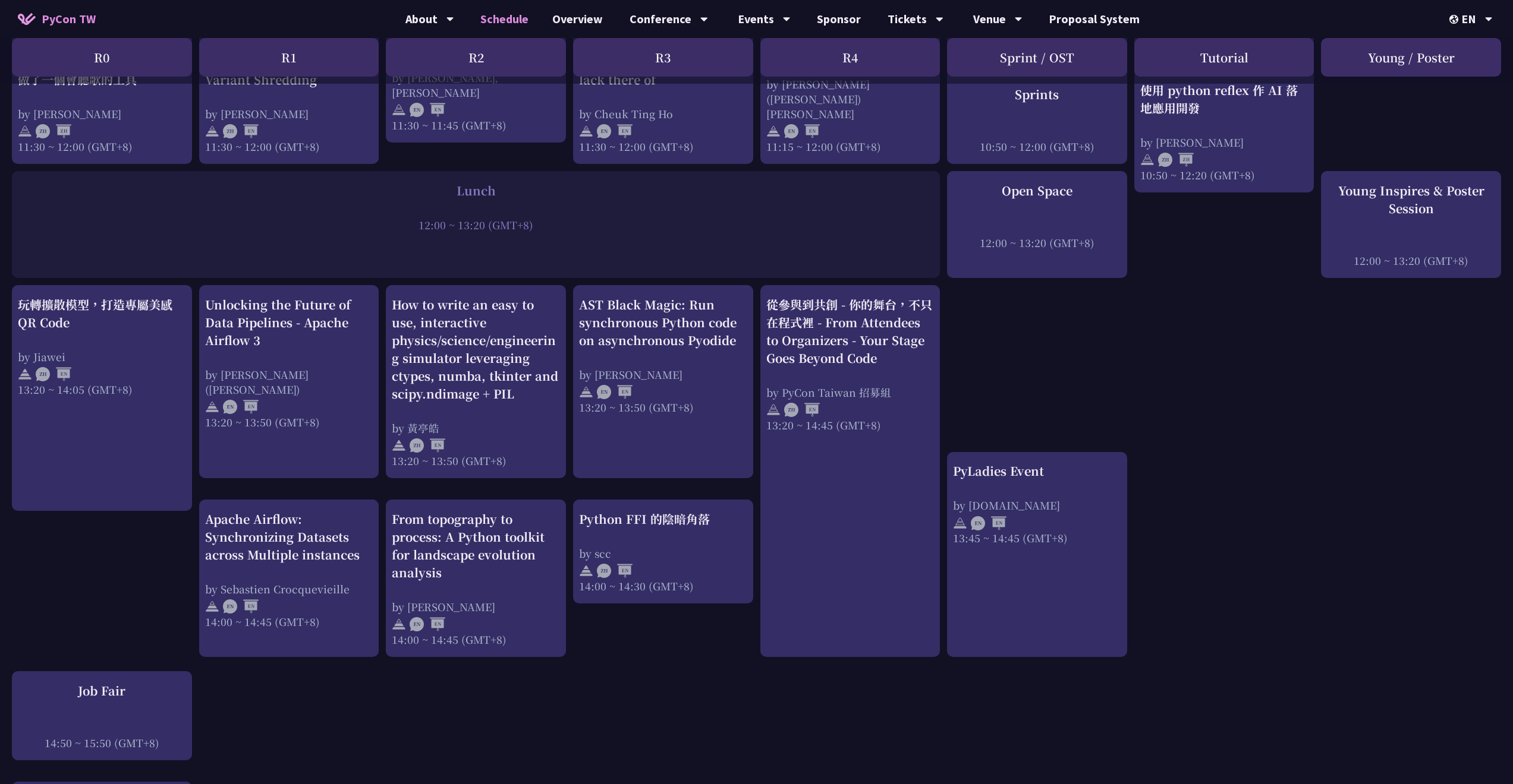
scroll to position [1332, 0]
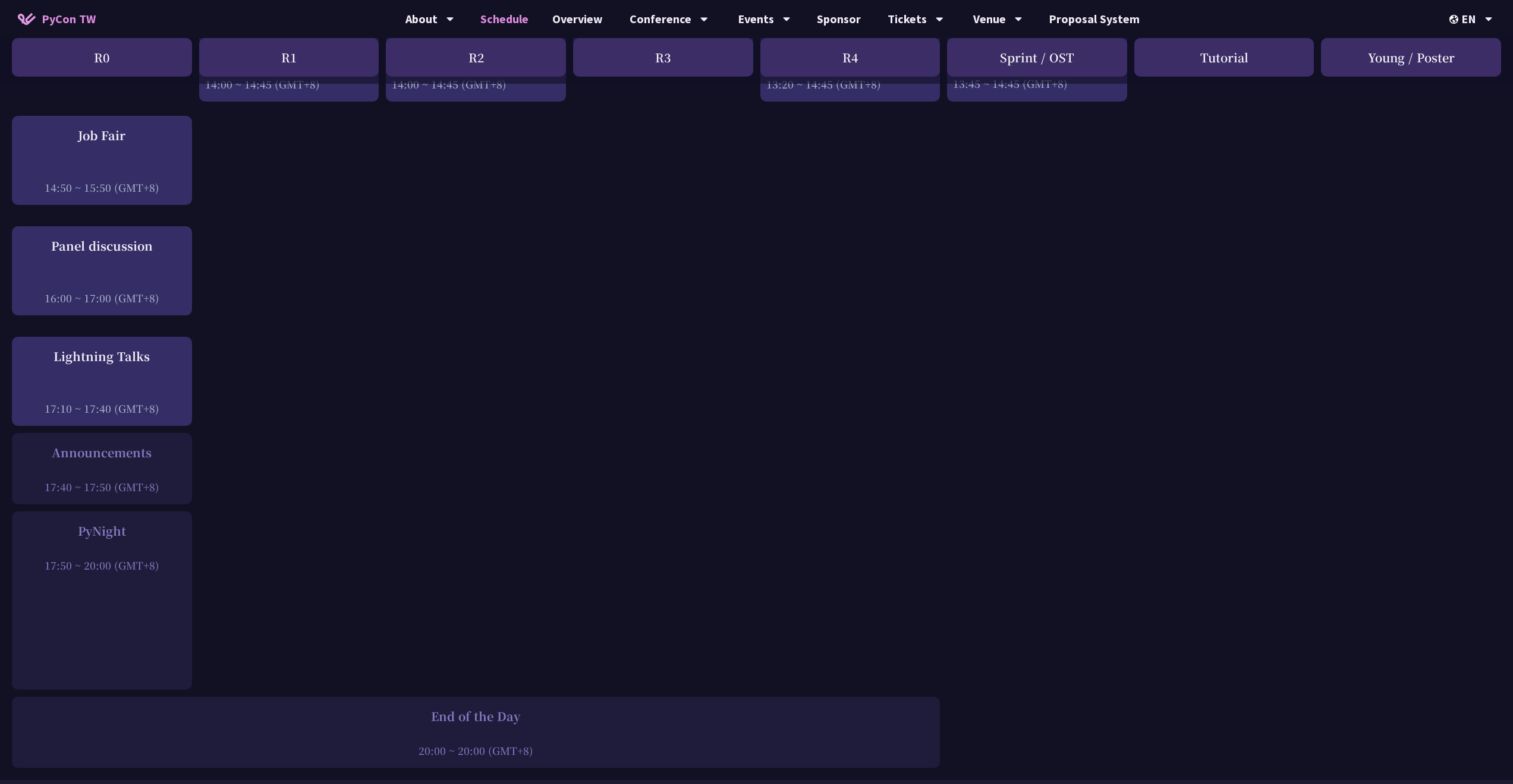
click at [148, 576] on div "PyNight 17:50 ~ 20:00 (GMT+8)" at bounding box center [101, 600] width 180 height 179
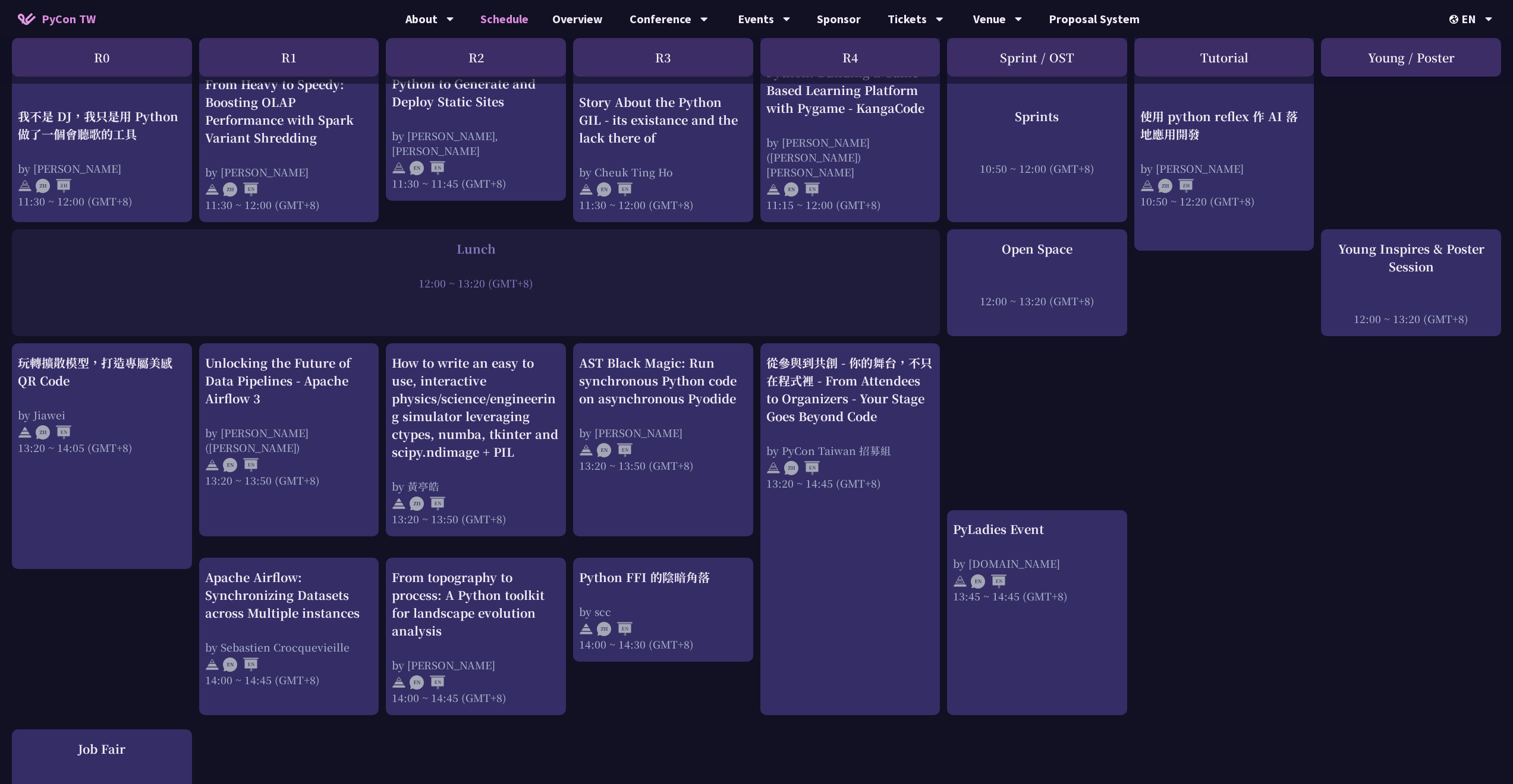
scroll to position [750, 0]
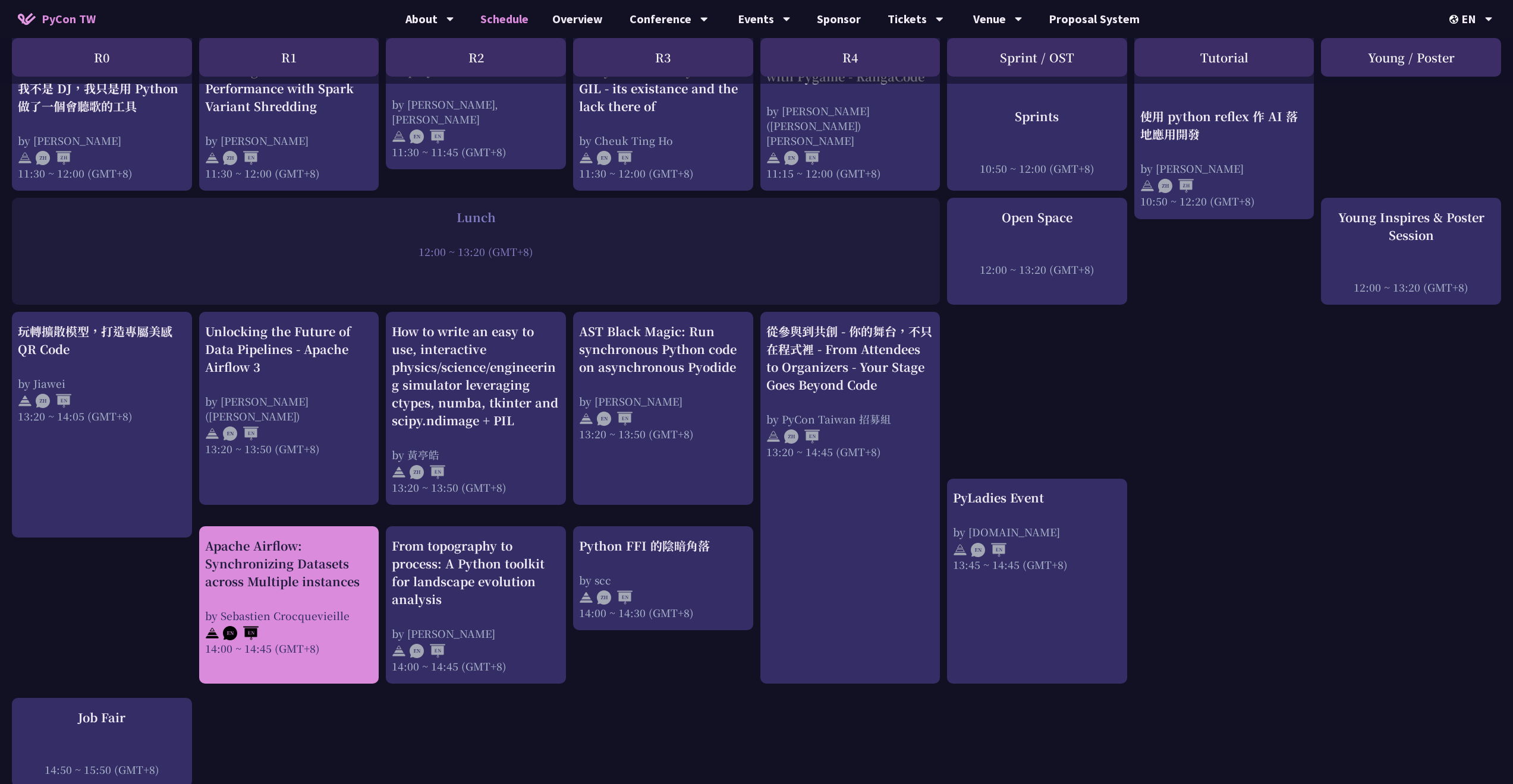
click at [288, 582] on div "Apache Airflow: Synchronizing Datasets across Multiple instances by Sebastien C…" at bounding box center [289, 597] width 169 height 119
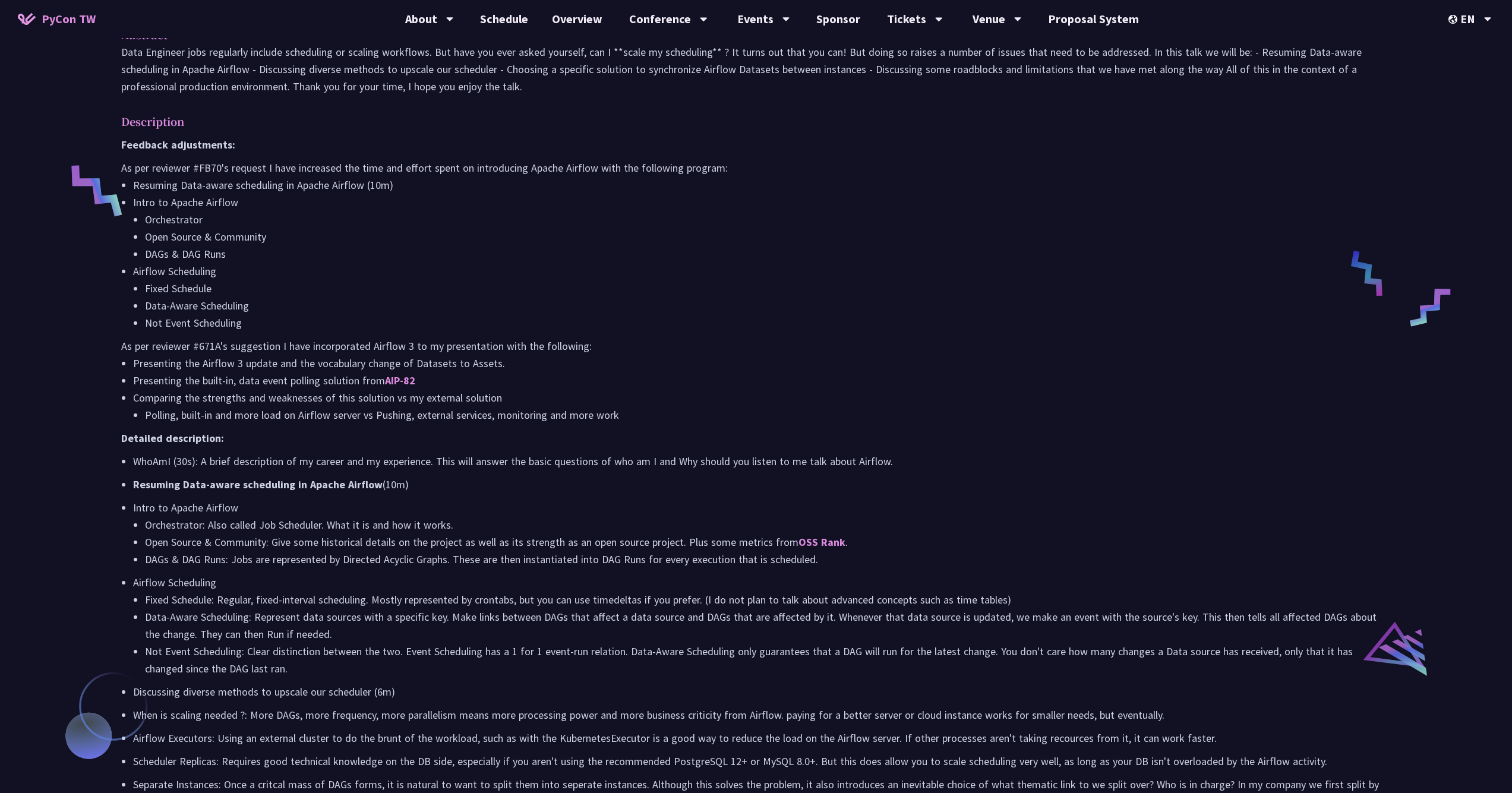
scroll to position [405, 0]
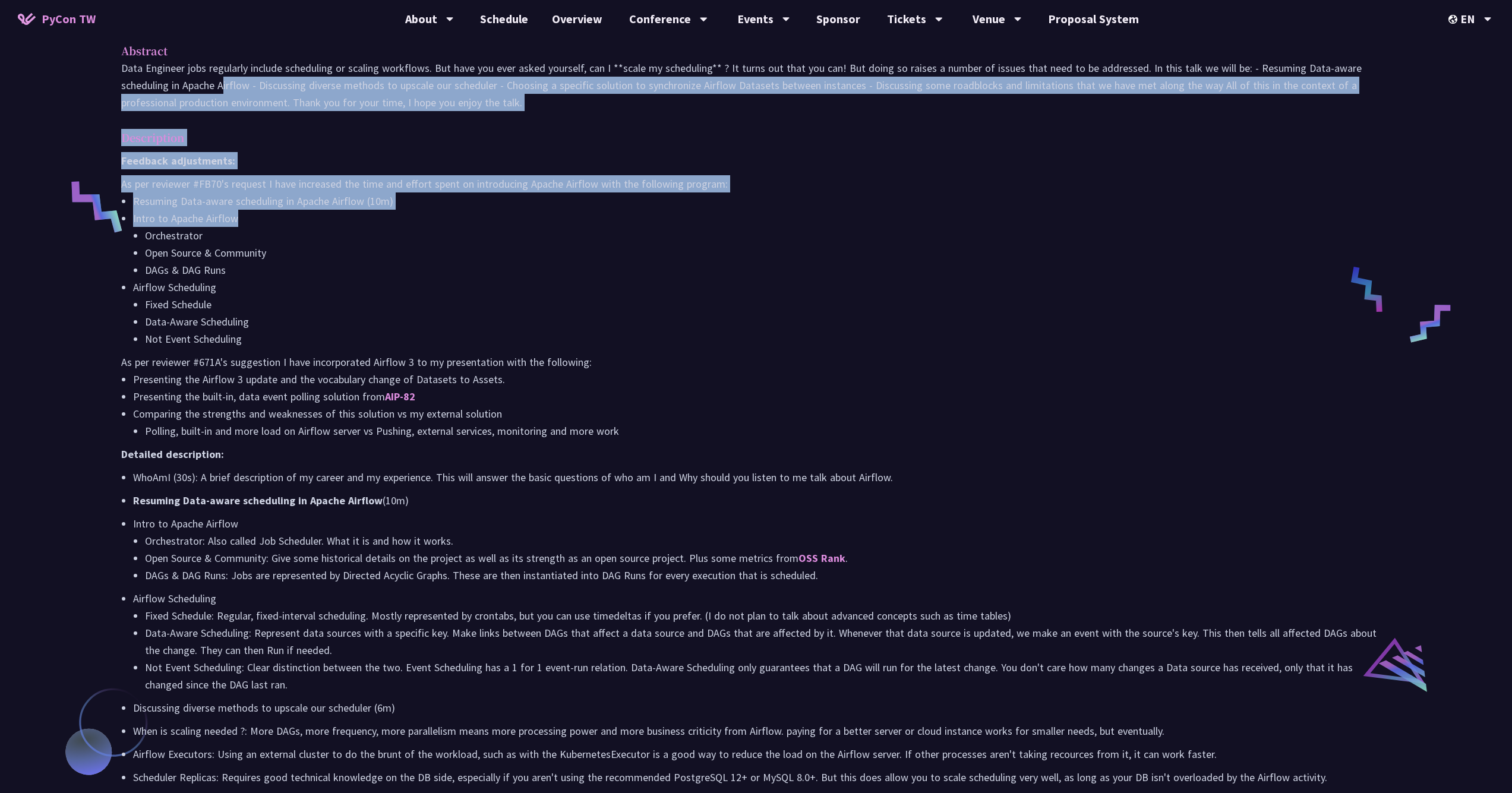
drag, startPoint x: 124, startPoint y: 75, endPoint x: 270, endPoint y: 225, distance: 209.3
click at [270, 225] on div "Abstract Data Engineer jobs regularly include scheduling or scaling workflows. …" at bounding box center [755, 789] width 1293 height 1520
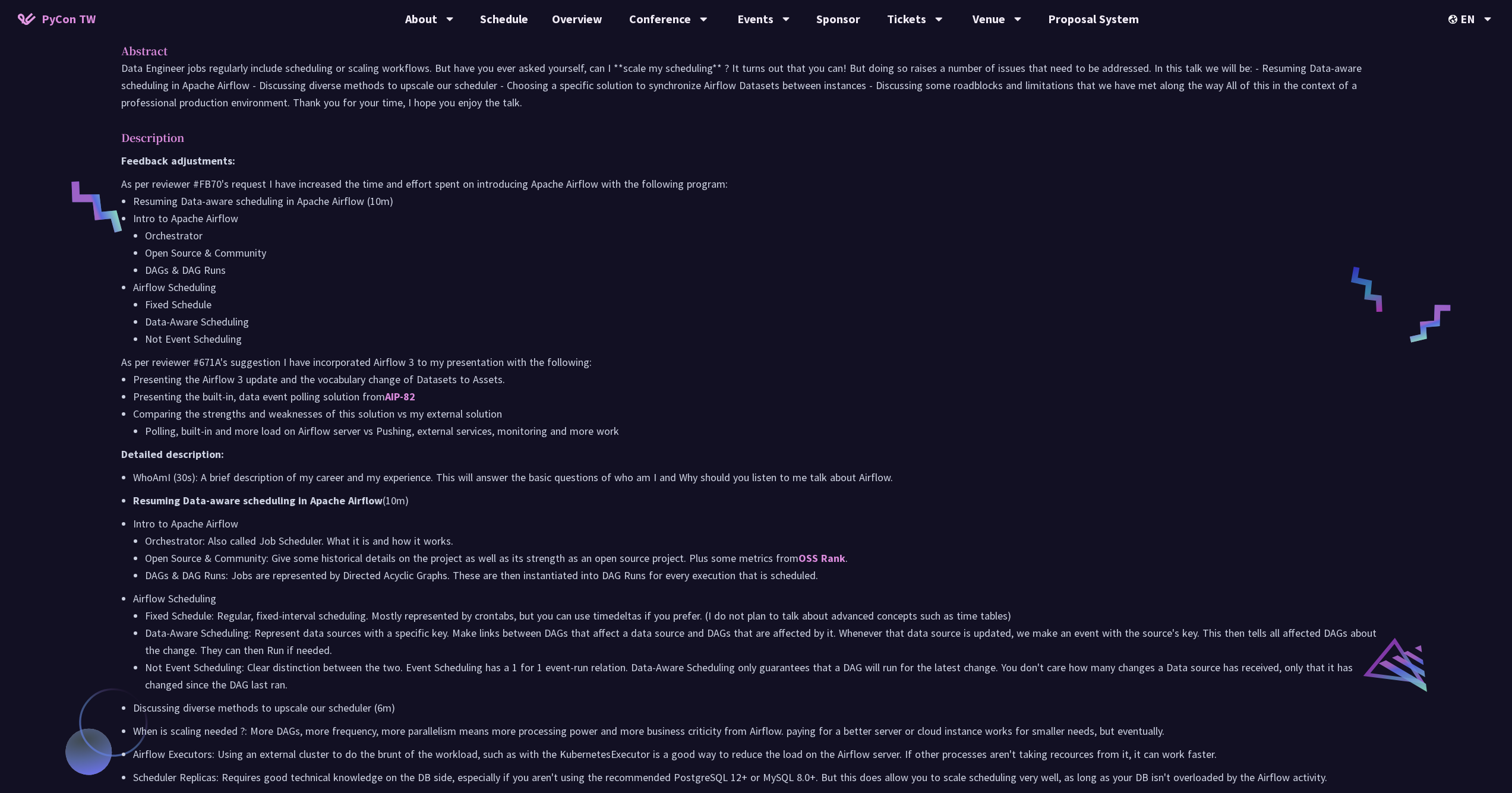
click at [123, 70] on p "Data Engineer jobs regularly include scheduling or scaling workflows. But have …" at bounding box center [756, 86] width 1270 height 52
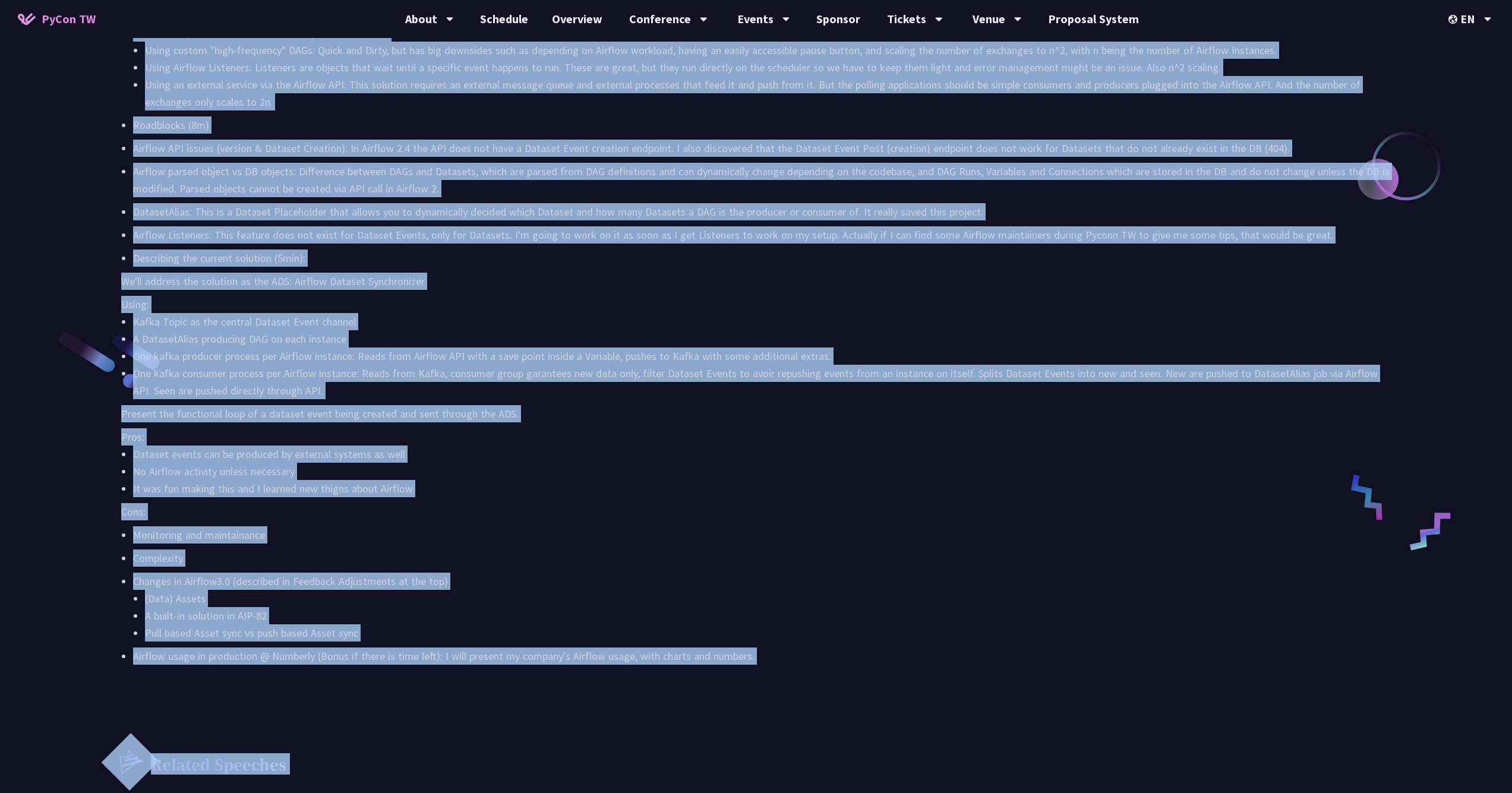
scroll to position [1279, 0]
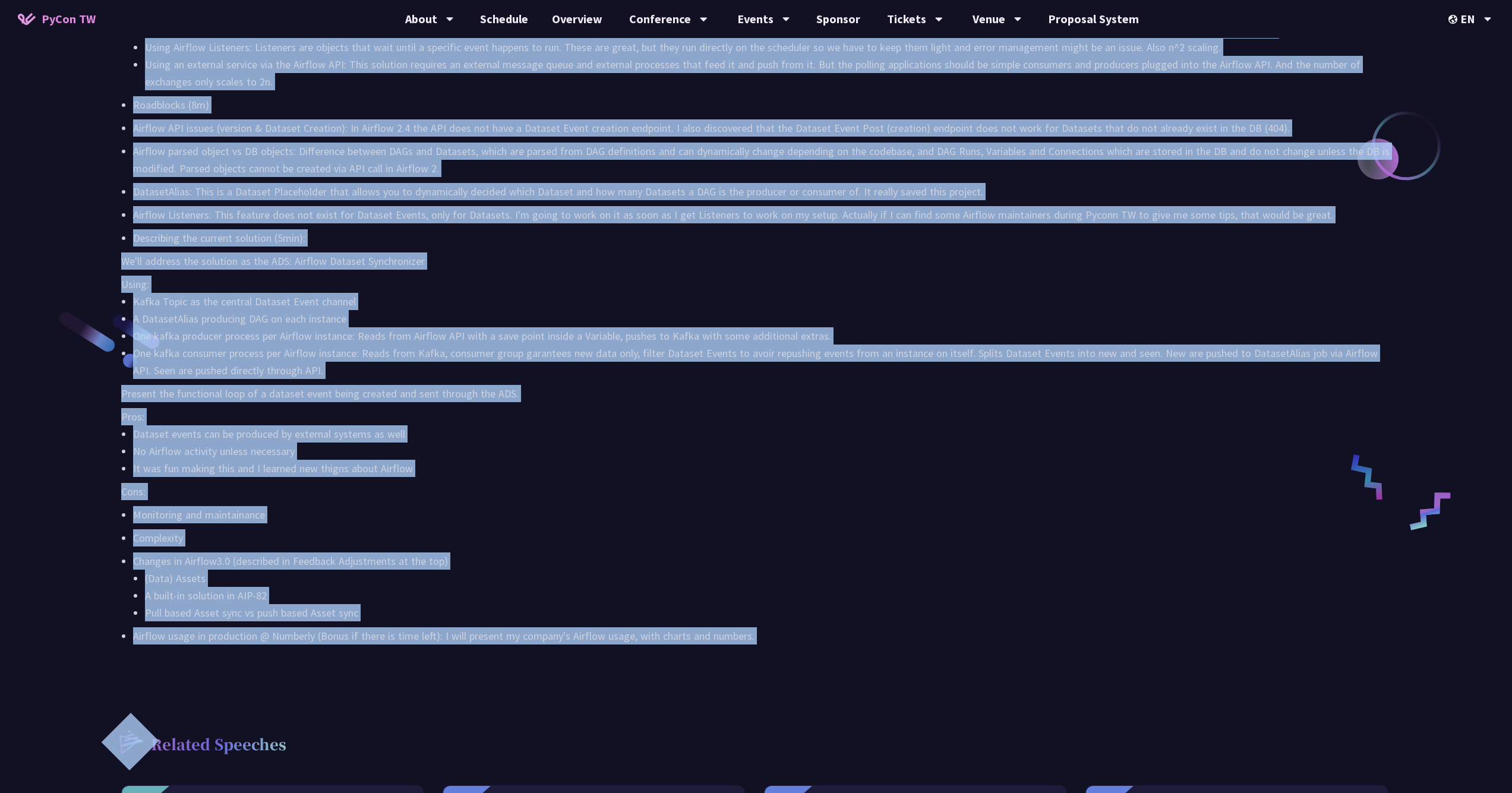
drag, startPoint x: 123, startPoint y: 70, endPoint x: 770, endPoint y: 630, distance: 855.7
click at [677, 388] on p "Present the functional loop of a dataset event being created and sent through t…" at bounding box center [756, 393] width 1270 height 18
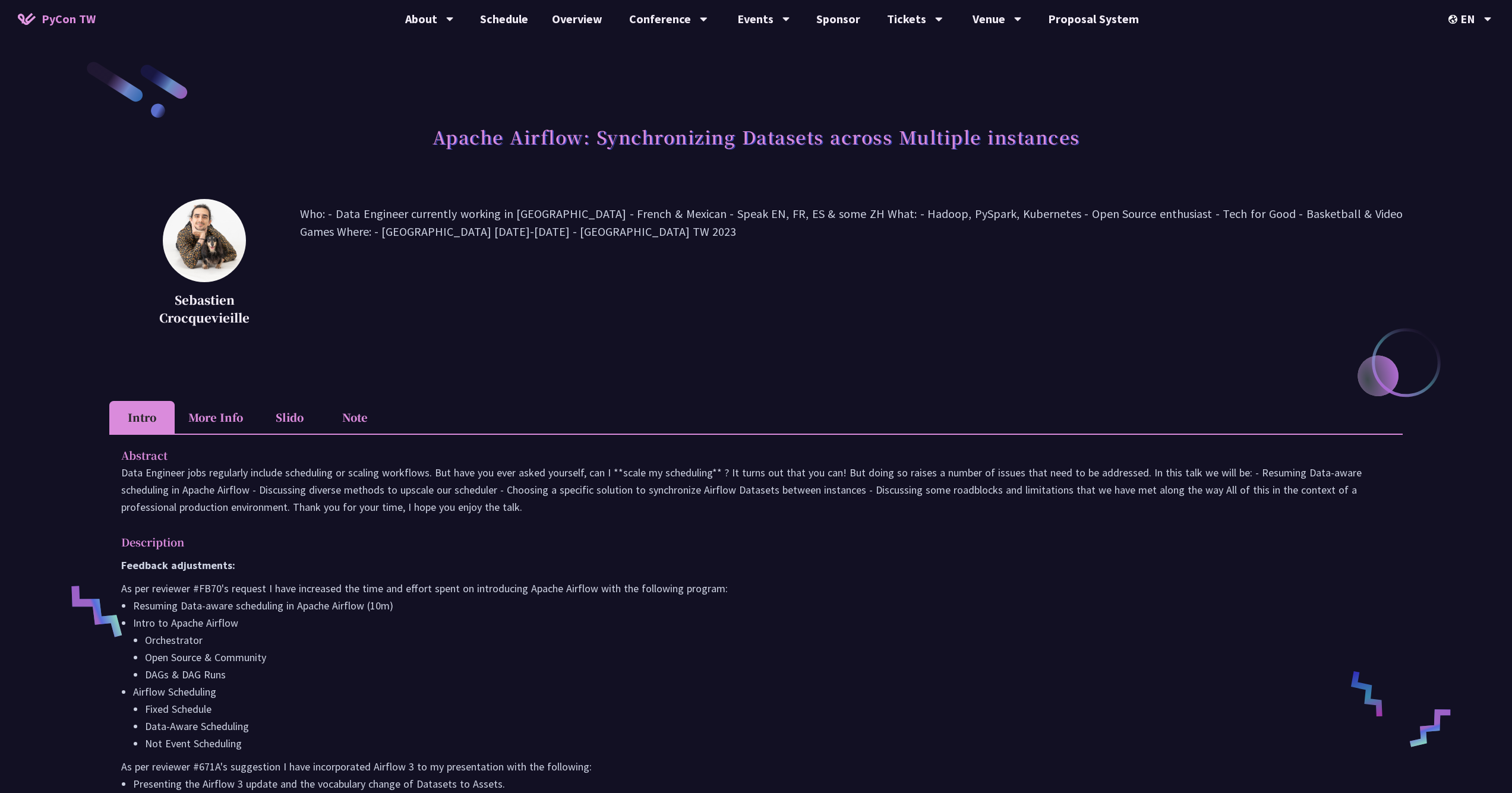
scroll to position [0, 0]
click at [223, 415] on li "More Info" at bounding box center [215, 417] width 82 height 33
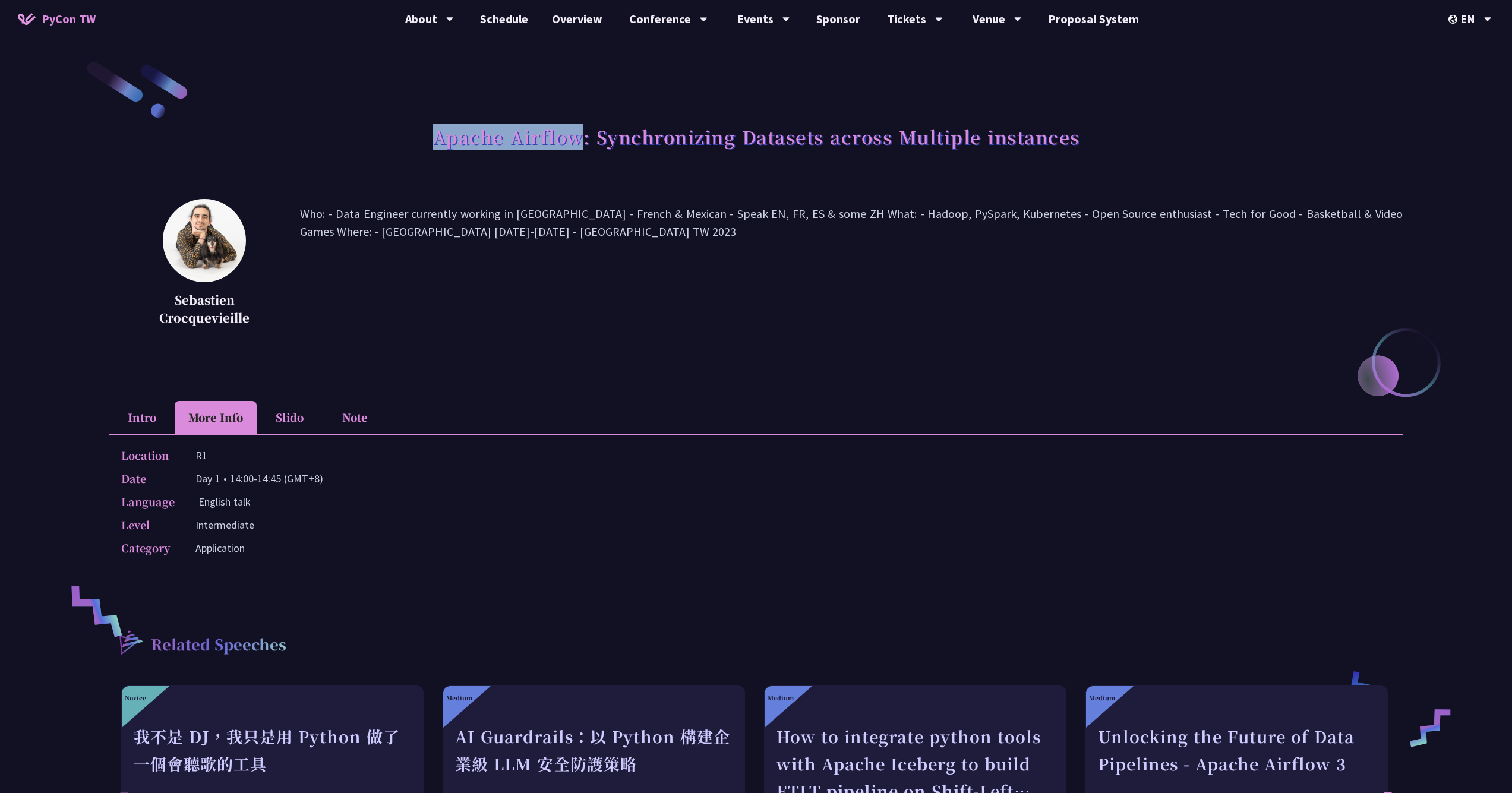
drag, startPoint x: 432, startPoint y: 137, endPoint x: 585, endPoint y: 141, distance: 153.1
click at [585, 141] on h1 "Apache Airflow: Synchronizing Datasets across Multiple instances" at bounding box center [756, 137] width 647 height 36
copy h1 "Apache Airflow"
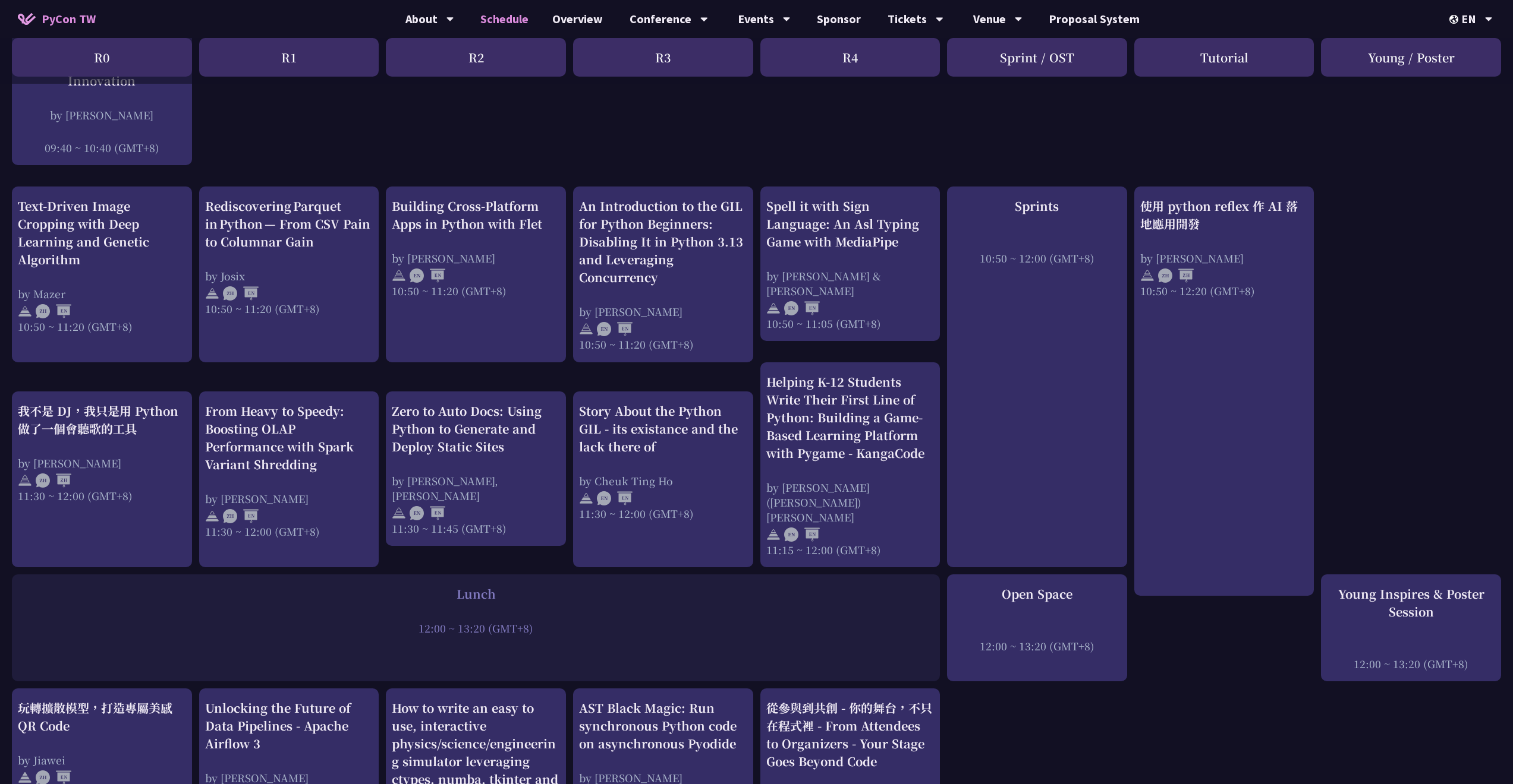
scroll to position [387, 0]
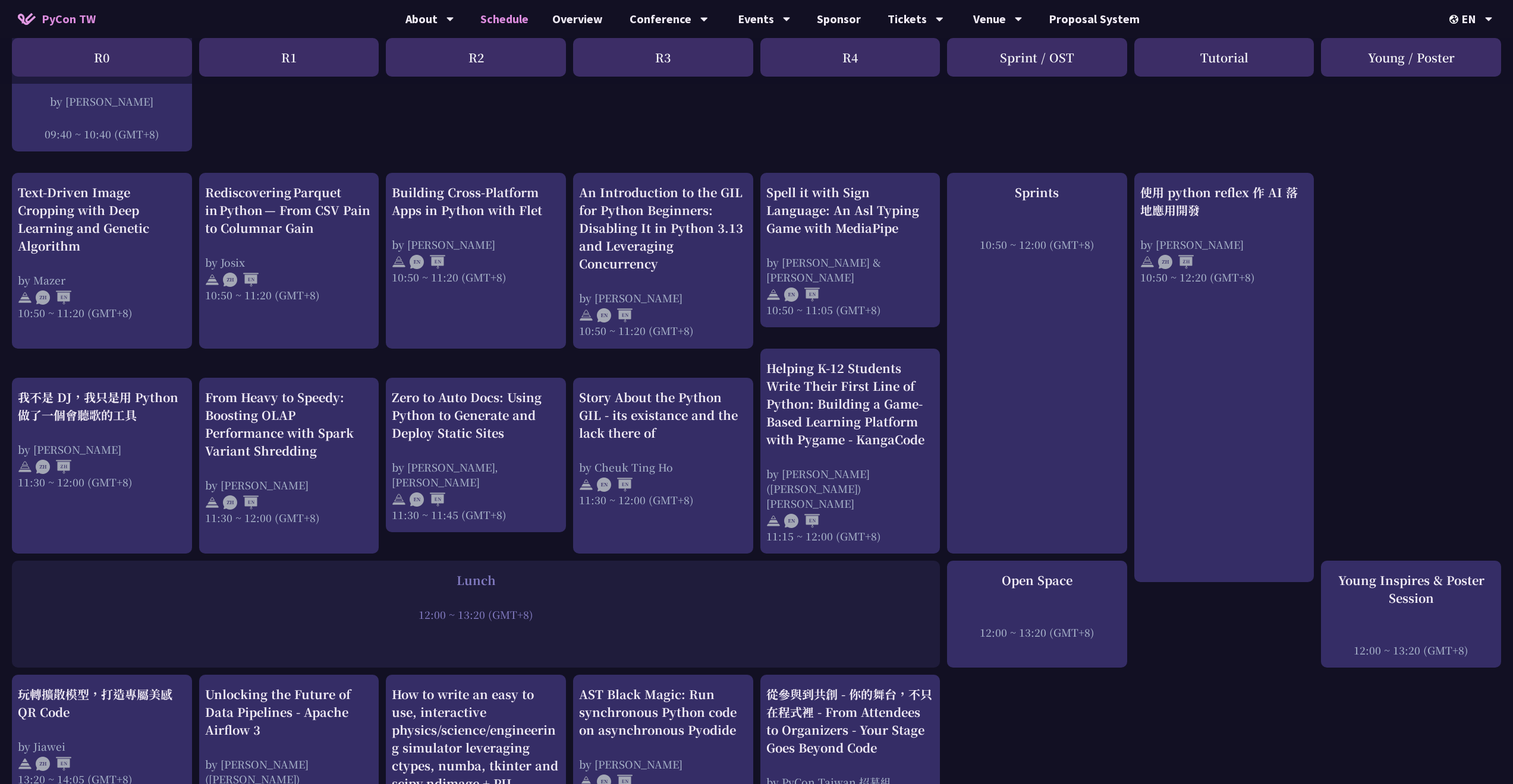
click at [581, 572] on div "Lunch" at bounding box center [476, 580] width 916 height 18
